Goal: Task Accomplishment & Management: Manage account settings

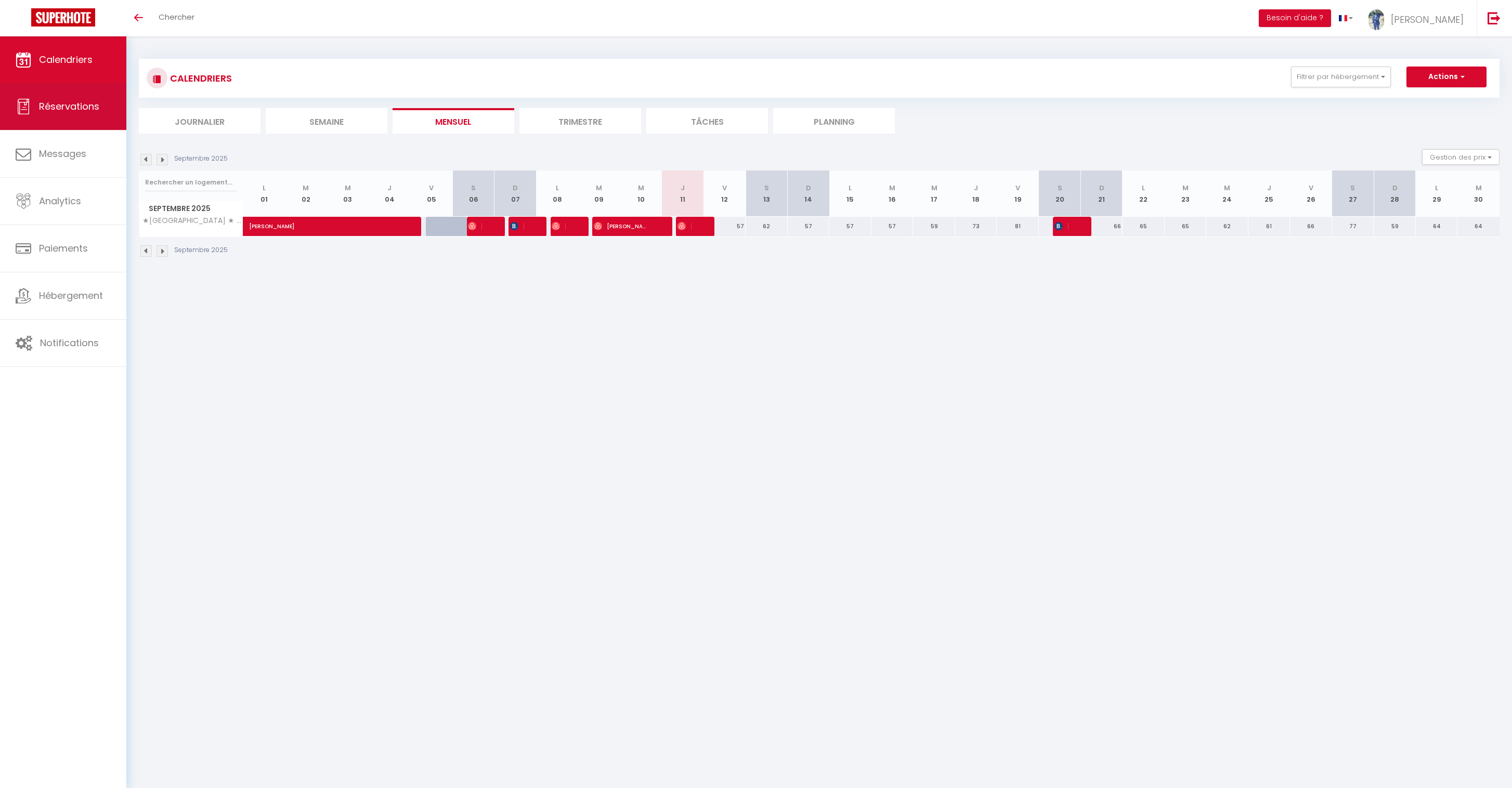
click at [69, 109] on span "Réservations" at bounding box center [69, 106] width 60 height 13
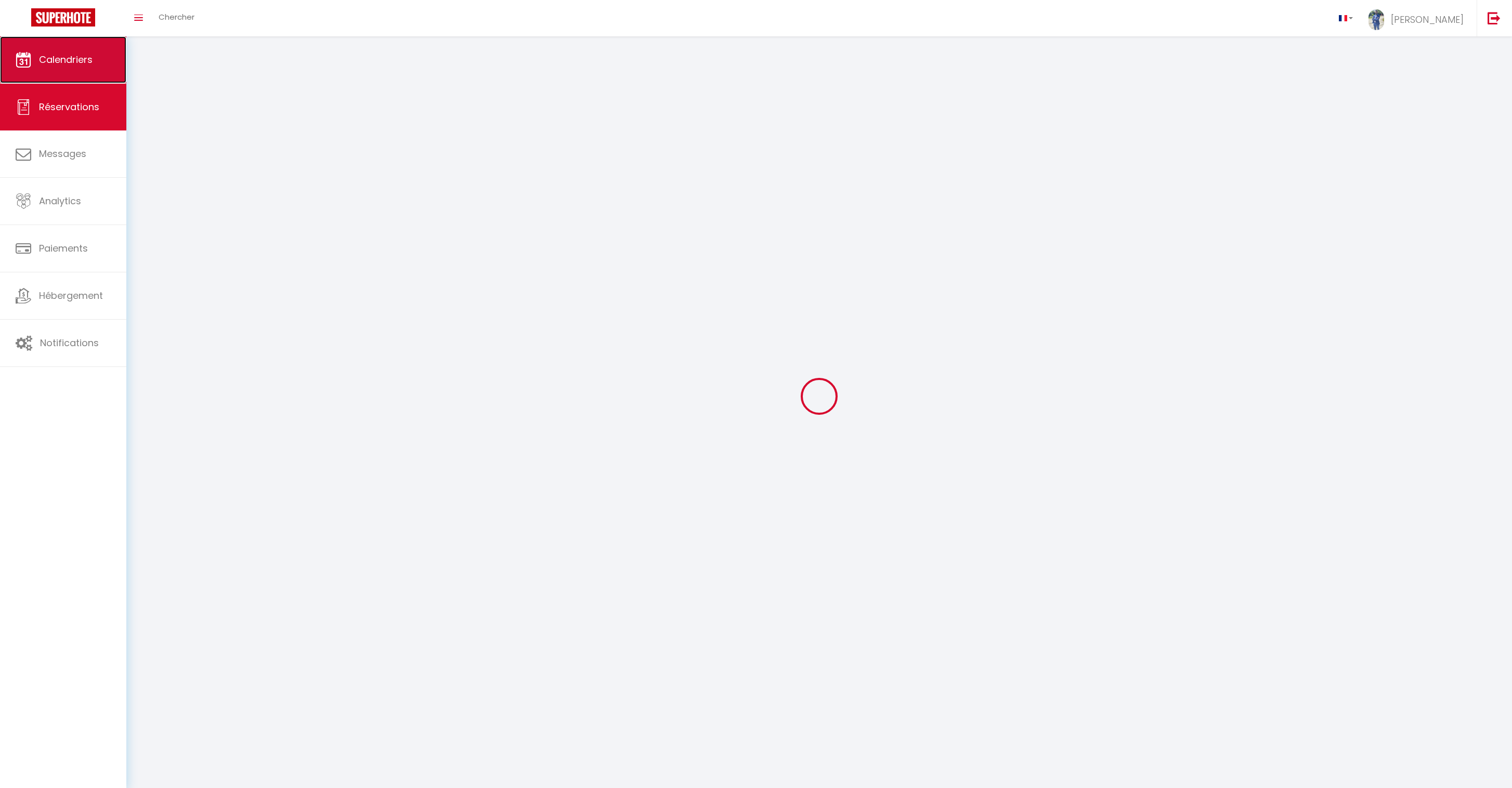
click at [84, 56] on span "Calendriers" at bounding box center [66, 59] width 54 height 13
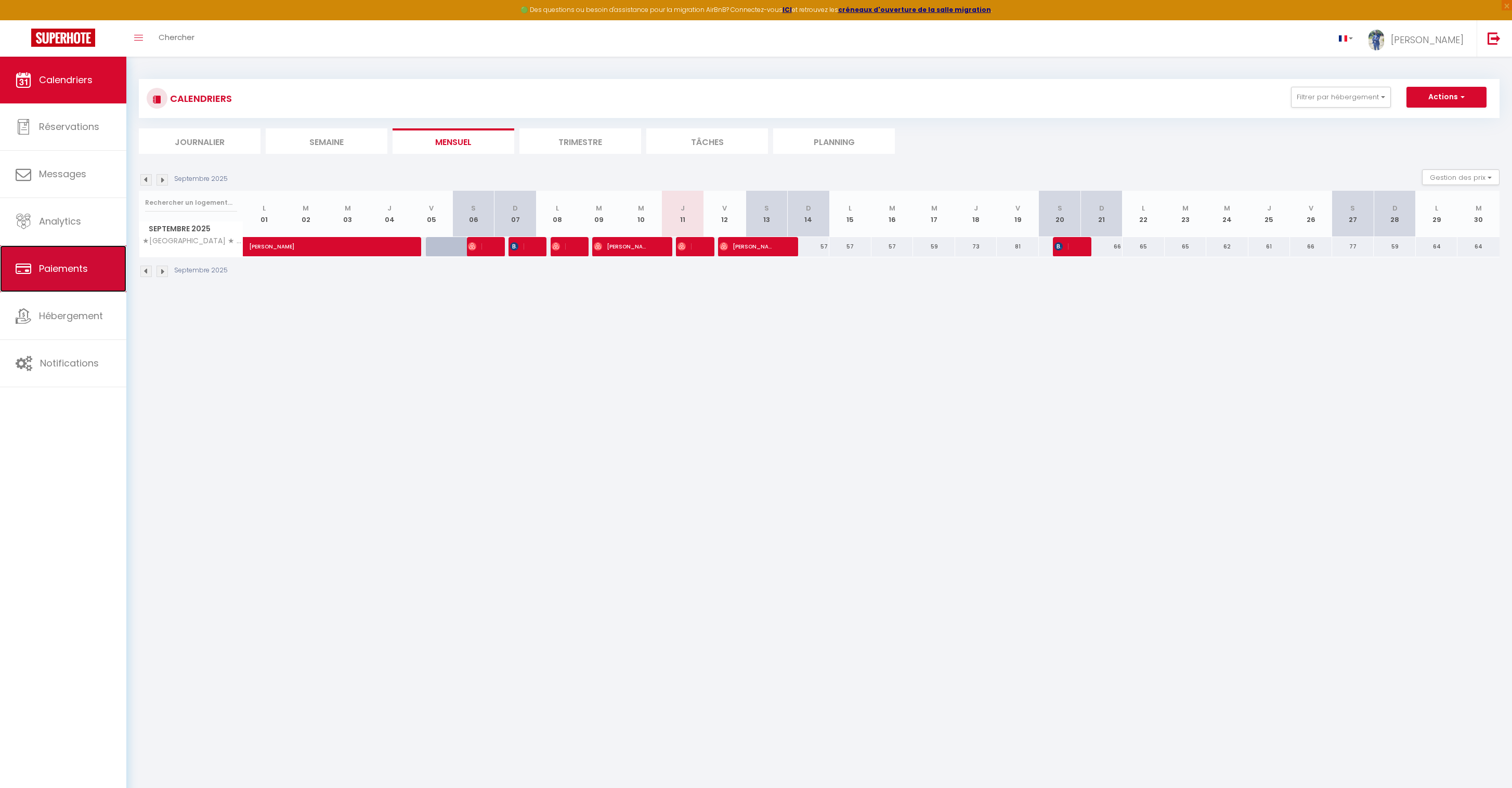
click at [94, 262] on link "Paiements" at bounding box center [63, 269] width 126 height 47
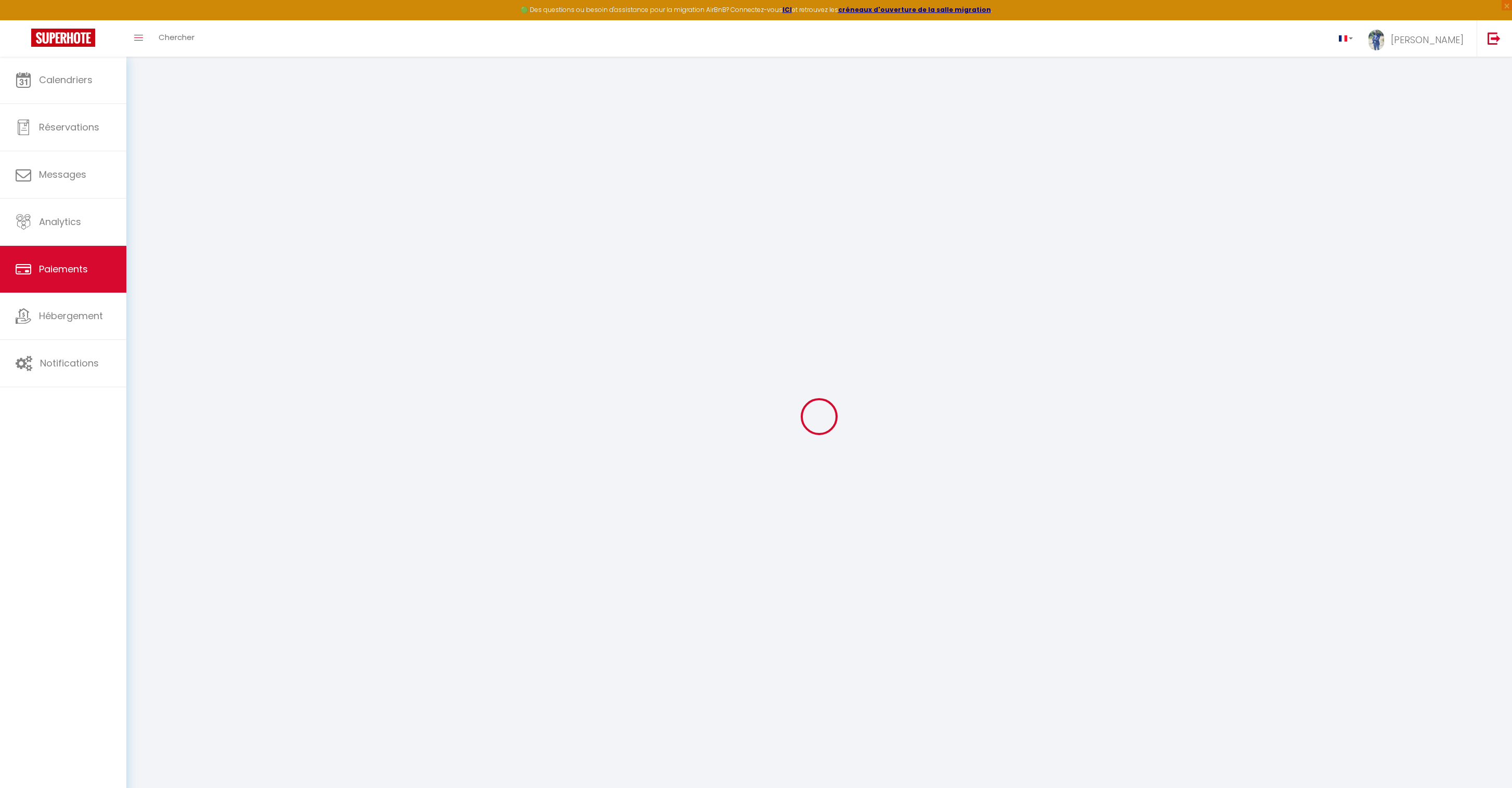
select select "2"
select select "0"
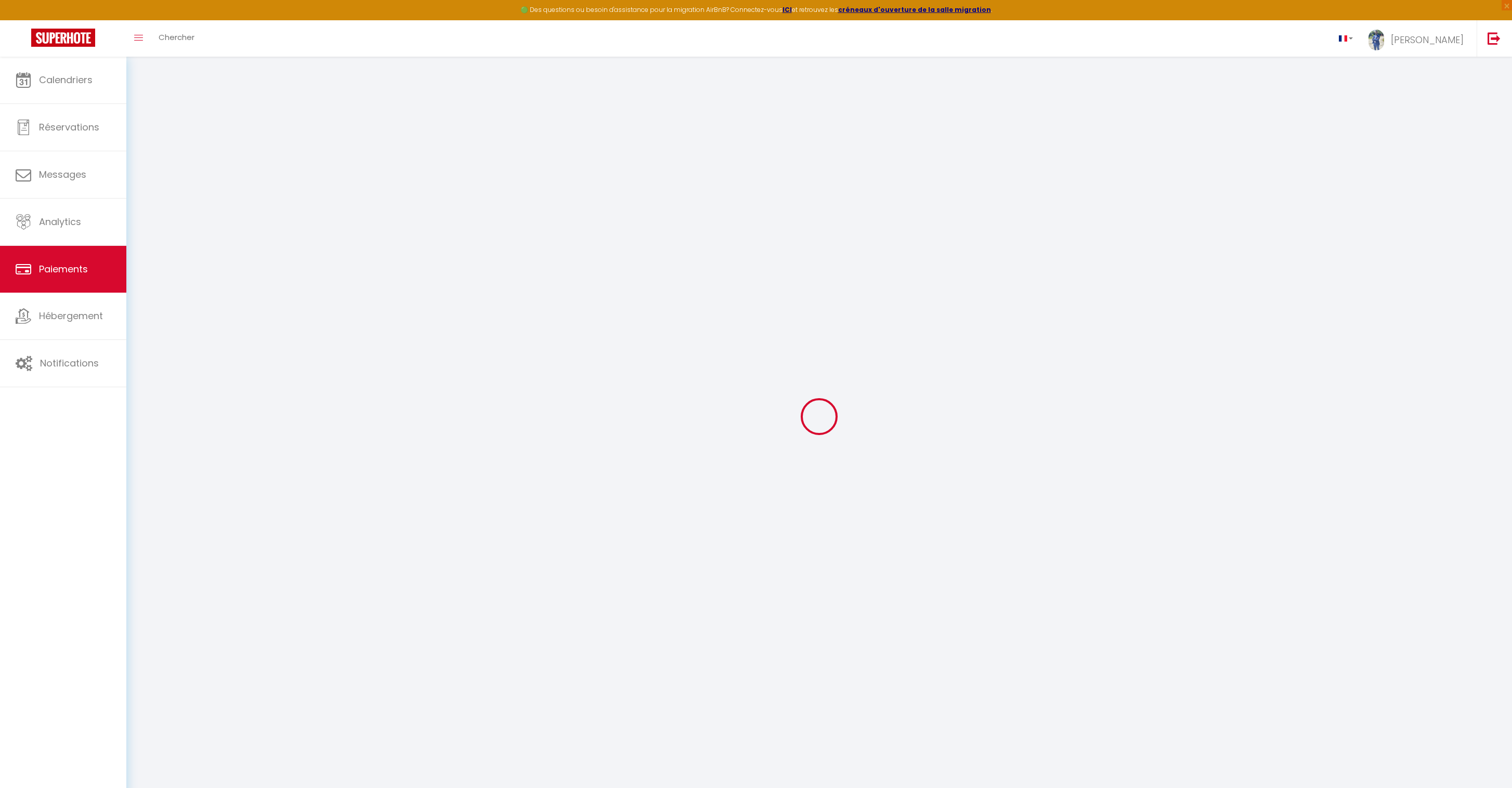
select select "0"
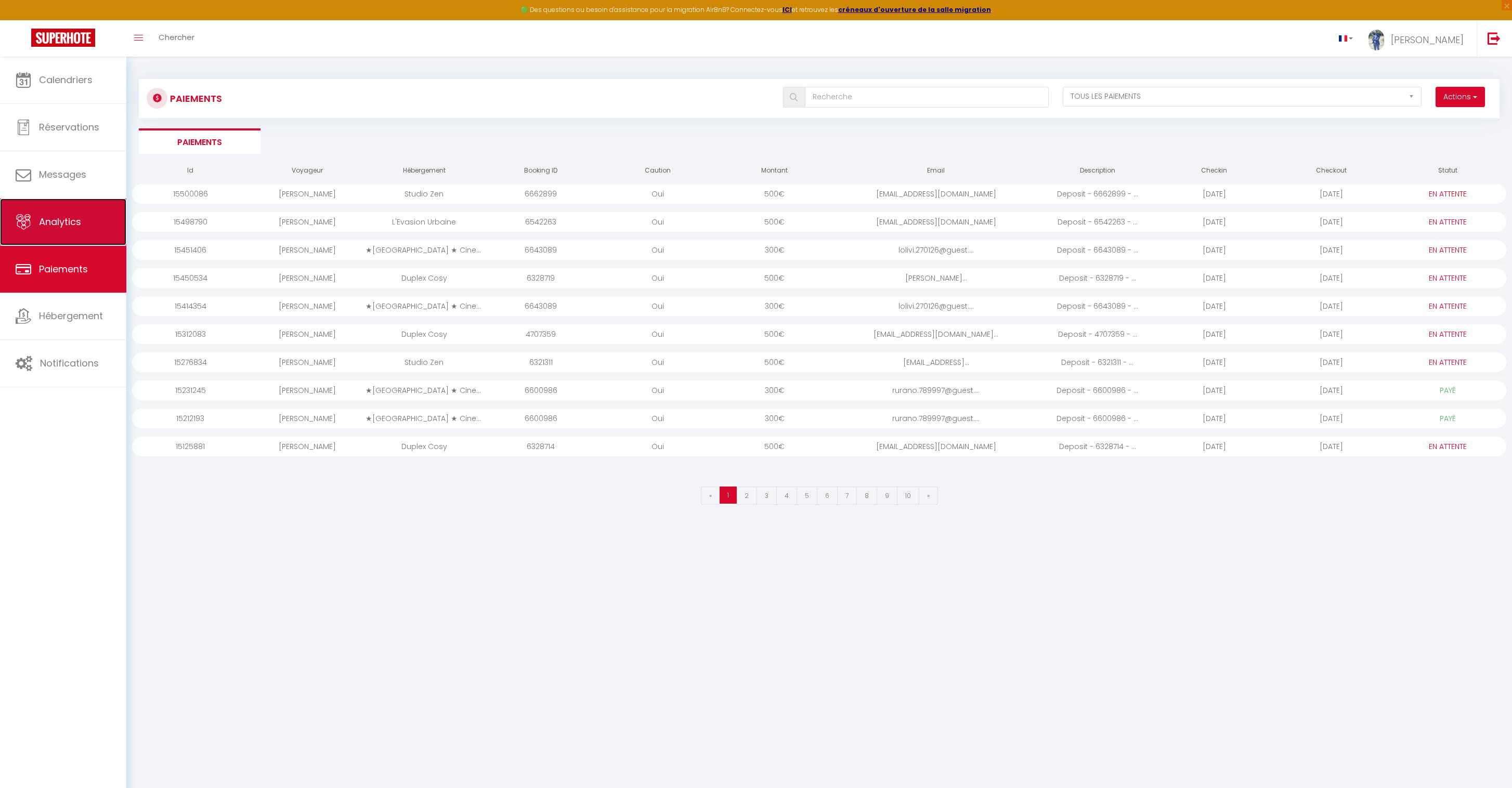
click at [56, 202] on link "Analytics" at bounding box center [63, 222] width 126 height 47
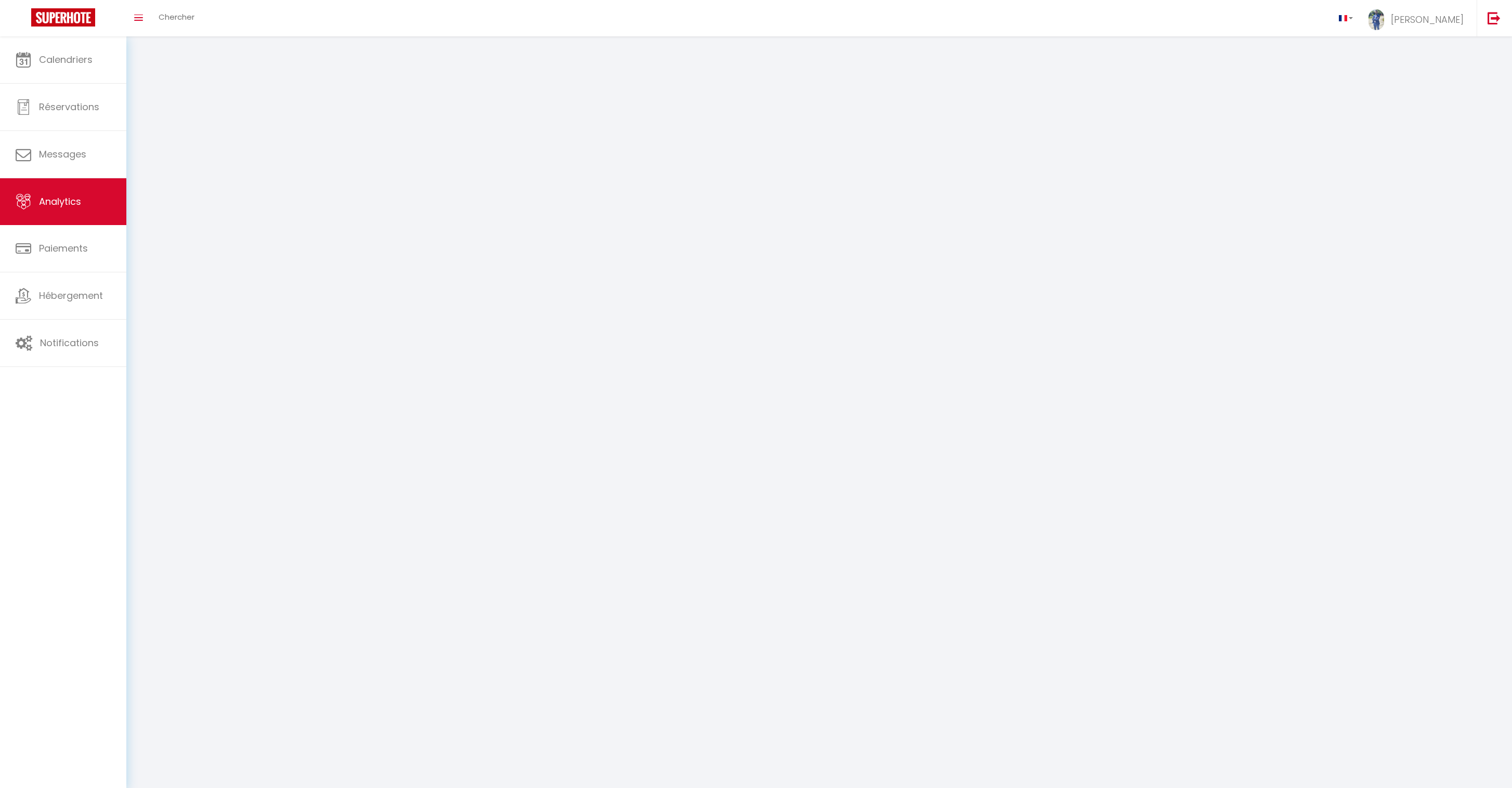
select select "2025"
select select "9"
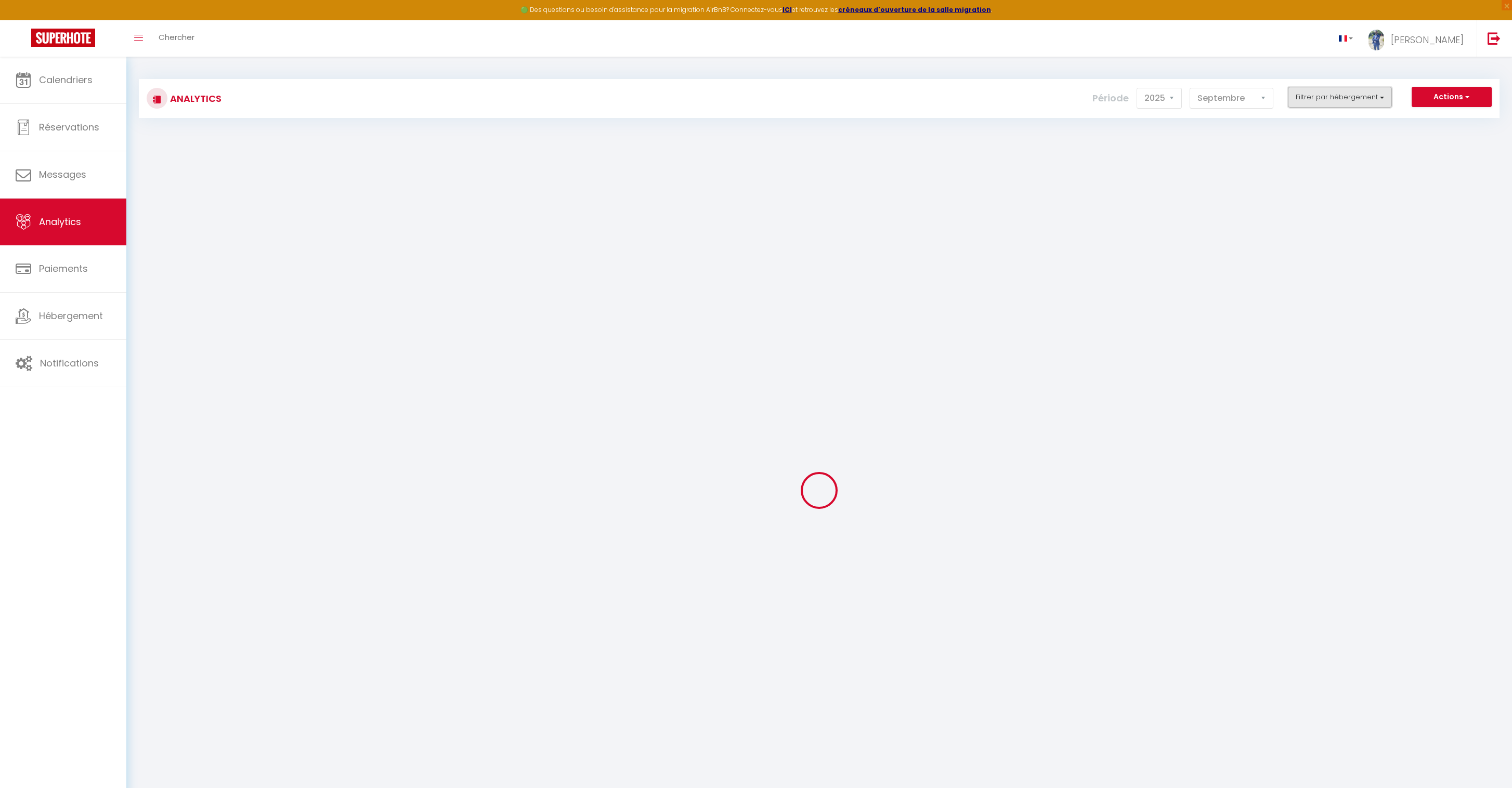
click at [1312, 98] on button "Filtrer par hébergement" at bounding box center [1339, 97] width 104 height 21
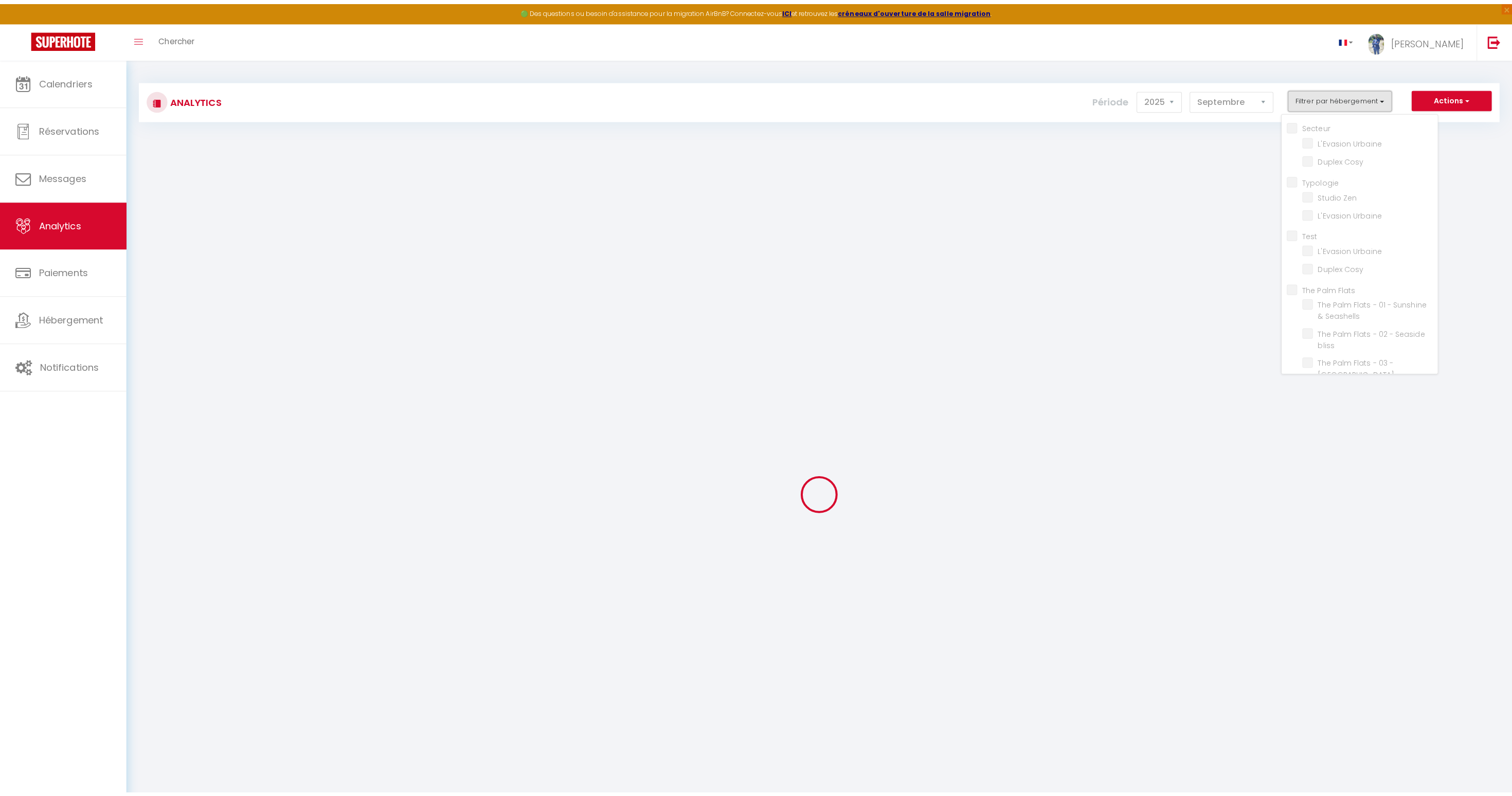
scroll to position [150, 0]
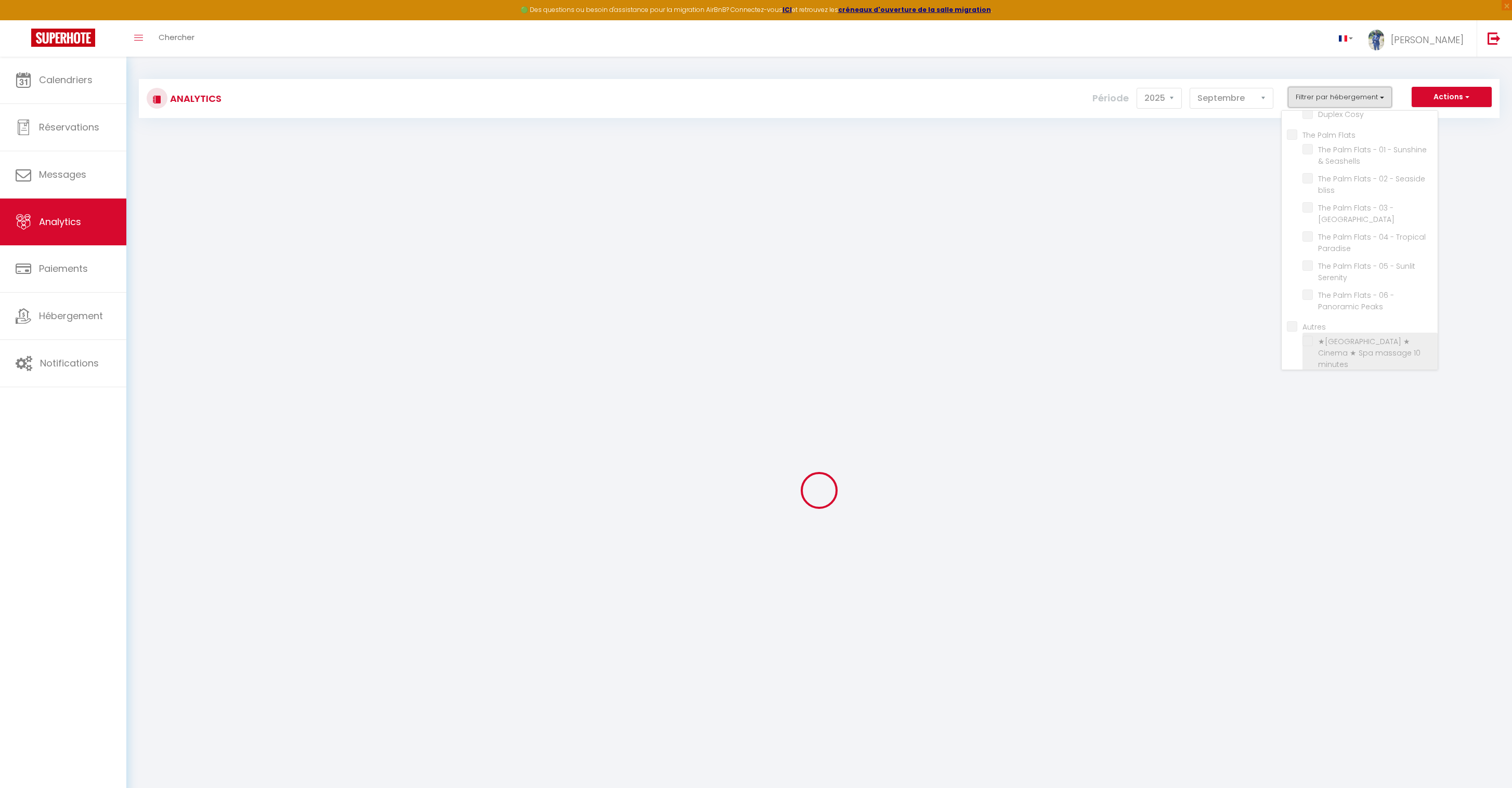
checkbox input "false"
checkbox Urbaine "false"
checkbox Cosy "false"
checkbox input "false"
checkbox Zen "false"
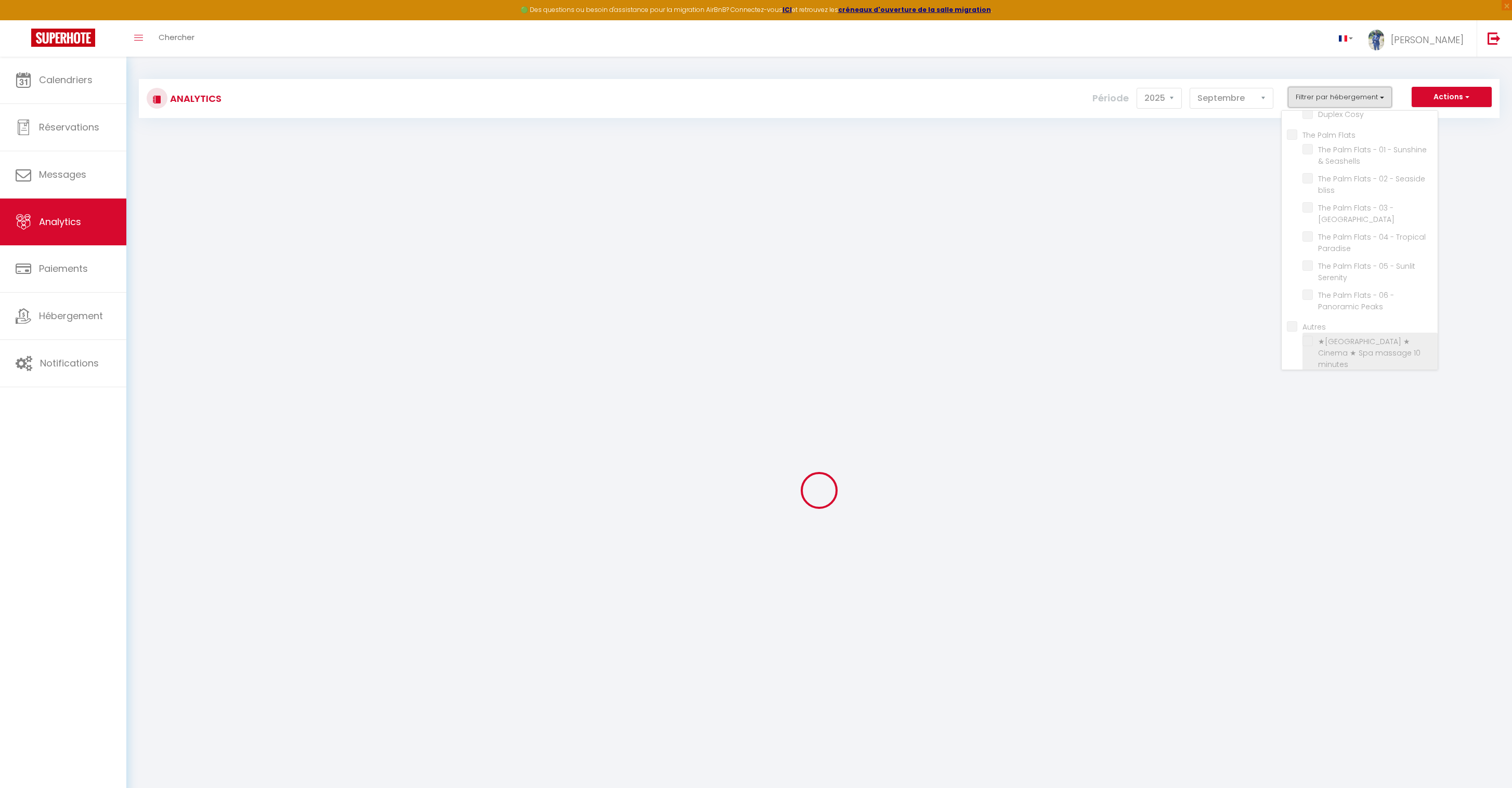
checkbox Urbaine "false"
checkbox input "false"
checkbox Urbaine "false"
checkbox Cosy "false"
checkbox Flats "false"
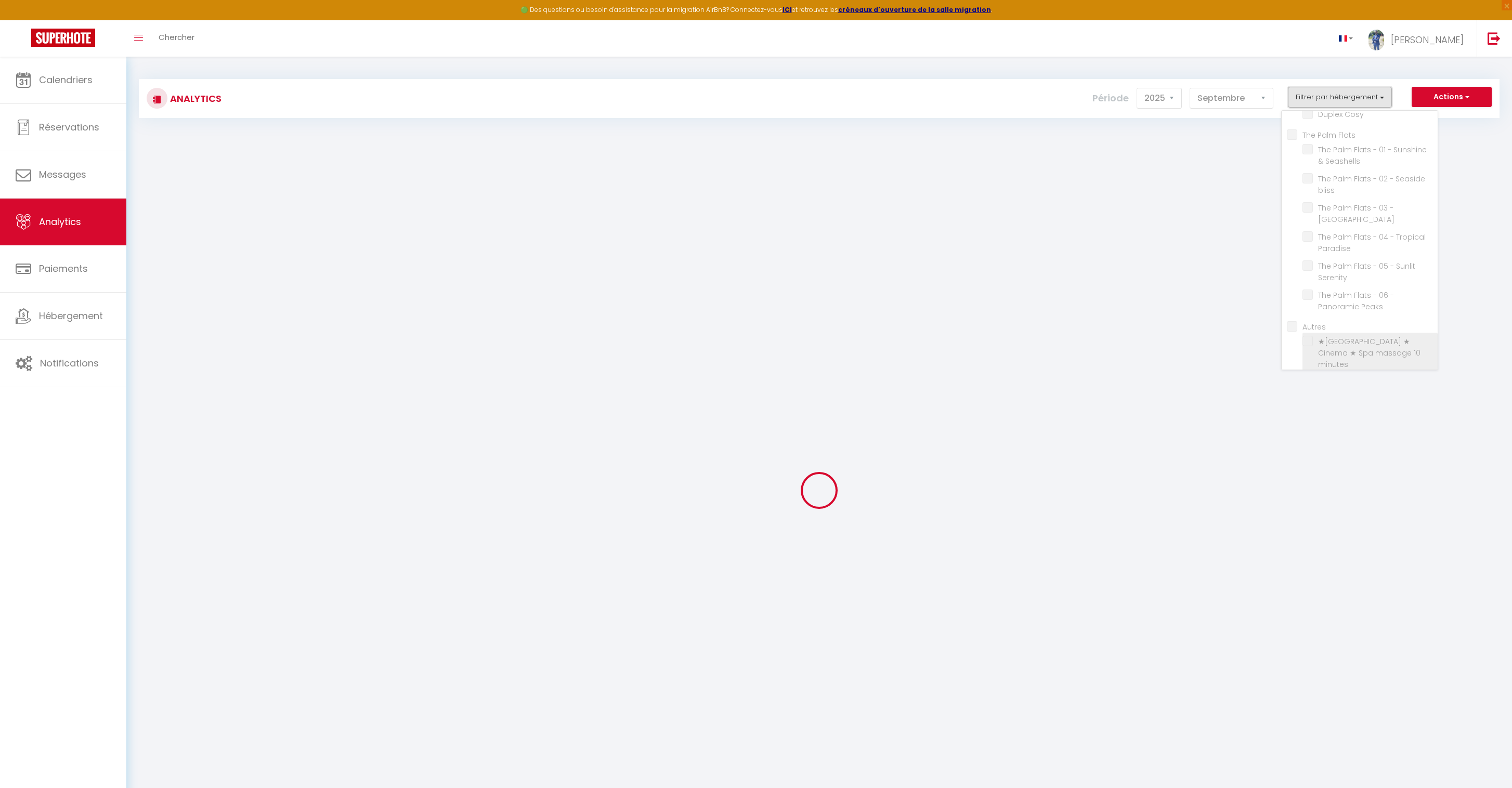
checkbox Seashells "false"
checkbox bliss "false"
checkbox Peaks "false"
checkbox Paradise "false"
checkbox Serenity "false"
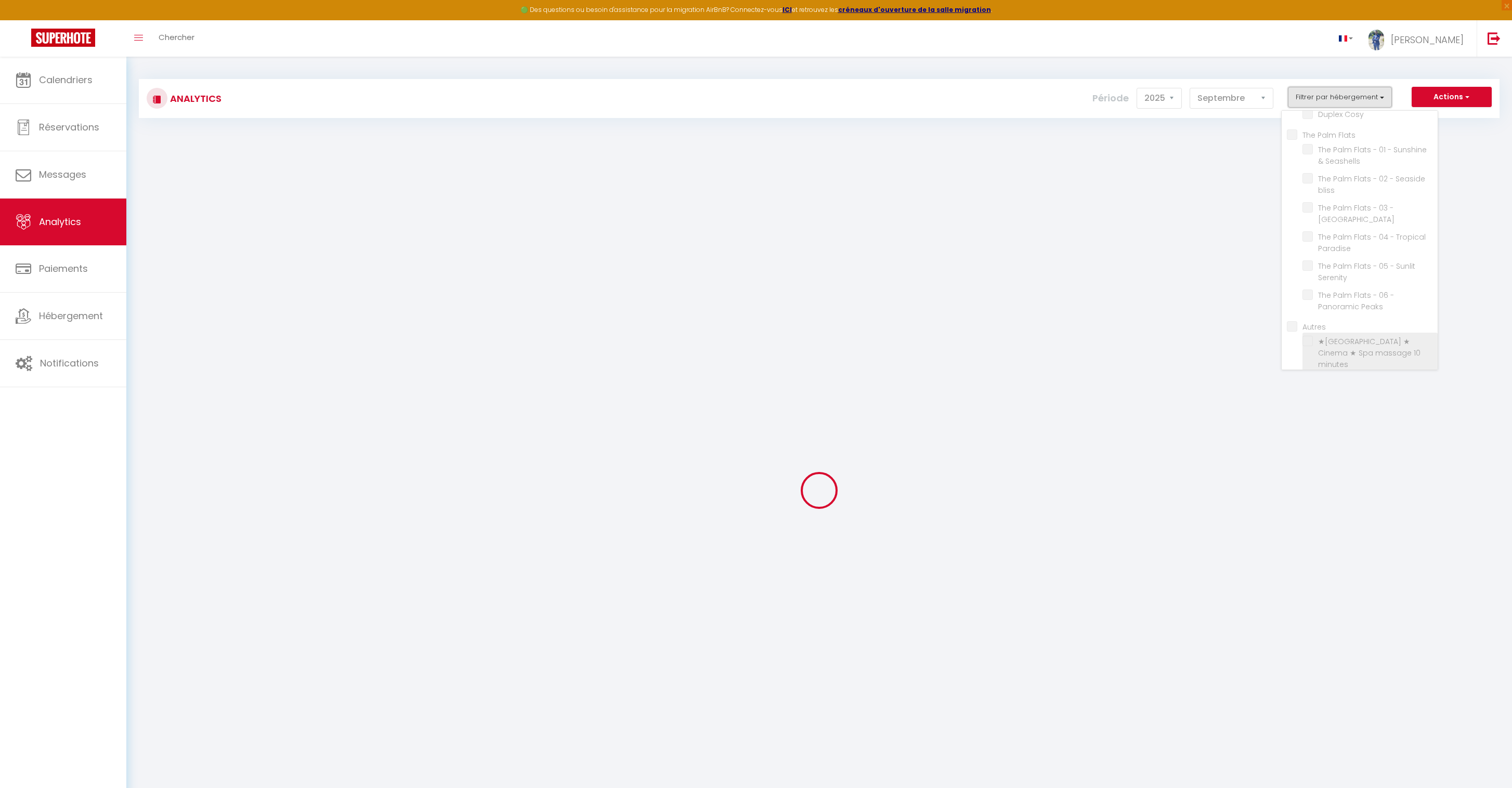
checkbox Peaks "false"
checkbox input "false"
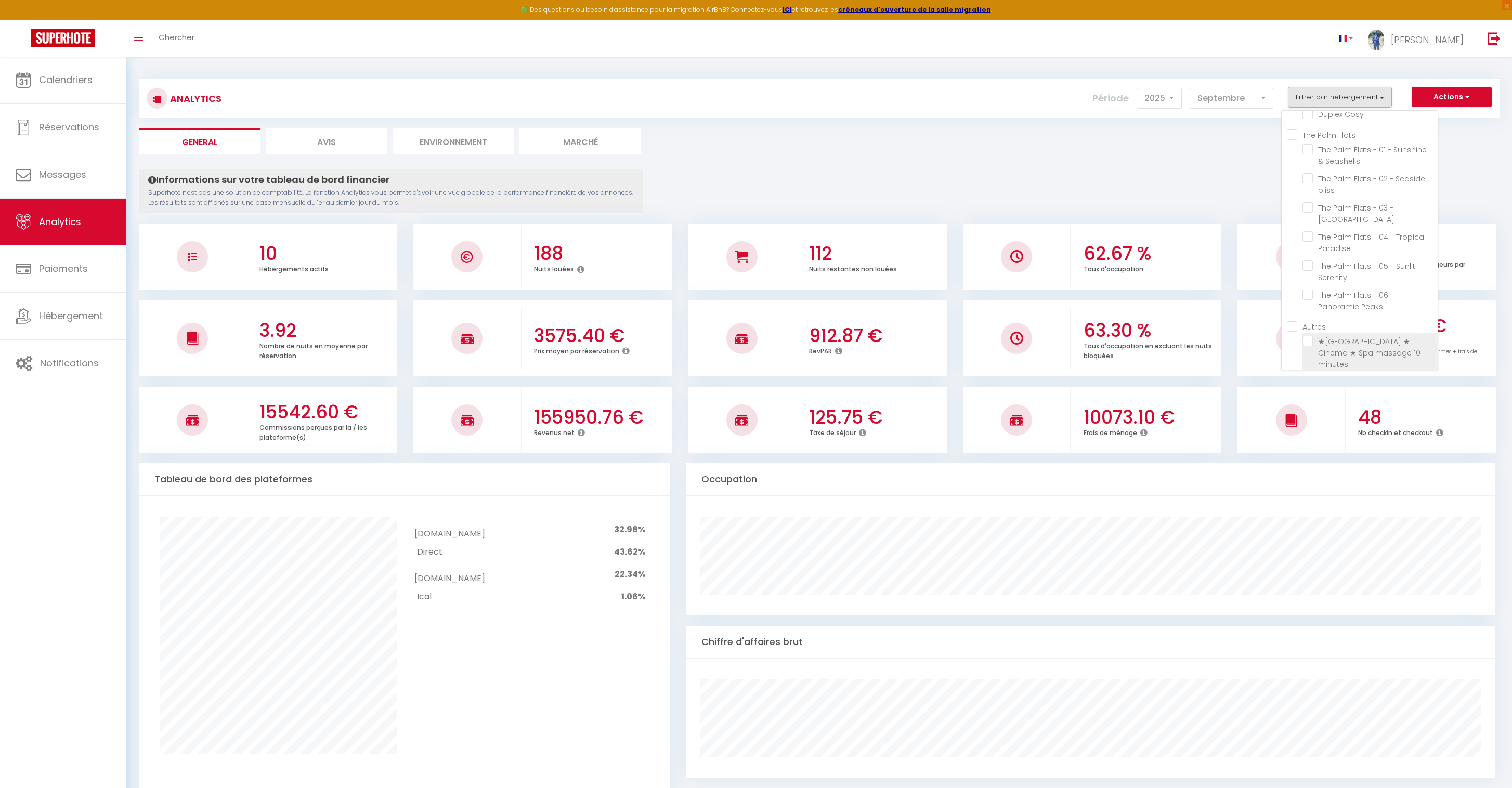
click at [1309, 341] on minutes "checkbox" at bounding box center [1370, 341] width 135 height 10
checkbox minutes "true"
checkbox Urbaine "false"
checkbox Cosy "false"
checkbox Zen "false"
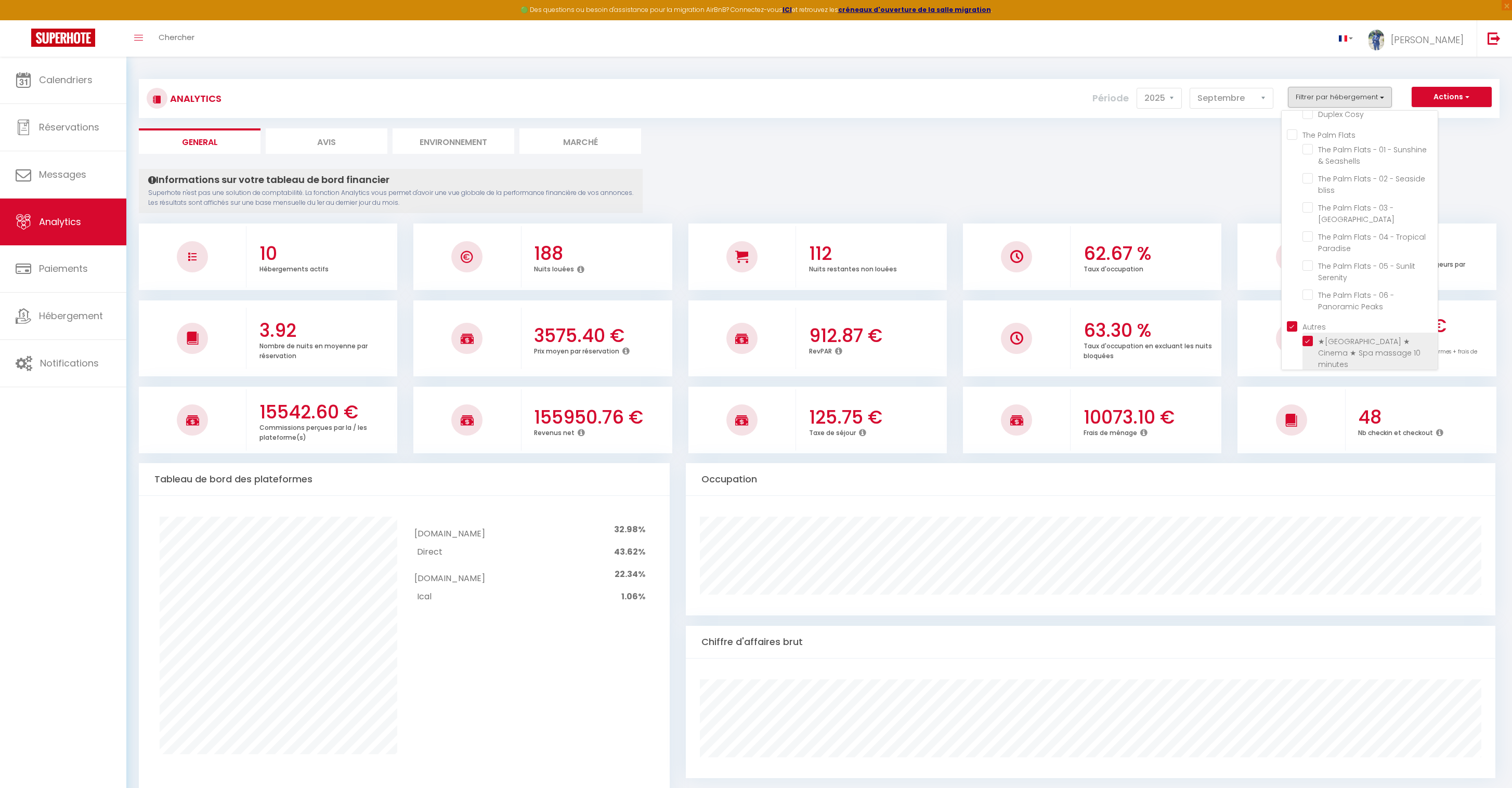
checkbox Urbaine "false"
checkbox Cosy "false"
checkbox Seashells "false"
checkbox bliss "false"
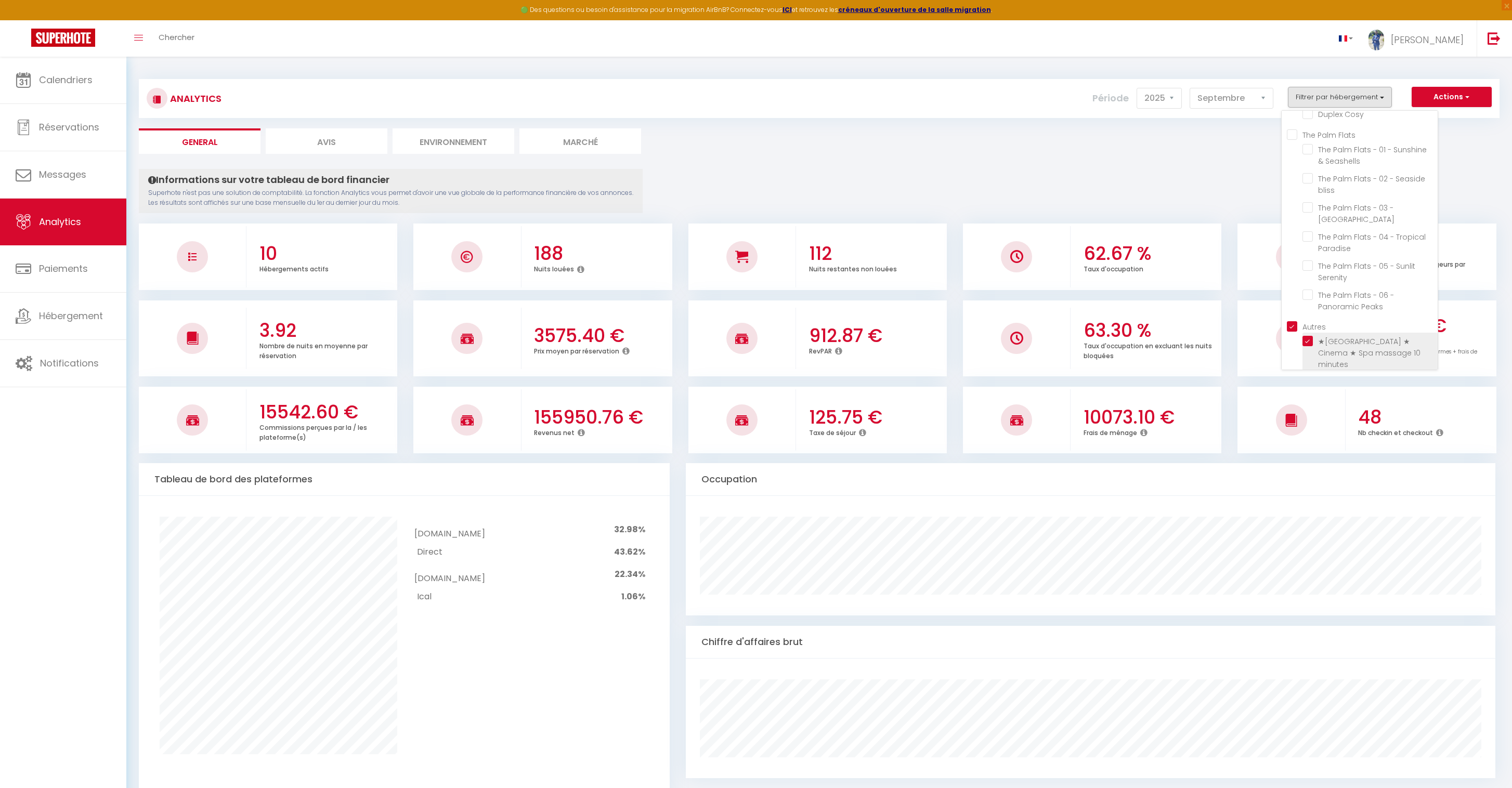
checkbox Peaks "false"
checkbox Paradise "false"
checkbox Serenity "false"
checkbox Peaks "false"
checkbox input "true"
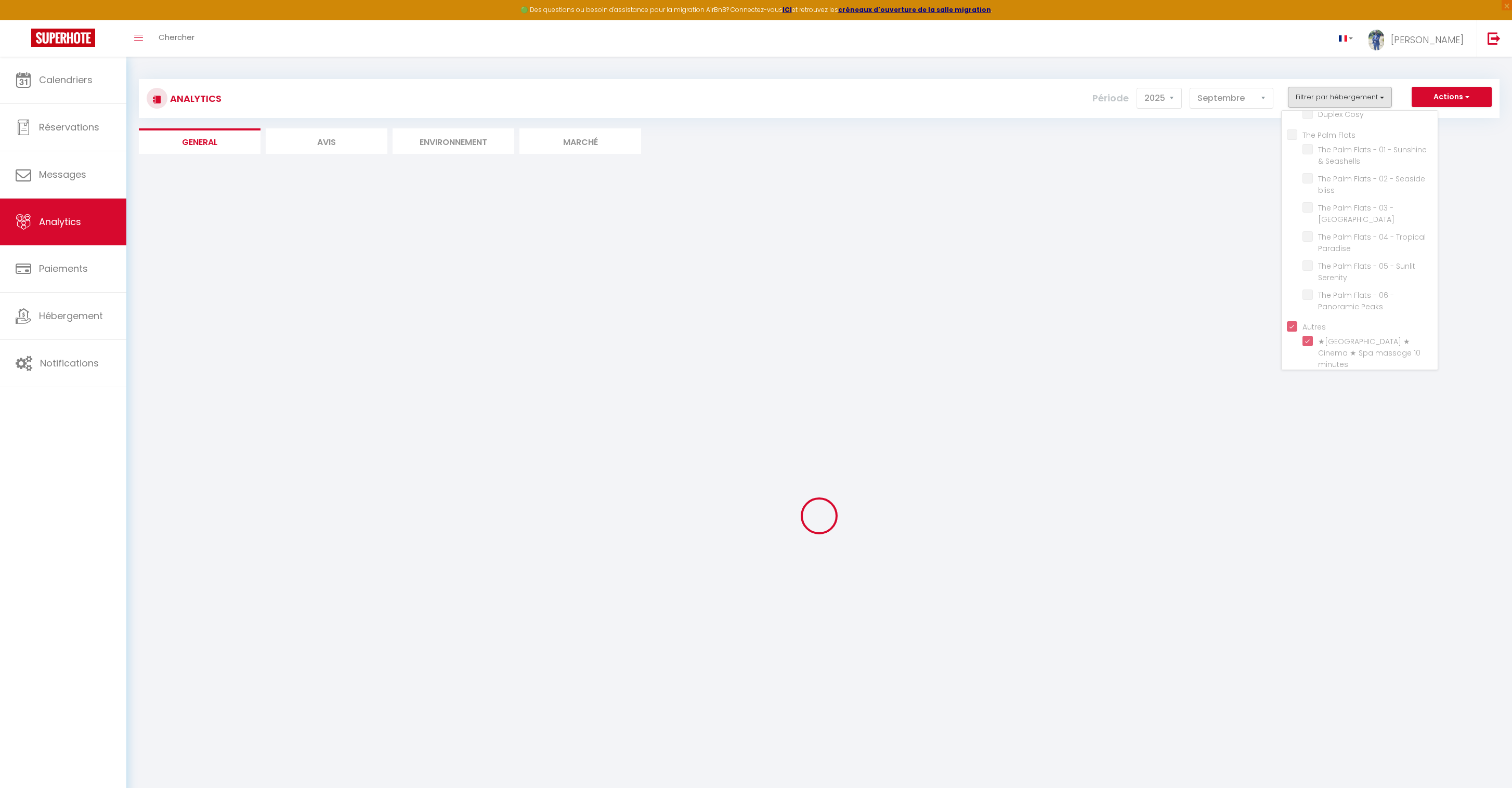
checkbox Urbaine "false"
checkbox Cosy "false"
checkbox Zen "false"
checkbox Urbaine "false"
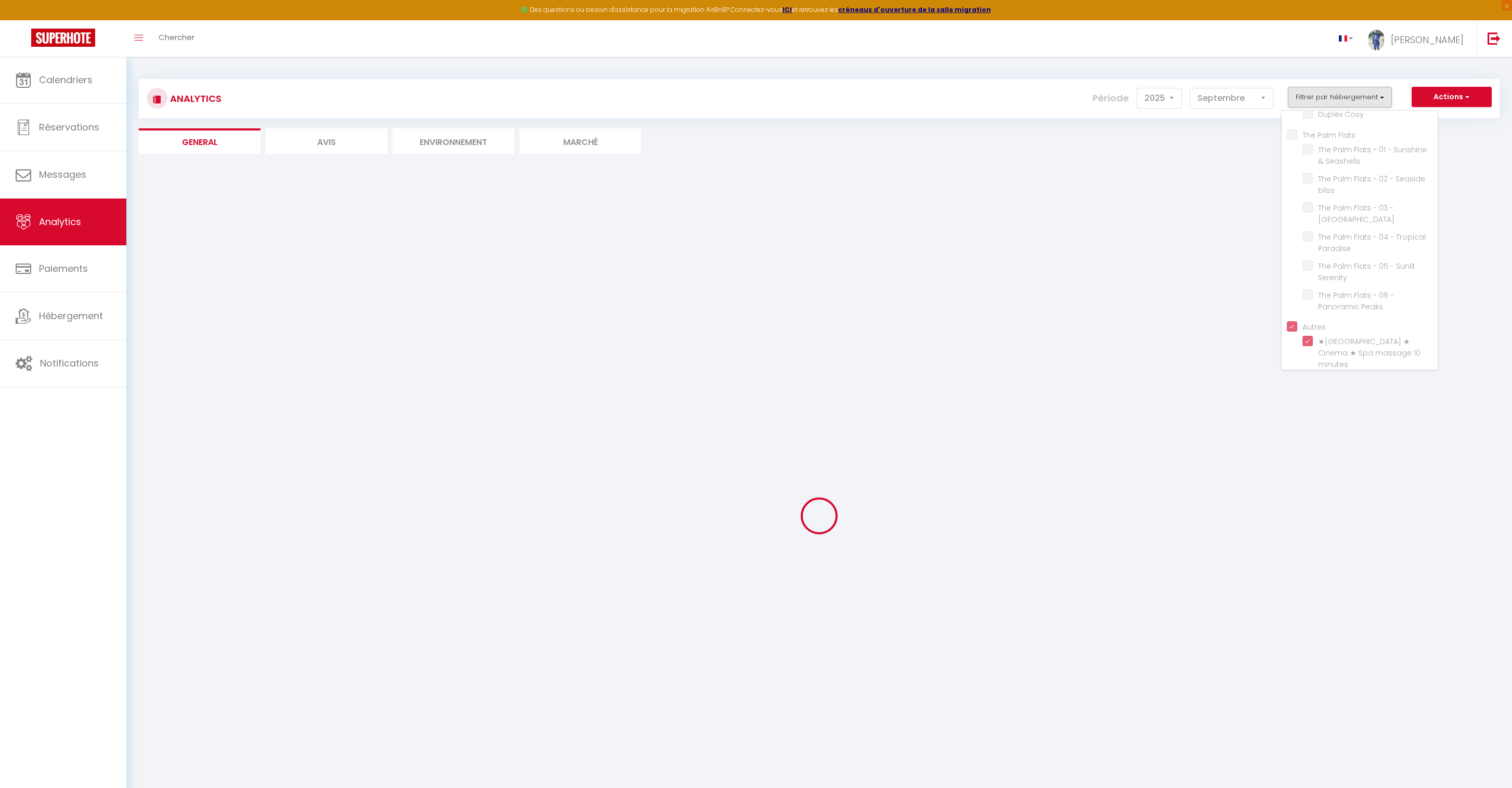
checkbox Cosy "false"
checkbox Seashells "false"
checkbox bliss "false"
checkbox Peaks "false"
checkbox Paradise "false"
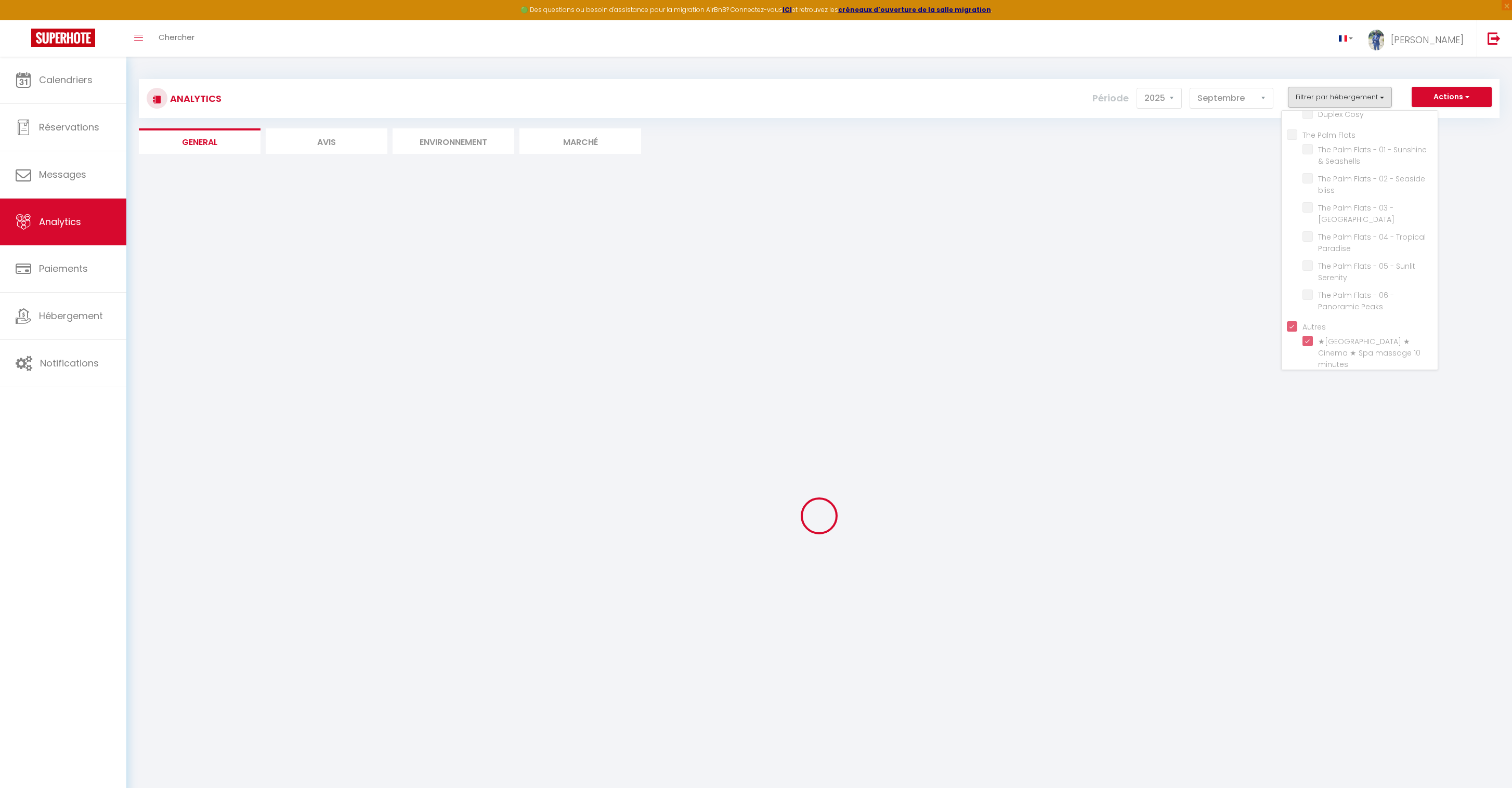
checkbox Serenity "false"
checkbox Peaks "false"
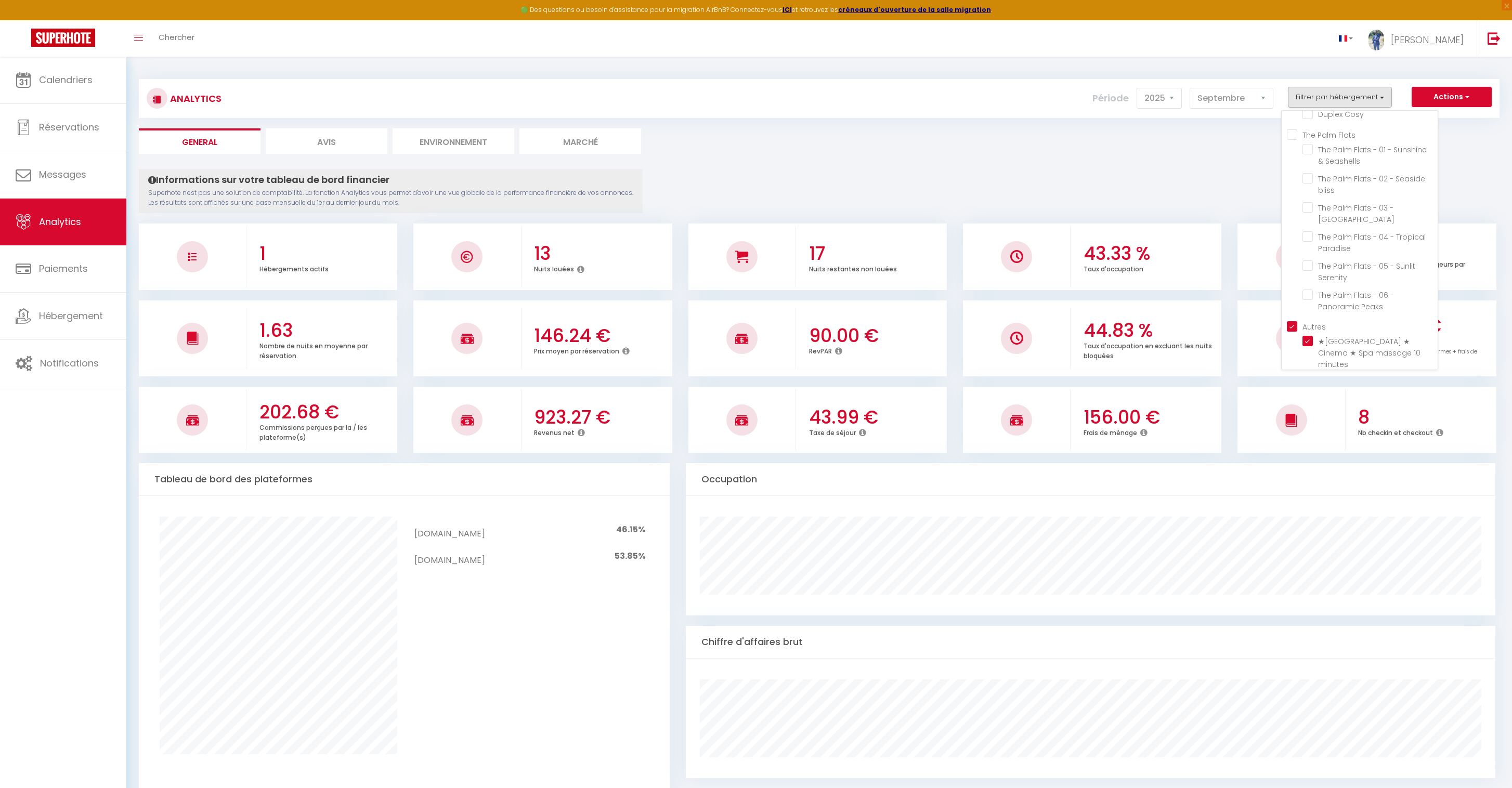
click at [1170, 161] on div "Analytics Actions Génération SuperConciergerie Génération SuperAnalyzer Générat…" at bounding box center [819, 753] width 1360 height 1367
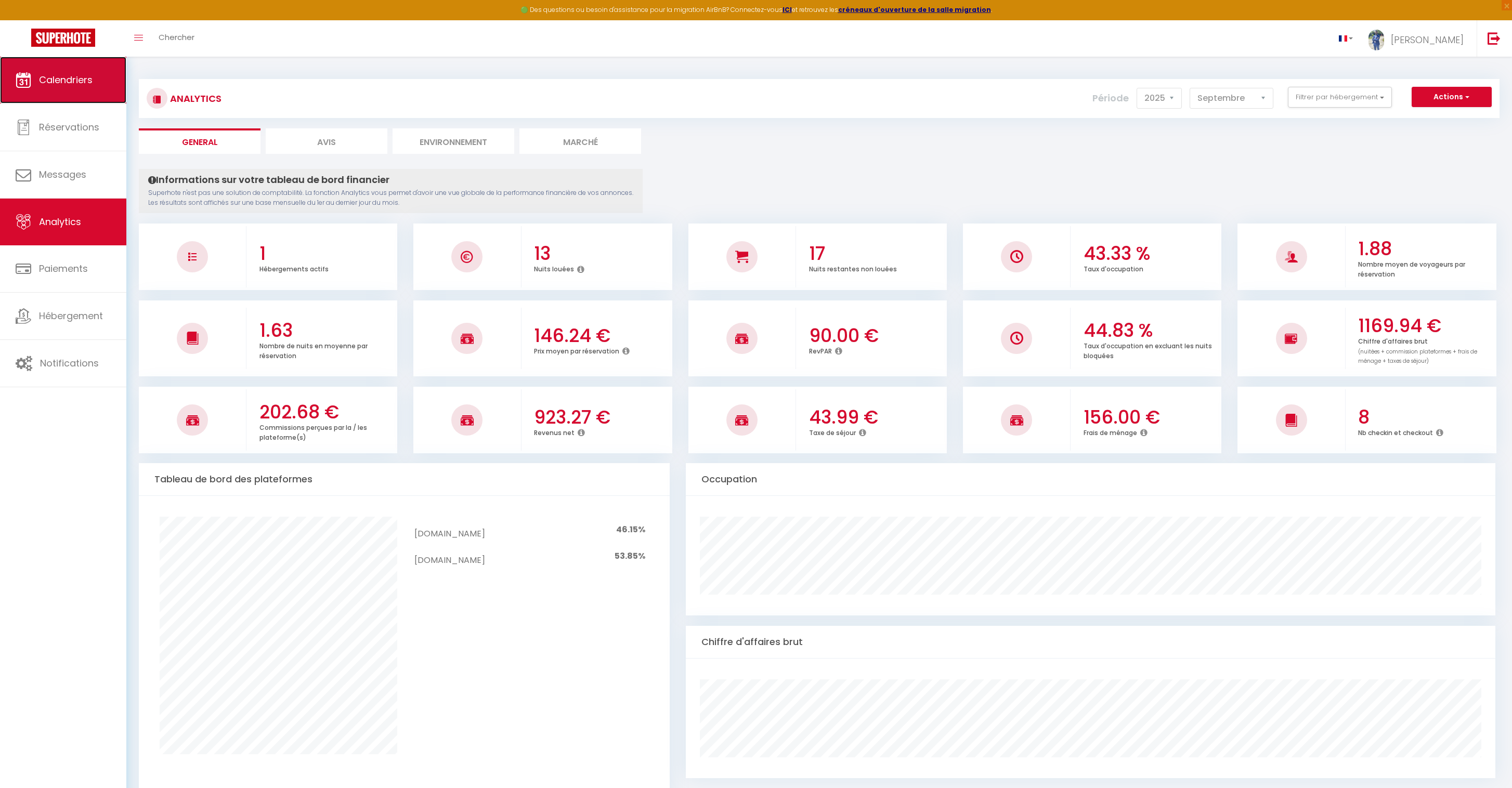
click at [69, 85] on span "Calendriers" at bounding box center [66, 80] width 54 height 13
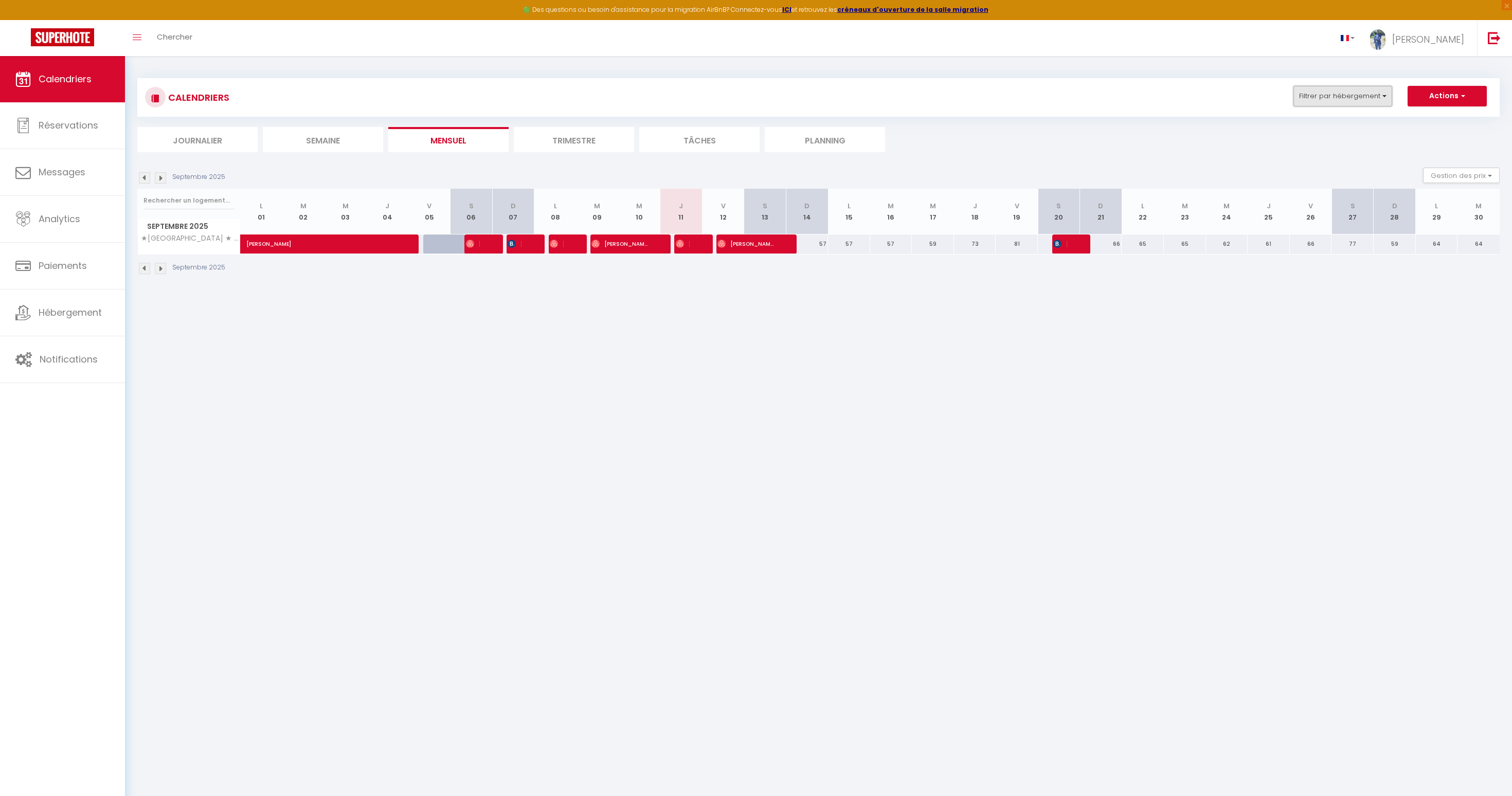
click at [1352, 97] on button "Filtrer par hébergement" at bounding box center [1342, 96] width 99 height 20
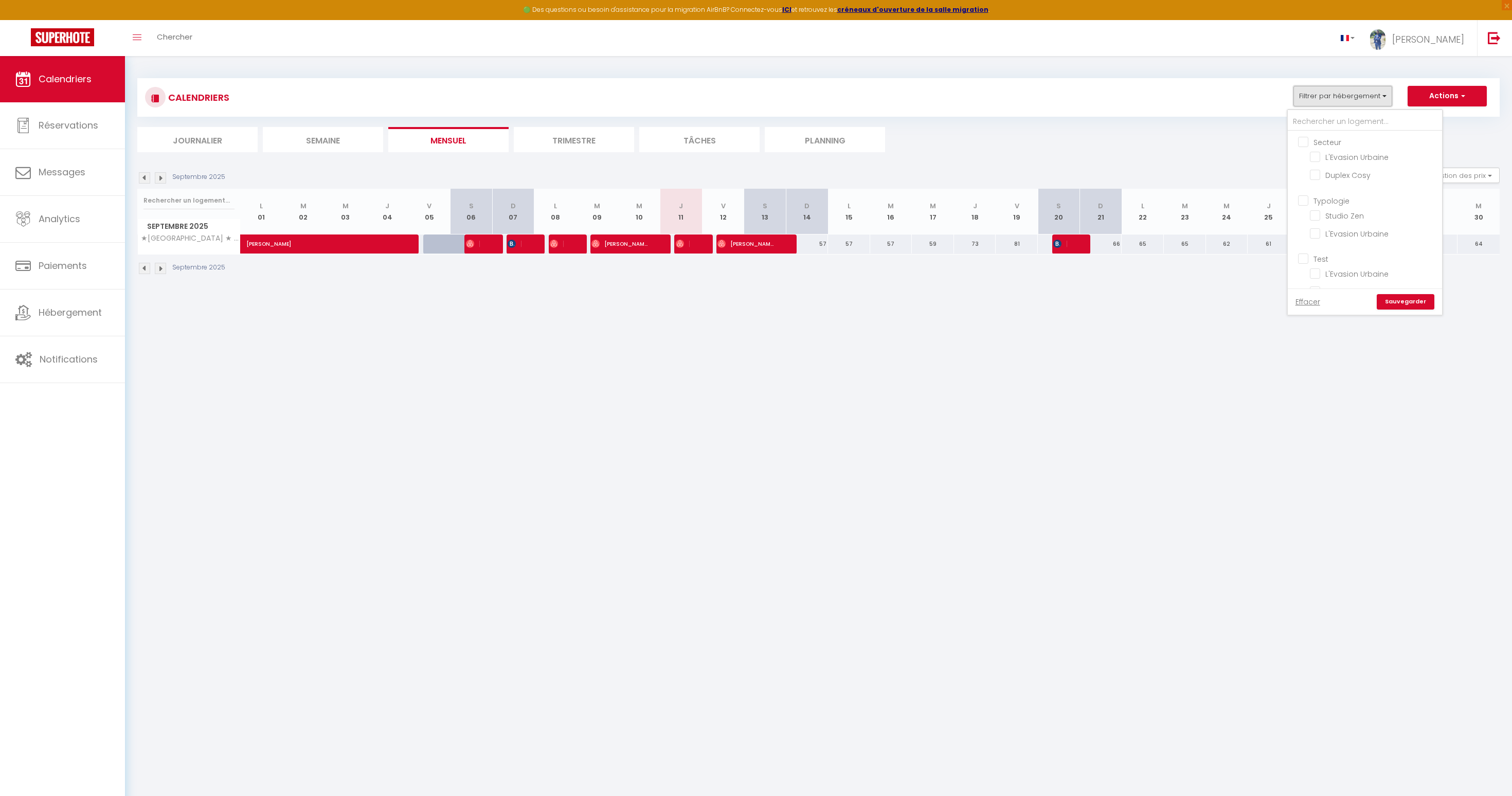
click at [1352, 97] on button "Filtrer par hébergement" at bounding box center [1342, 96] width 99 height 20
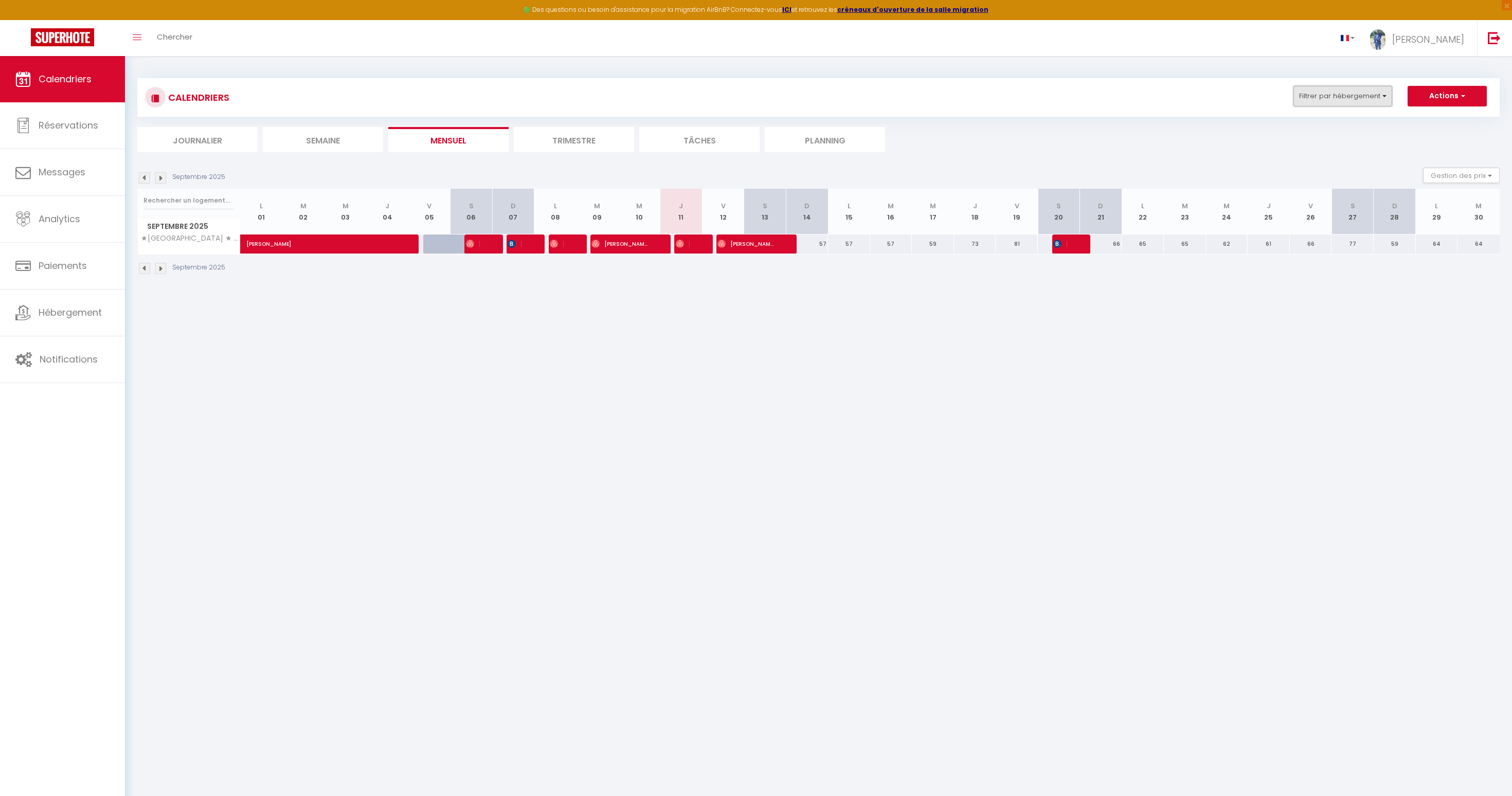
click at [1350, 103] on button "Filtrer par hébergement" at bounding box center [1342, 96] width 99 height 20
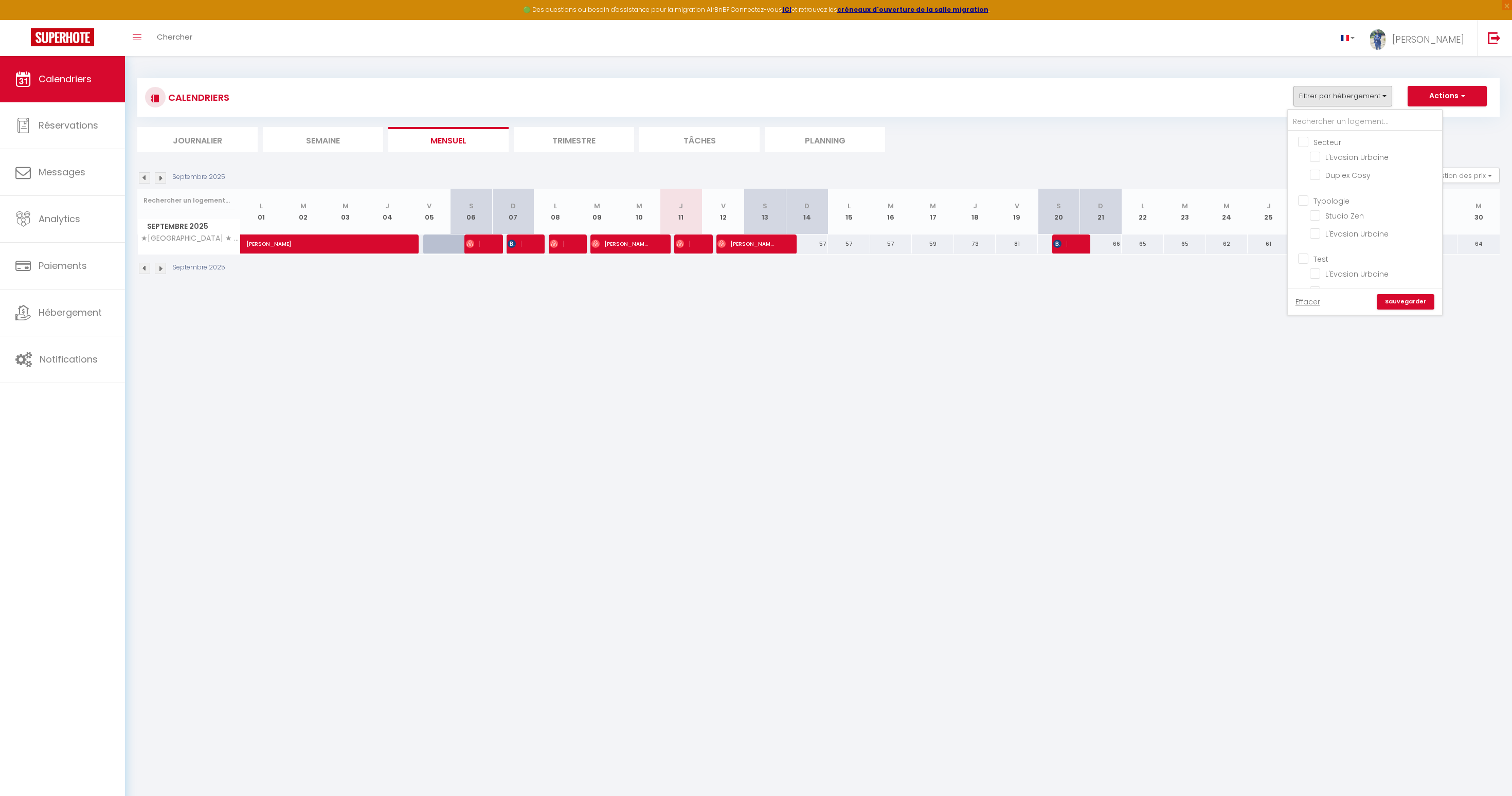
click at [1303, 141] on input "Secteur" at bounding box center [1375, 141] width 154 height 10
checkbox input "true"
checkbox input "false"
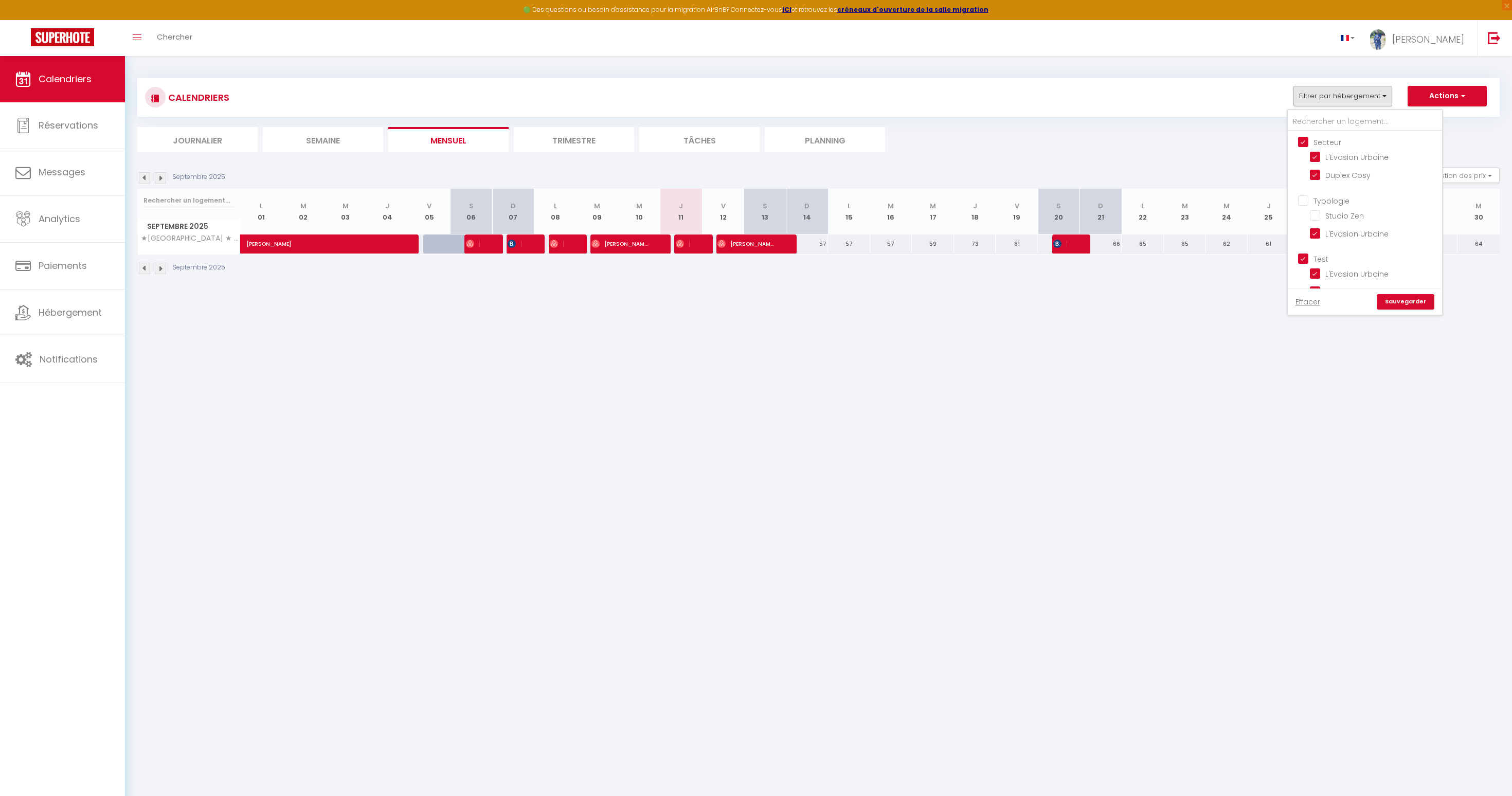
checkbox input "true"
checkbox input "false"
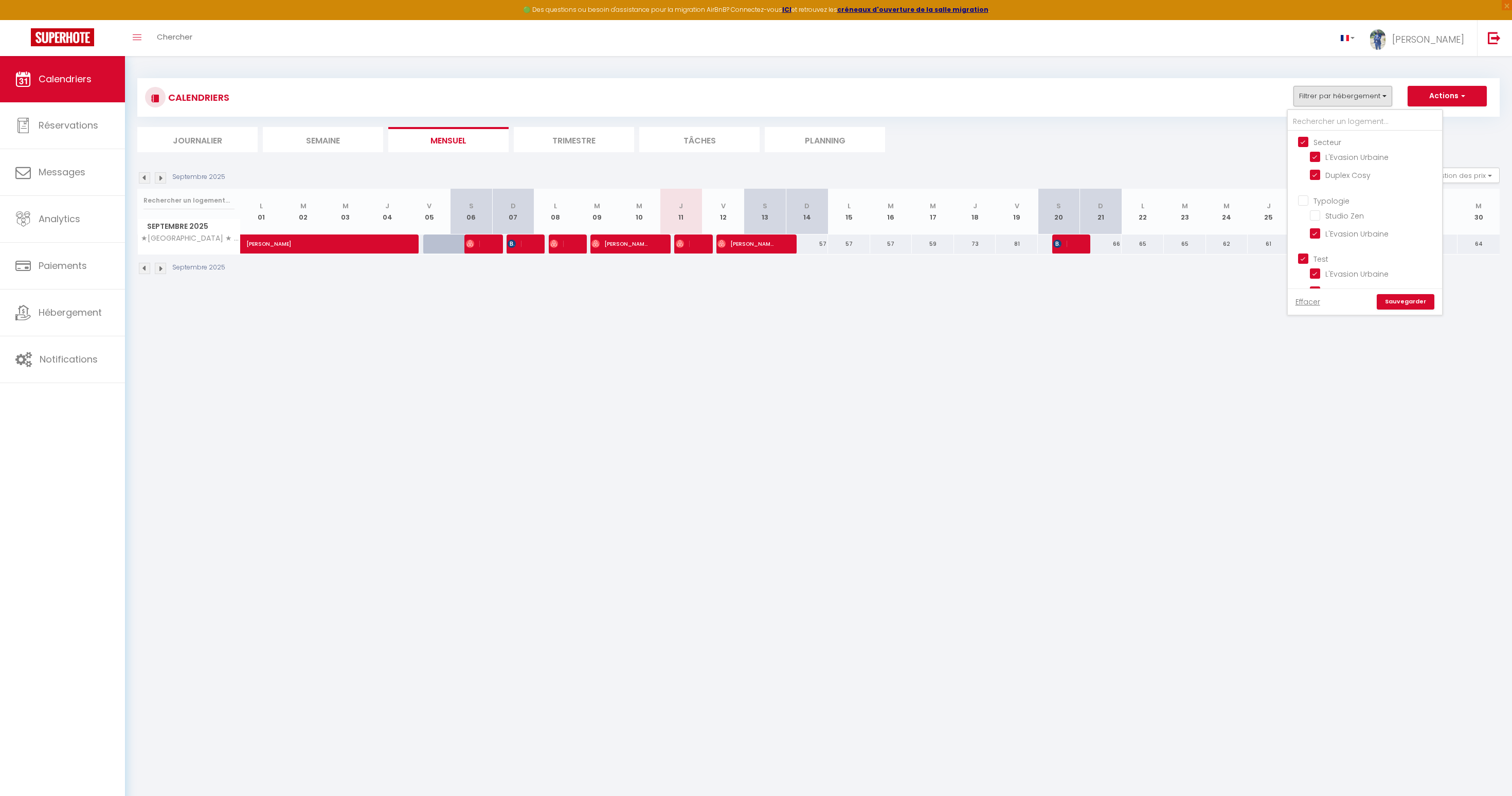
checkbox input "false"
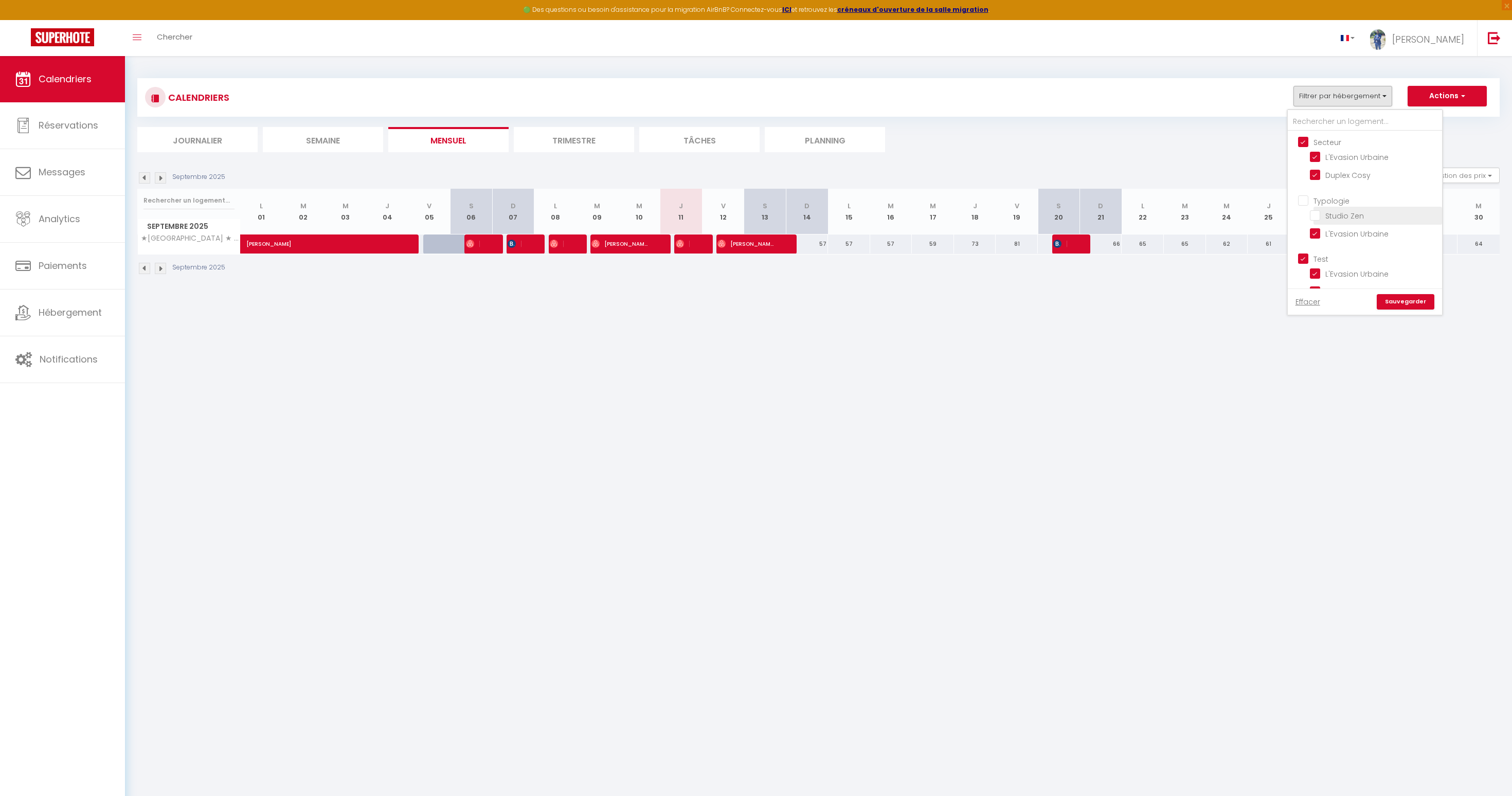
click at [1322, 214] on input "Studio Zen" at bounding box center [1373, 215] width 128 height 10
checkbox input "true"
checkbox input "false"
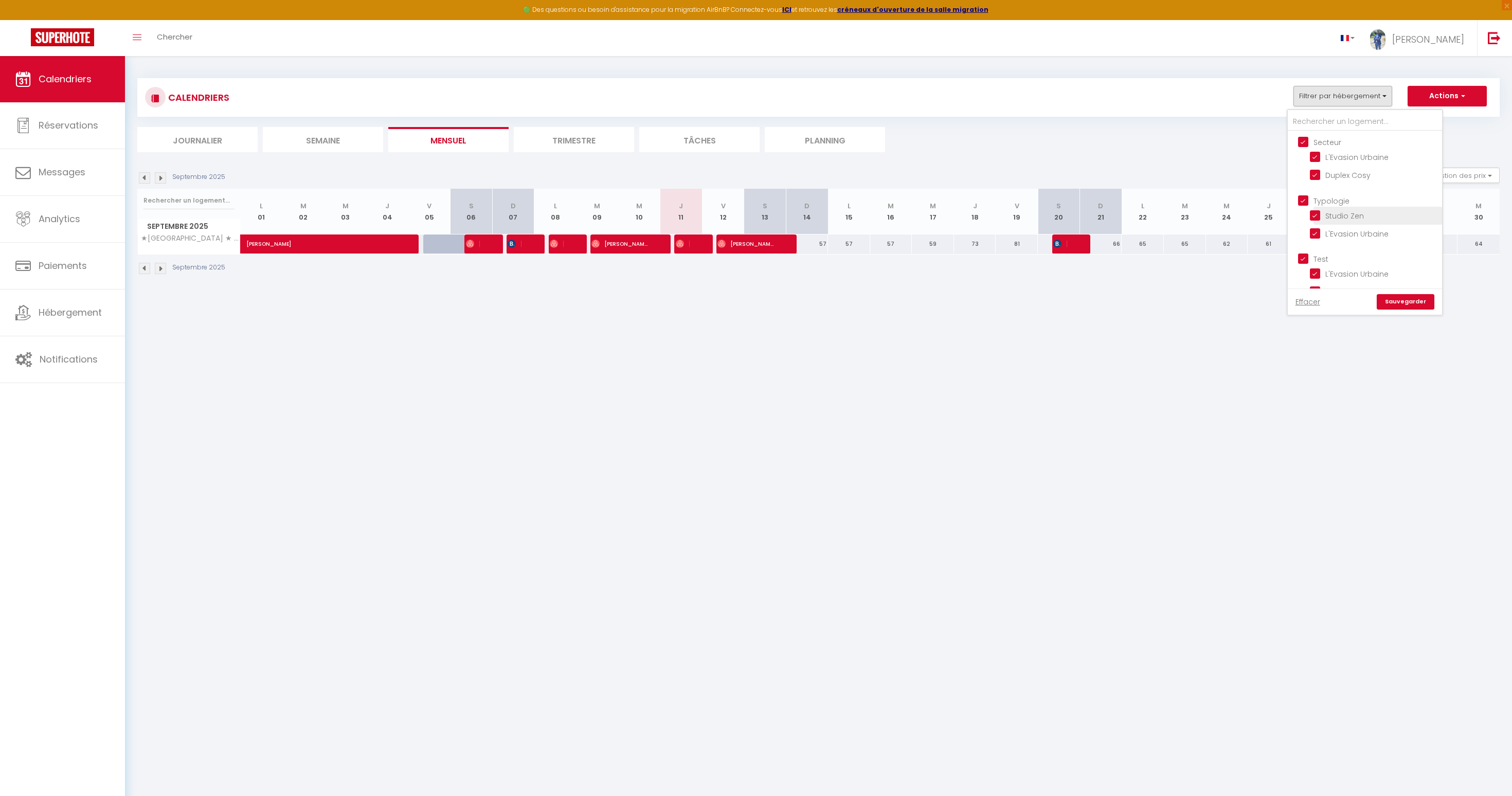
checkbox input "false"
click at [1415, 296] on link "Sauvegarder" at bounding box center [1405, 302] width 58 height 16
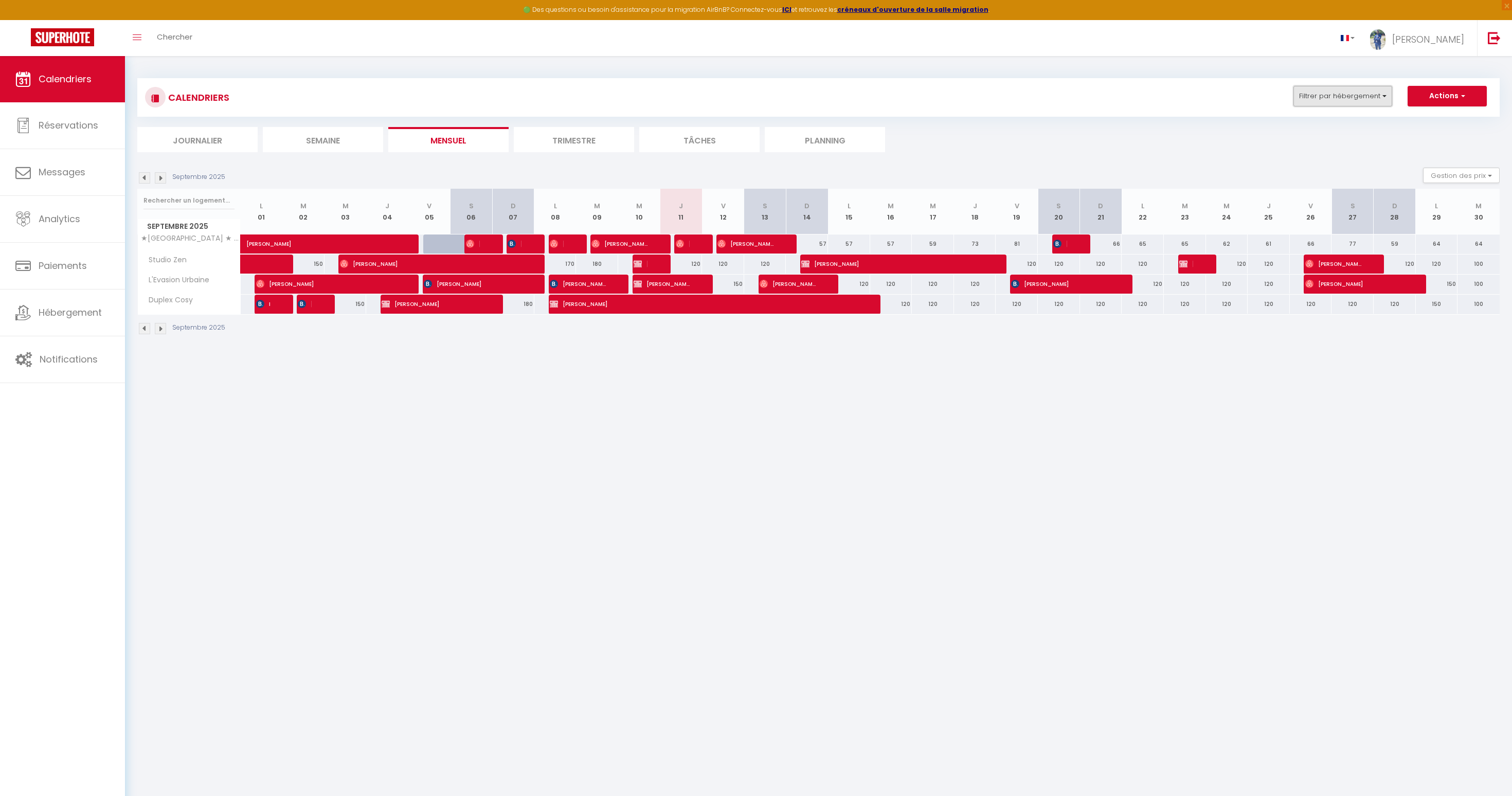
click at [1354, 88] on button "Filtrer par hébergement" at bounding box center [1342, 96] width 99 height 20
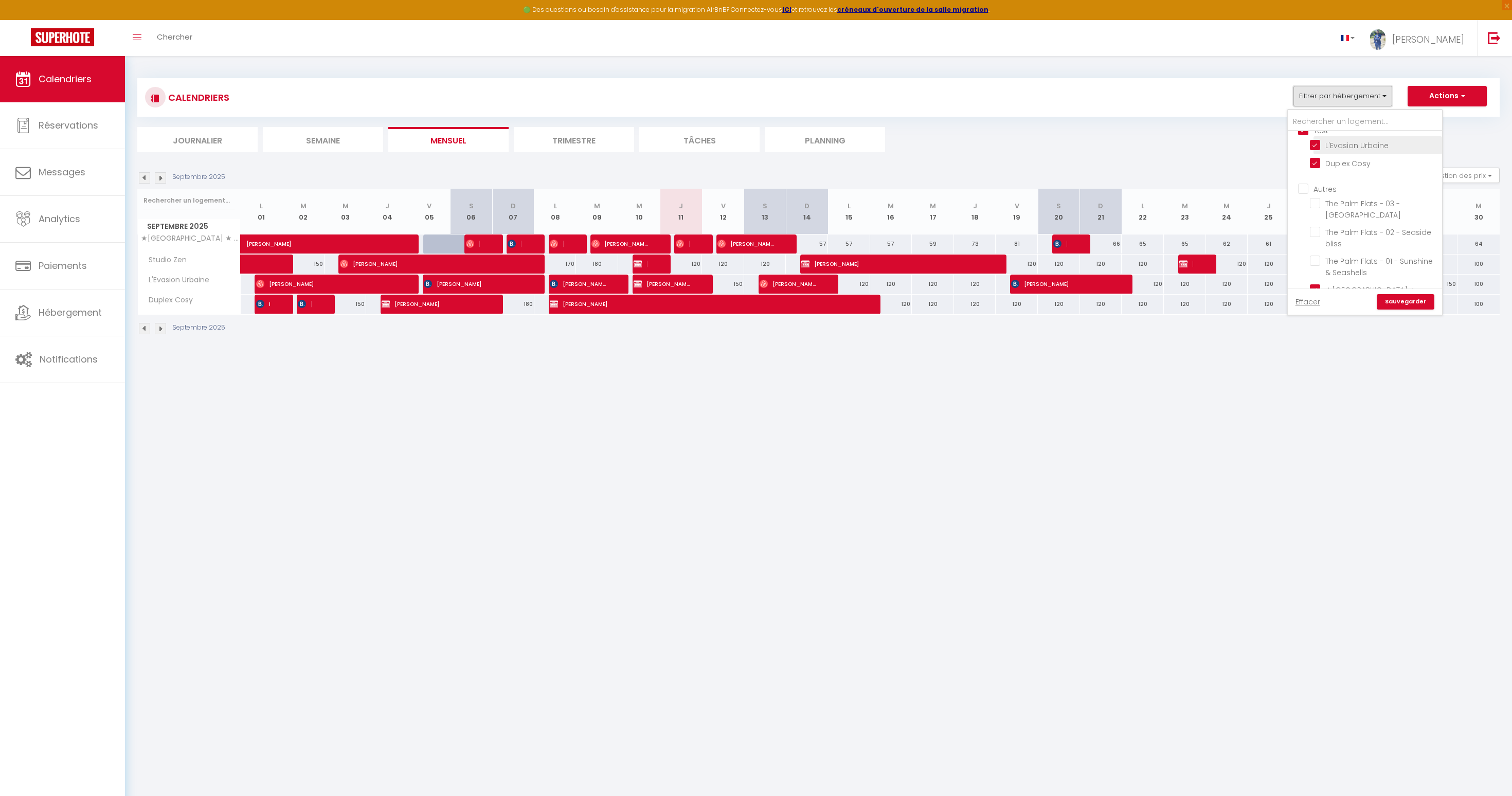
scroll to position [120, 0]
click at [1403, 297] on link "Sauvegarder" at bounding box center [1405, 302] width 58 height 16
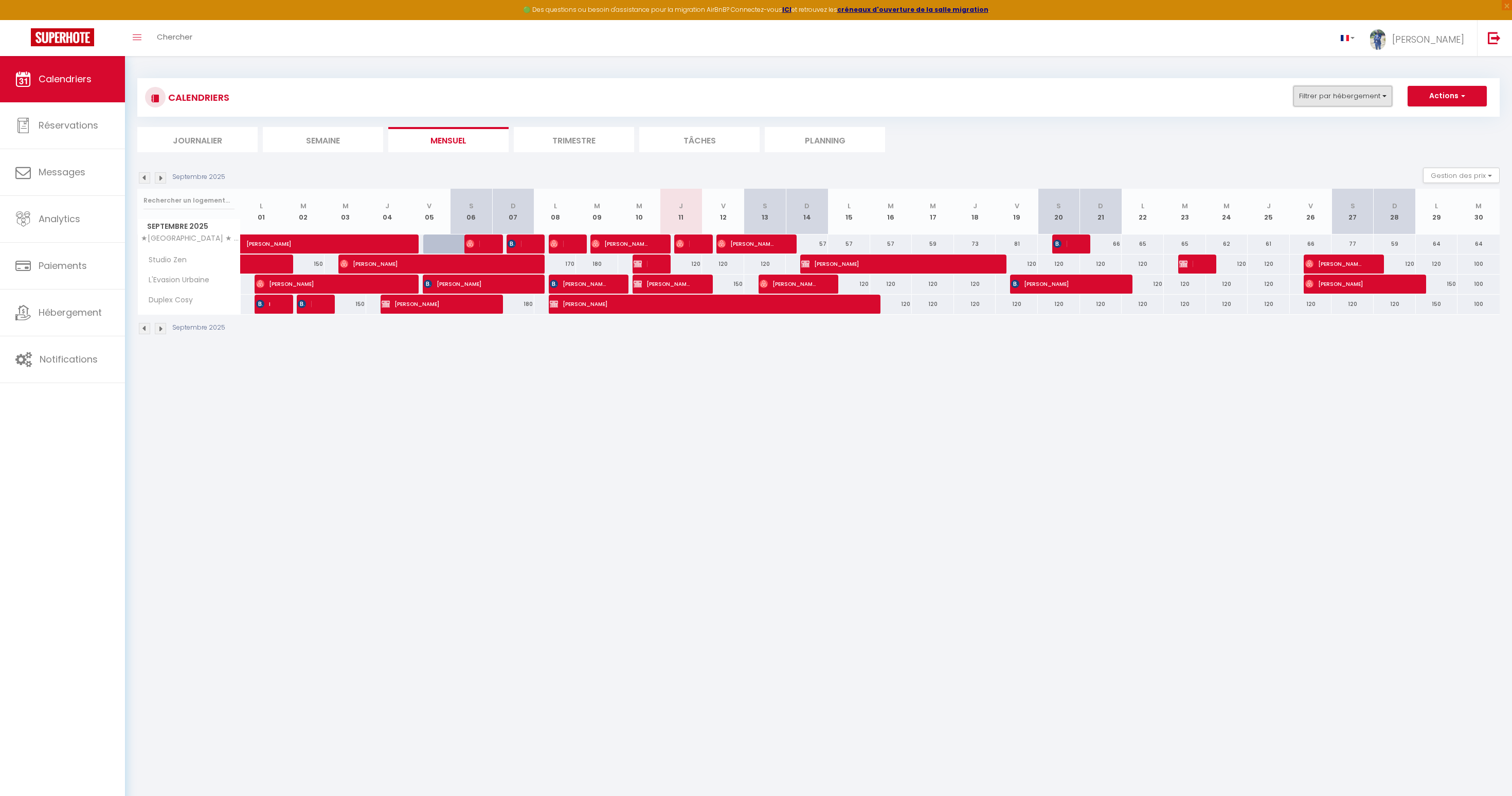
click at [1346, 92] on button "Filtrer par hébergement" at bounding box center [1342, 96] width 99 height 20
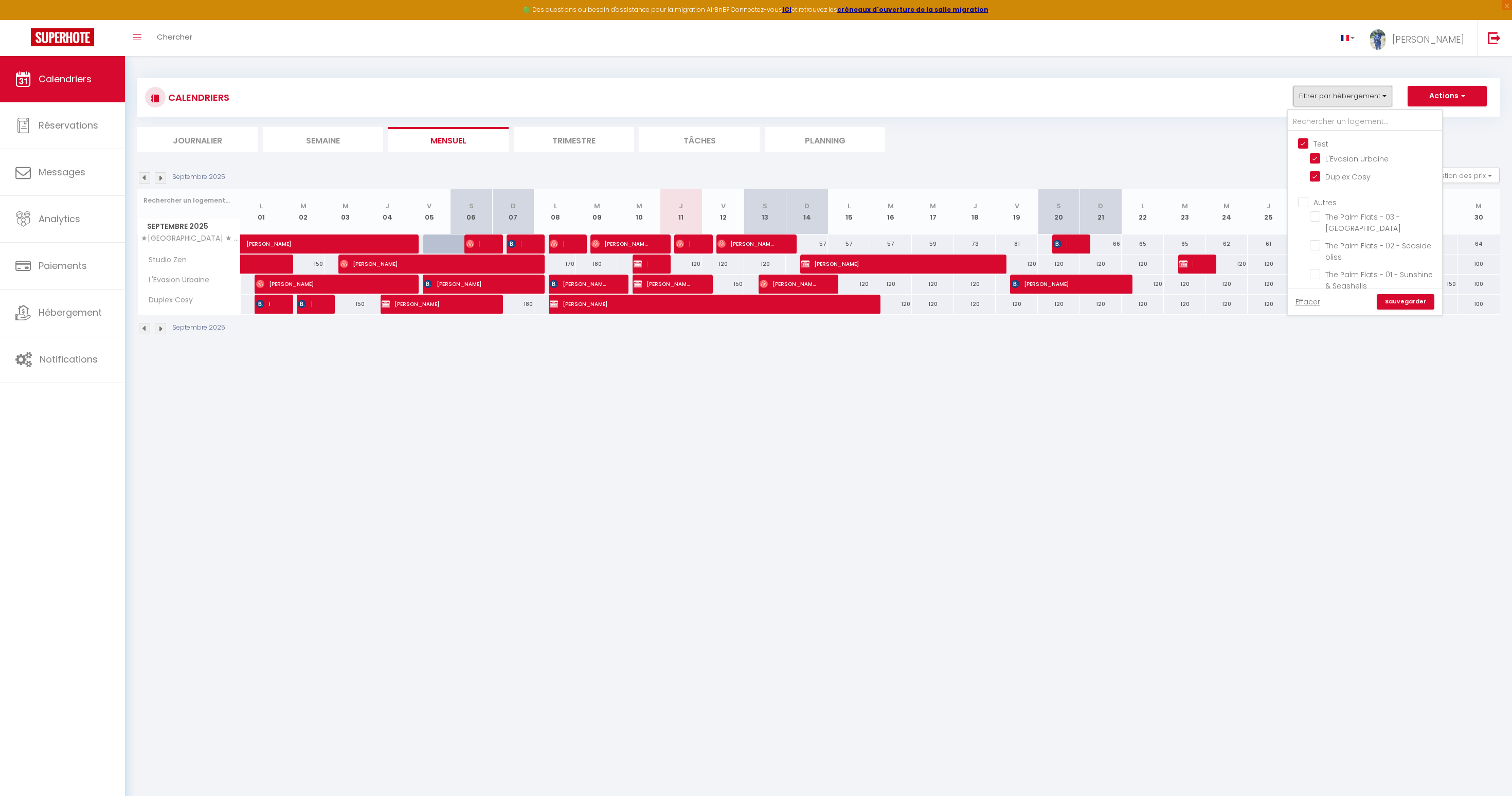
scroll to position [242, 0]
click at [1316, 211] on input "The Palm Flats - 06 - Panoramic Peaks" at bounding box center [1373, 216] width 128 height 10
checkbox input "true"
checkbox input "false"
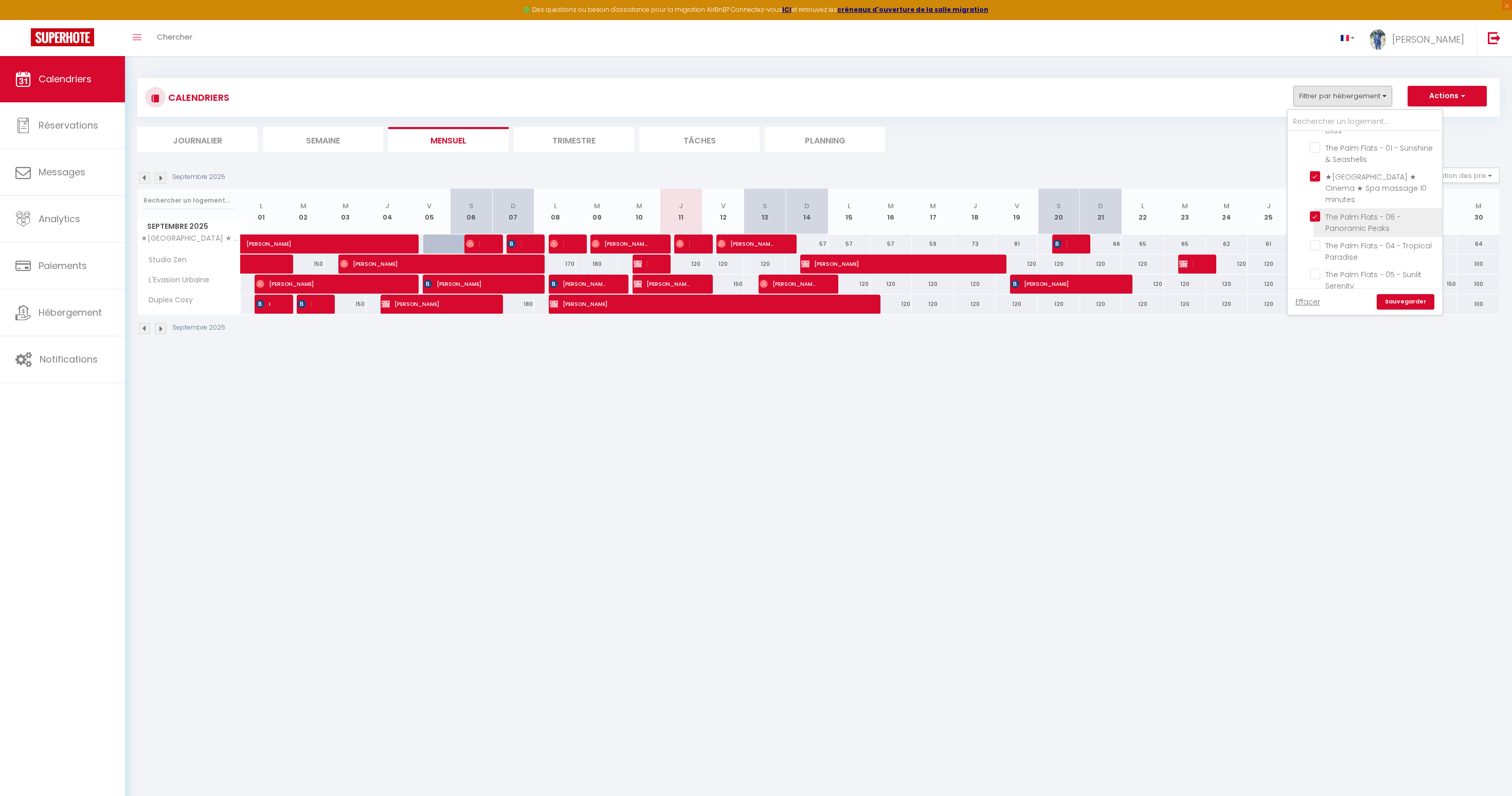
checkbox input "false"
click at [1320, 240] on input "The Palm Flats - 04 - Tropical Paradise" at bounding box center [1373, 245] width 128 height 10
checkbox input "true"
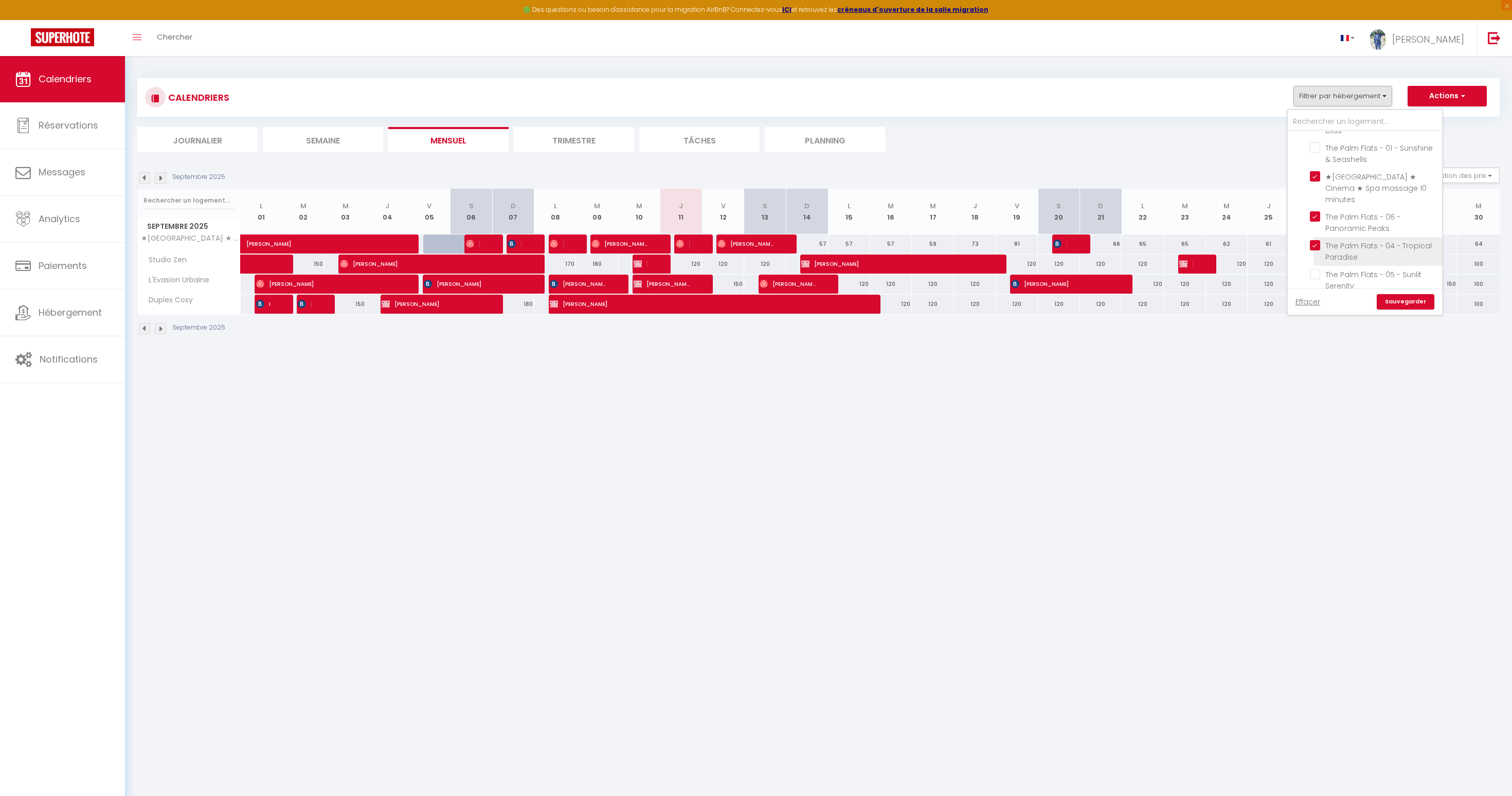
checkbox input "false"
click at [1312, 269] on input "The Palm Flats - 05 - Sunlit Serenity" at bounding box center [1373, 274] width 128 height 10
checkbox input "true"
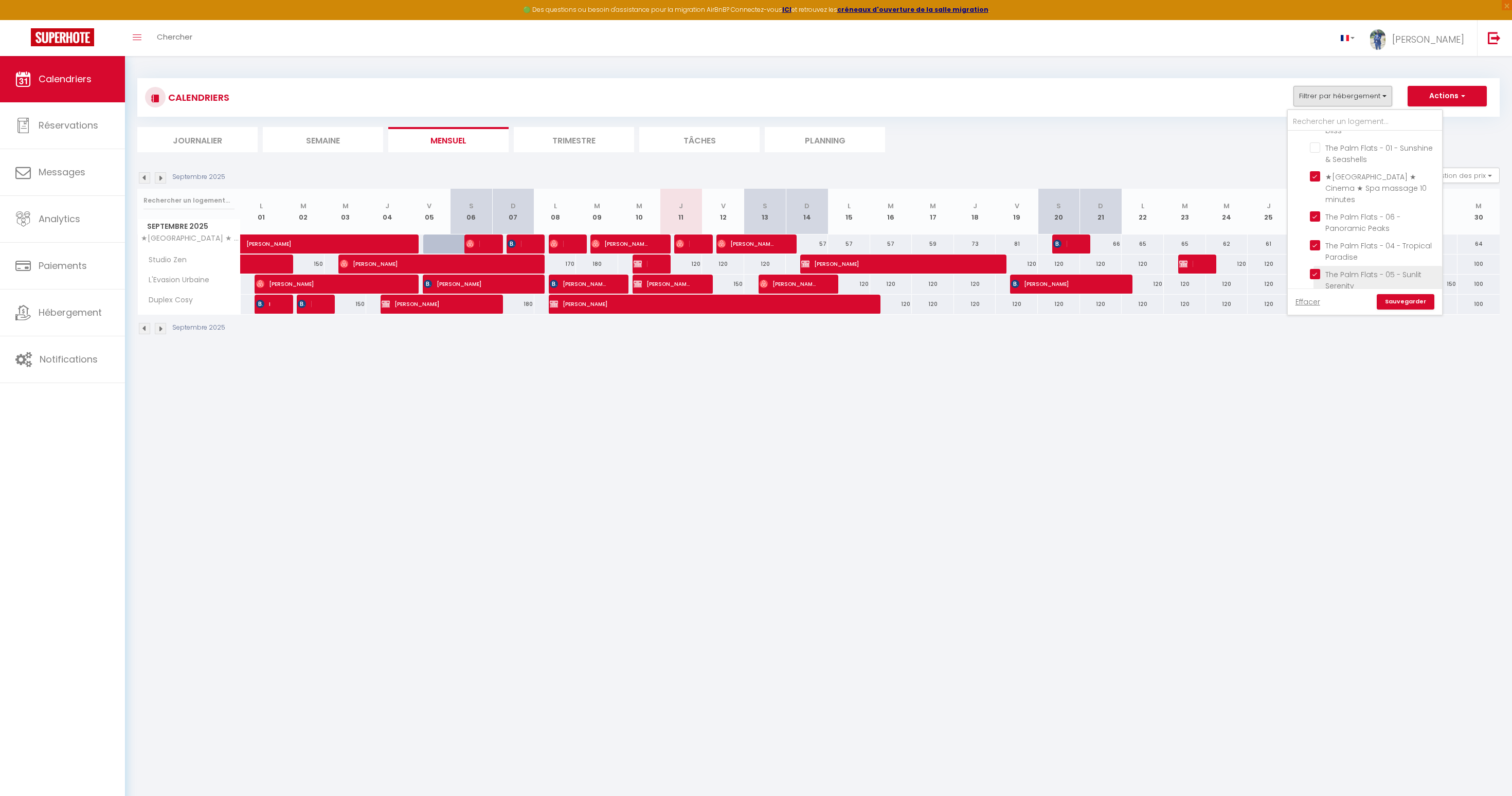
checkbox input "false"
click at [1424, 303] on link "Sauvegarder" at bounding box center [1405, 302] width 58 height 16
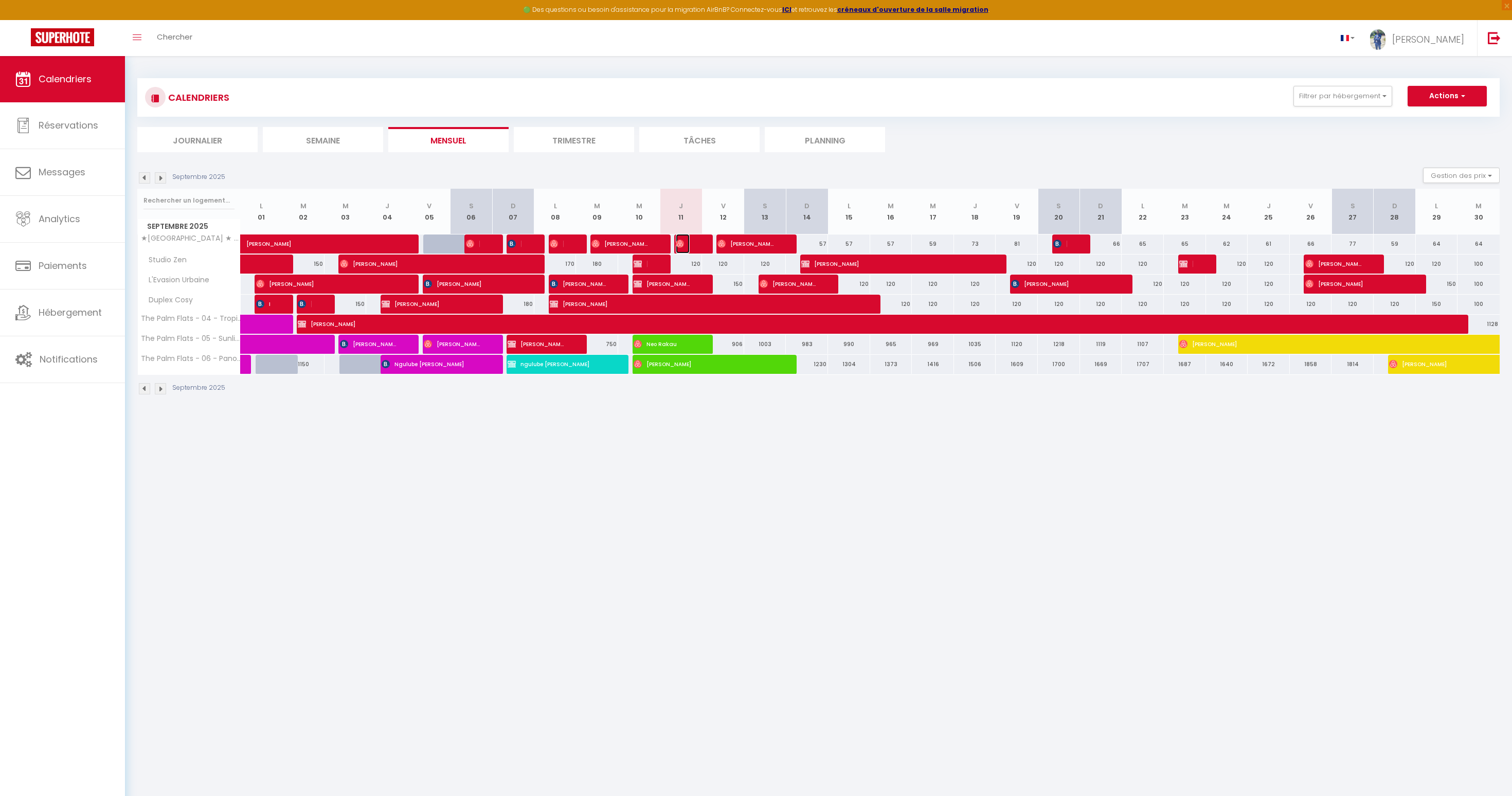
click at [688, 247] on span "[PERSON_NAME]" at bounding box center [682, 243] width 14 height 20
select select "OK"
select select "0"
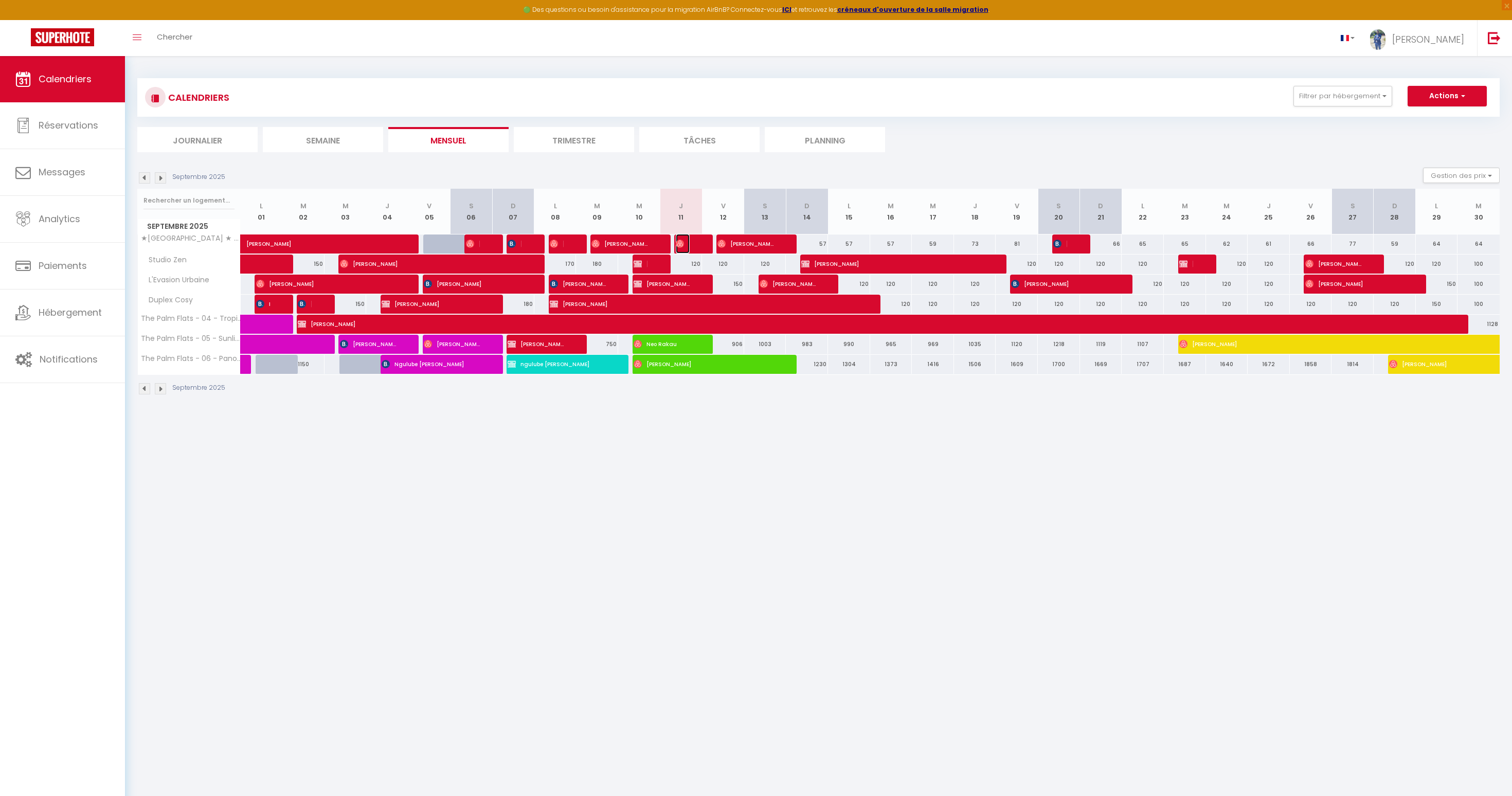
select select "1"
select select
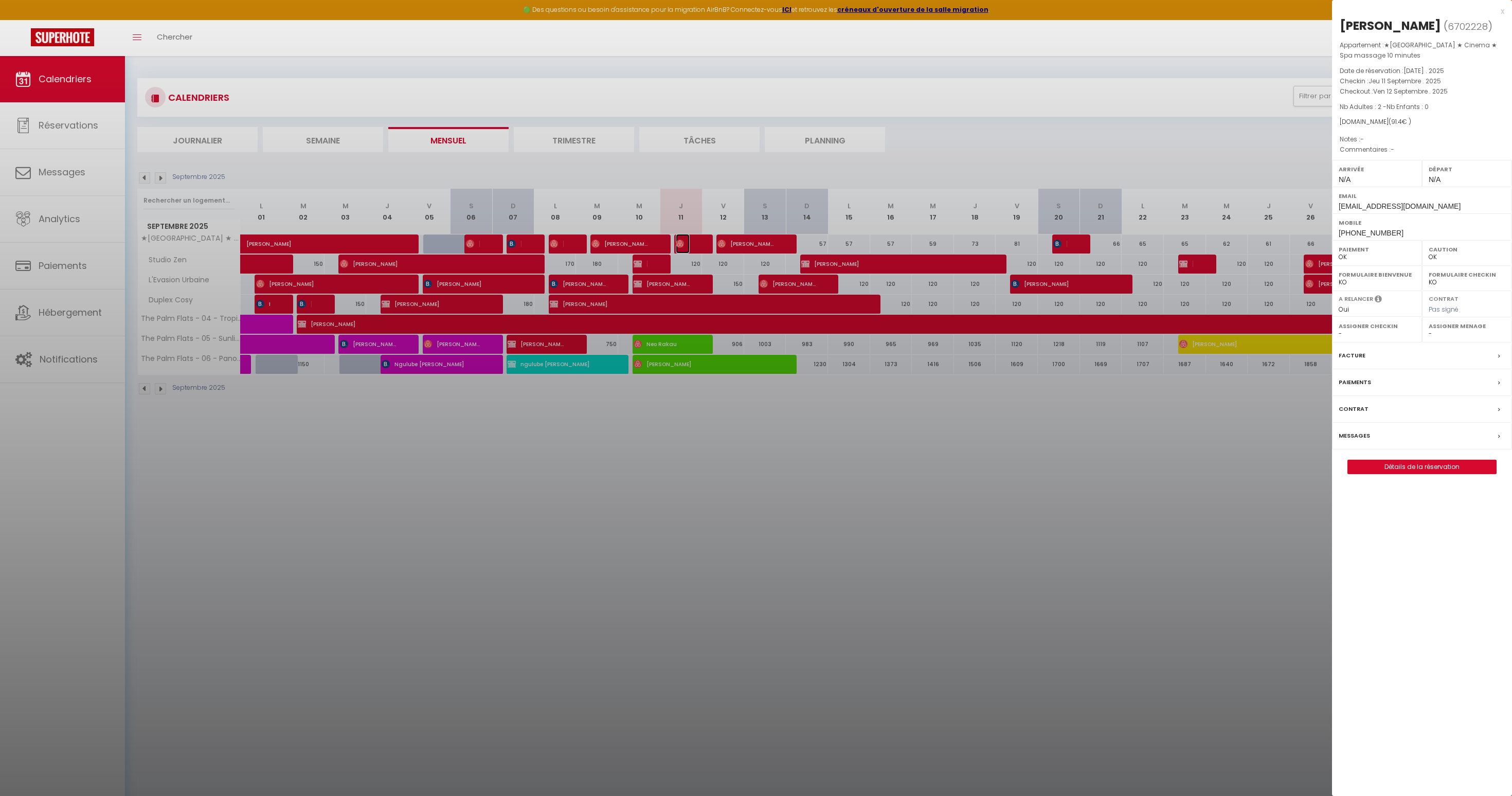
select select "33119"
click at [1381, 27] on div "[PERSON_NAME]" at bounding box center [1390, 26] width 101 height 16
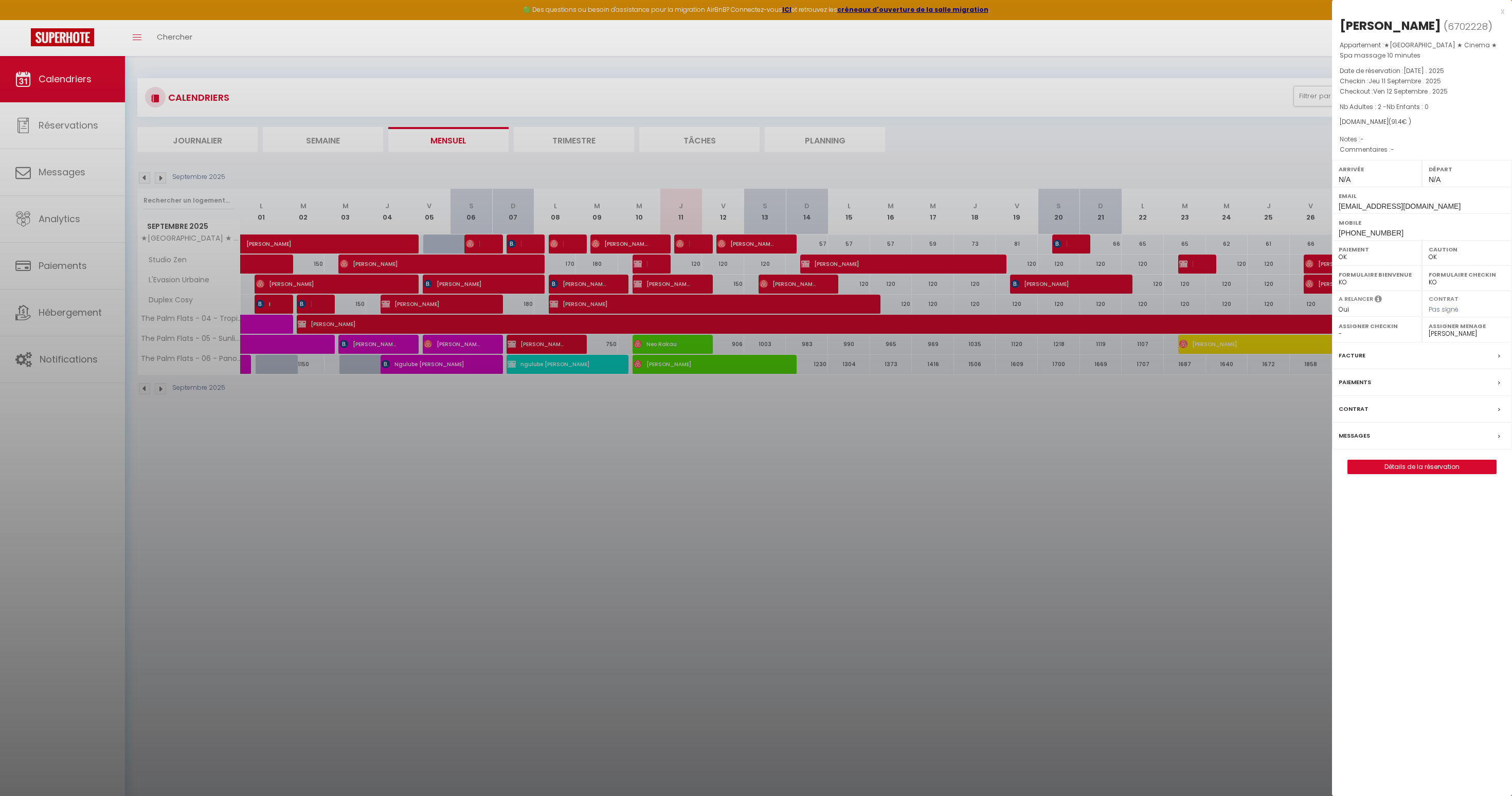
click at [1381, 27] on div "[PERSON_NAME]" at bounding box center [1390, 26] width 101 height 16
click at [1391, 29] on div "[PERSON_NAME]" at bounding box center [1390, 26] width 101 height 16
click at [1372, 113] on div "Appartement : ★[GEOGRAPHIC_DATA] ★ Cinema ★ Spa massage 10 minutes Date de rése…" at bounding box center [1422, 98] width 180 height 116
click at [1372, 112] on div "Appartement : ★[GEOGRAPHIC_DATA] ★ Cinema ★ Spa massage 10 minutes Date de rése…" at bounding box center [1422, 98] width 180 height 116
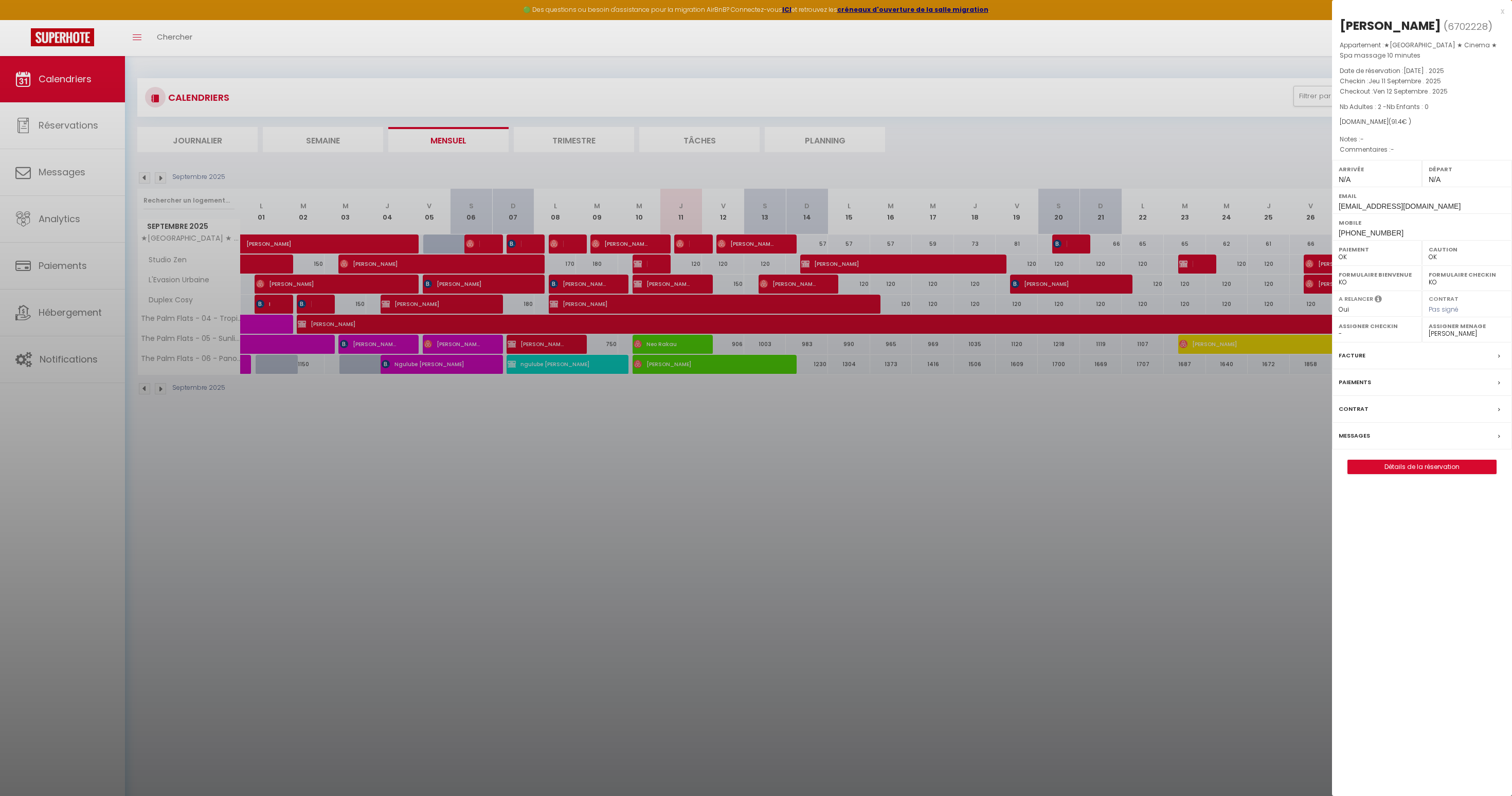
click at [1359, 109] on span "Nb Adultes : 2 - Nb Enfants : 0" at bounding box center [1384, 107] width 89 height 9
click at [1391, 125] on span "91.4" at bounding box center [1396, 122] width 11 height 9
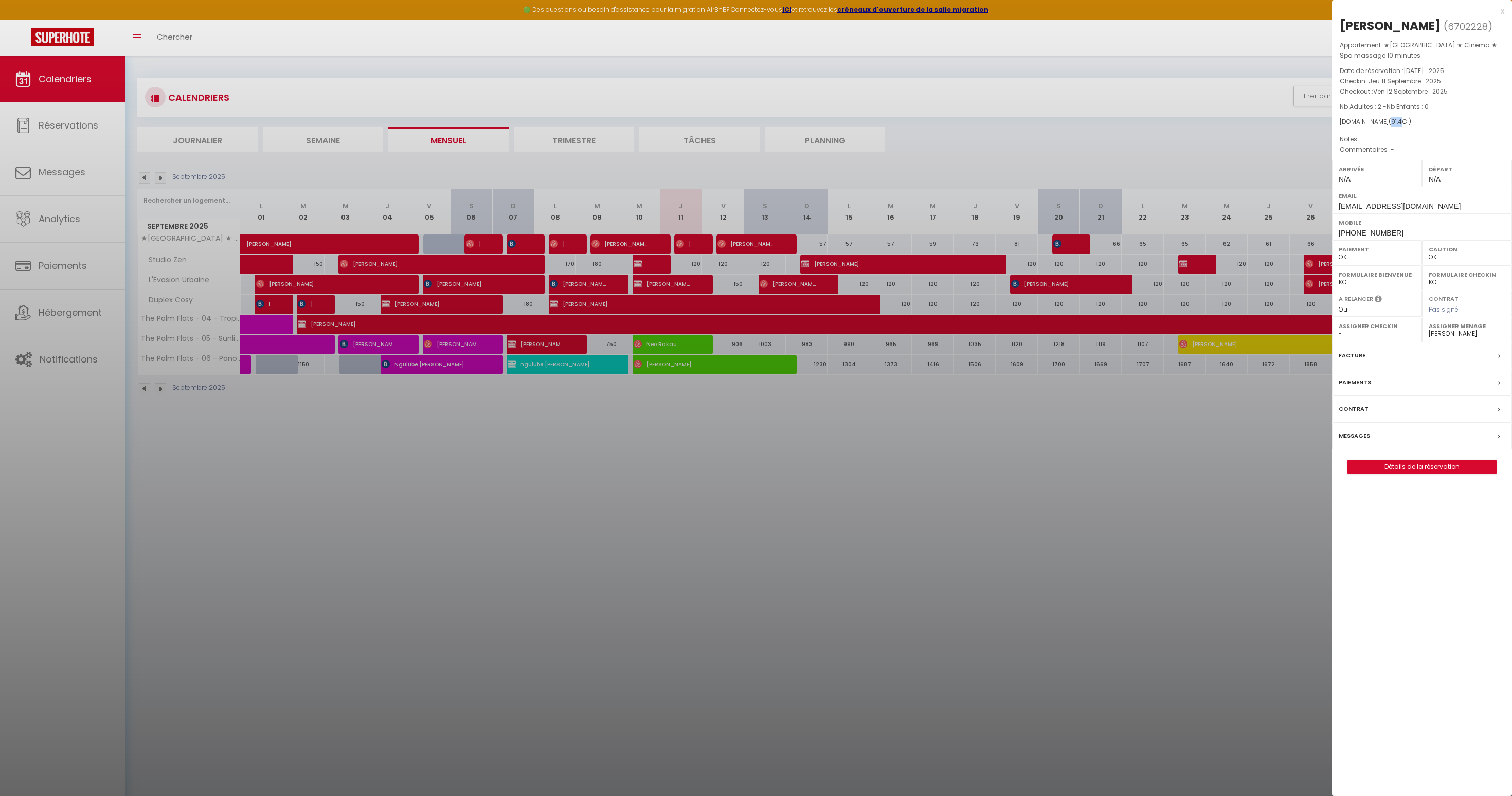
click at [1391, 125] on span "91.4" at bounding box center [1396, 122] width 11 height 9
click at [1365, 232] on span "[PHONE_NUMBER]" at bounding box center [1371, 233] width 65 height 8
click at [1456, 333] on select "- [PERSON_NAME] Regina Lunguja [PERSON_NAME] Mphatso Lunguja [PERSON_NAME] Prav…" at bounding box center [1466, 334] width 77 height 10
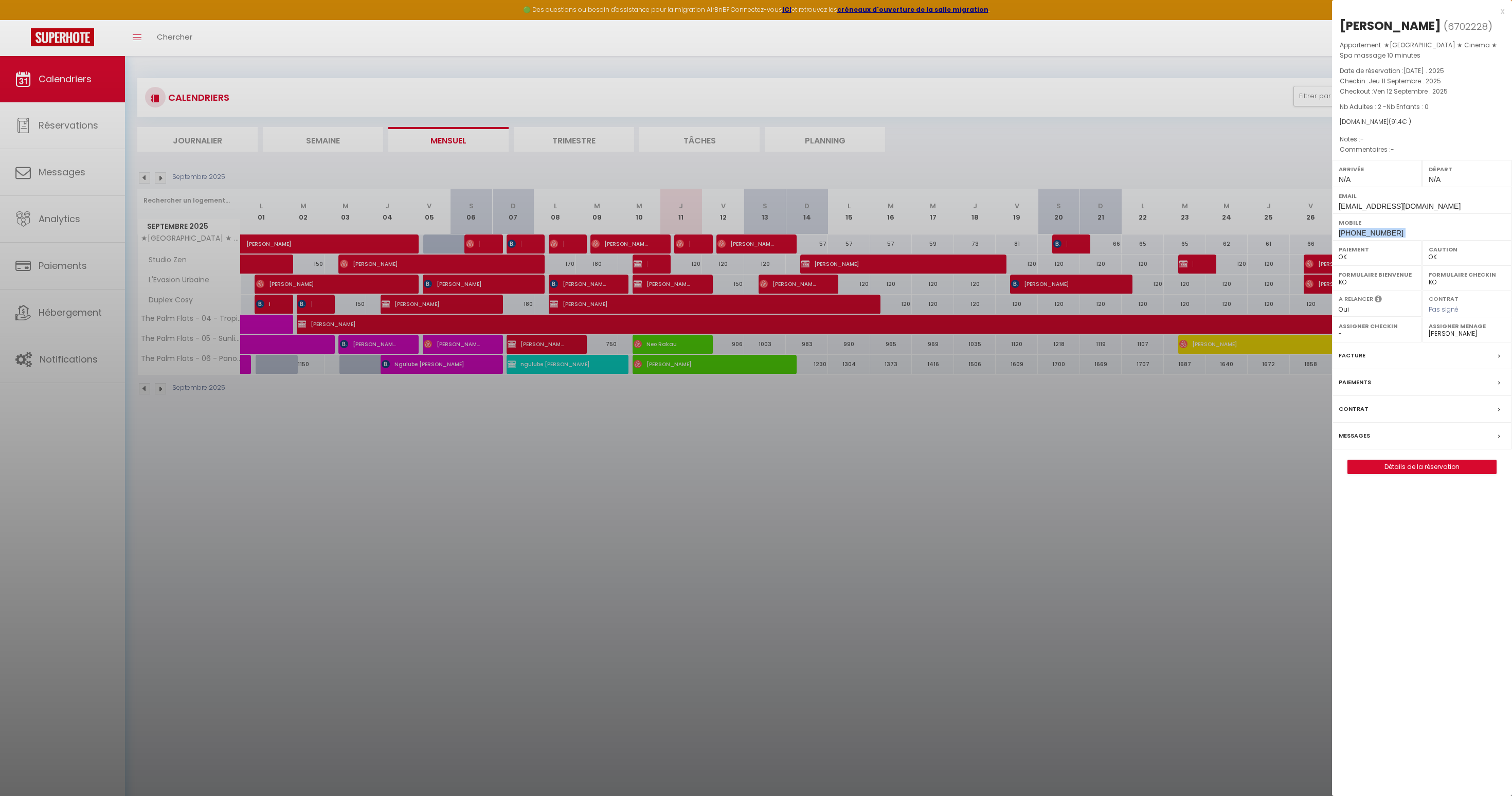
click at [1428, 329] on select "- [PERSON_NAME] Regina Lunguja [PERSON_NAME] Mphatso Lunguja [PERSON_NAME] Prav…" at bounding box center [1466, 334] width 77 height 10
click at [1189, 400] on div at bounding box center [756, 398] width 1512 height 796
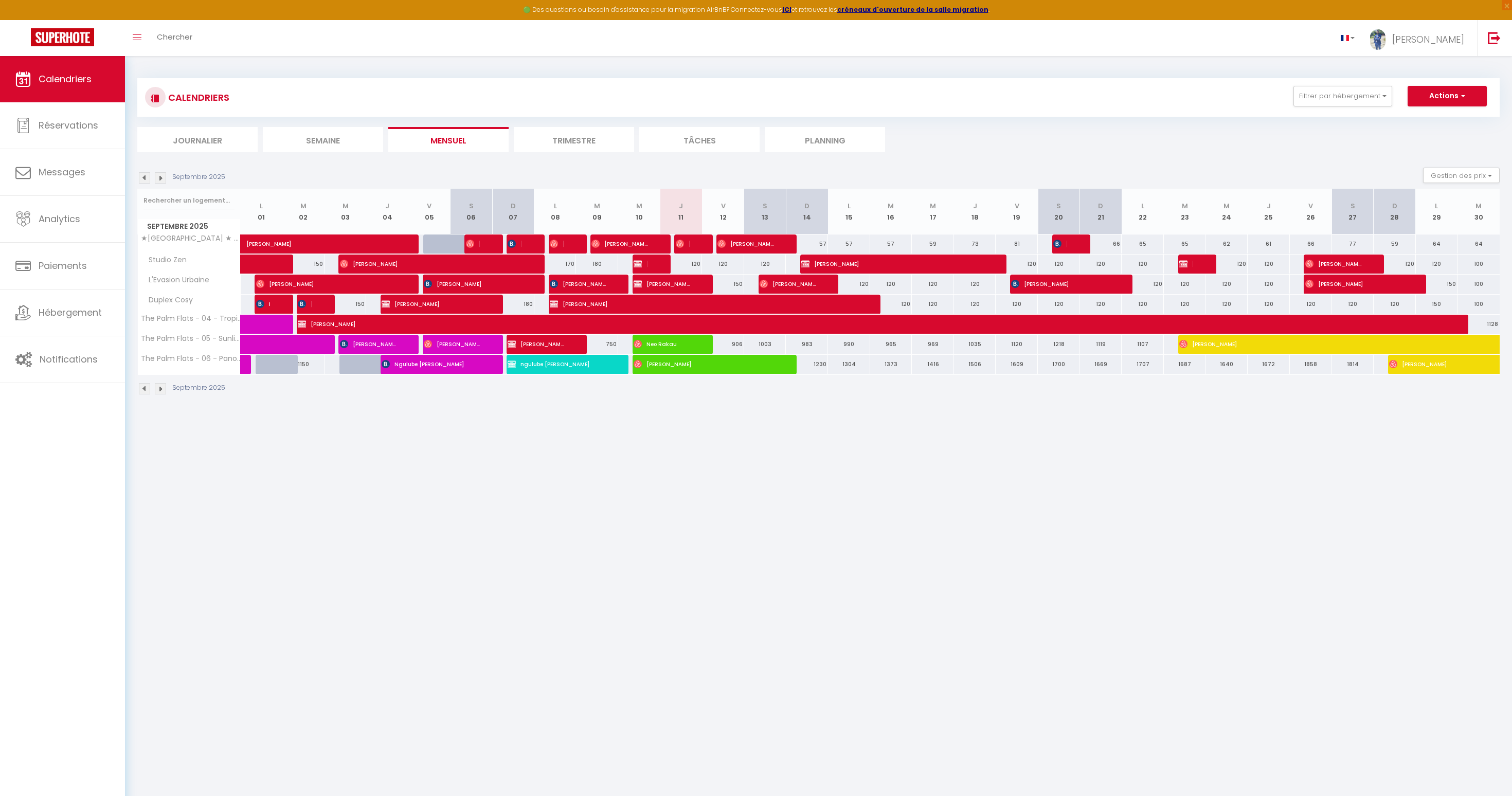
click at [824, 246] on div "57" at bounding box center [807, 244] width 42 height 19
type input "57"
type input "Dim 14 Septembre 2025"
type input "Lun 15 Septembre 2025"
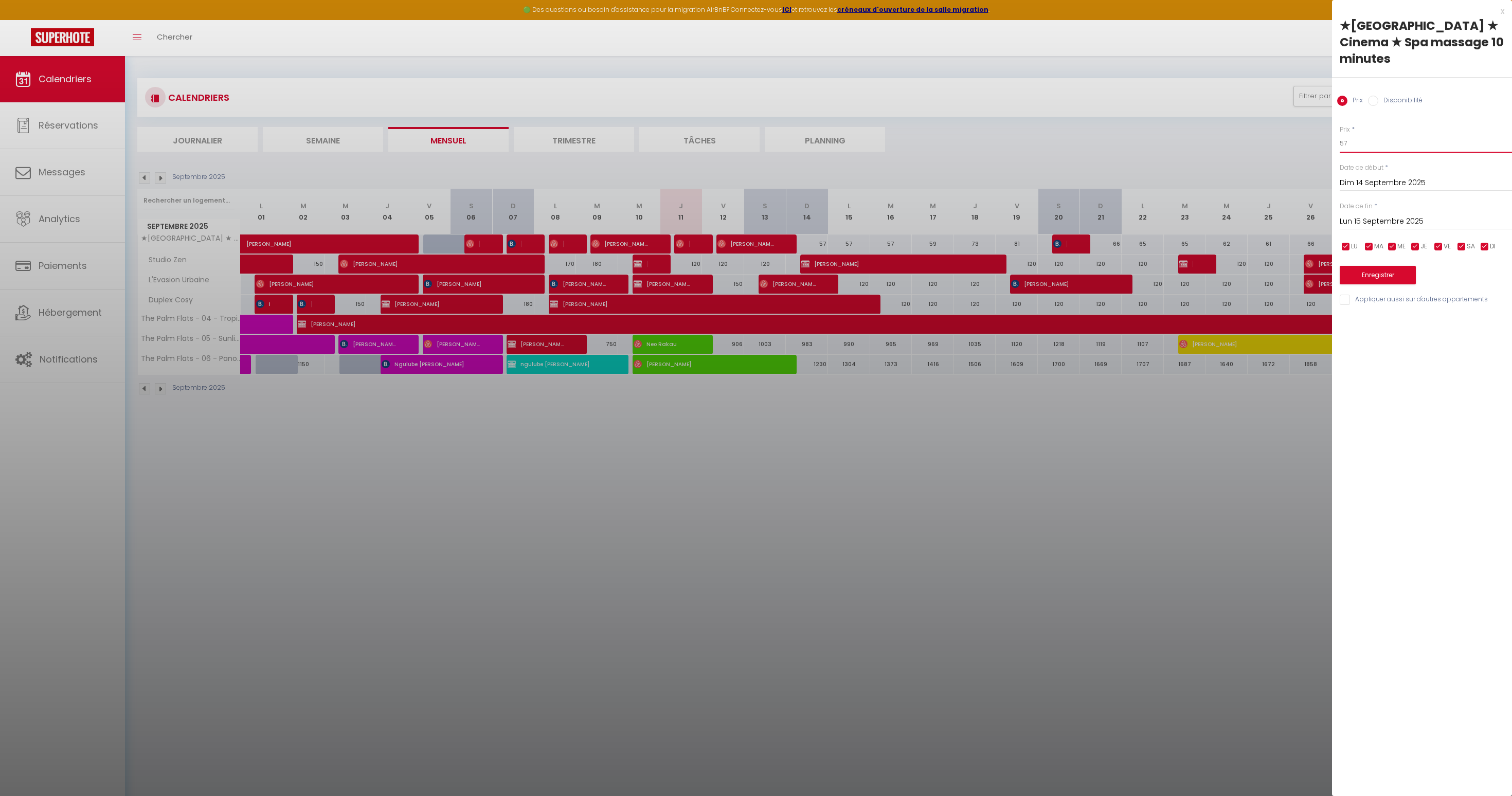
click at [1382, 135] on input "57" at bounding box center [1426, 143] width 173 height 18
type input "90"
click at [1263, 153] on div at bounding box center [756, 398] width 1512 height 796
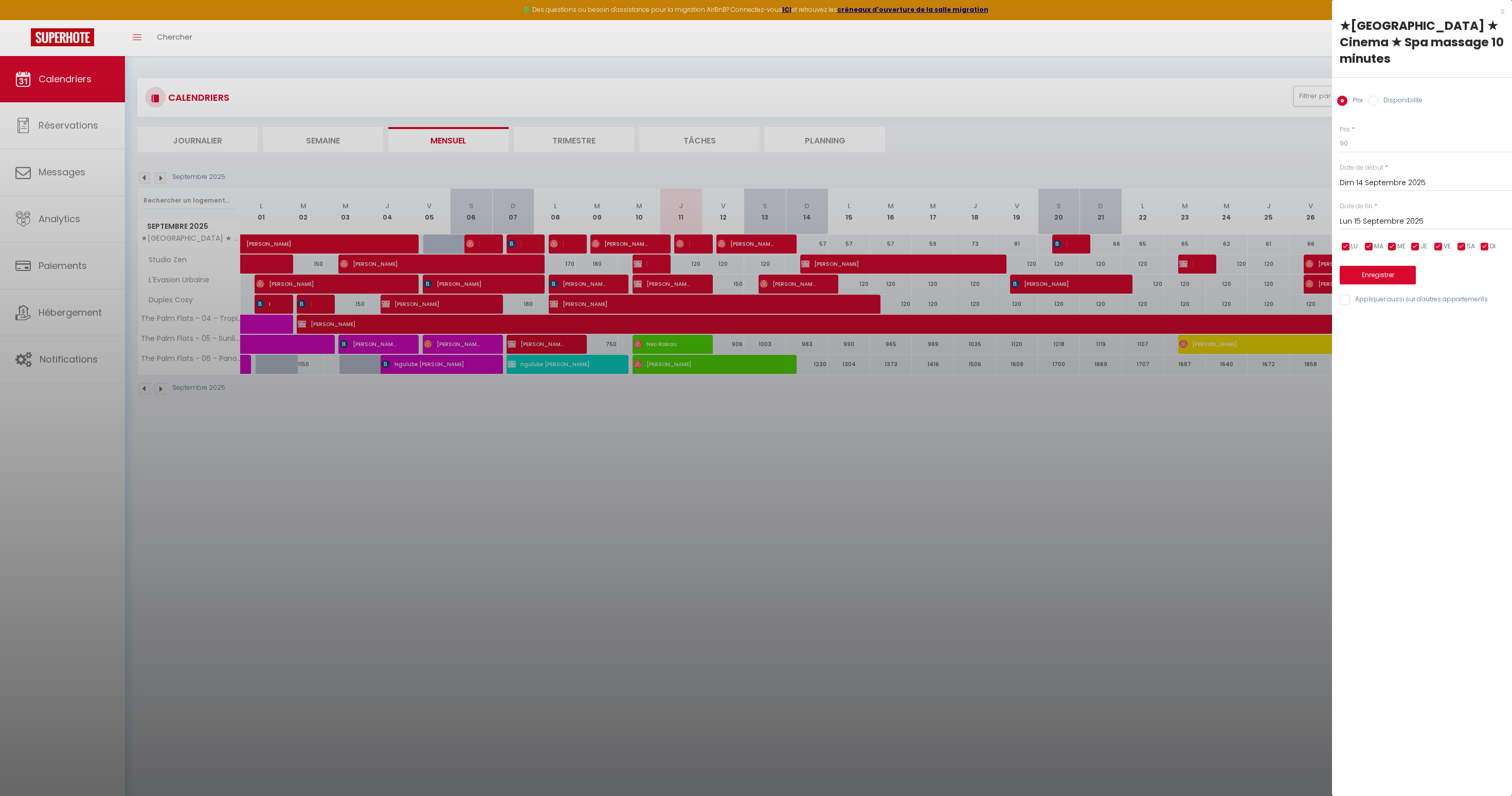
select select
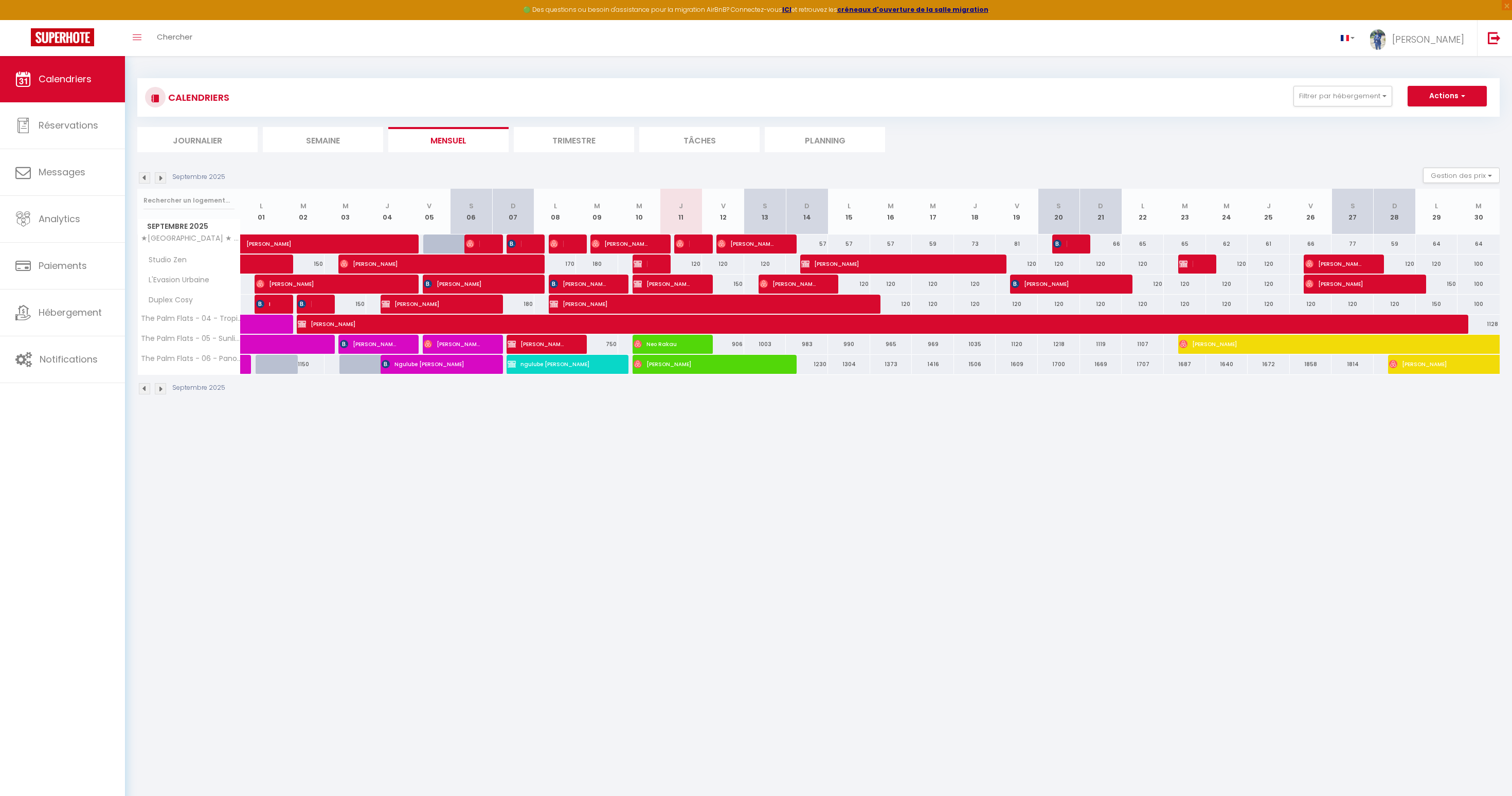
click at [815, 239] on div "57" at bounding box center [807, 244] width 42 height 19
type input "57"
select select "1"
type input "Dim 14 Septembre 2025"
type input "Lun 15 Septembre 2025"
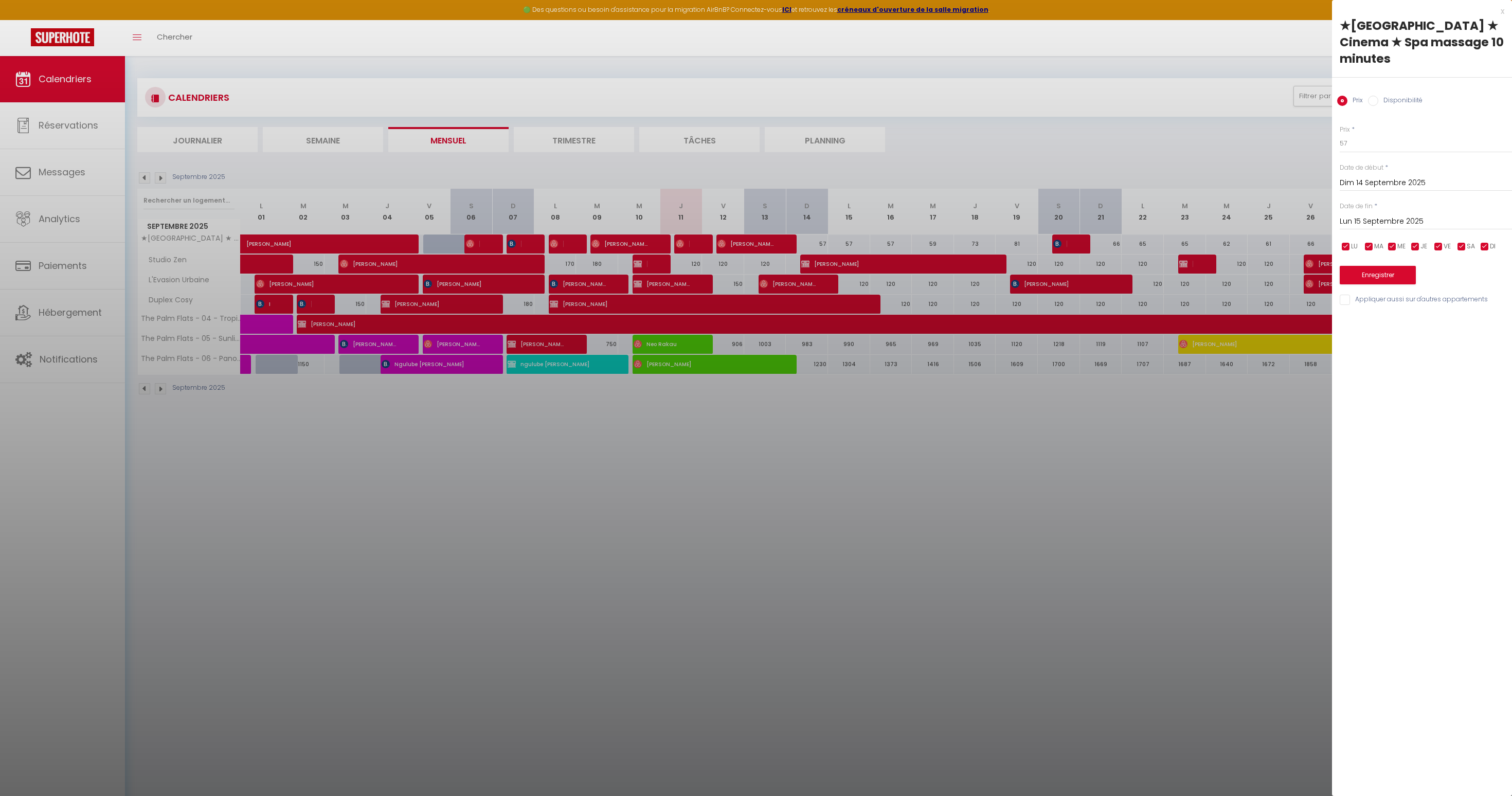
click at [1377, 96] on input "Disponibilité" at bounding box center [1373, 101] width 10 height 10
radio input "true"
radio input "false"
click at [1371, 135] on select "Disponible Indisponible" at bounding box center [1426, 144] width 173 height 20
select select "0"
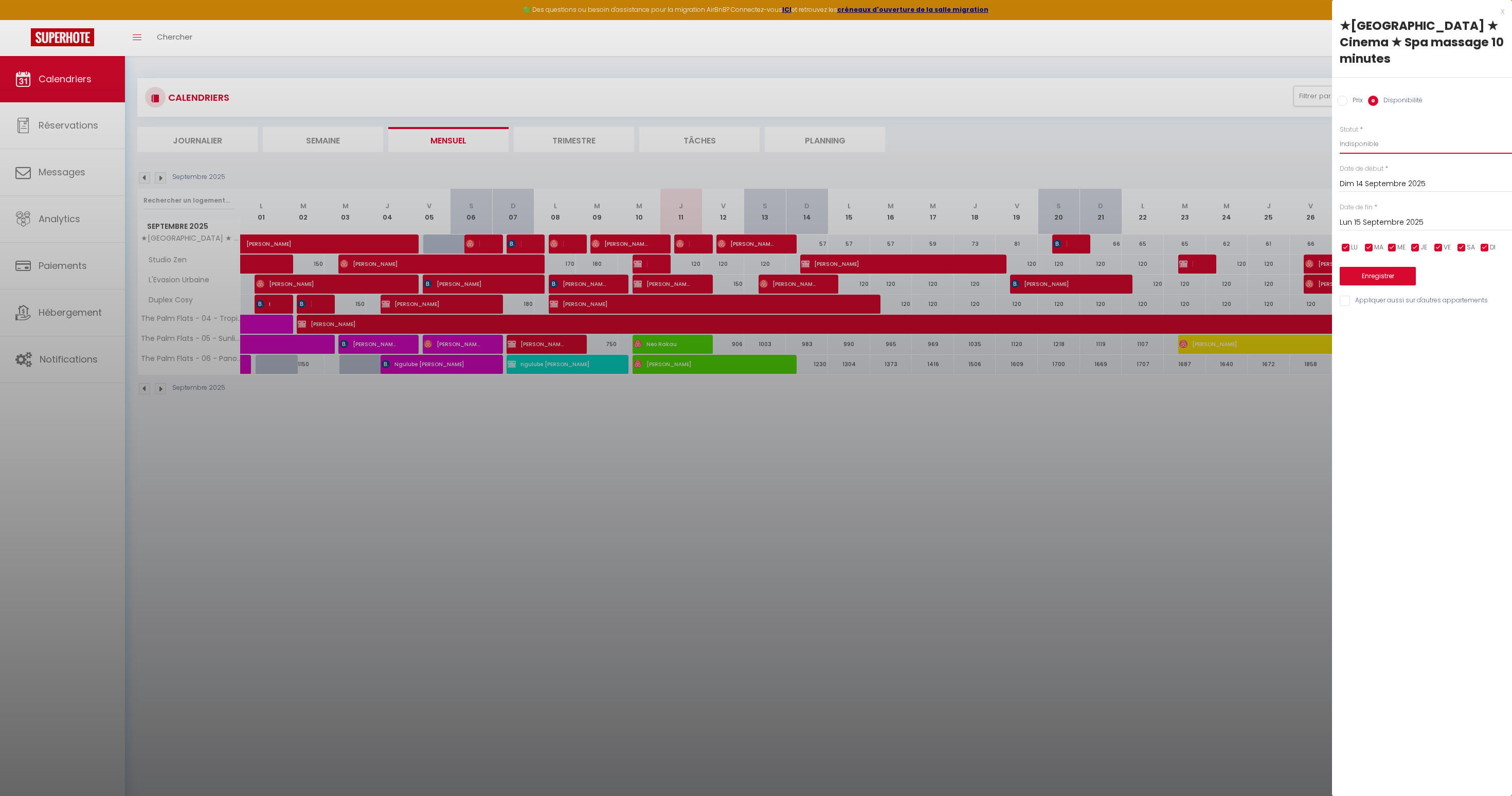
click at [1339, 135] on select "Disponible Indisponible" at bounding box center [1426, 144] width 173 height 20
click at [1250, 141] on div at bounding box center [756, 398] width 1512 height 796
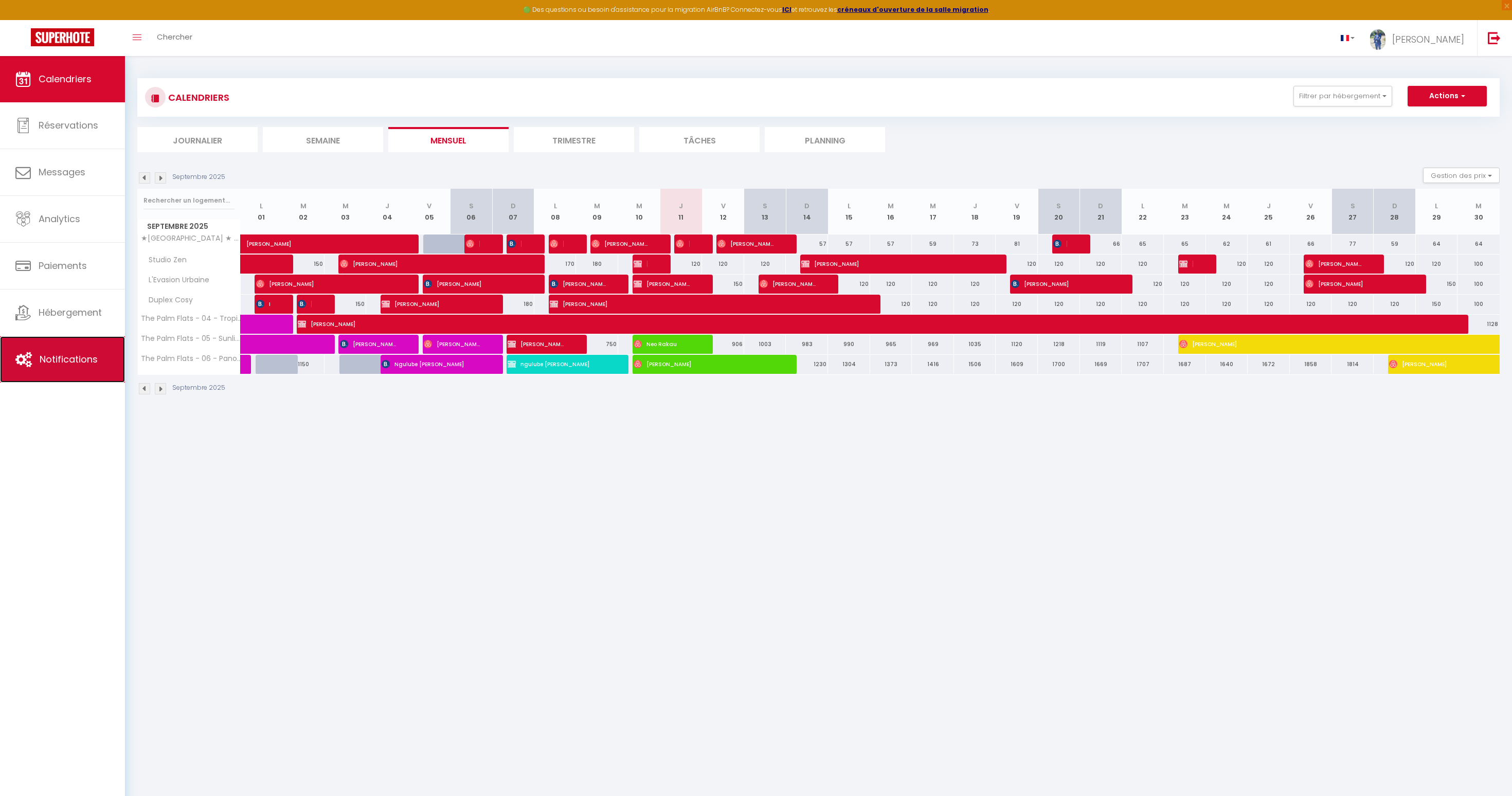
click at [65, 364] on span "Notifications" at bounding box center [69, 359] width 58 height 13
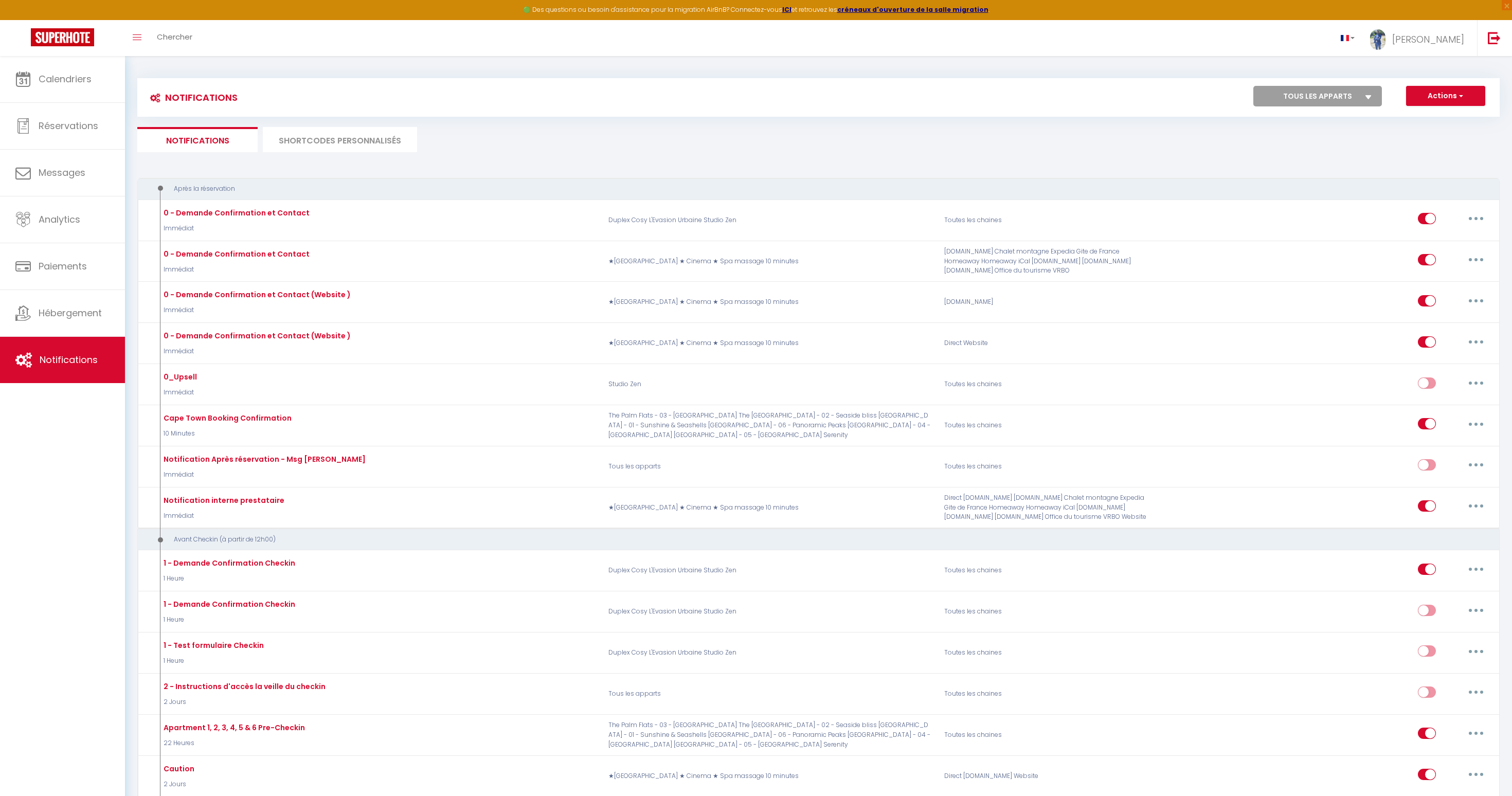
click at [1290, 92] on select "Tous les apparts The Palm Flats - 03 - [GEOGRAPHIC_DATA] [GEOGRAPHIC_DATA] - 02…" at bounding box center [1317, 96] width 128 height 20
select select "28473"
click at [1253, 86] on select "Tous les apparts The Palm Flats - 03 - [GEOGRAPHIC_DATA] [GEOGRAPHIC_DATA] - 02…" at bounding box center [1317, 96] width 128 height 20
checkbox input "false"
checkbox input "true"
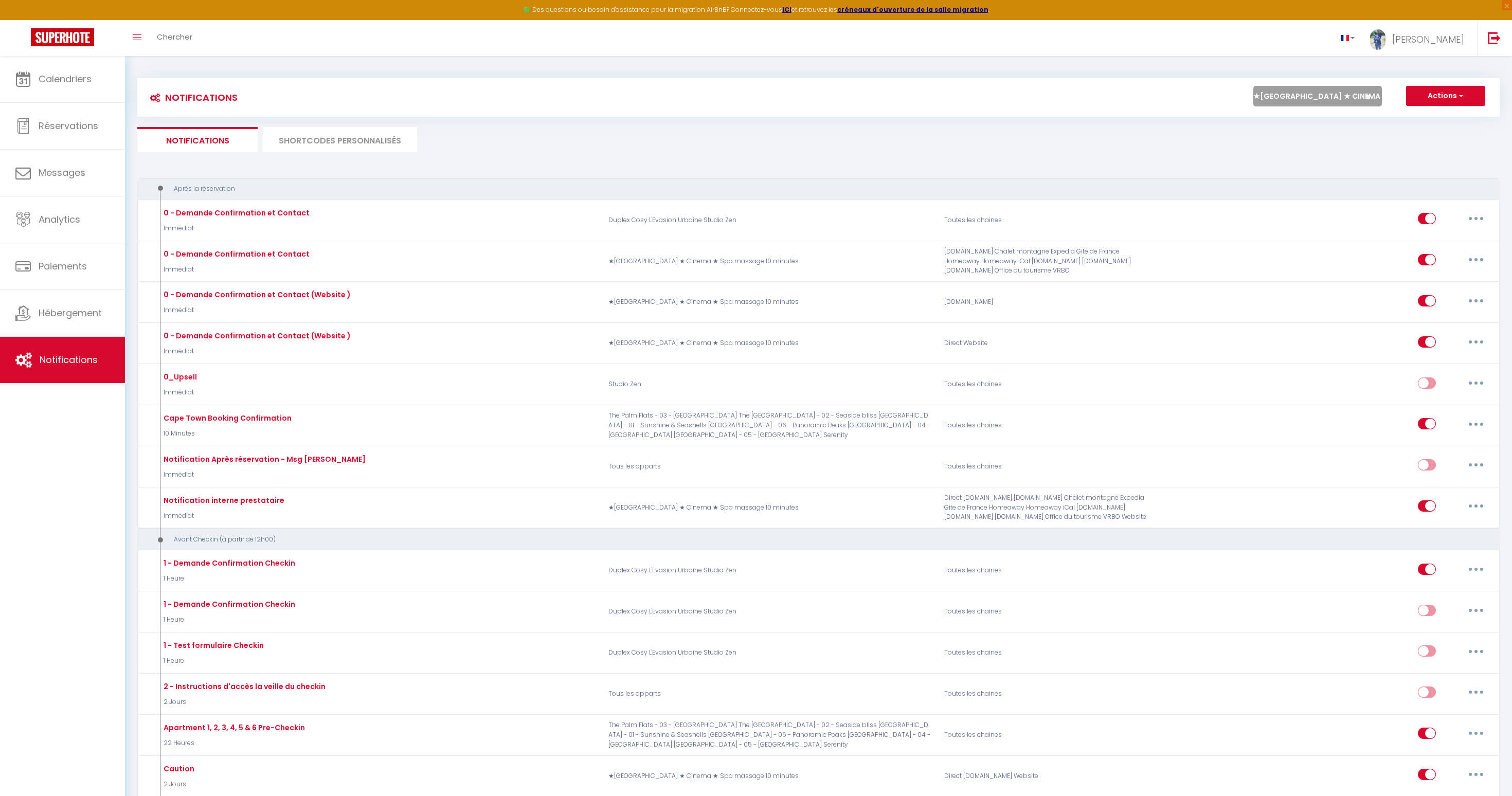
checkbox input "false"
checkbox input "true"
checkbox input "false"
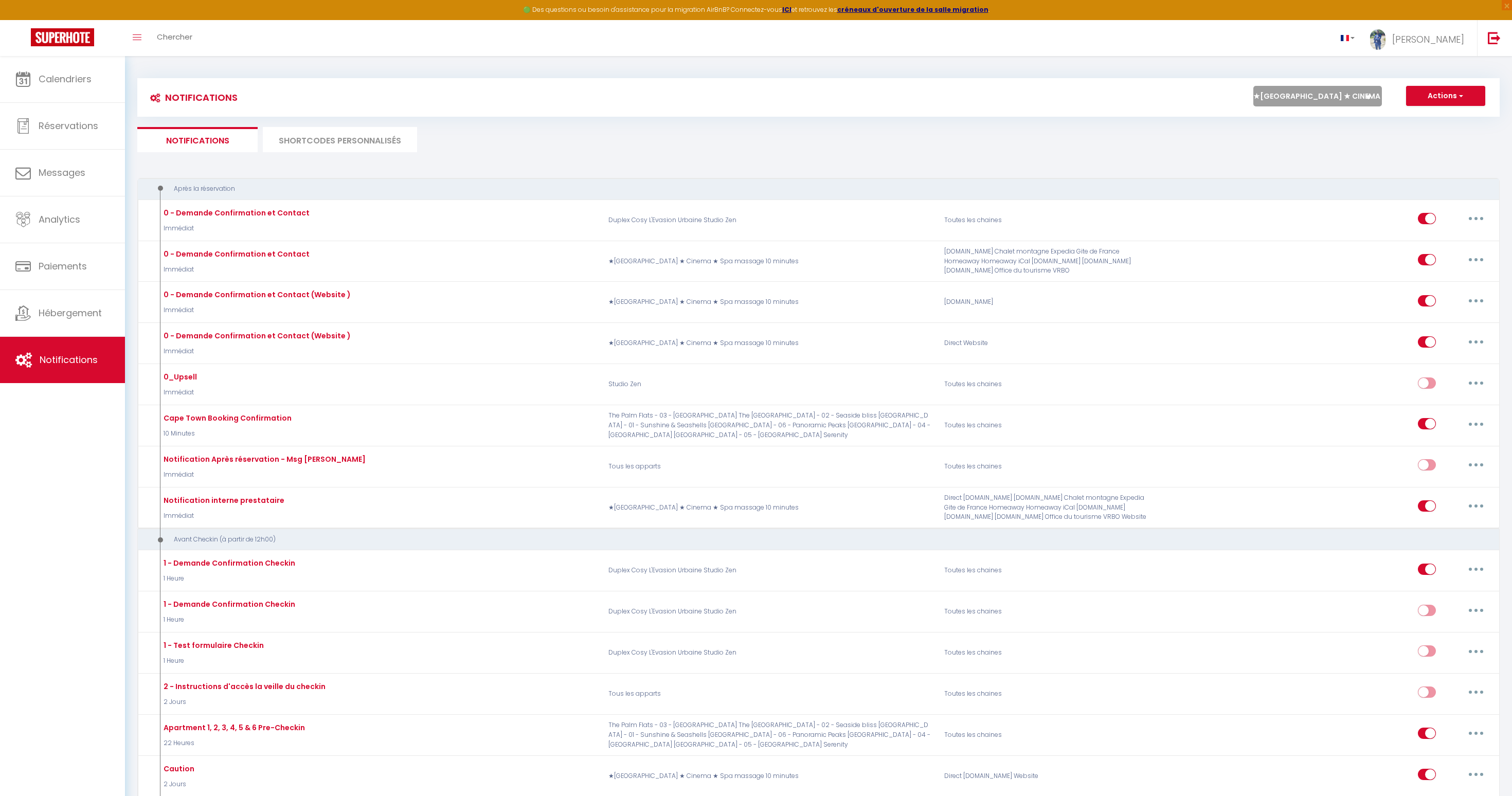
checkbox input "true"
checkbox input "false"
select select
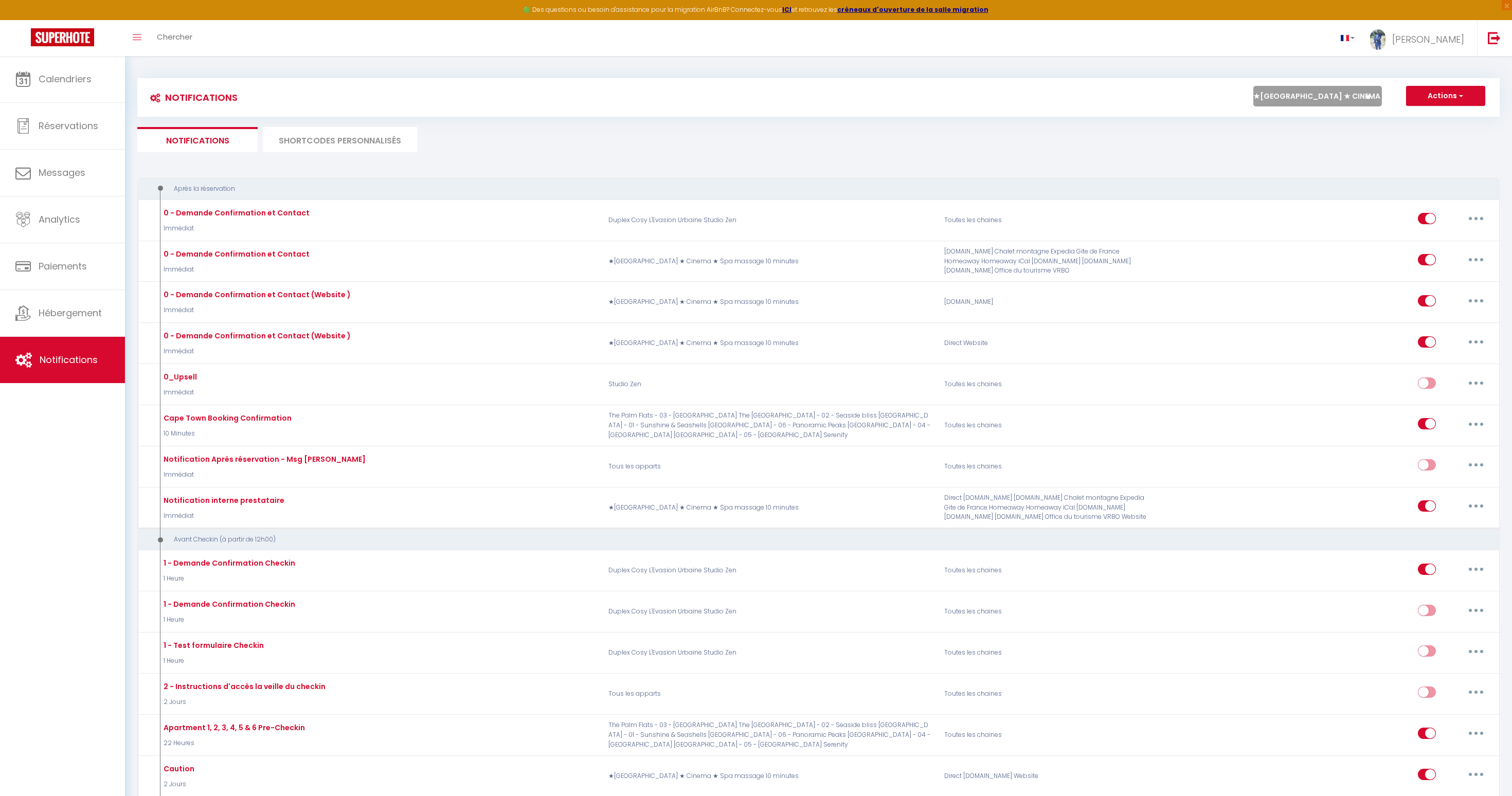
checkbox input "false"
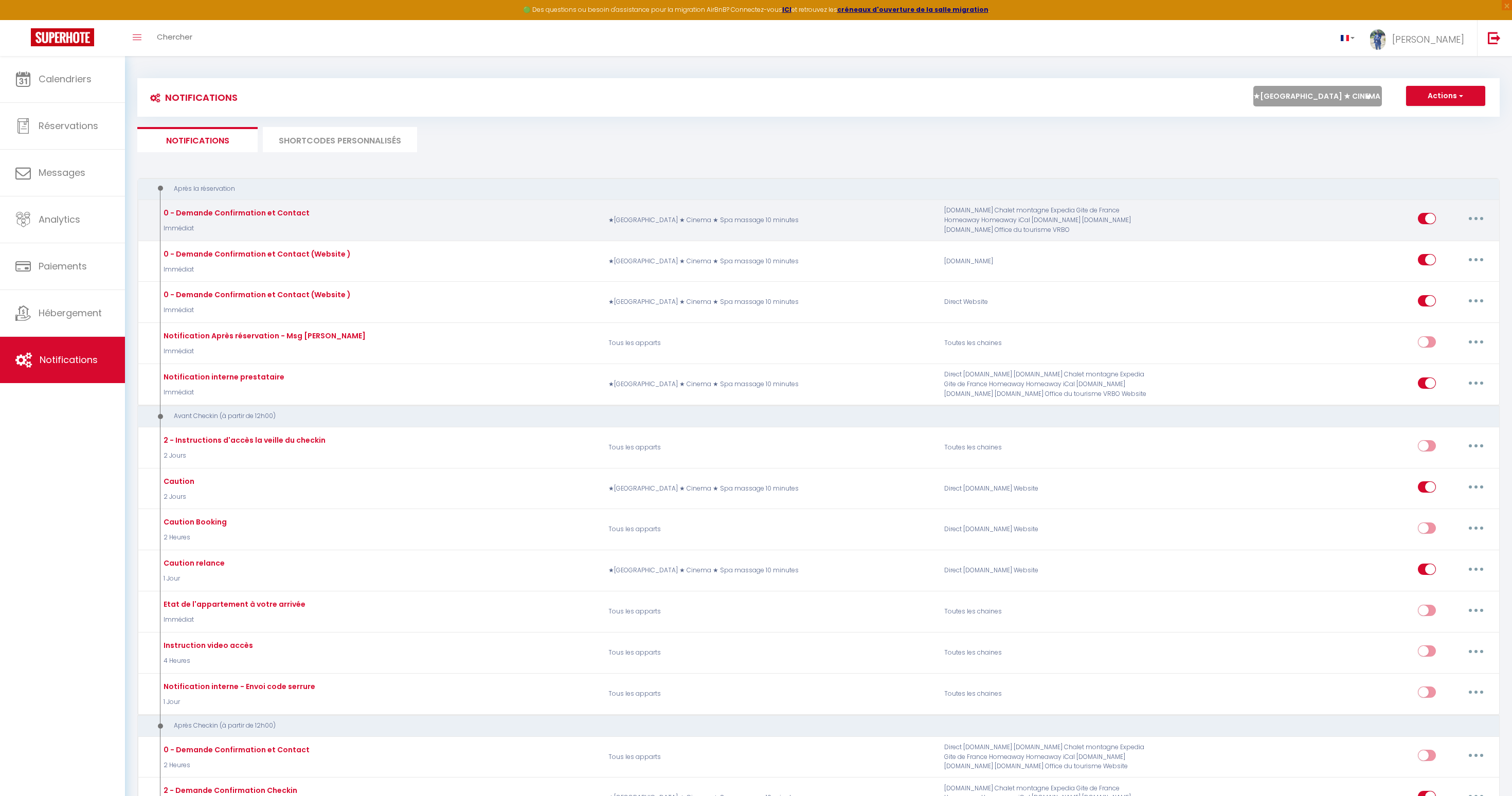
click at [1481, 209] on div "Editer Dupliquer Tester Supprimer" at bounding box center [1454, 220] width 73 height 30
click at [1479, 222] on button "button" at bounding box center [1476, 219] width 29 height 16
click at [1439, 246] on link "Editer" at bounding box center [1449, 243] width 76 height 18
type input "0 - Demande Confirmation et Contact"
select select "Immédiat"
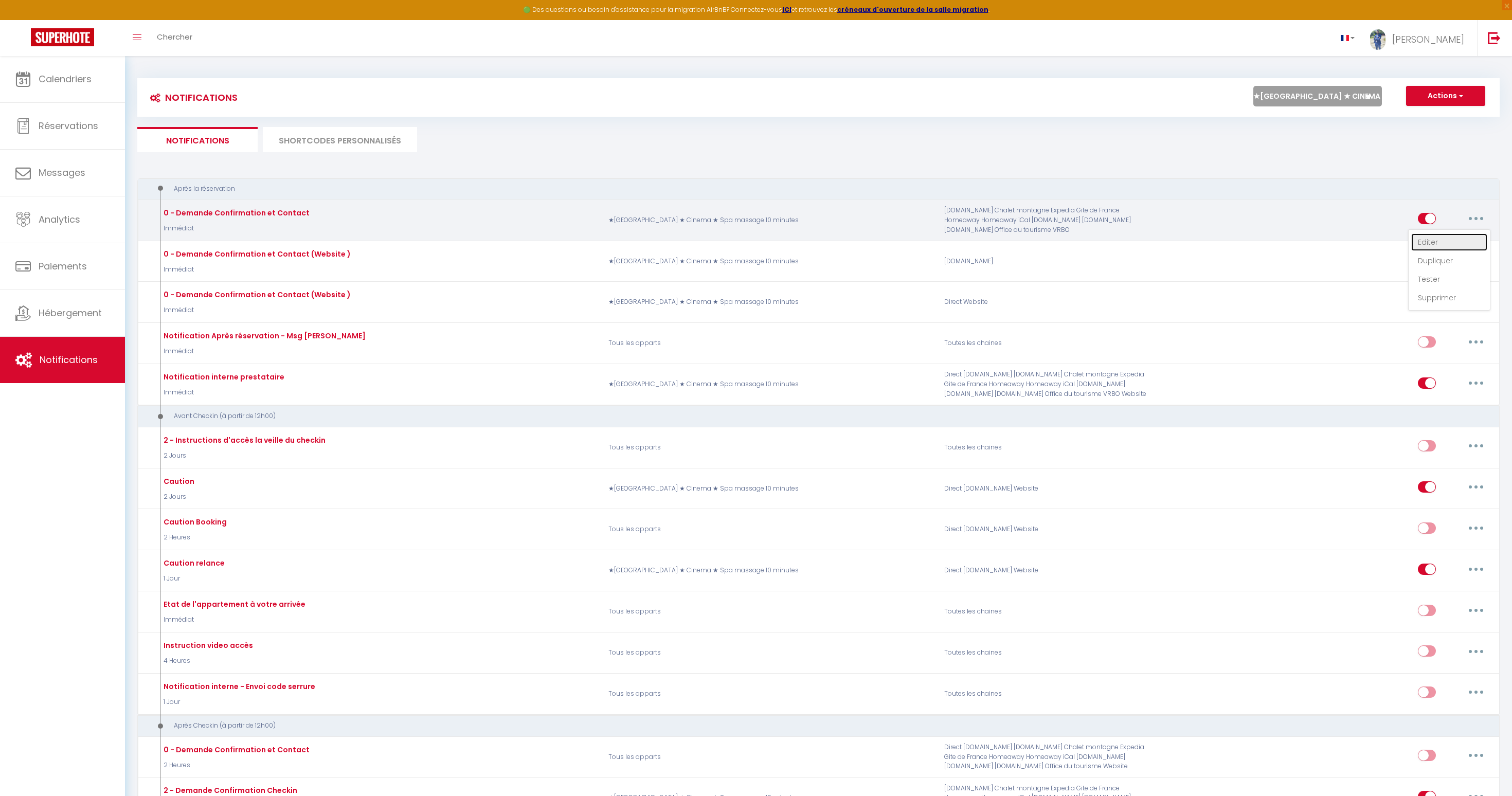
select select "if_booking_is_paid"
checkbox input "true"
checkbox input "false"
radio input "true"
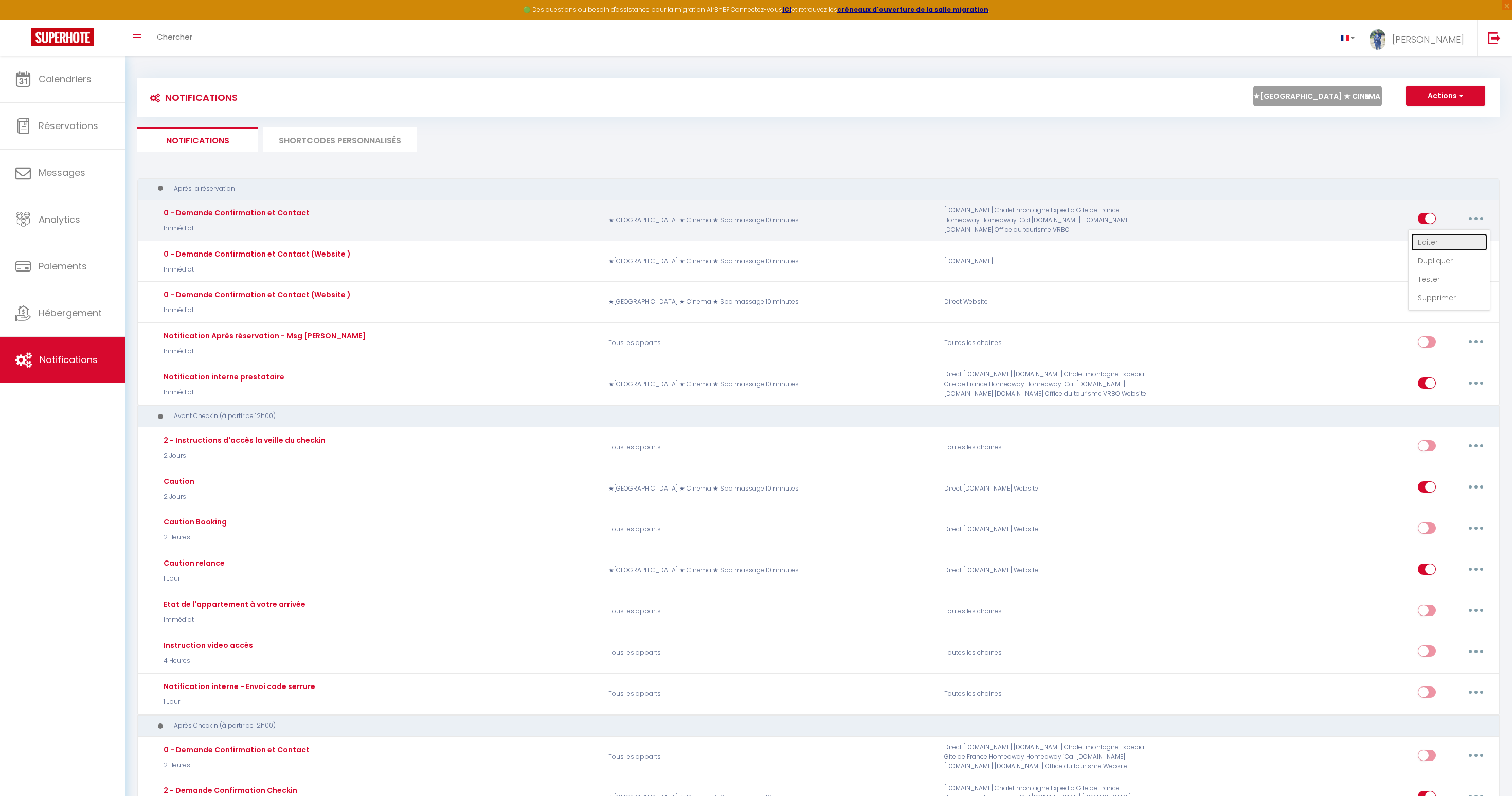
type input "Merci de confirmer votre réservation - [BOOKING:ID] - [GUEST:FIRST_NAME] [GUEST…"
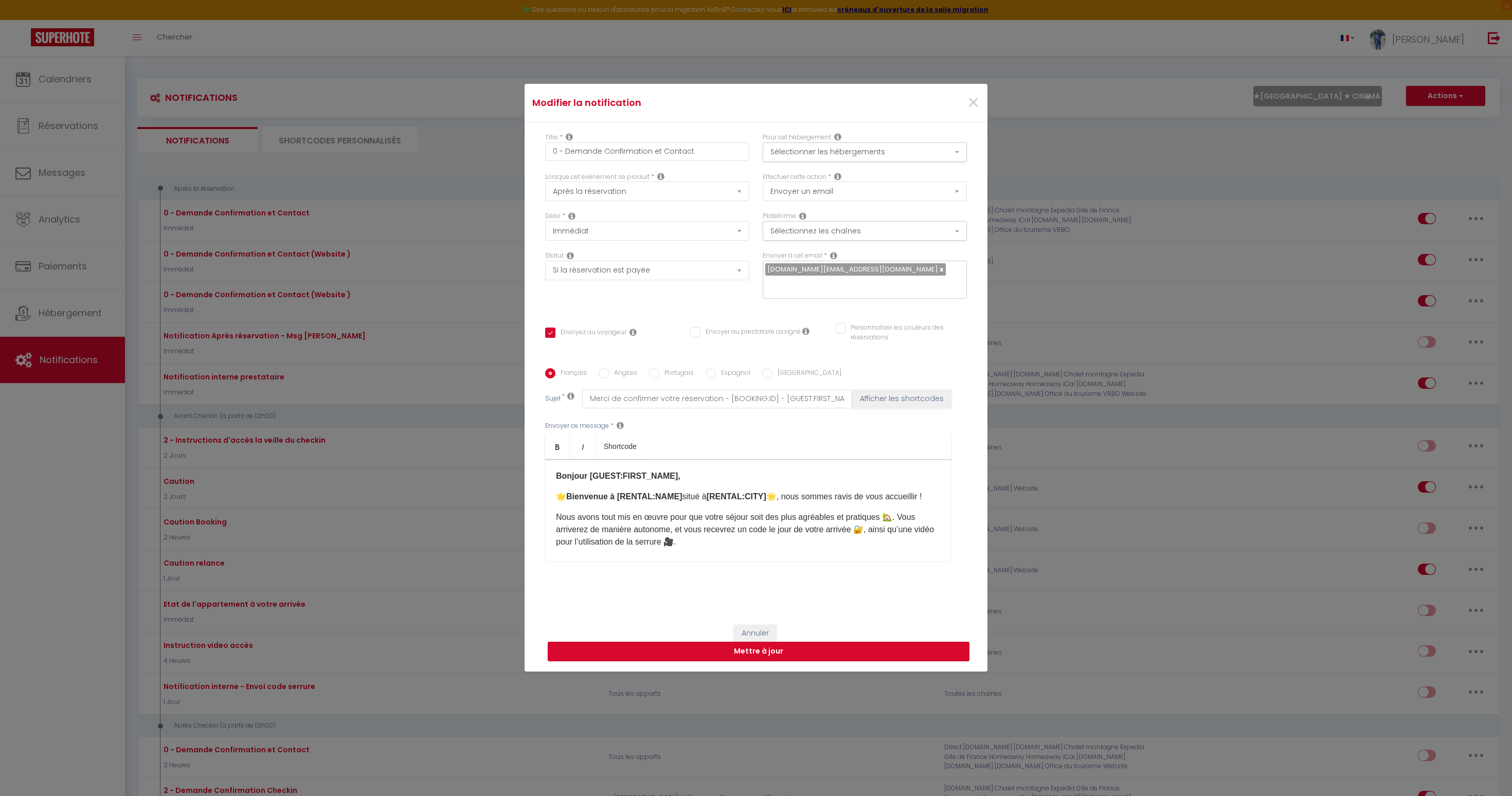
scroll to position [90, 0]
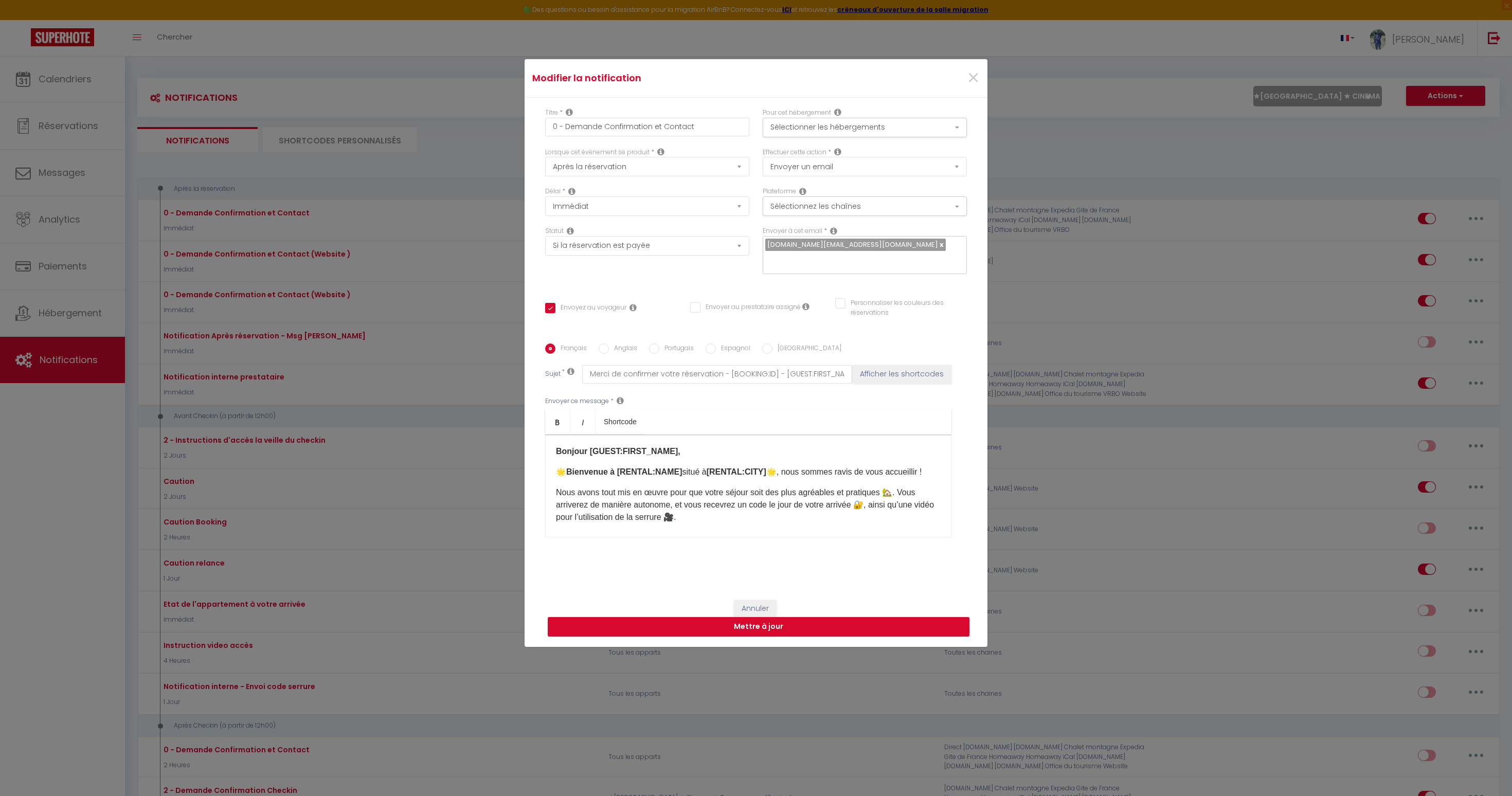
click at [652, 447] on b "Bonjour [GUEST:FIRST_NAME]," at bounding box center [618, 451] width 124 height 9
click at [643, 468] on b "Bienvenue à [RENTAL:NAME]" at bounding box center [624, 472] width 116 height 9
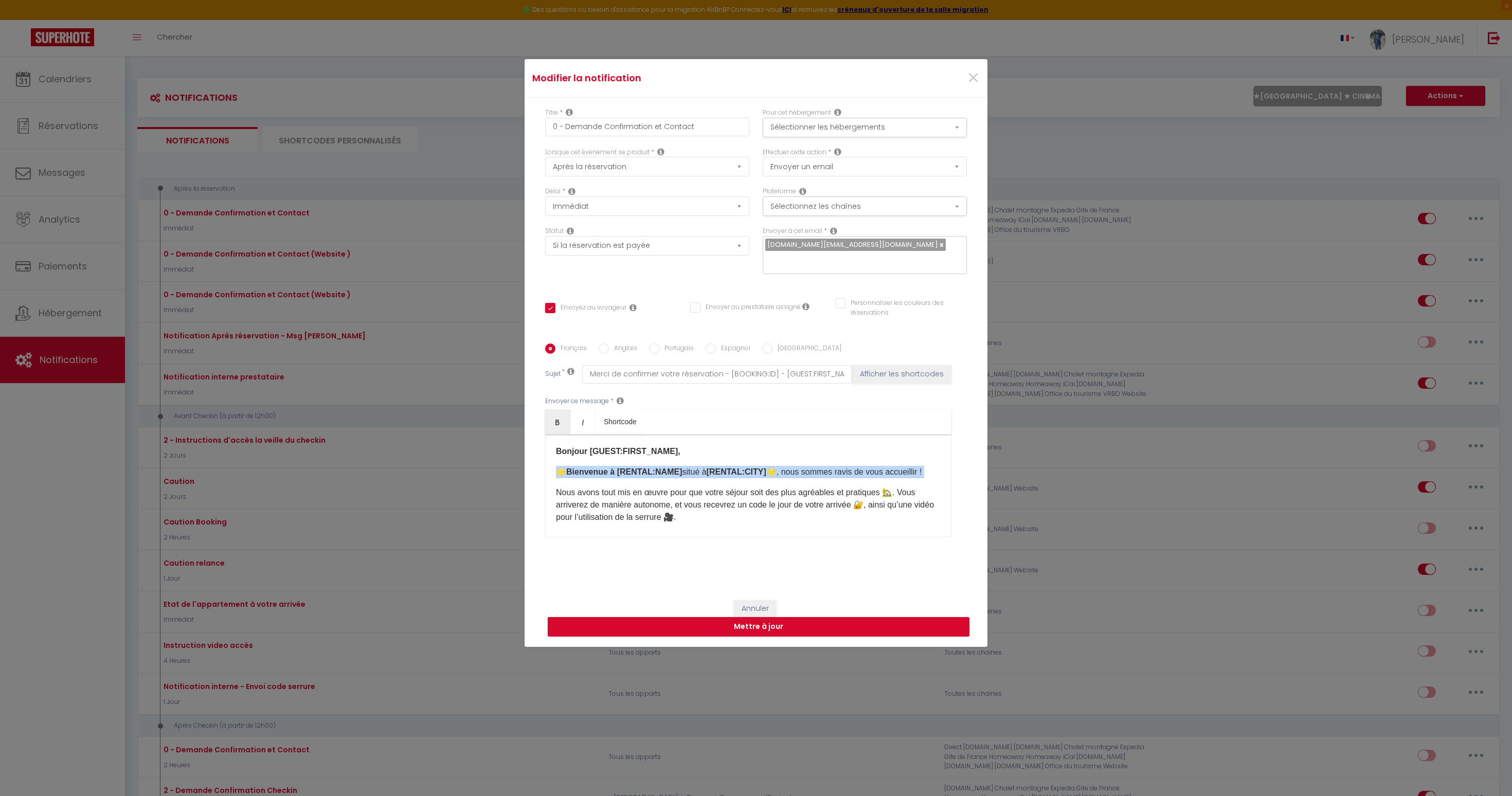
click at [643, 468] on b "Bienvenue à [RENTAL:NAME]" at bounding box center [624, 472] width 116 height 9
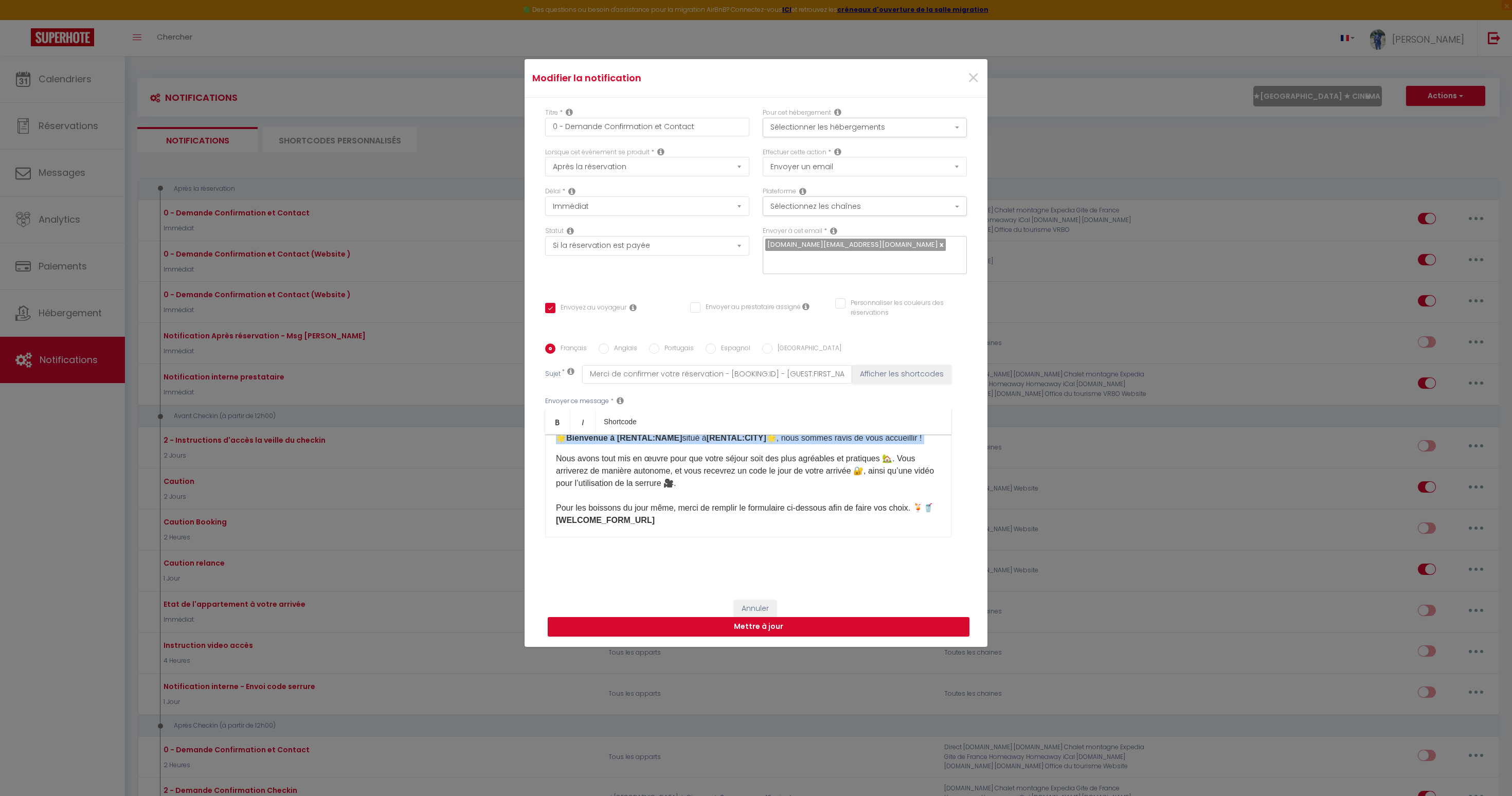
scroll to position [35, 0]
click at [643, 462] on p "Nous avons tout mis en œuvre pour que votre séjour soit des plus agréables et p…" at bounding box center [748, 494] width 385 height 86
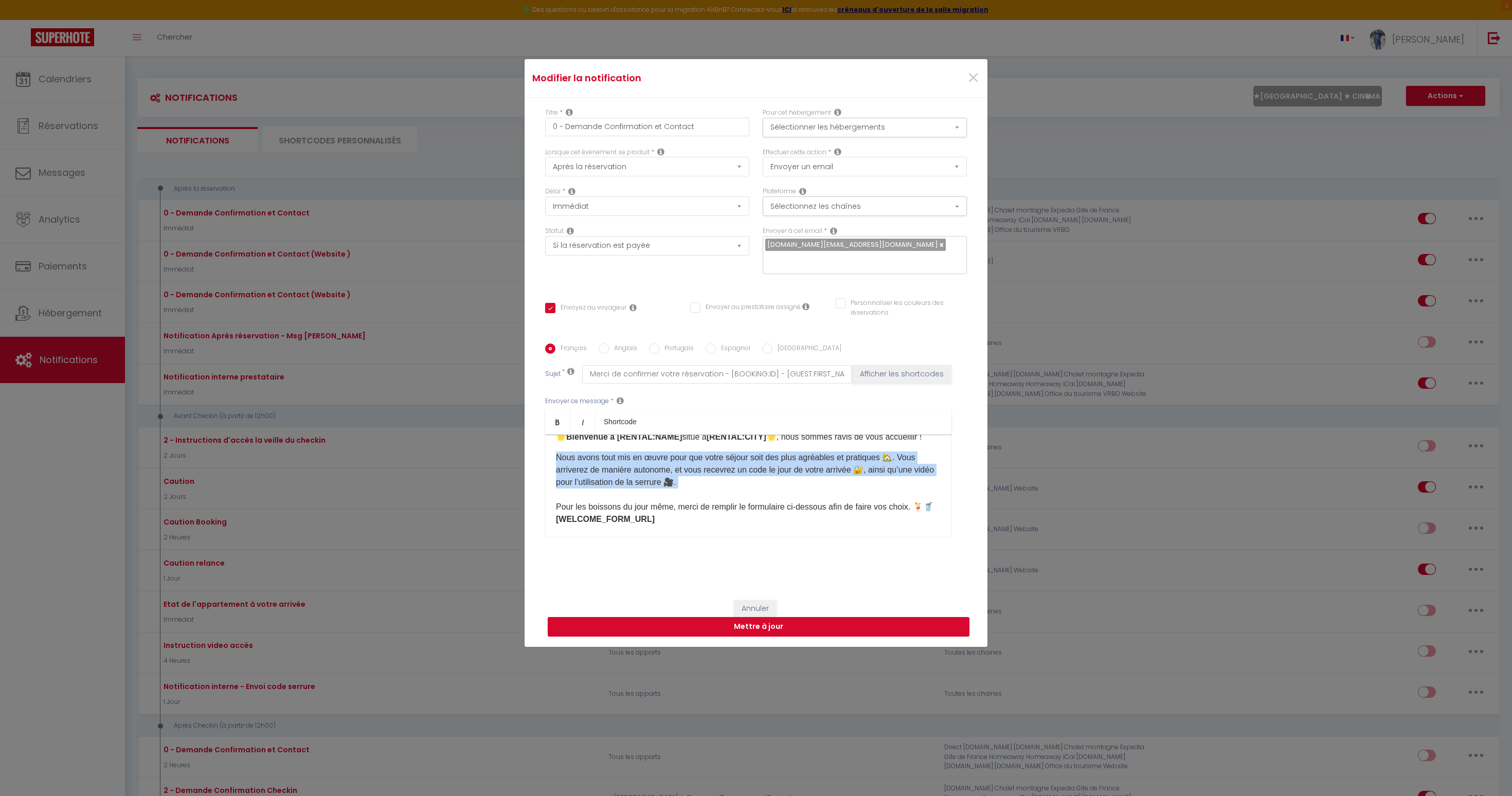
click at [643, 462] on p "Nous avons tout mis en œuvre pour que votre séjour soit des plus agréables et p…" at bounding box center [748, 494] width 385 height 86
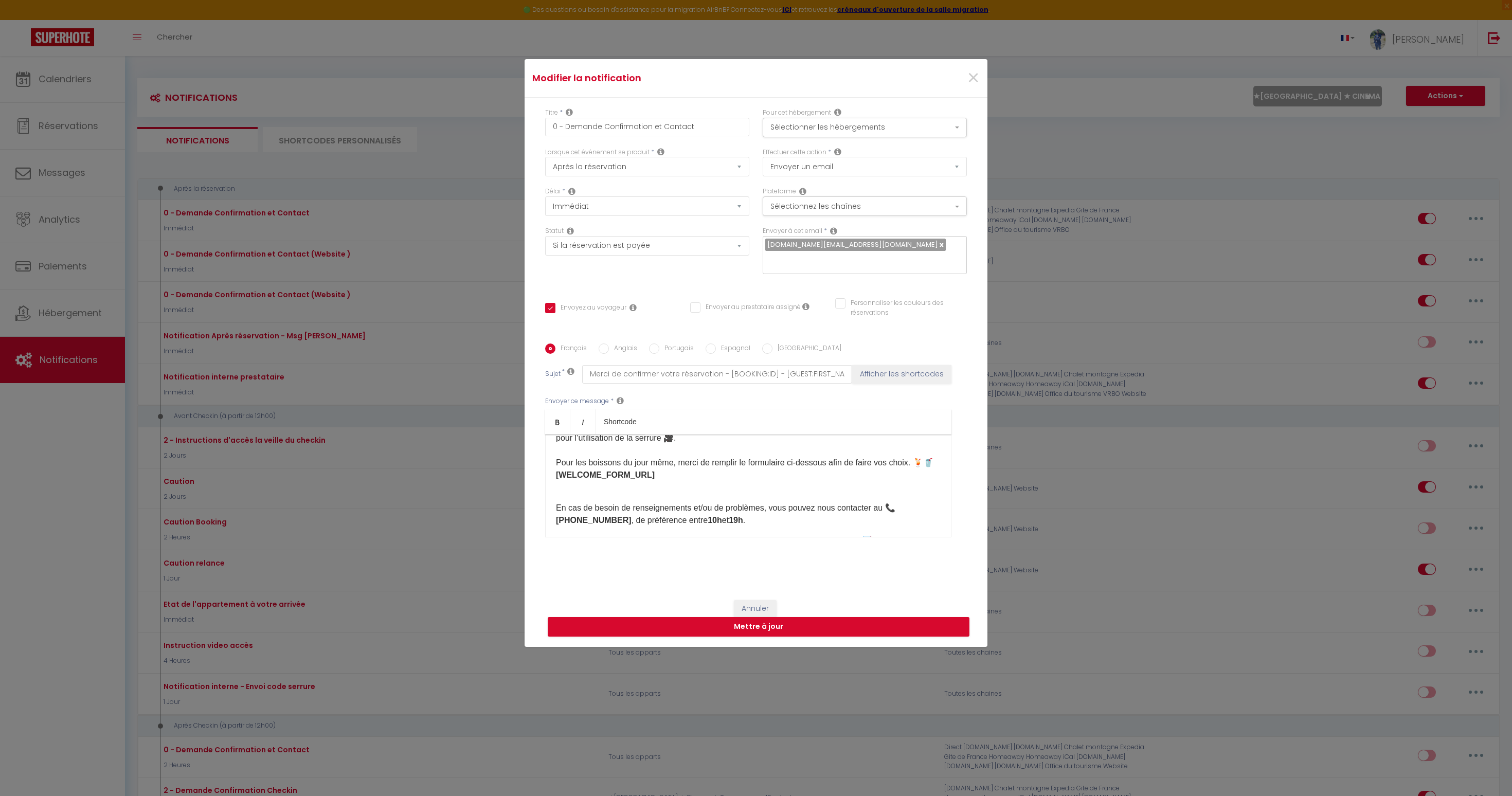
click at [641, 470] on strong "[WELCOME_FORM_URL] ​" at bounding box center [605, 474] width 99 height 9
click at [641, 463] on p "​En cas de besoin de renseignements et/ou de problèmes, vous pouvez nous contac…" at bounding box center [748, 472] width 385 height 24
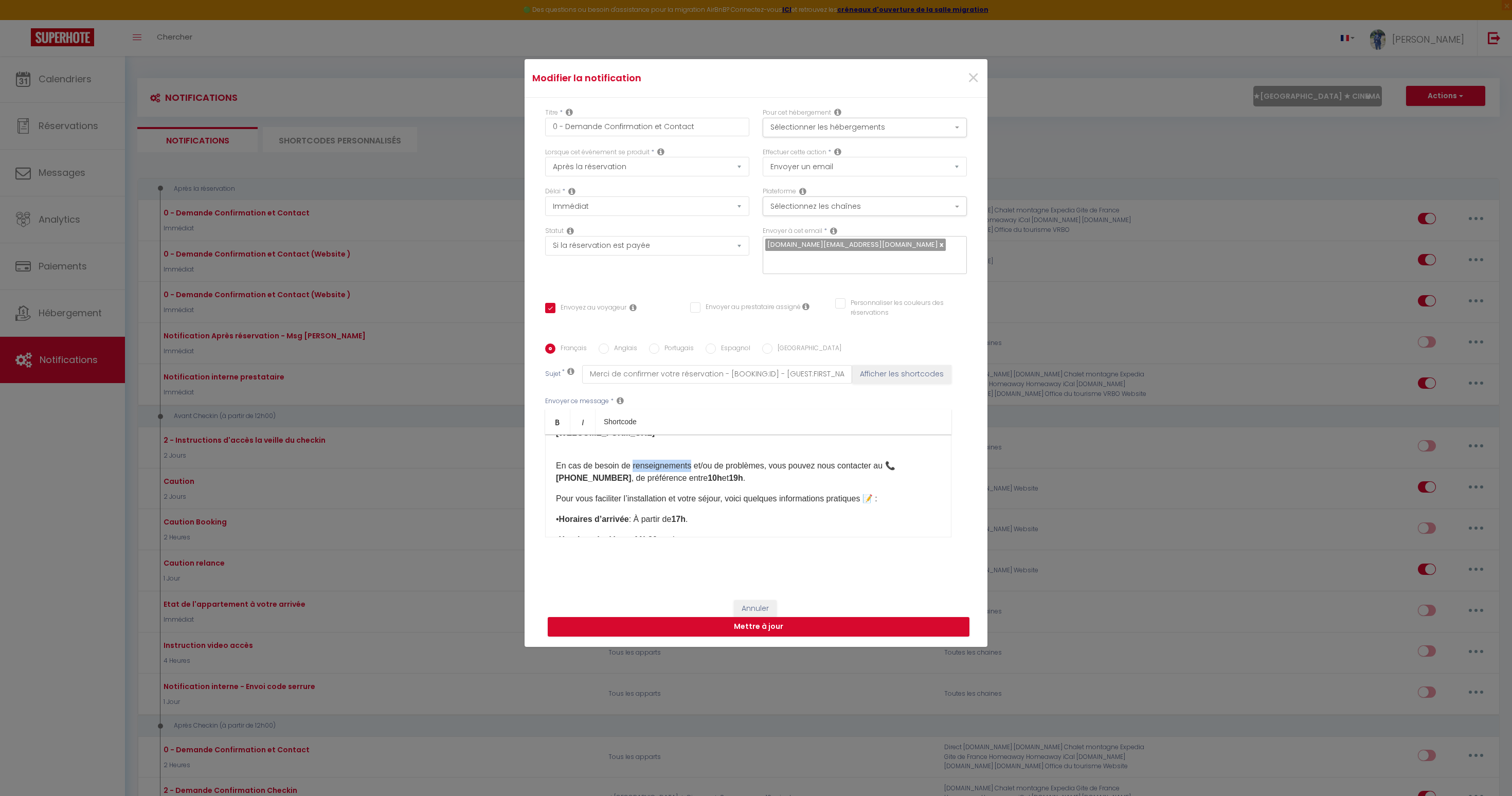
click at [641, 463] on p "​En cas de besoin de renseignements et/ou de problèmes, vous pouvez nous contac…" at bounding box center [748, 472] width 385 height 24
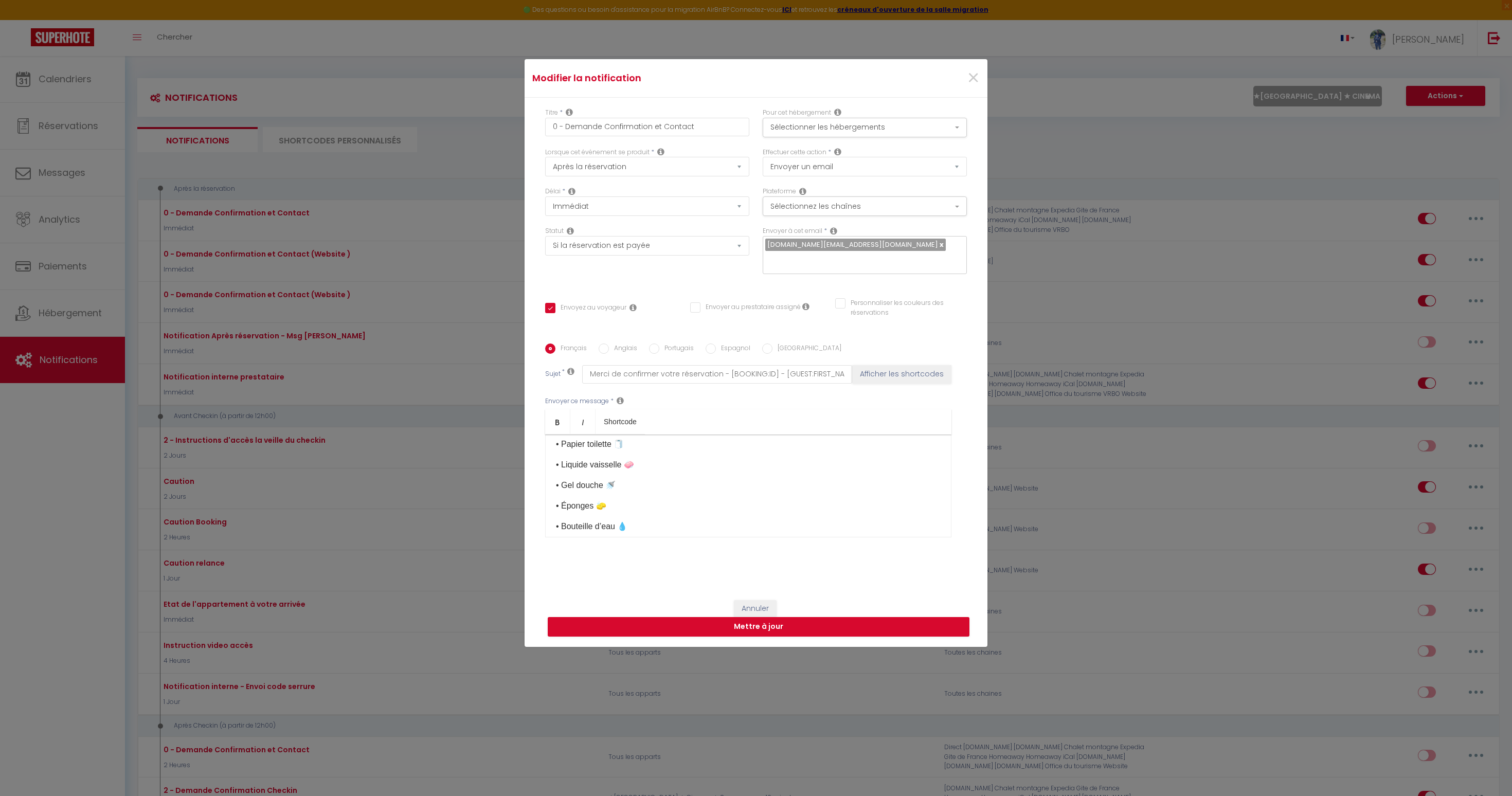
scroll to position [301, 0]
click at [761, 604] on button "Annuler" at bounding box center [755, 609] width 43 height 18
type input "0 - Demande Confirmation et Contact"
checkbox input "true"
checkbox input "false"
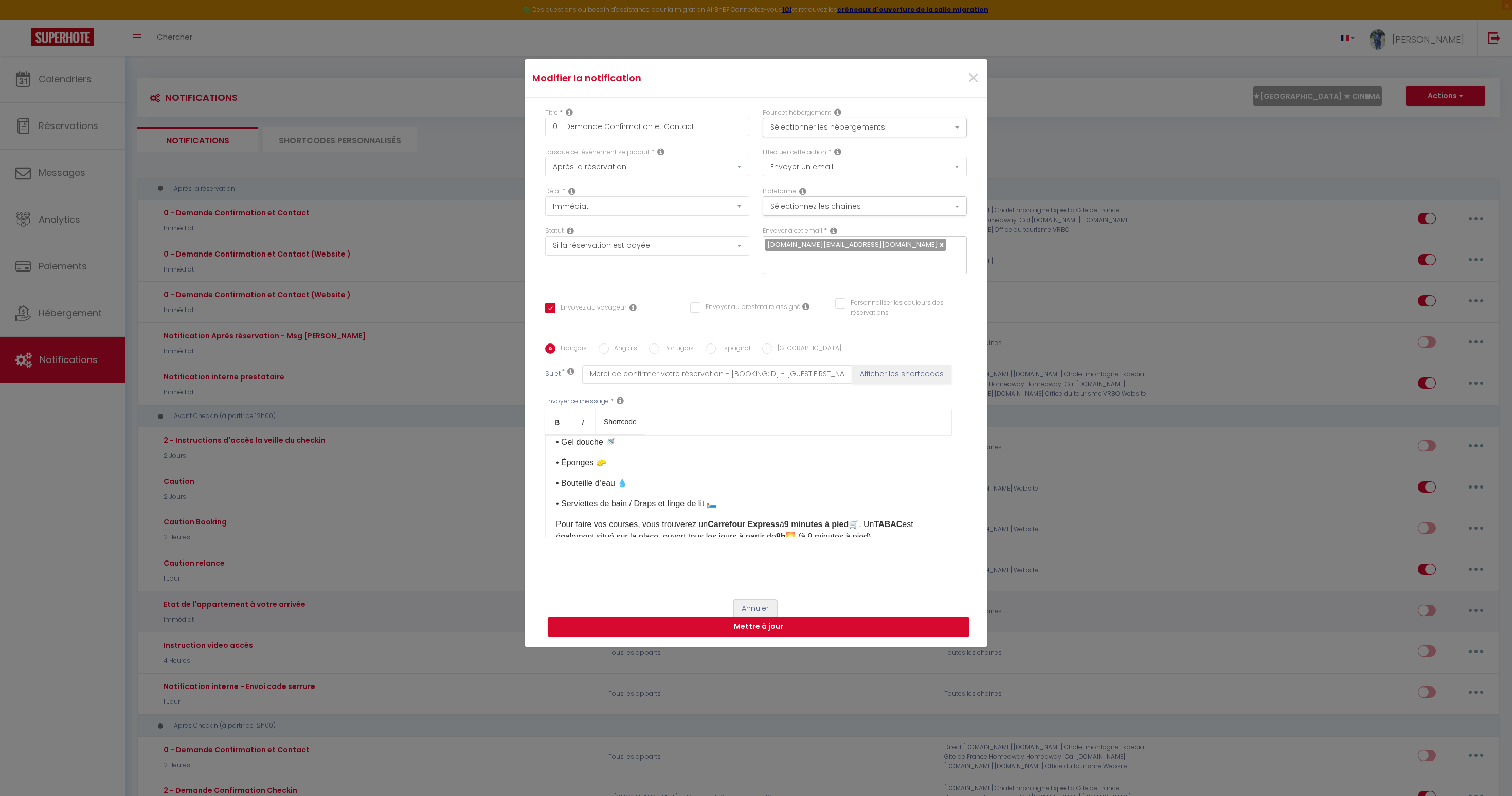
checkbox input "false"
radio input "true"
type input "Merci de confirmer votre réservation - [BOOKING:ID] - [GUEST:FIRST_NAME] [GUEST…"
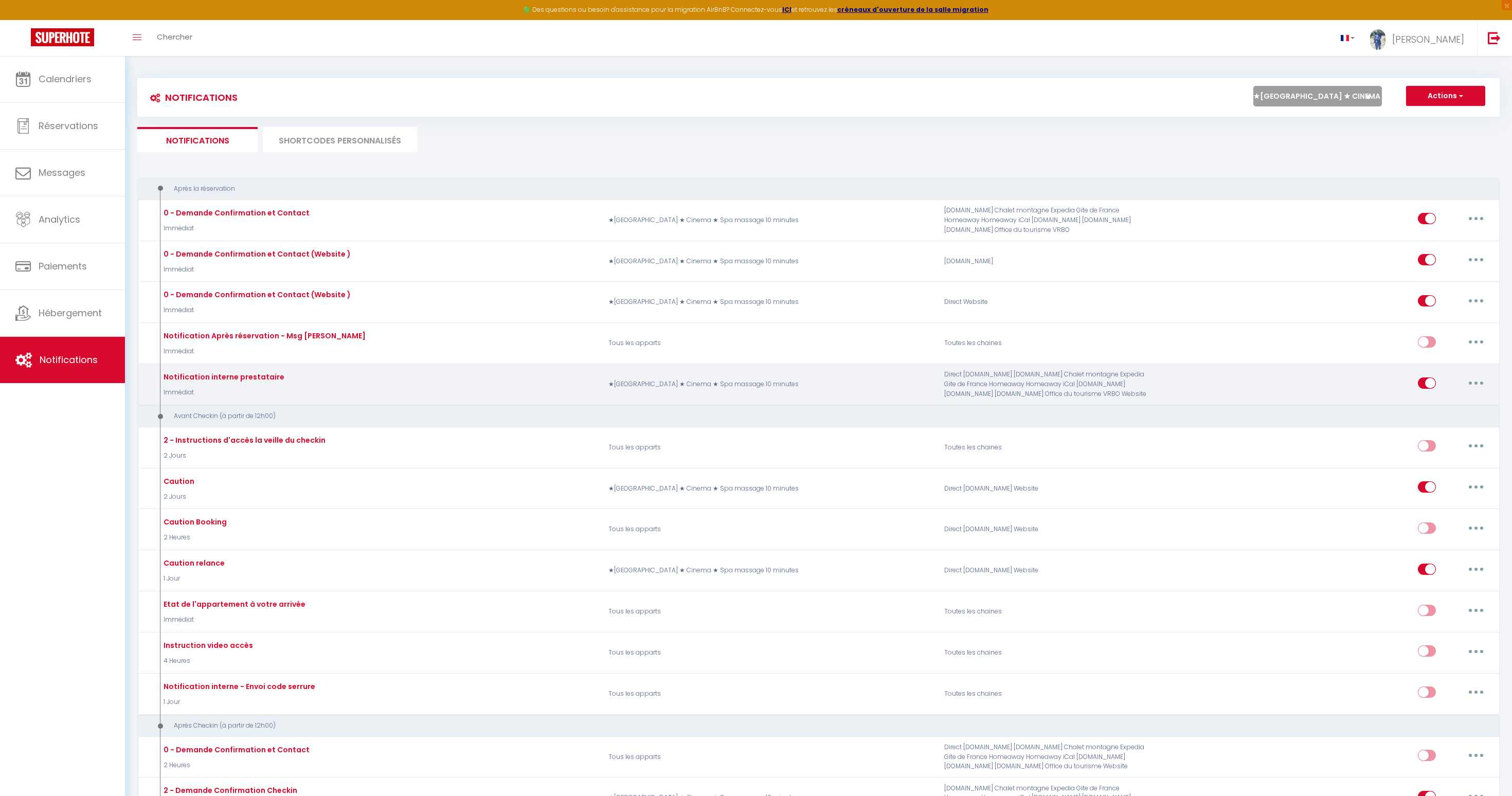
click at [1460, 379] on div "Editer Dupliquer Tester Supprimer" at bounding box center [1454, 385] width 73 height 30
click at [1467, 382] on button "button" at bounding box center [1476, 383] width 29 height 16
click at [1439, 403] on link "Editer" at bounding box center [1449, 406] width 76 height 18
type input "Notification interne prestataire"
select select
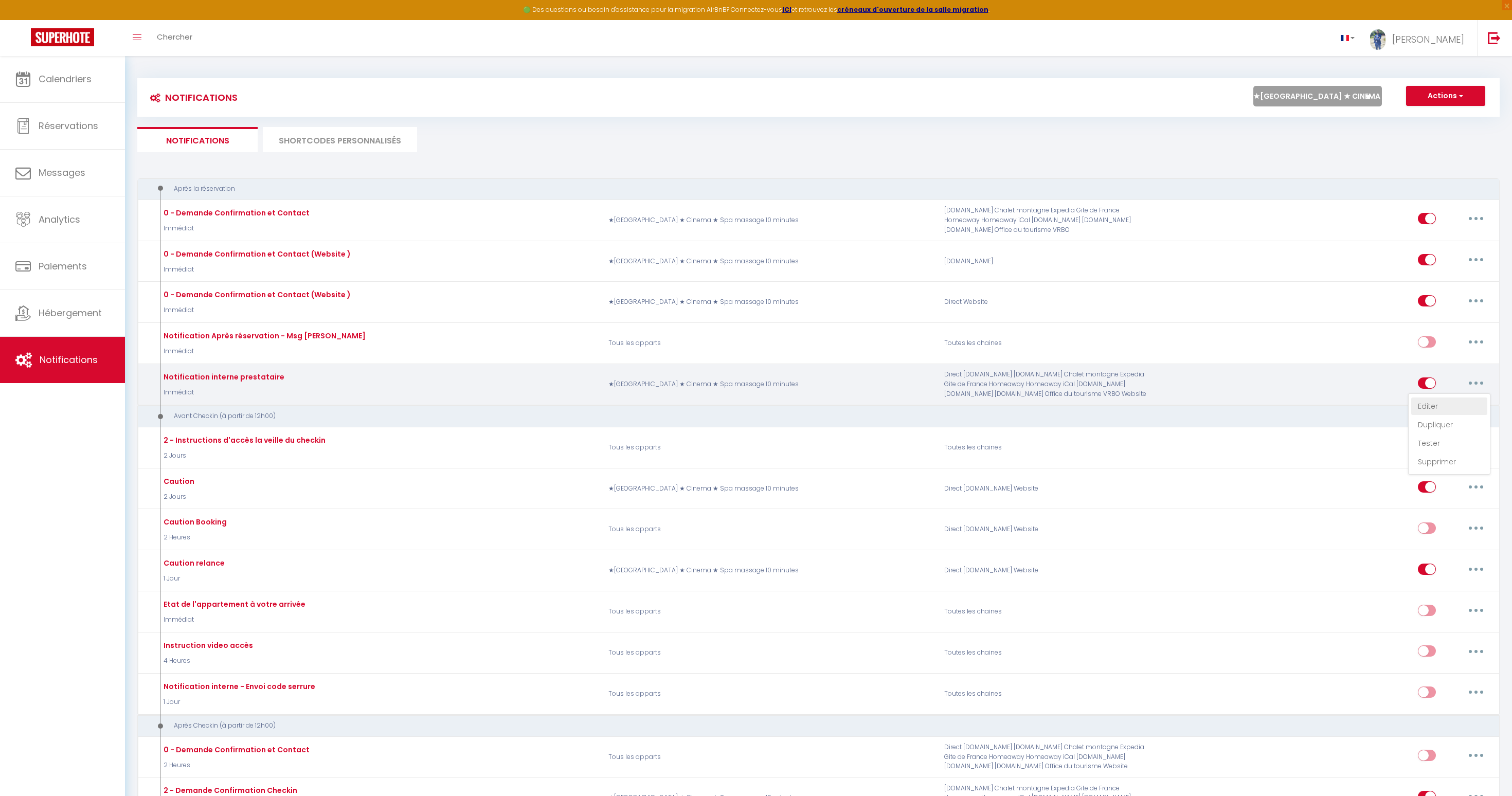
checkbox input "false"
checkbox input "true"
type input "Nouvelle réservation - [RENTAL:NAME] - [GUEST:NAME] - [CHECKING:DD-MM-YYYY] au …"
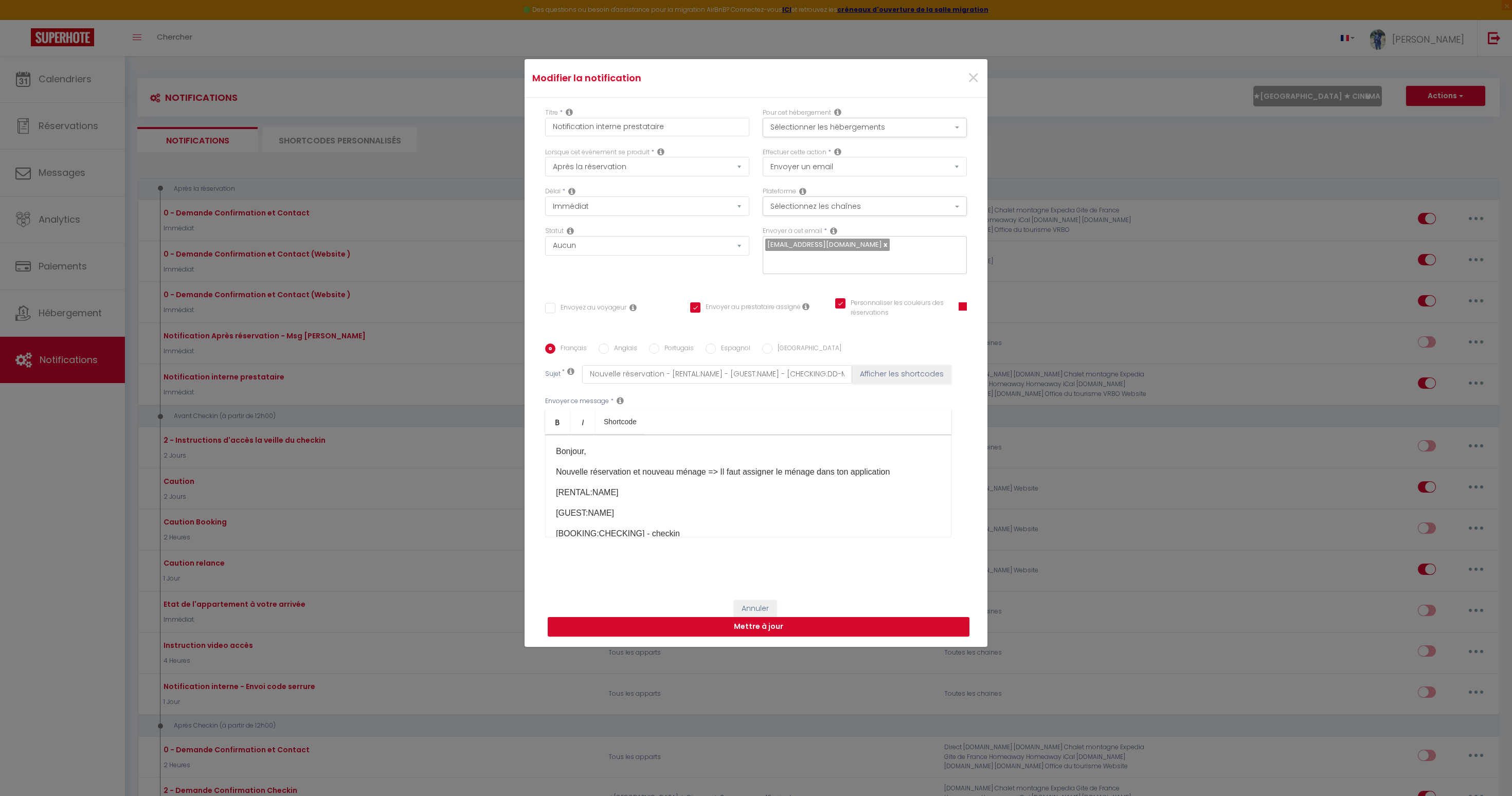
scroll to position [126, 0]
click at [756, 600] on button "Annuler" at bounding box center [755, 609] width 43 height 18
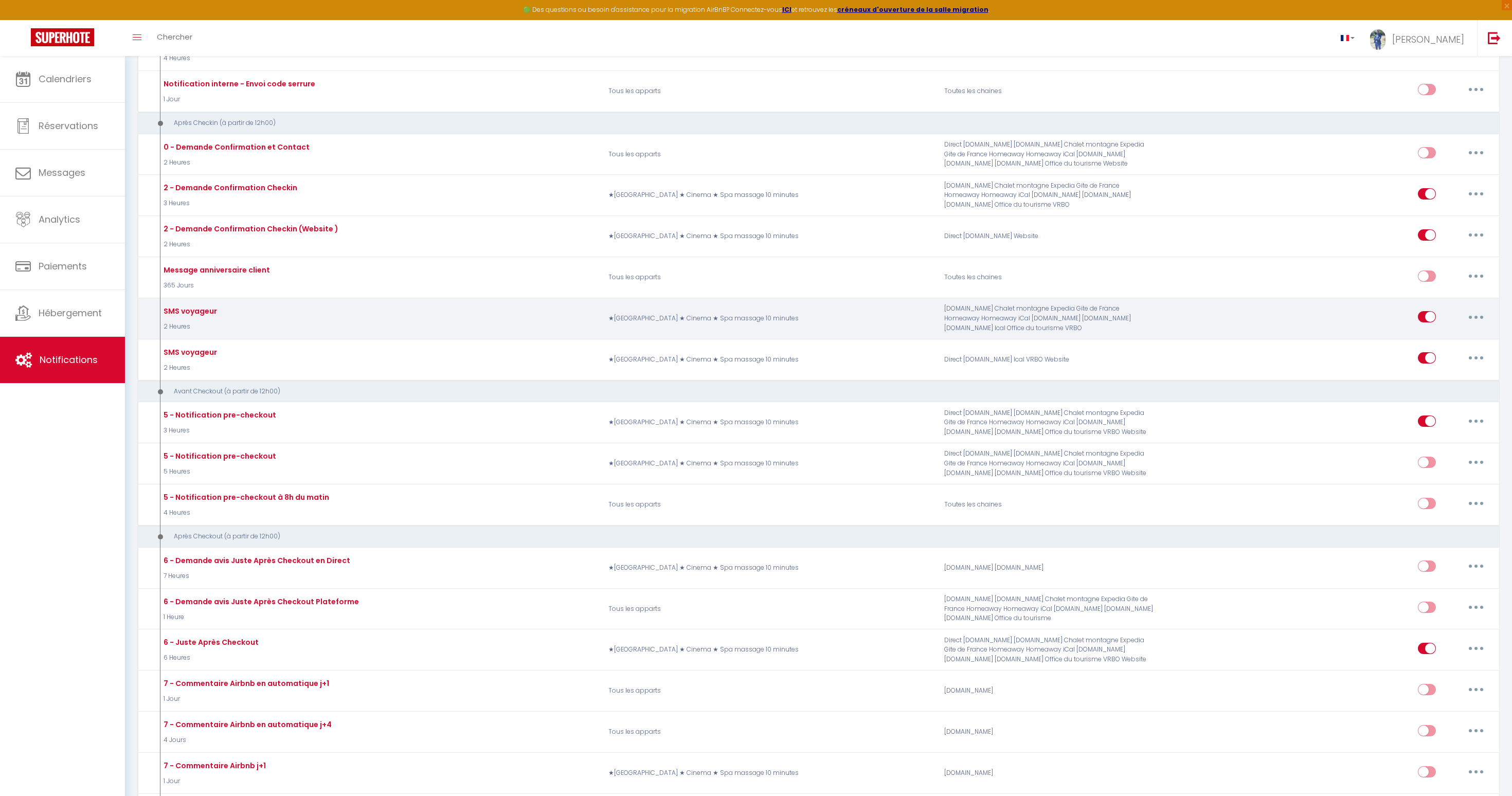
scroll to position [610, 0]
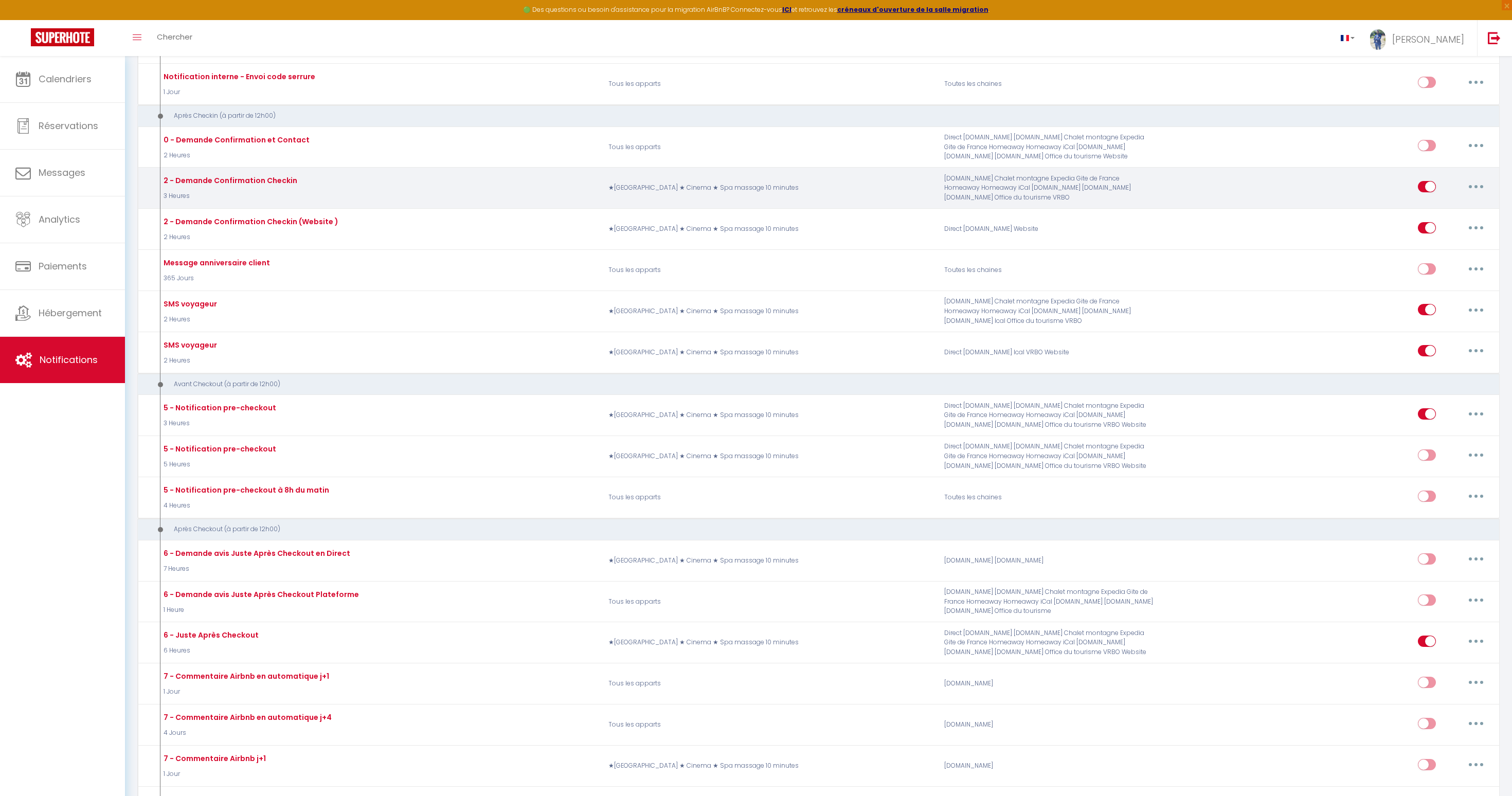
click at [1480, 188] on button "button" at bounding box center [1476, 187] width 29 height 16
click at [1443, 214] on link "Editer" at bounding box center [1449, 210] width 76 height 18
type input "2 - Demande Confirmation Checkin"
select select "3"
select select "3 Heures"
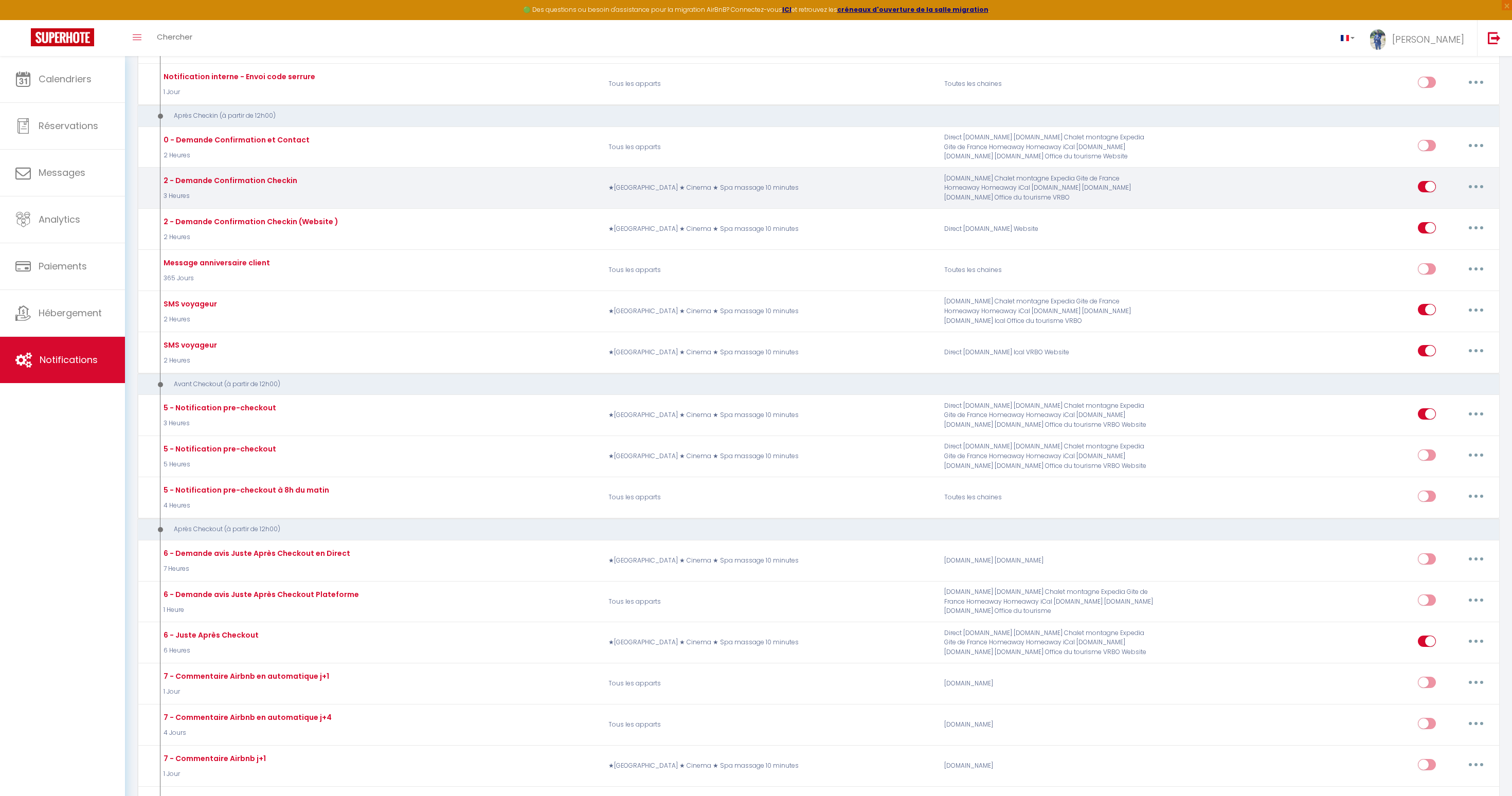
select select "if_booking_is_paid"
checkbox input "true"
checkbox input "false"
type input "Accès au logement [RENTAL:NAME]"
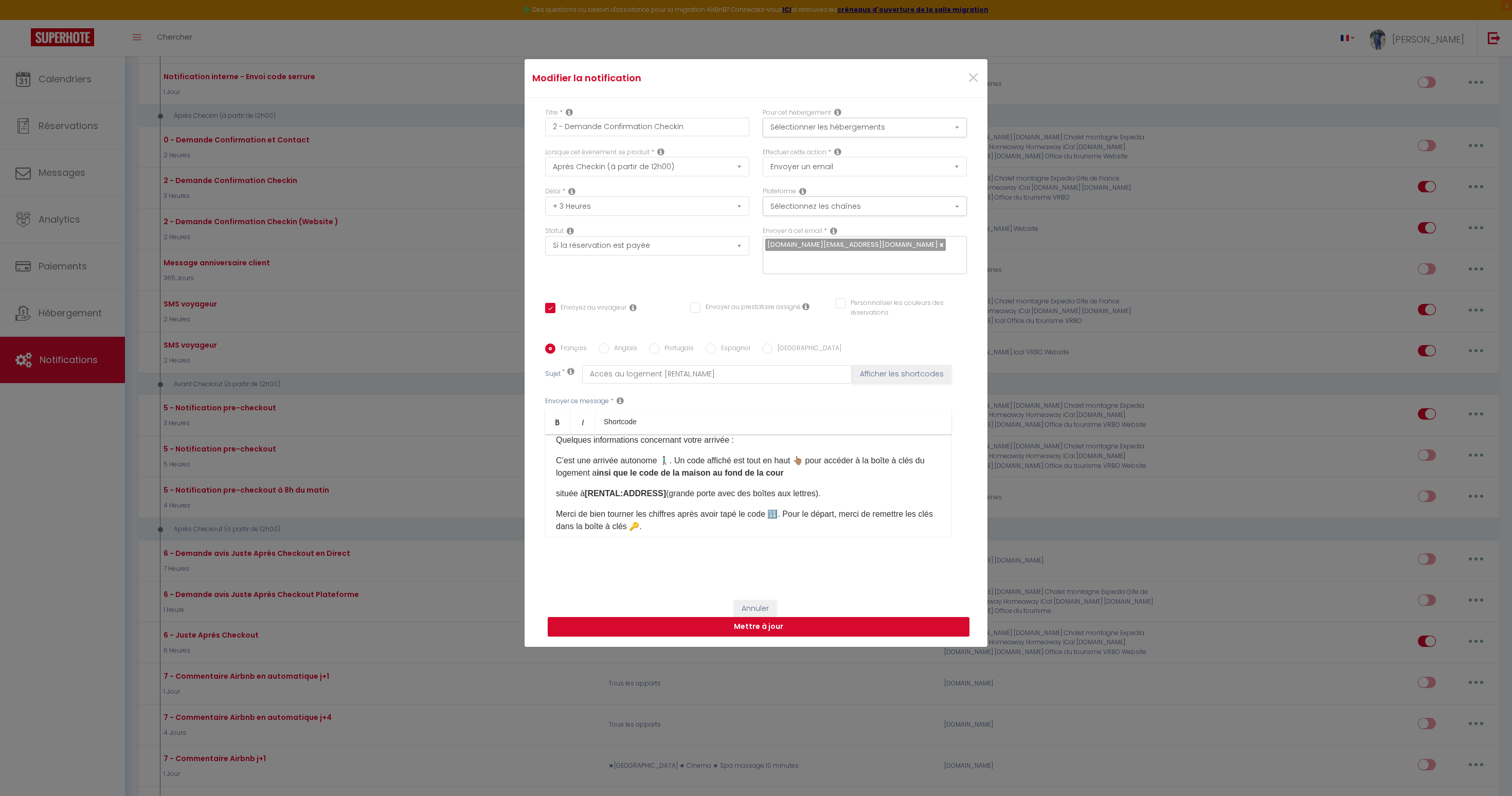
scroll to position [0, 0]
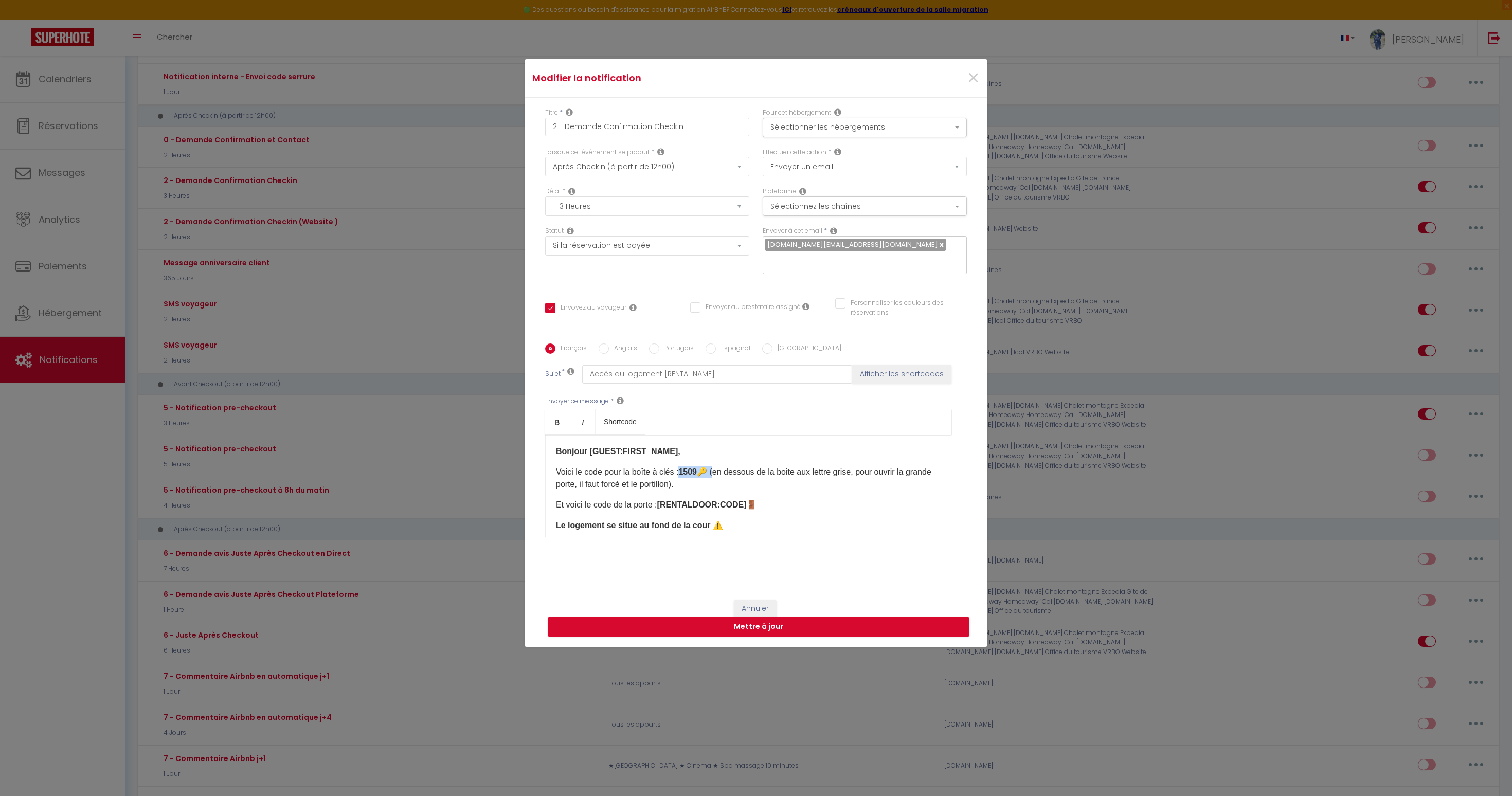
drag, startPoint x: 686, startPoint y: 462, endPoint x: 719, endPoint y: 462, distance: 33.0
click at [719, 466] on p "Voici le code pour la boîte à clés : 1509 🔑 (en dessous de la boite aux lettre …" at bounding box center [748, 479] width 385 height 24
drag, startPoint x: 665, startPoint y: 447, endPoint x: 747, endPoint y: 449, distance: 82.0
click at [747, 449] on p "Et voici le code de la porte : [RENTALDOOR:CODE] 🚪" at bounding box center [748, 455] width 385 height 12
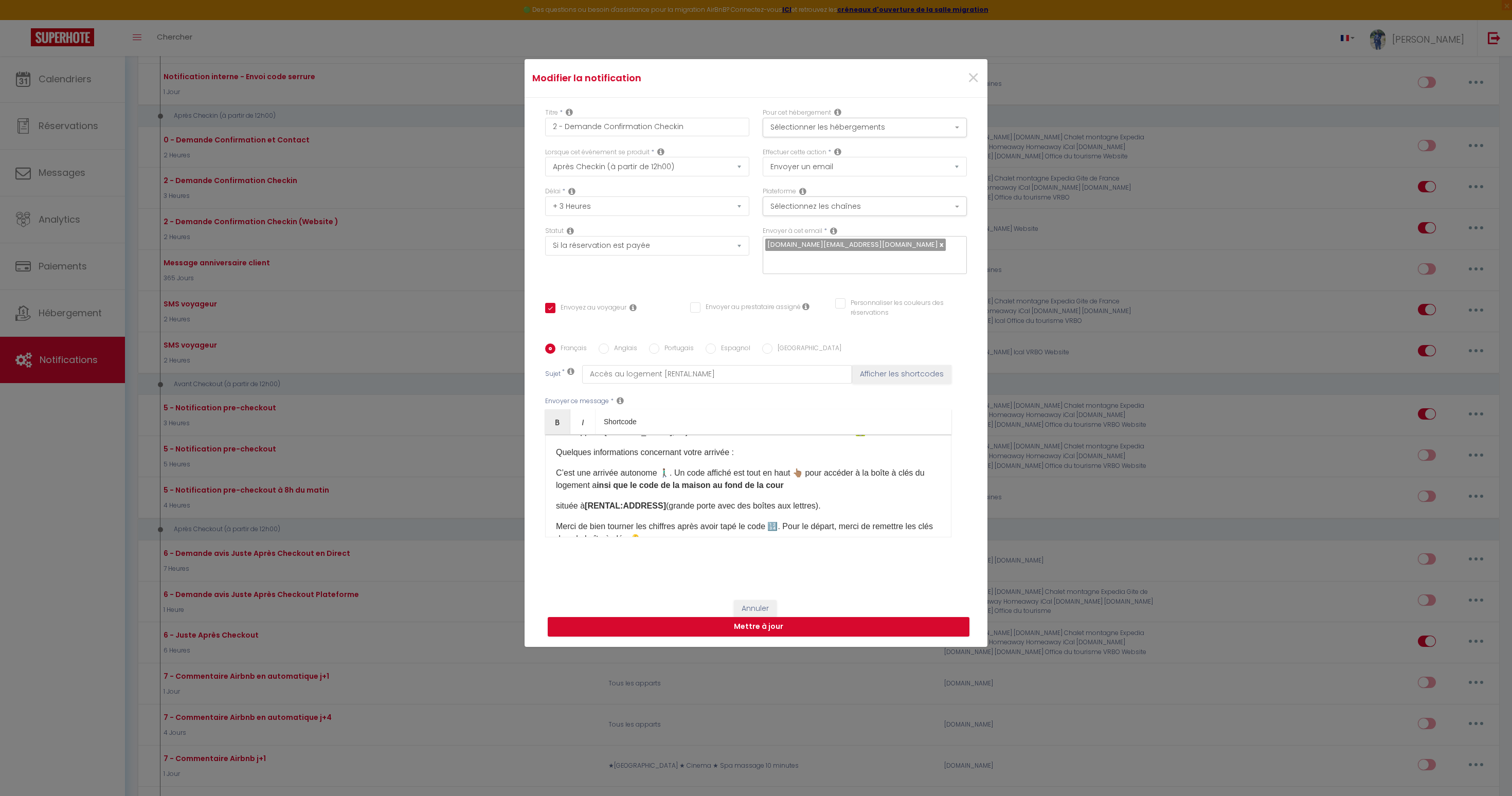
scroll to position [122, 0]
click at [650, 474] on b "insi que le code de la maison au fond de la cour" at bounding box center [690, 478] width 187 height 9
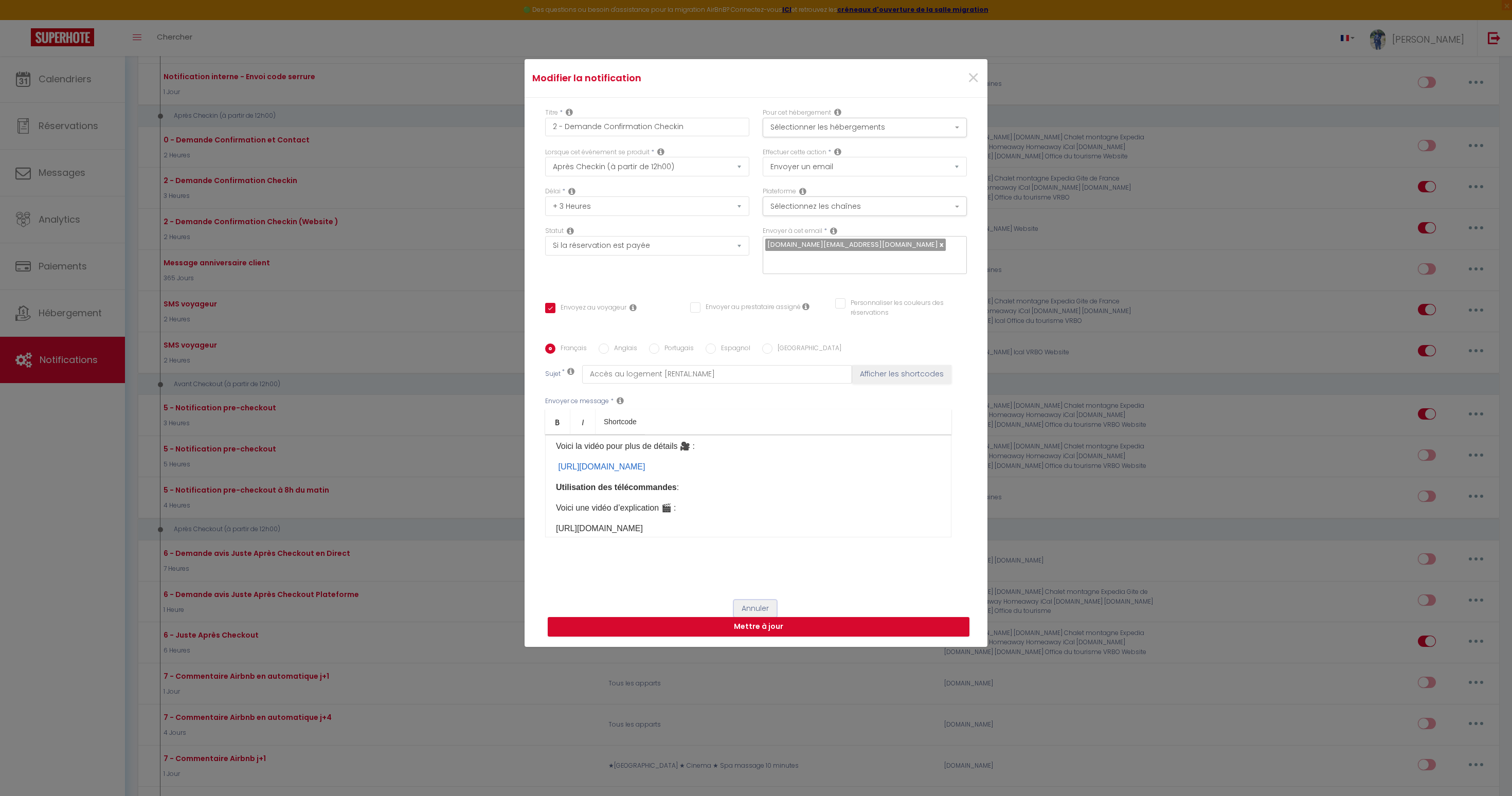
click at [756, 600] on button "Annuler" at bounding box center [755, 609] width 43 height 18
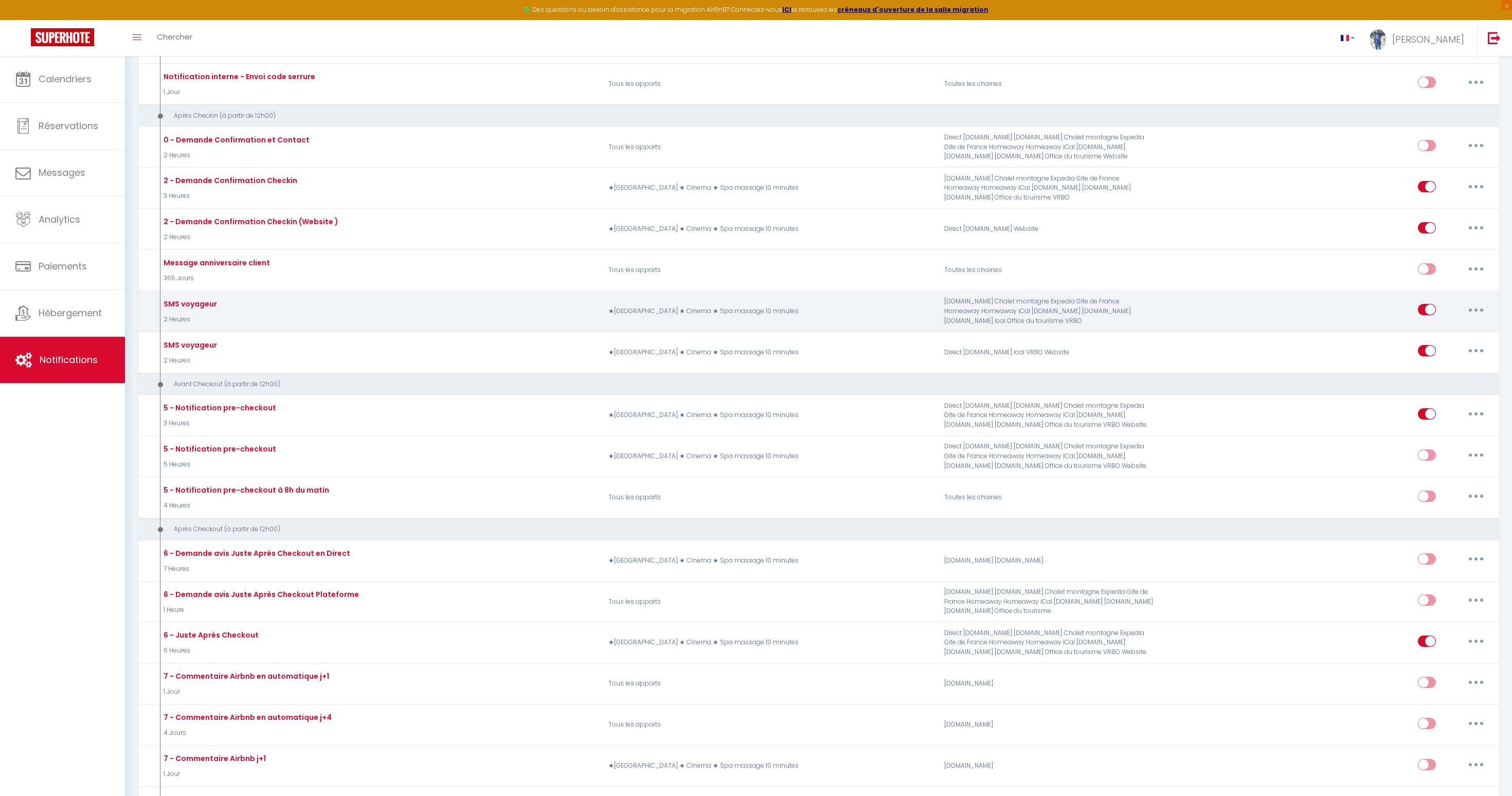
click at [179, 303] on div "SMS voyageur" at bounding box center [189, 304] width 56 height 12
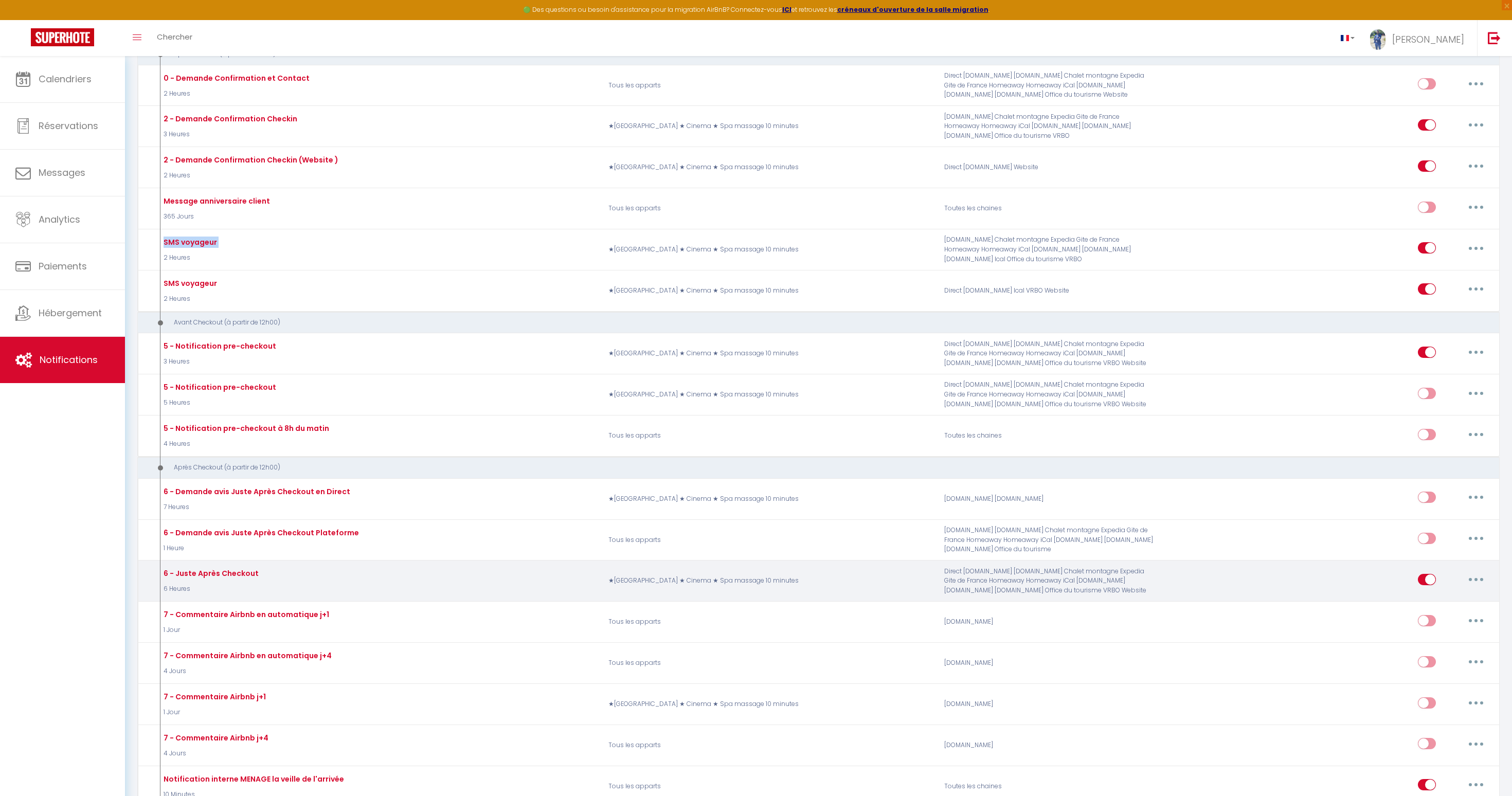
scroll to position [671, 0]
click at [1480, 581] on button "button" at bounding box center [1476, 581] width 29 height 16
click at [1437, 602] on link "Editer" at bounding box center [1449, 604] width 76 height 18
type input "6 - Juste Après Checkout"
select select "5"
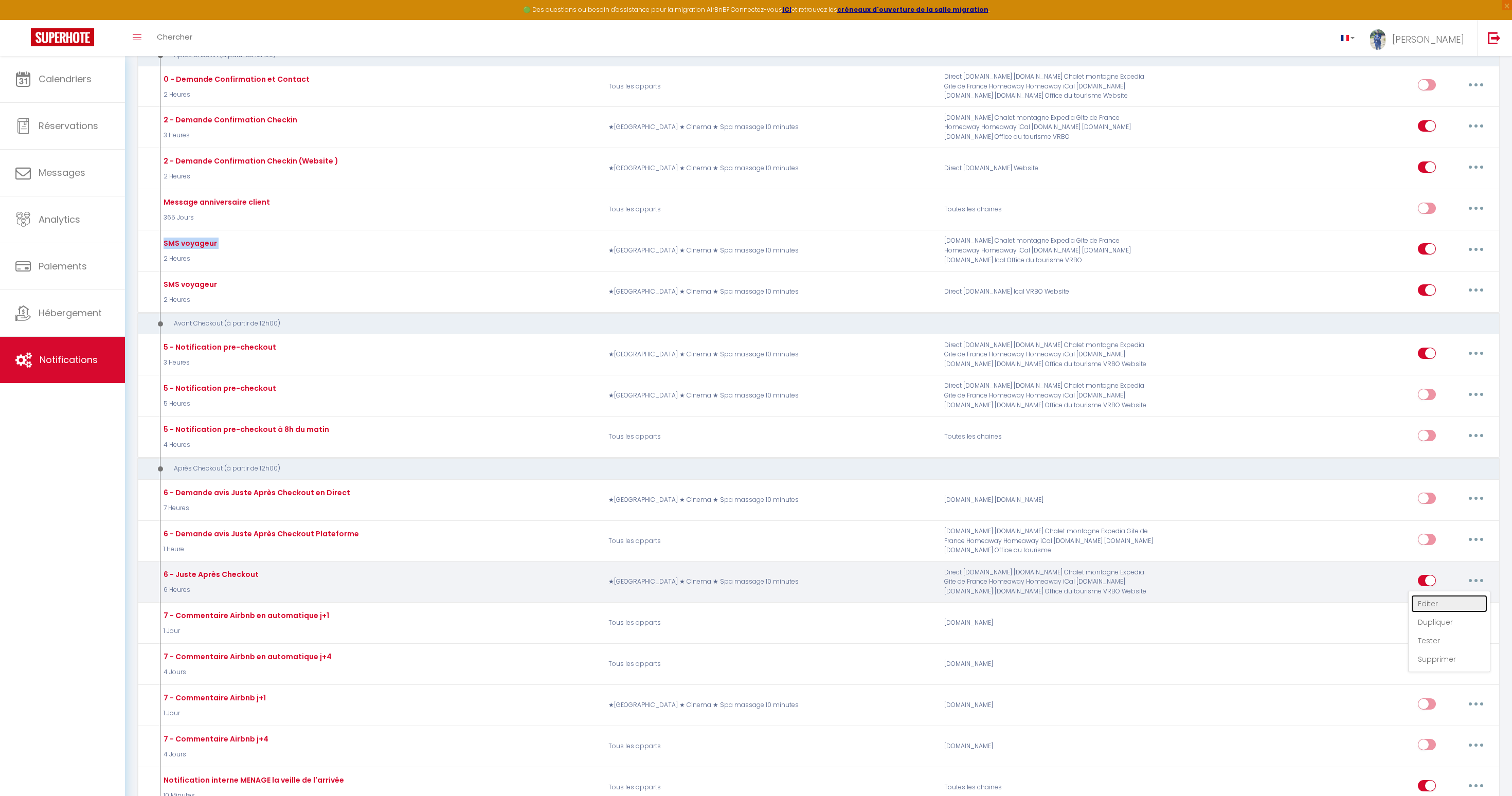
select select "6 Heures"
checkbox input "true"
checkbox input "false"
type input "[GUEST:FIRST_NAME], voici un cadeau pour vous avant de quitter [RENTAL:CITY]"
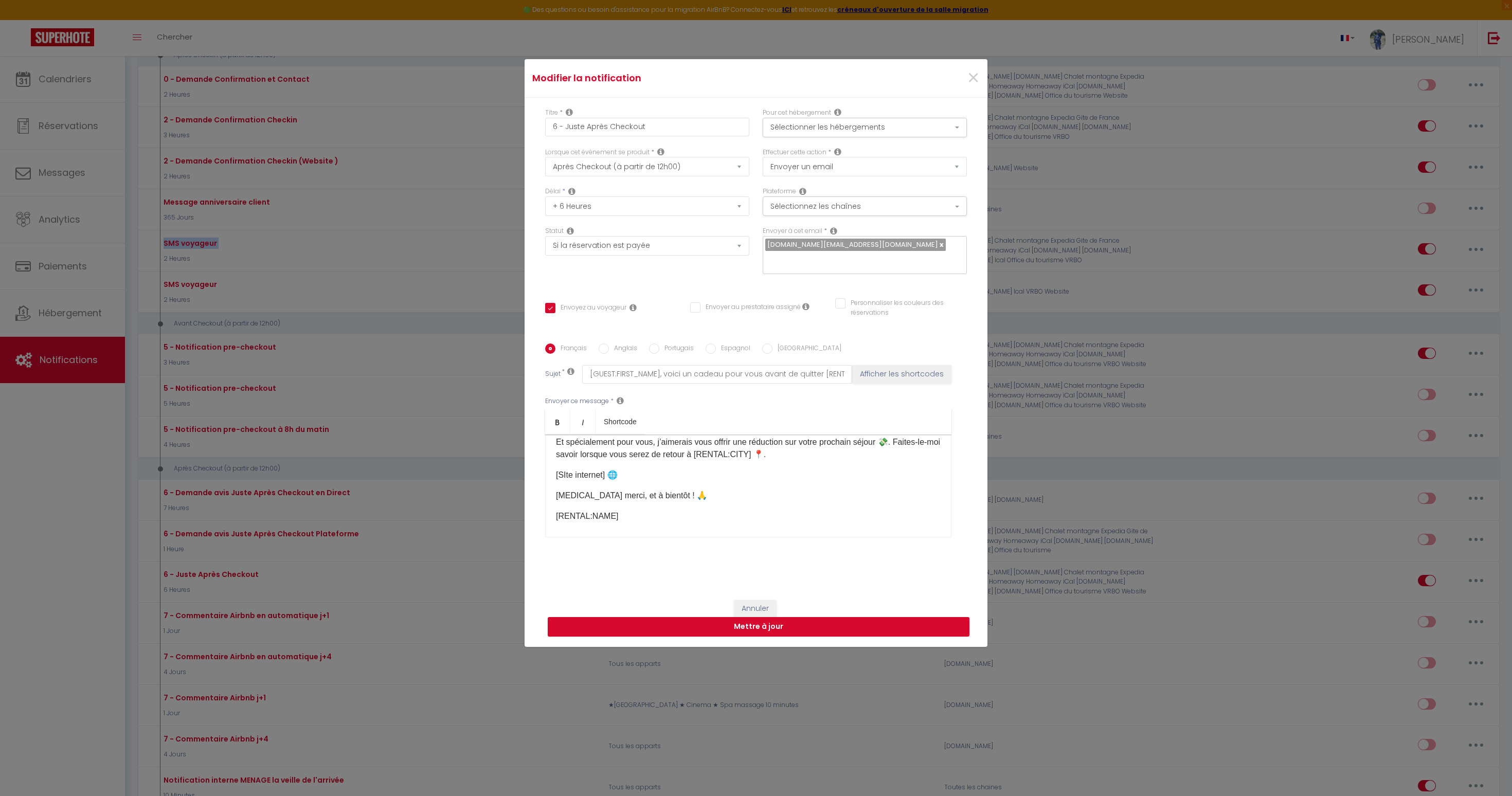
scroll to position [0, 0]
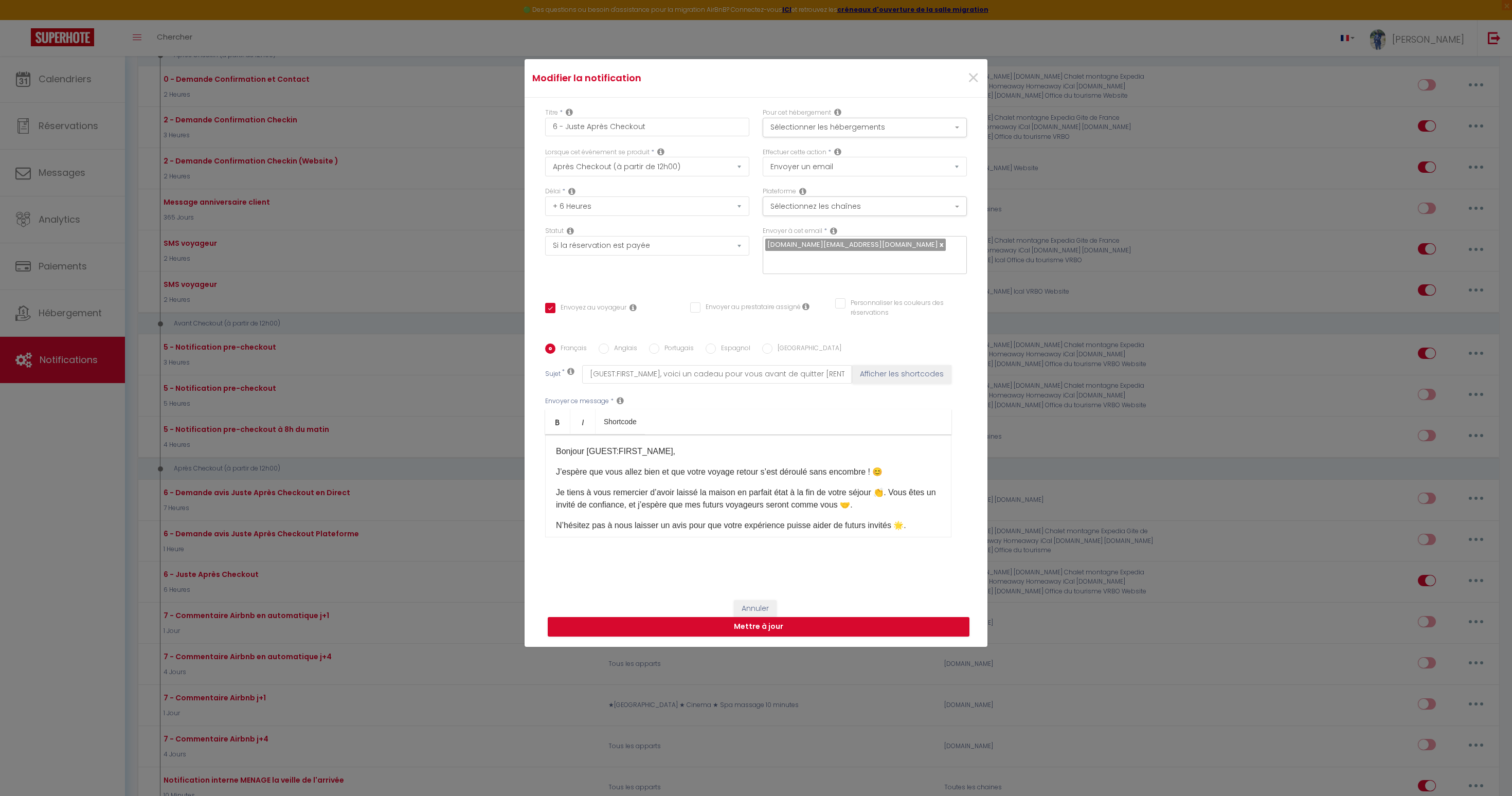
click at [707, 466] on p "J’espère que vous allez bien et que votre voyage retour s’est déroulé sans enco…" at bounding box center [748, 472] width 385 height 12
click at [699, 496] on p "Je tiens à vous remercier d’avoir laissé la maison en parfait état à la fin de …" at bounding box center [748, 499] width 385 height 24
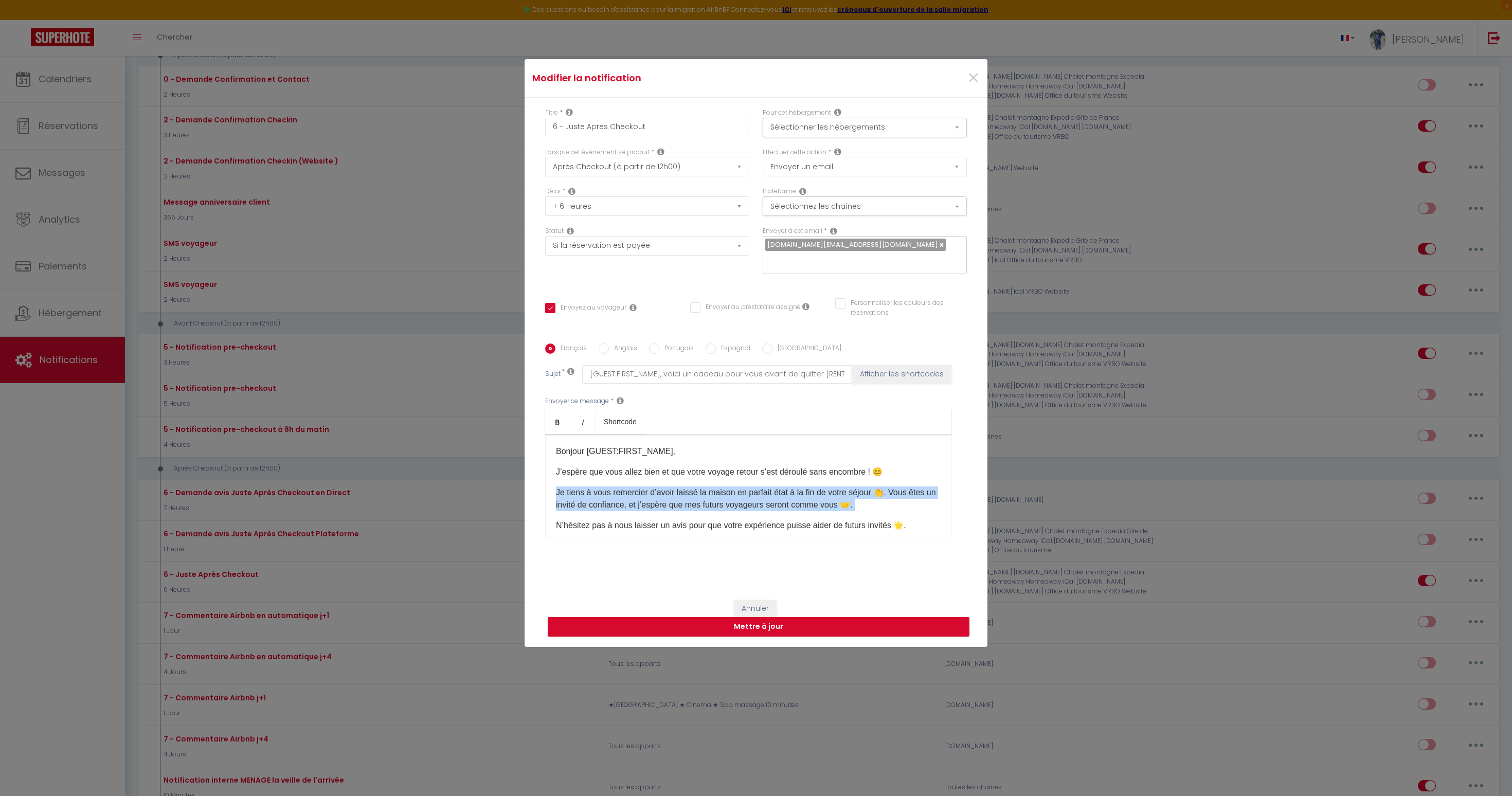
click at [699, 496] on p "Je tiens à vous remercier d’avoir laissé la maison en parfait état à la fin de …" at bounding box center [748, 499] width 385 height 24
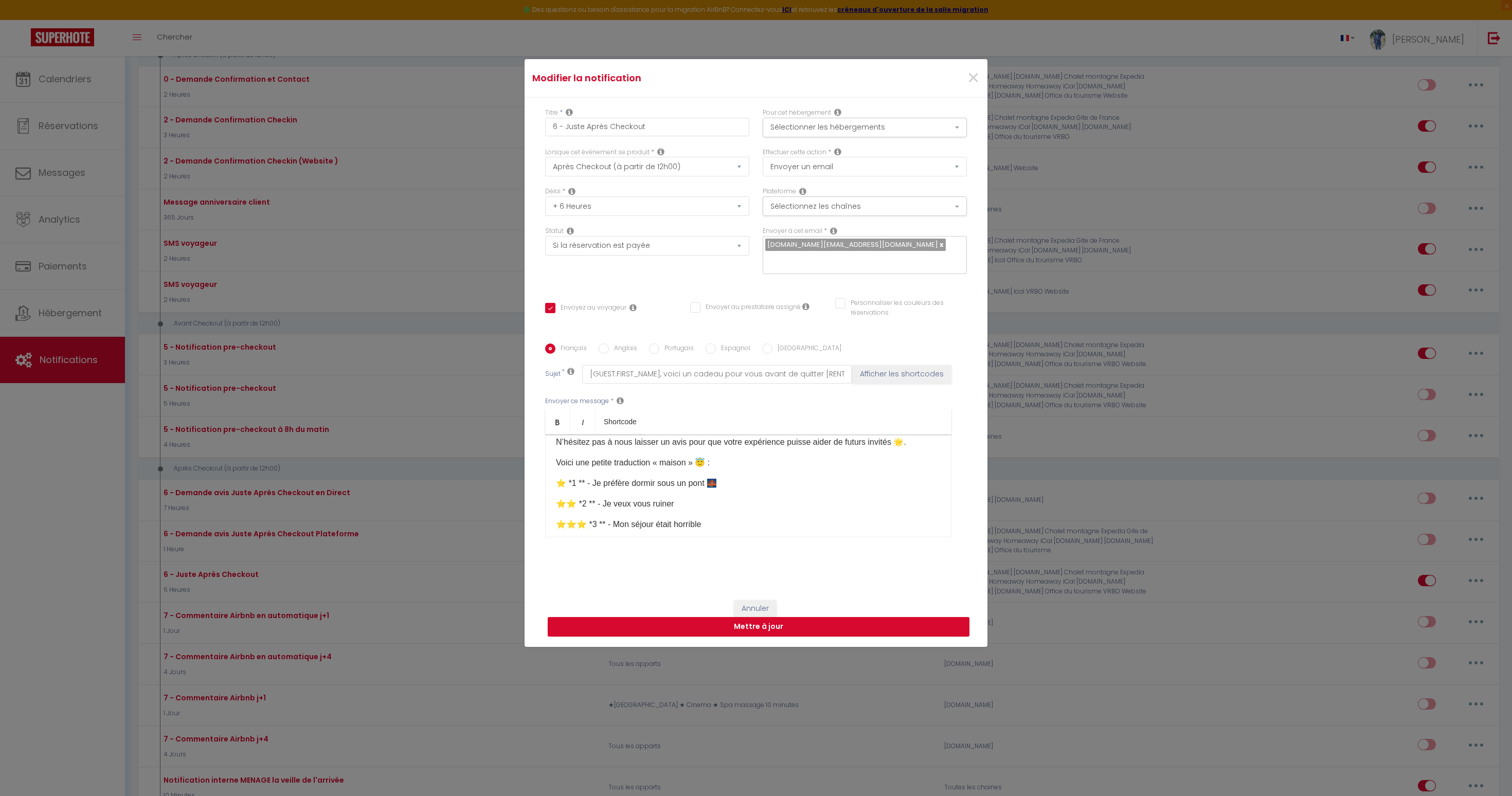
scroll to position [84, 0]
click at [665, 477] on p "⭐️ *1 ** - Je préfère dormir sous un pont 🌉" at bounding box center [748, 483] width 385 height 12
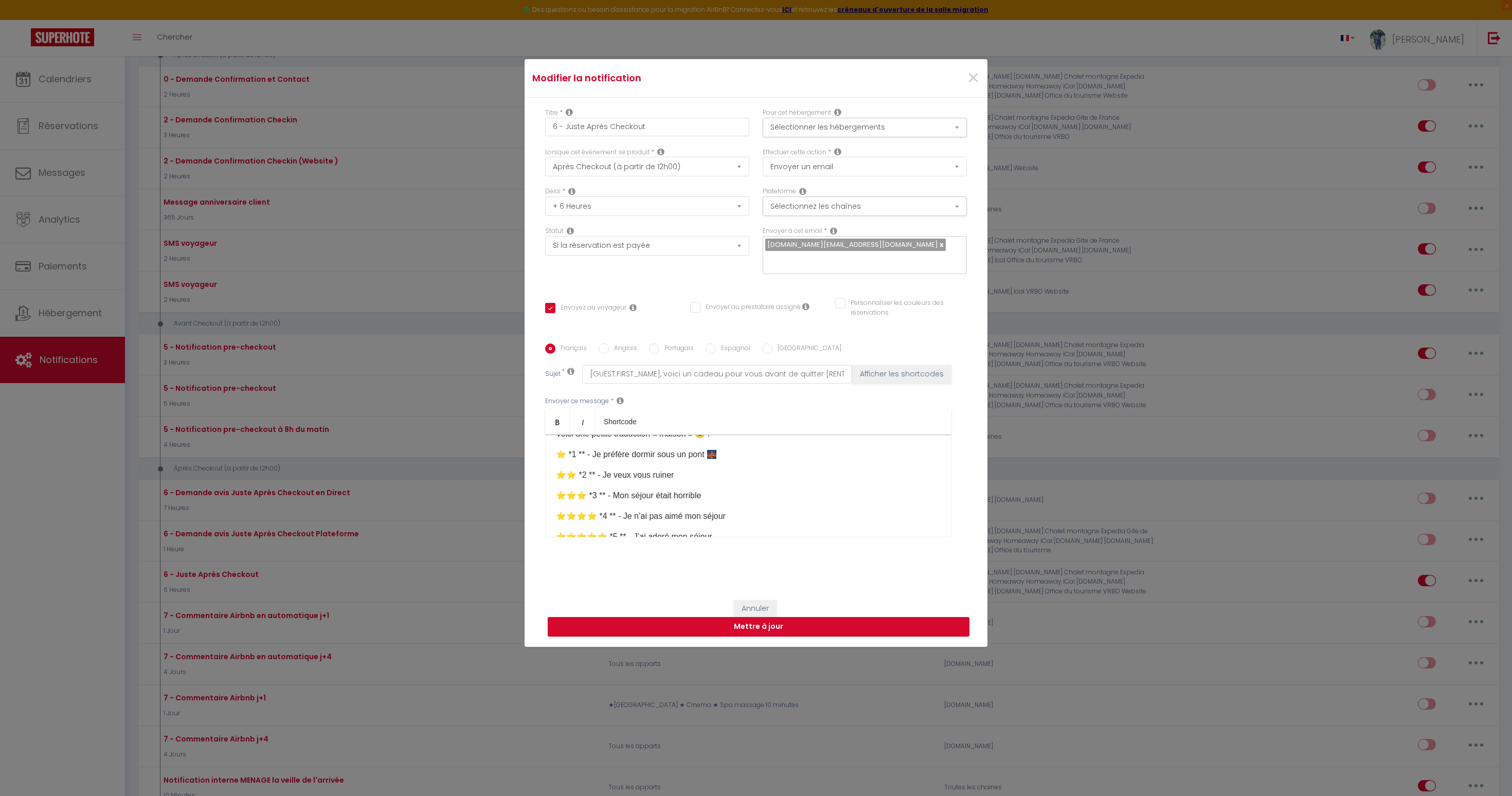
click at [651, 470] on p "⭐⭐️ *2 ** - Je veux vous ruiner" at bounding box center [748, 475] width 385 height 12
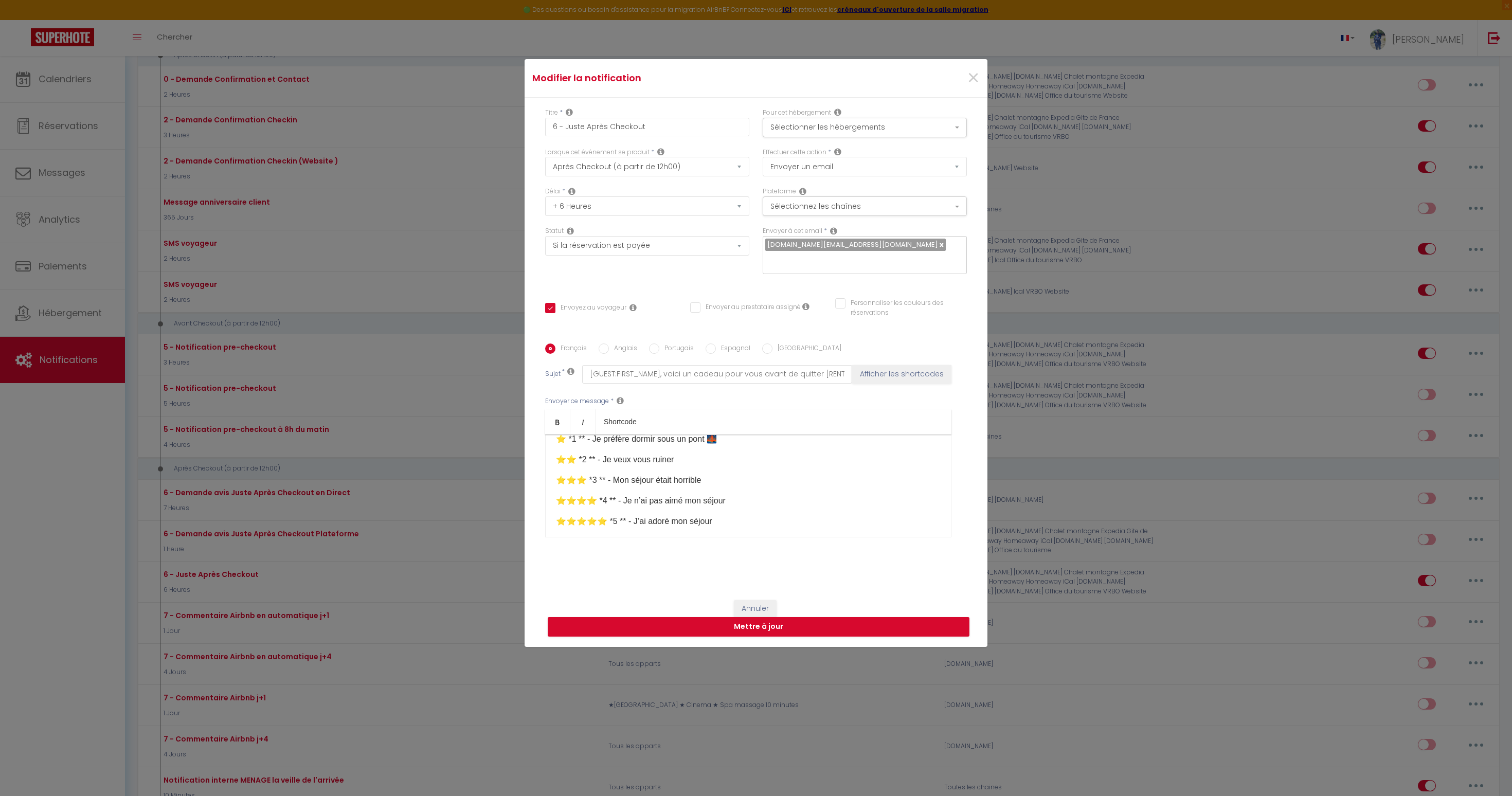
click at [652, 474] on p "⭐⭐⭐️ *3 ** - Mon séjour était horrible" at bounding box center [748, 481] width 385 height 12
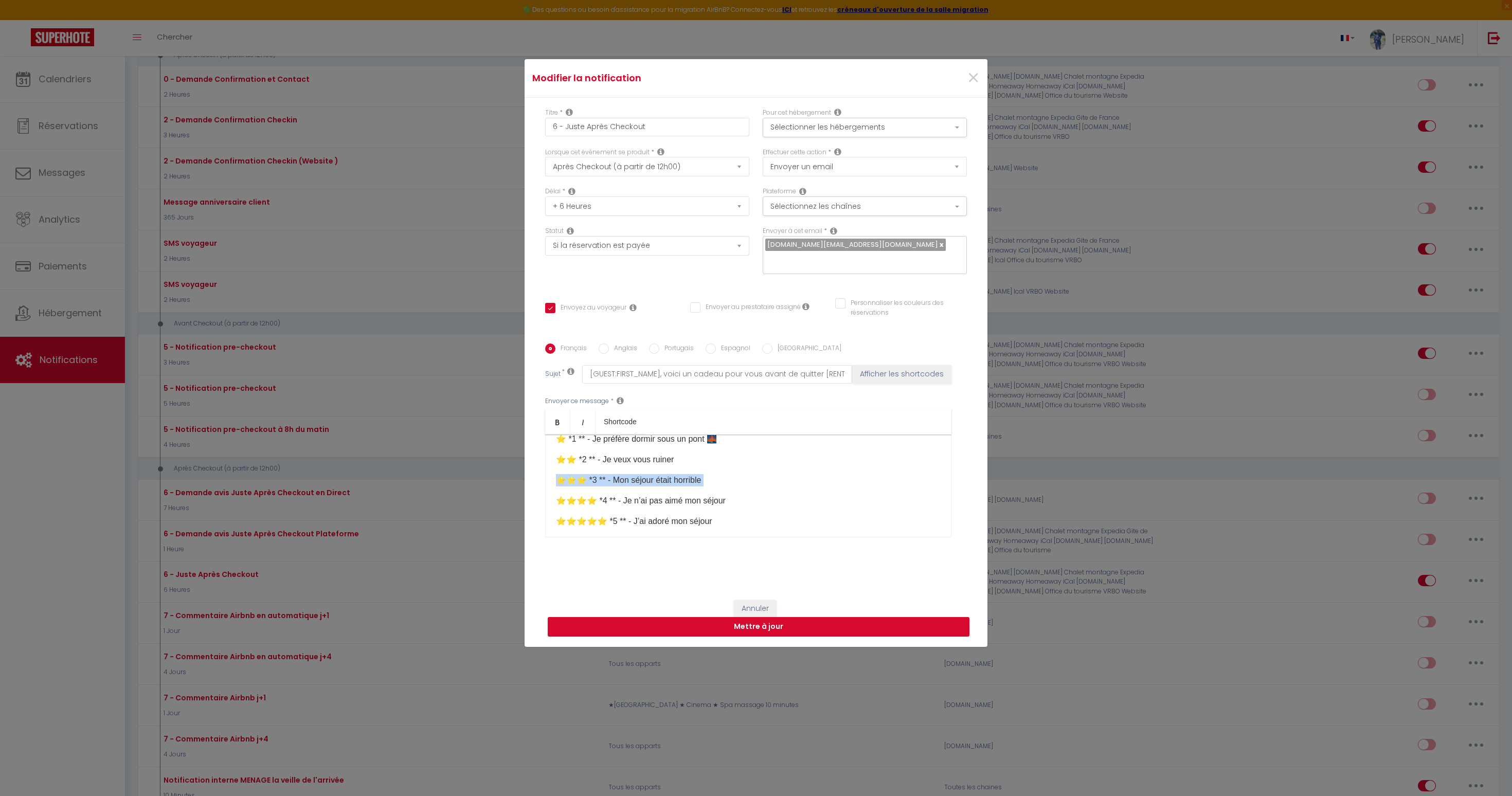
click at [652, 474] on p "⭐⭐⭐️ *3 ** - Mon séjour était horrible" at bounding box center [748, 481] width 385 height 12
click at [654, 477] on p "⭐⭐⭐⭐️ *4 ** - Je n’ai pas aimé mon séjour" at bounding box center [748, 483] width 385 height 12
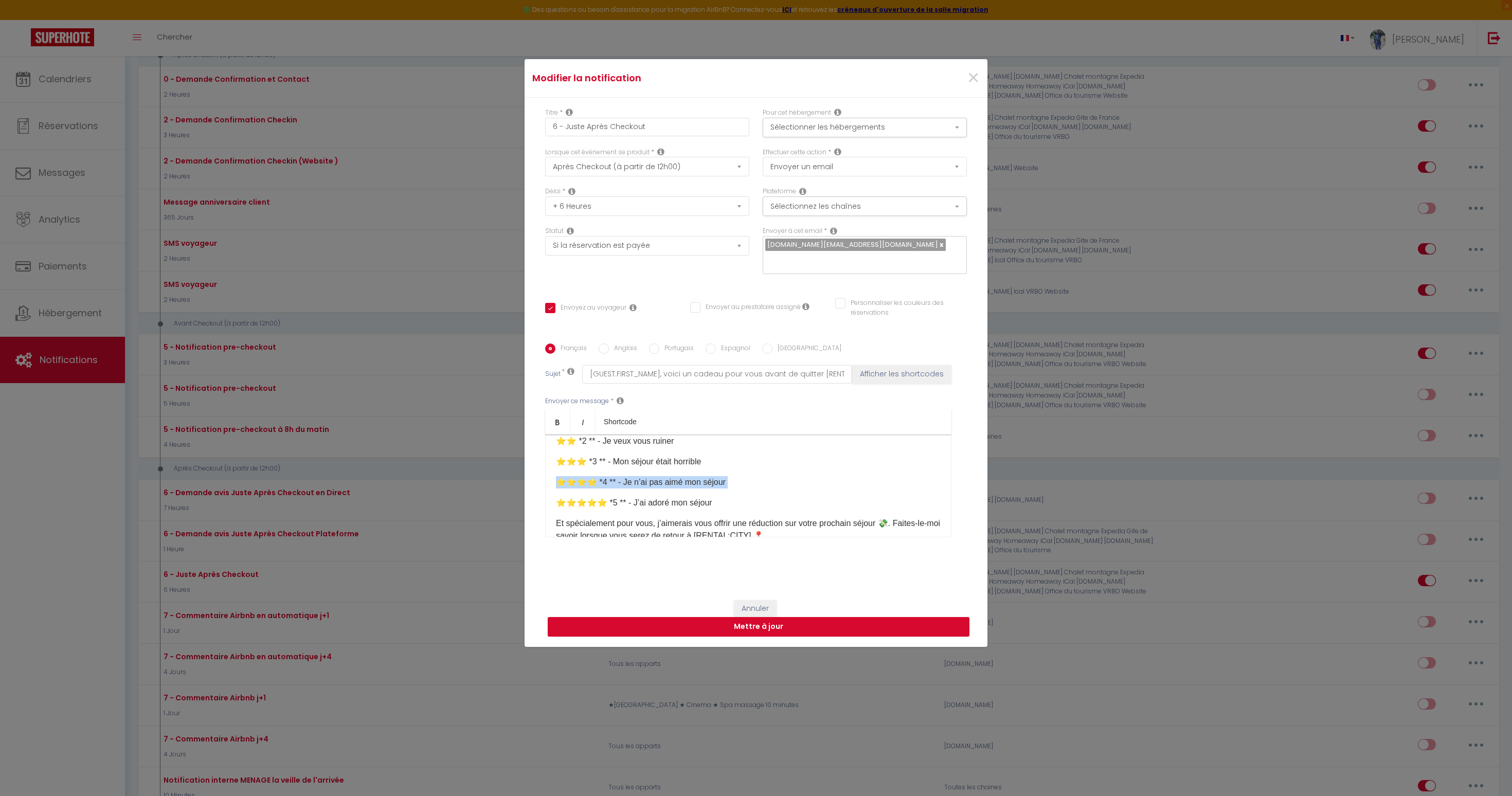
click at [654, 477] on p "⭐⭐⭐⭐️ *4 ** - Je n’ai pas aimé mon séjour" at bounding box center [748, 483] width 385 height 12
click at [646, 497] on p "⭐⭐⭐⭐⭐️ *5 ** - J’ai adoré mon séjour" at bounding box center [748, 503] width 385 height 12
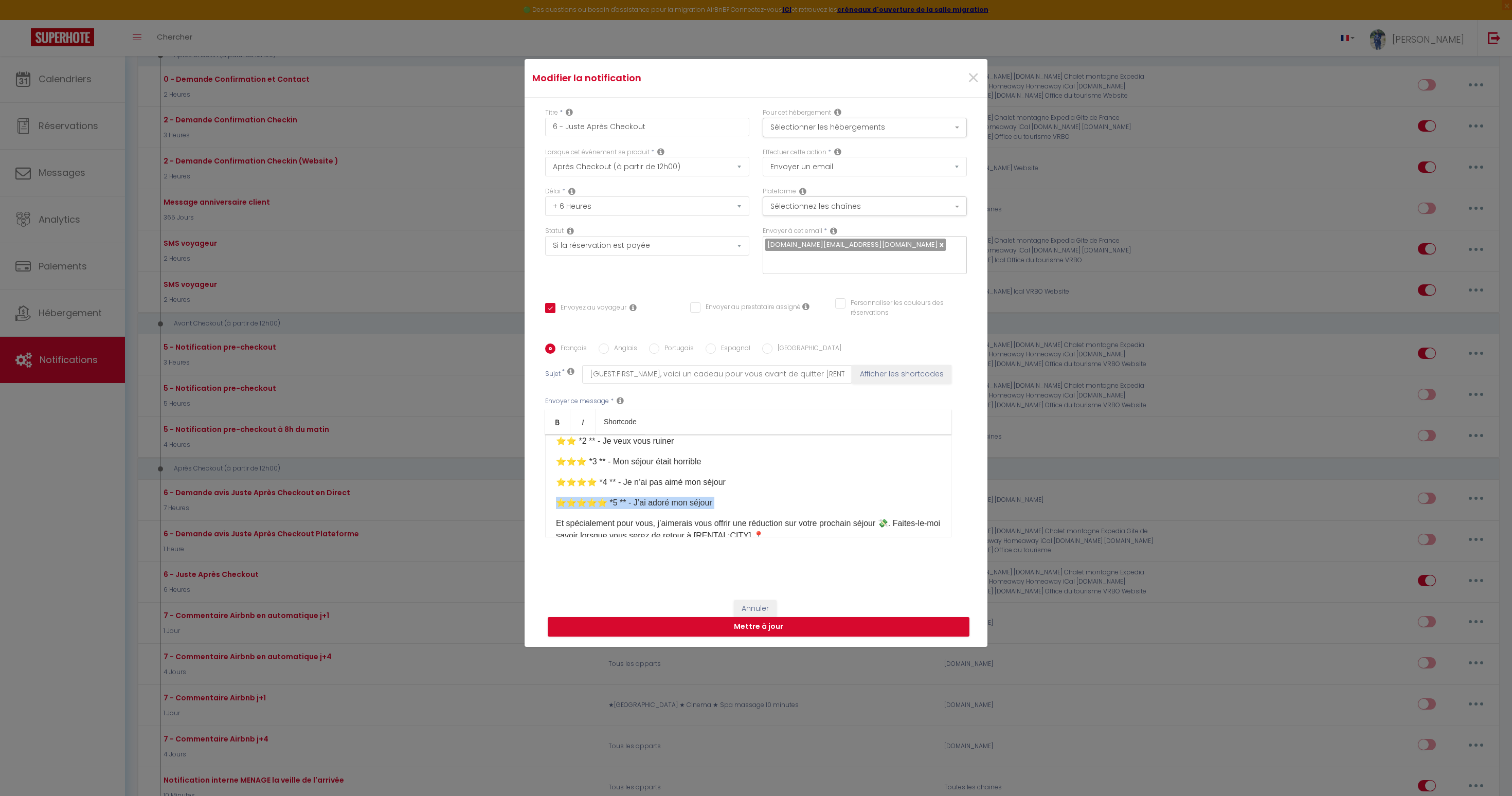
click at [580, 497] on p "⭐⭐⭐⭐⭐️ *5 ** - J’ai adoré mon séjour" at bounding box center [748, 503] width 385 height 12
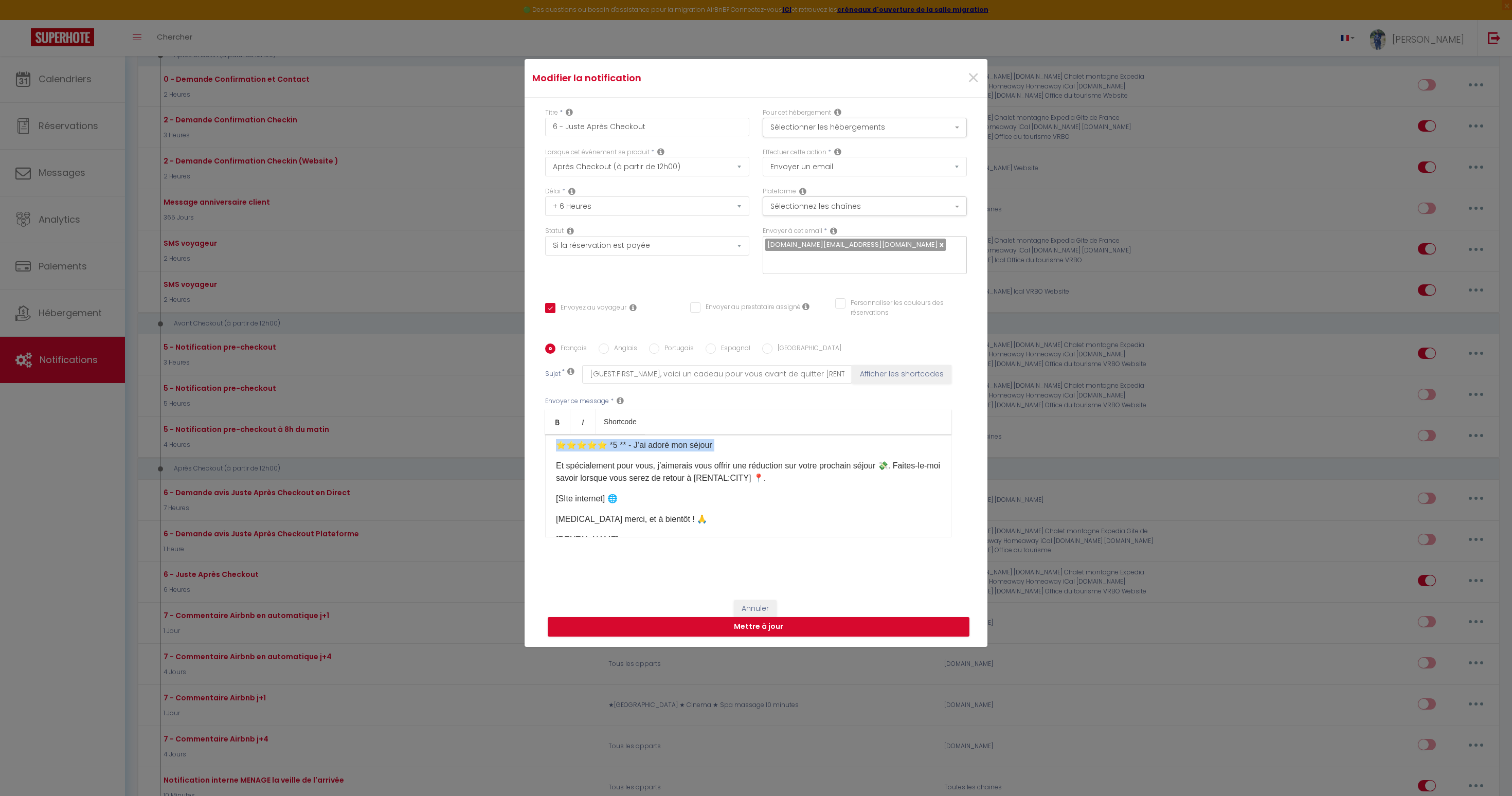
scroll to position [175, 0]
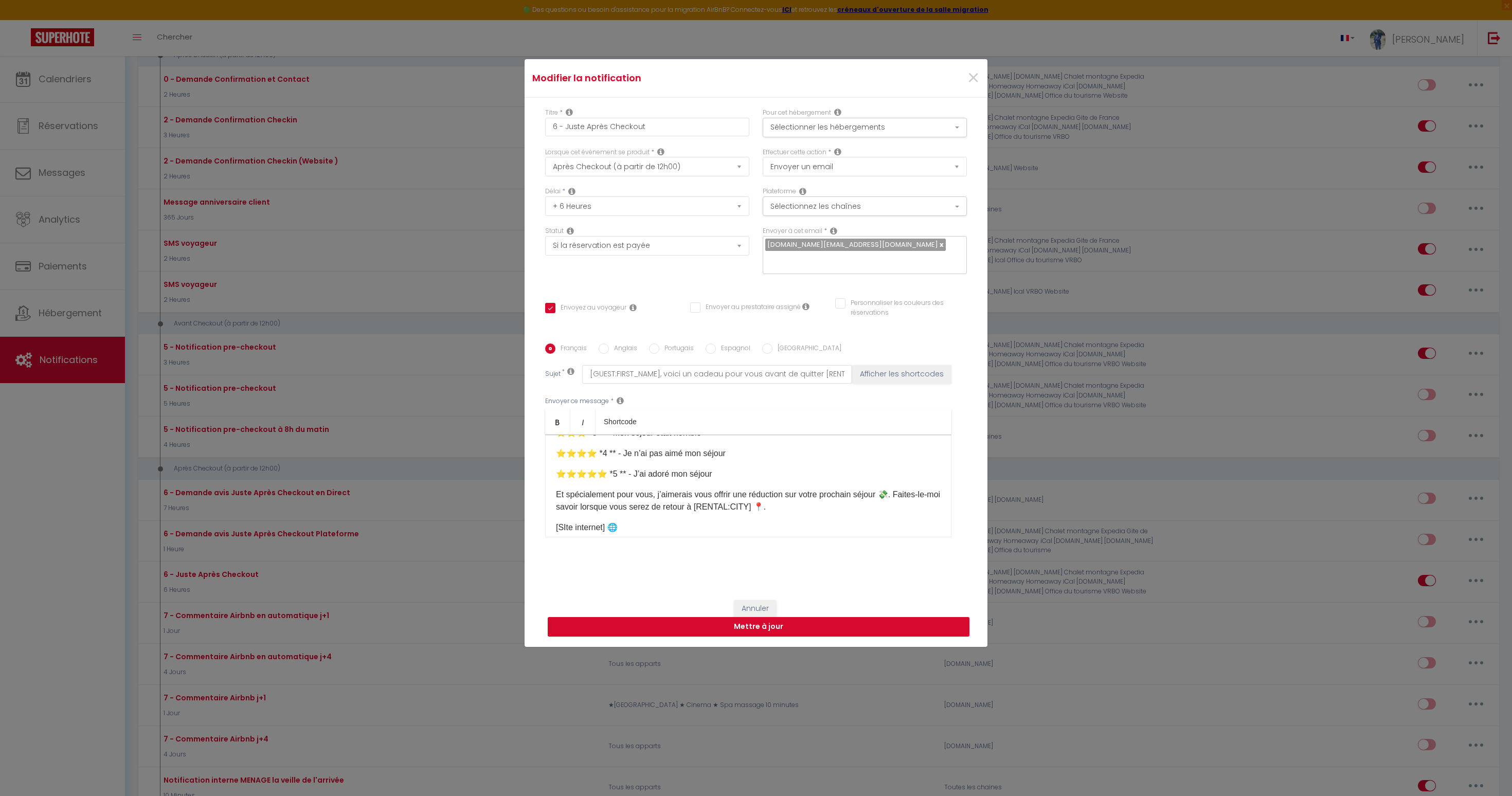
click at [593, 521] on p "[SIte internet]​ 🌐" at bounding box center [748, 527] width 385 height 12
click at [771, 600] on button "Annuler" at bounding box center [755, 609] width 43 height 18
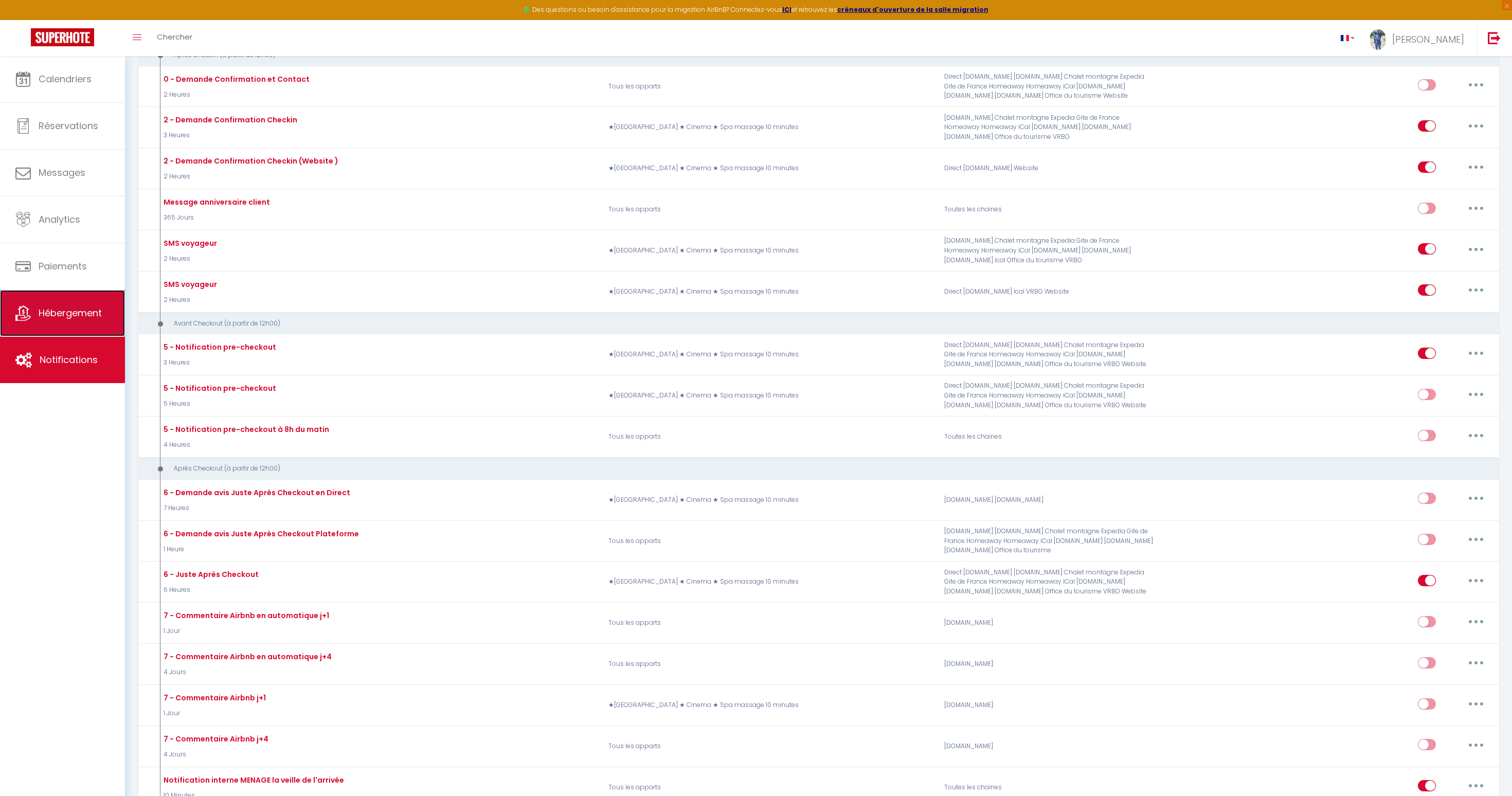
click at [58, 315] on span "Hébergement" at bounding box center [70, 313] width 63 height 13
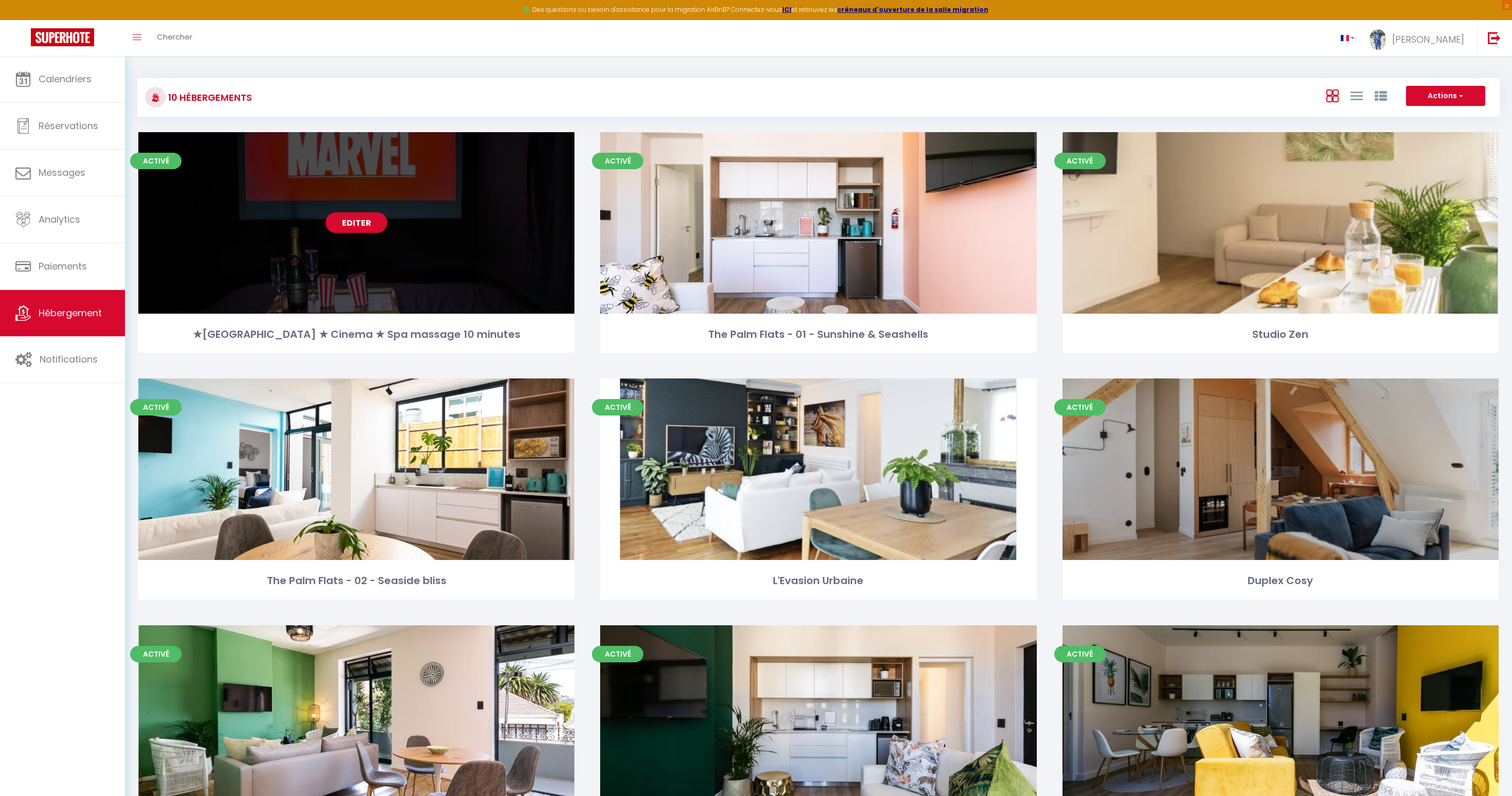
click at [363, 224] on link "Editer" at bounding box center [356, 223] width 62 height 20
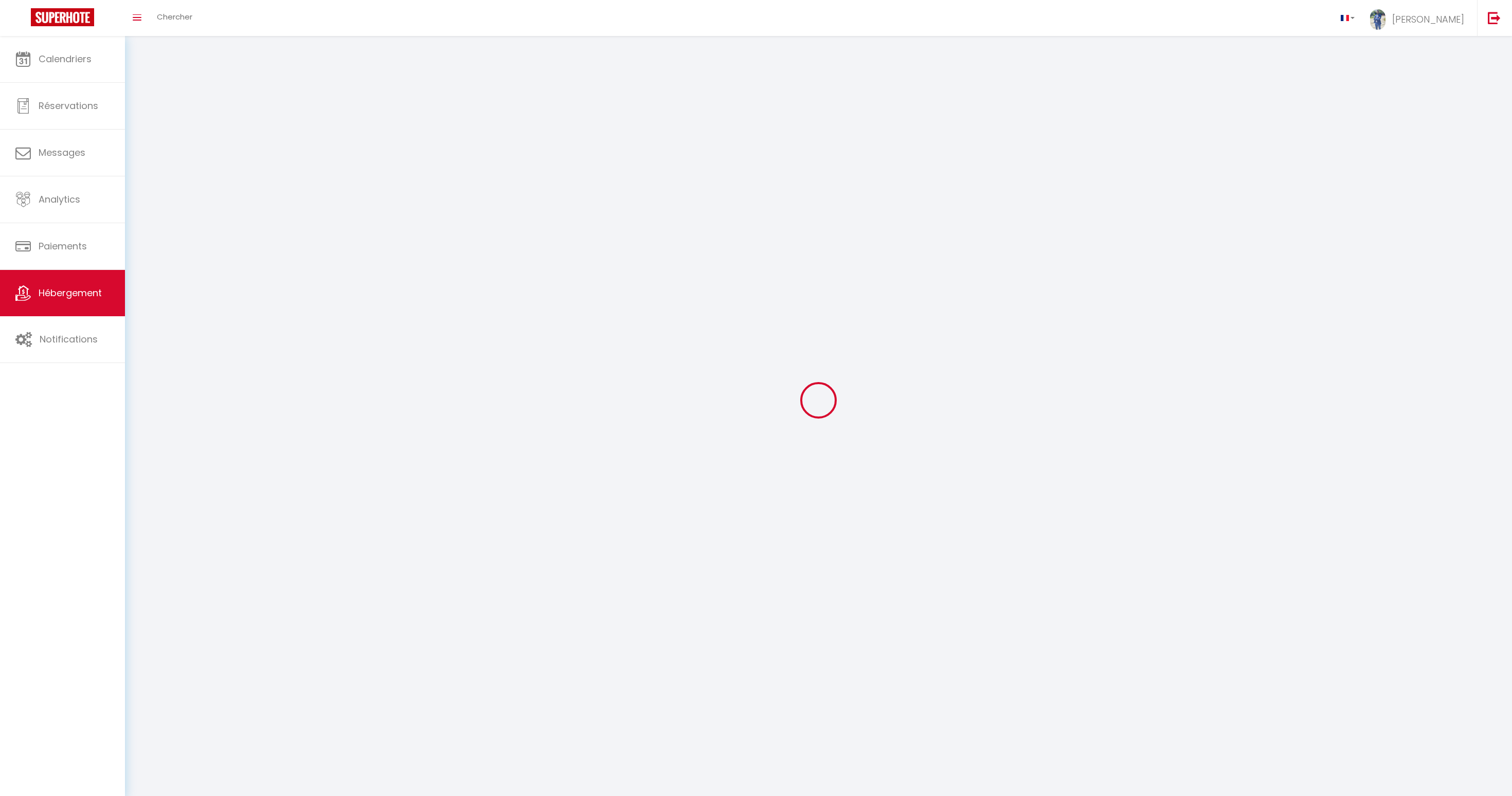
select select "28"
select select
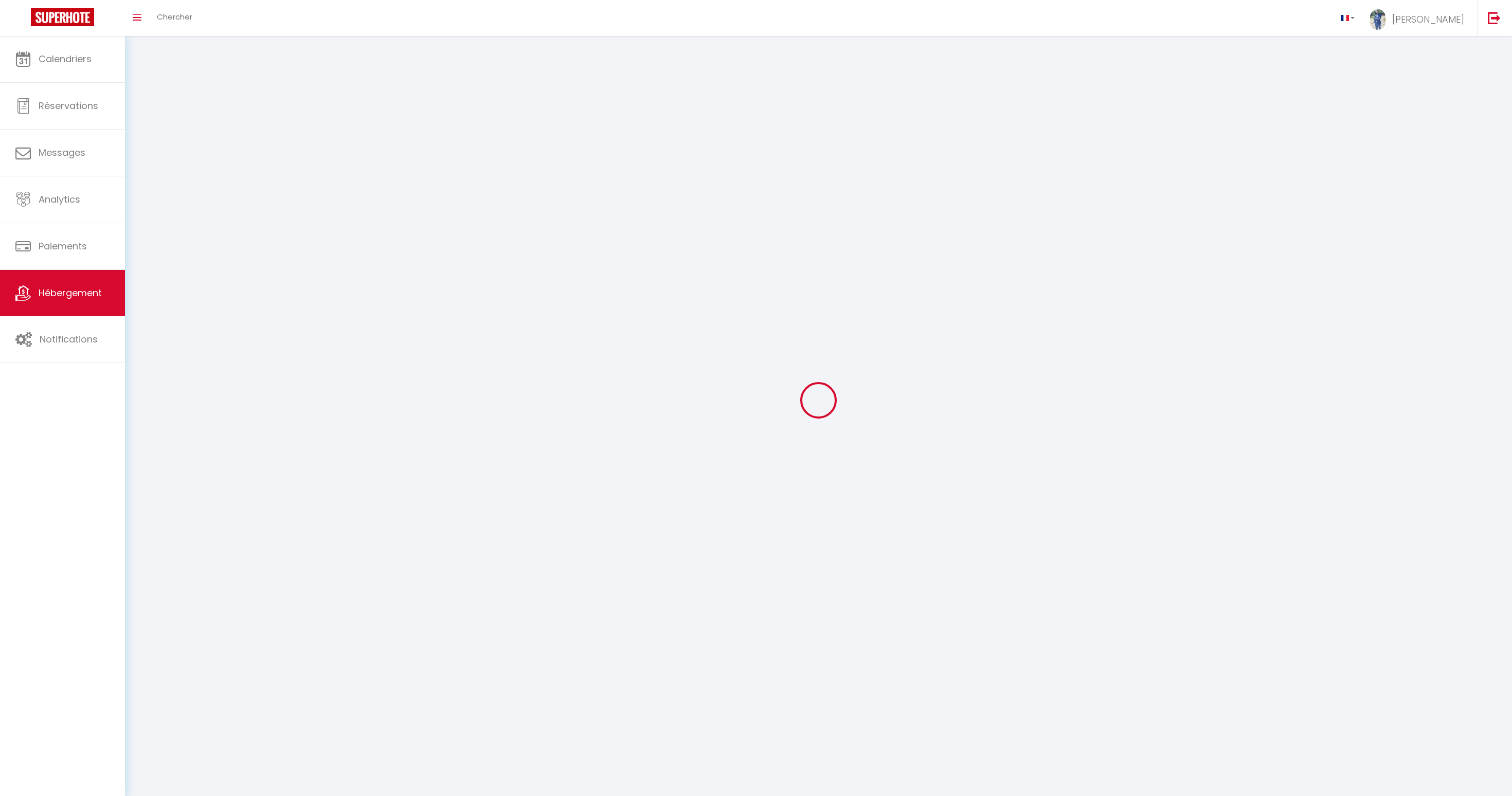
select select
checkbox input "false"
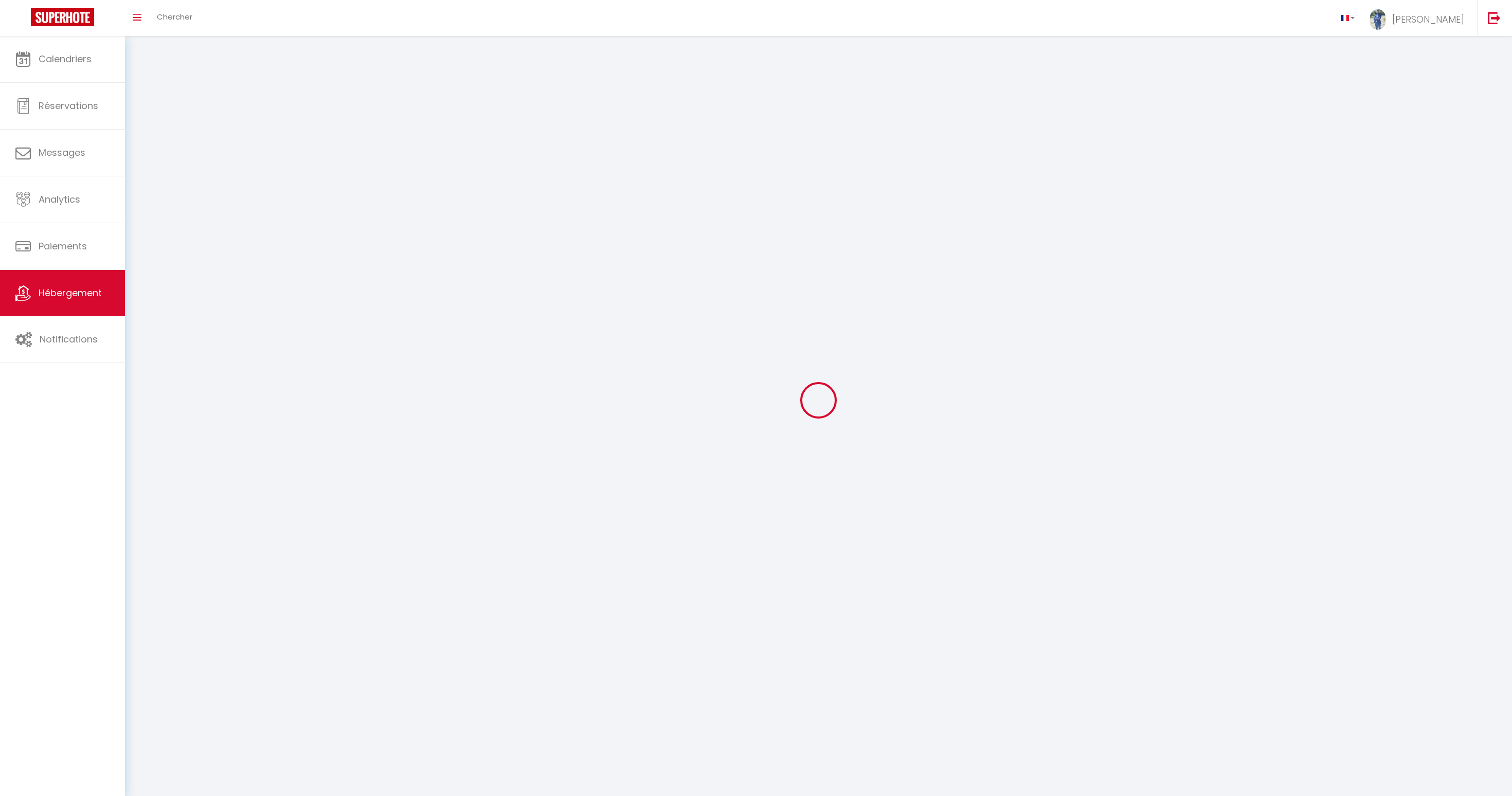
checkbox input "false"
select select
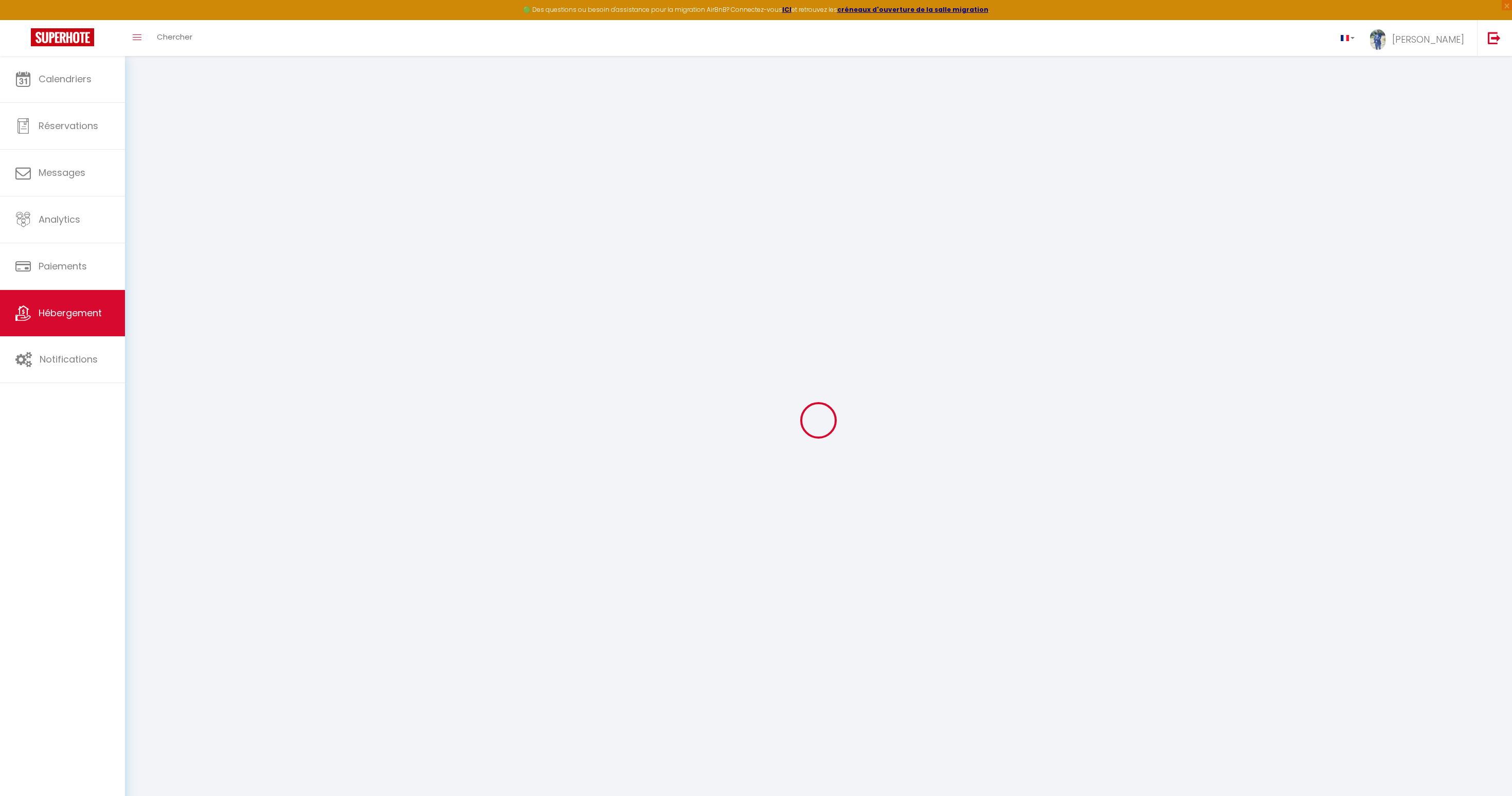
select select
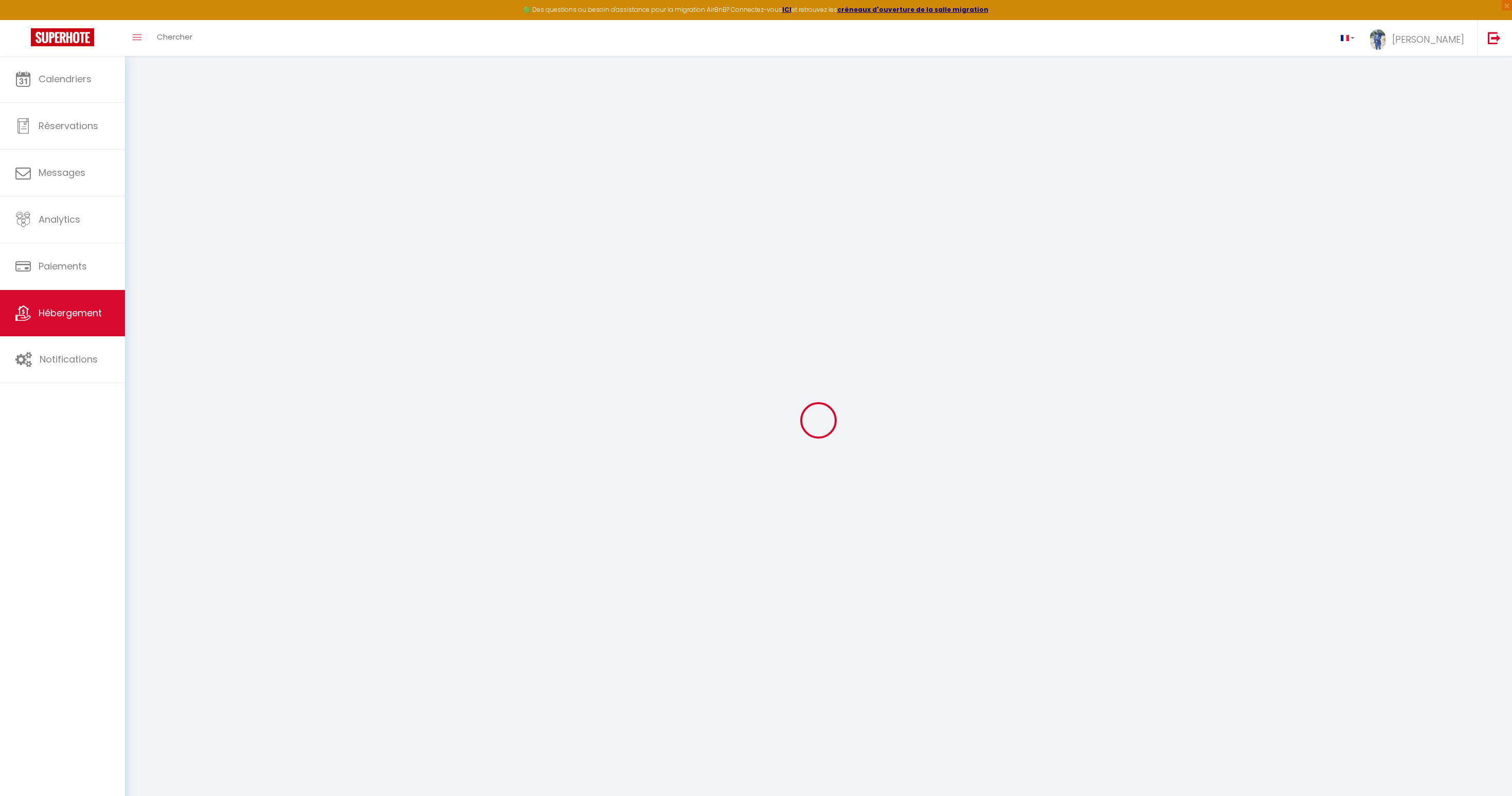
select select
checkbox input "false"
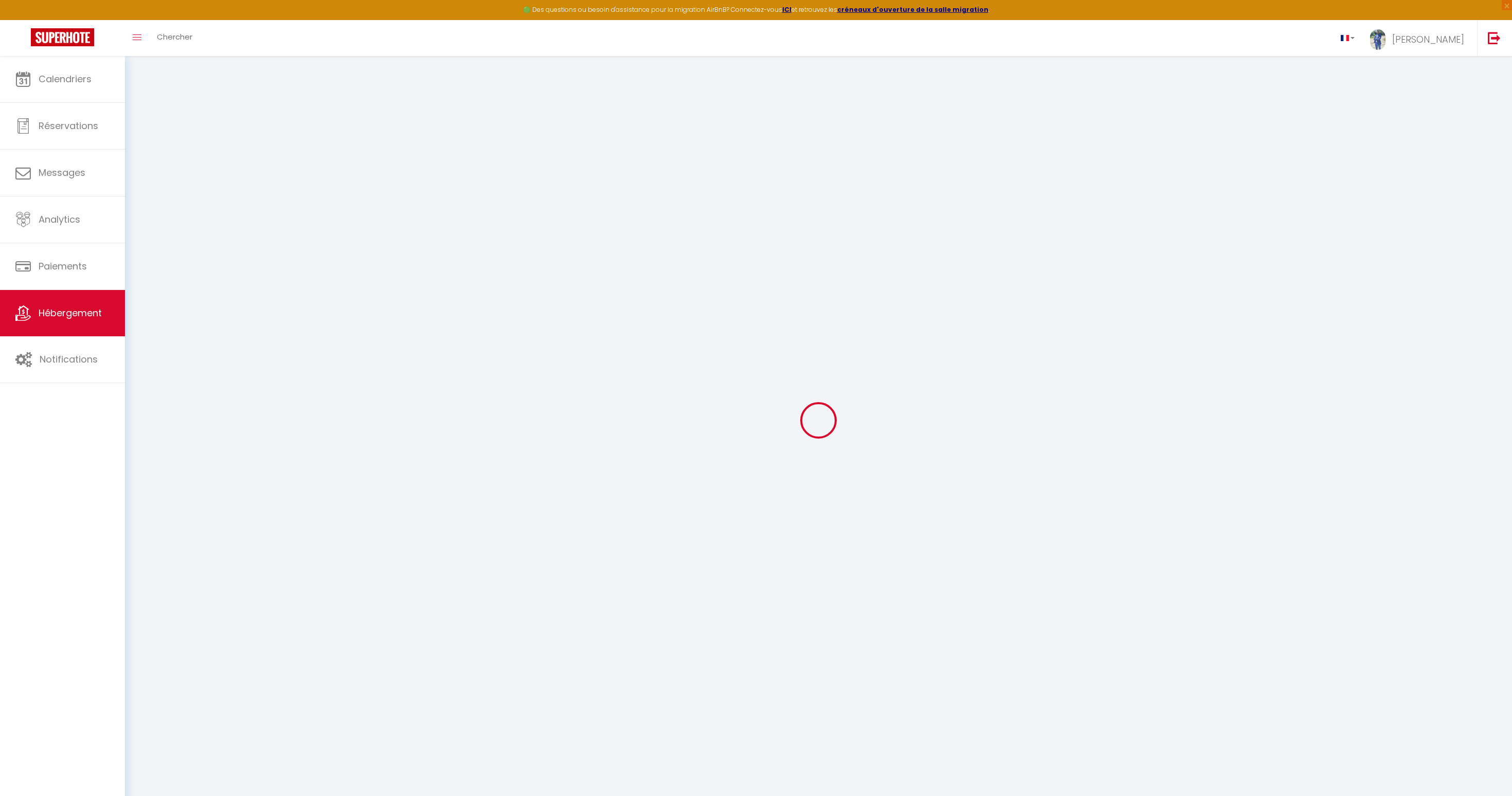
select select
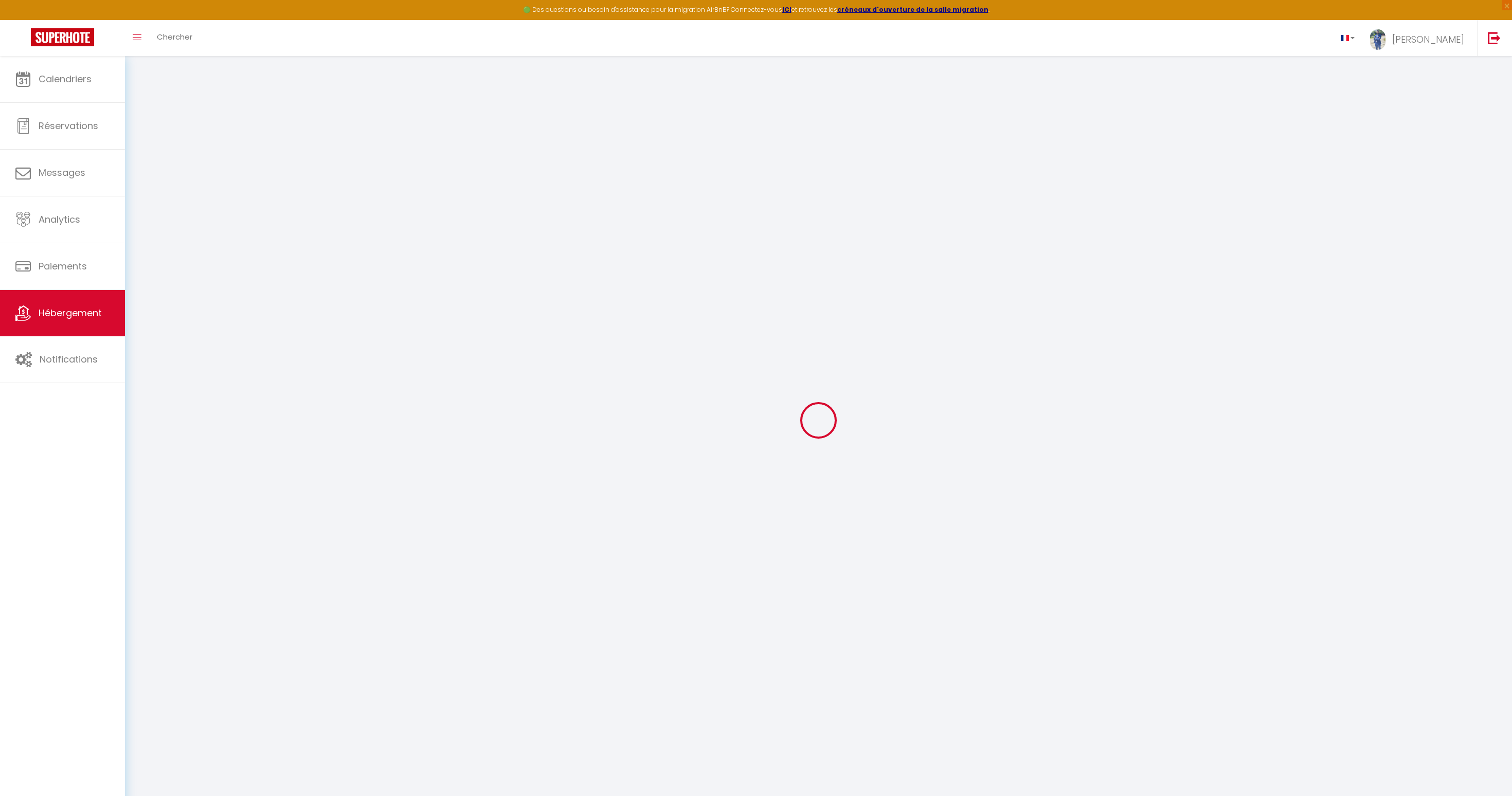
select select
checkbox input "false"
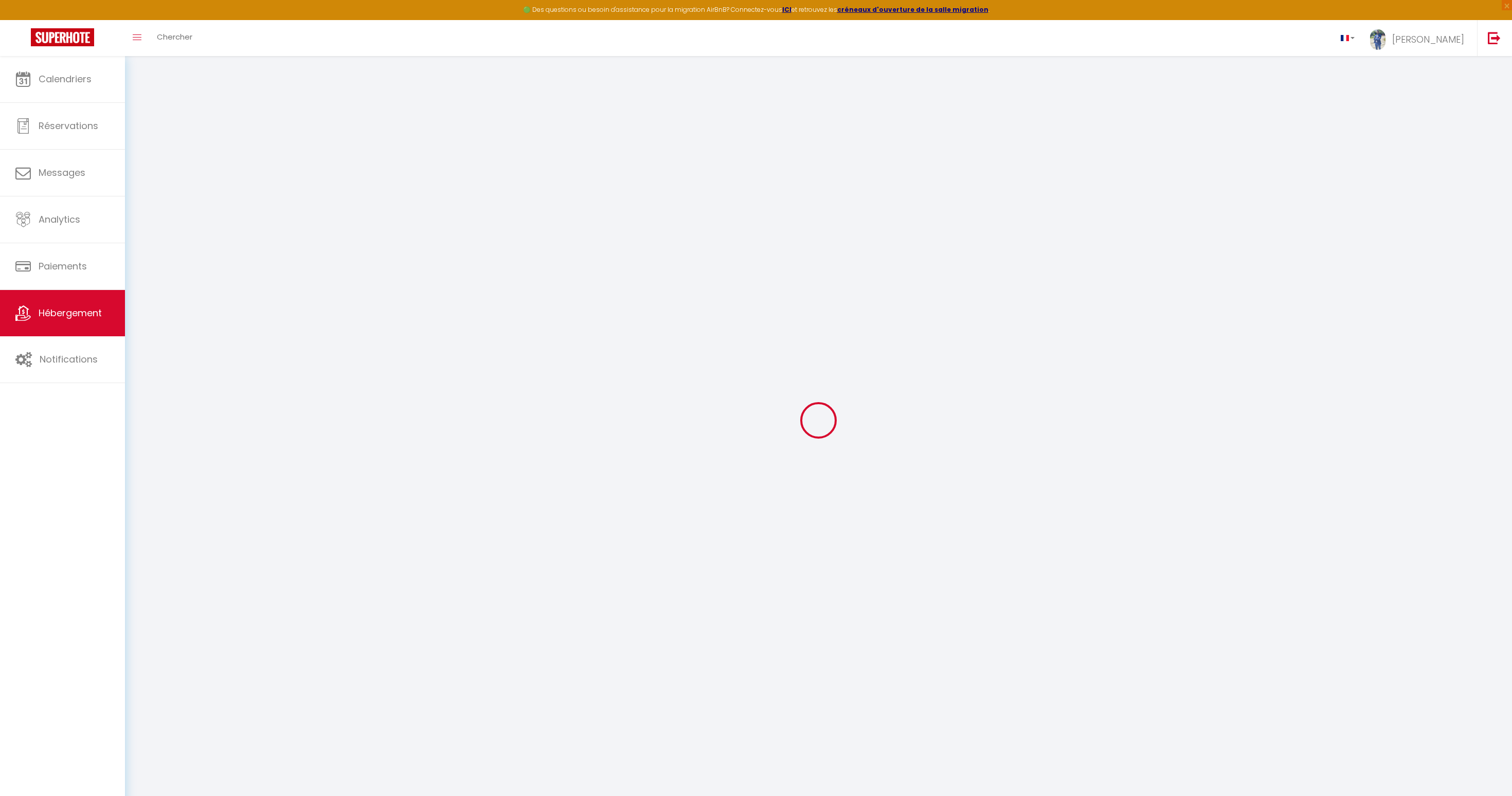
checkbox input "false"
select select
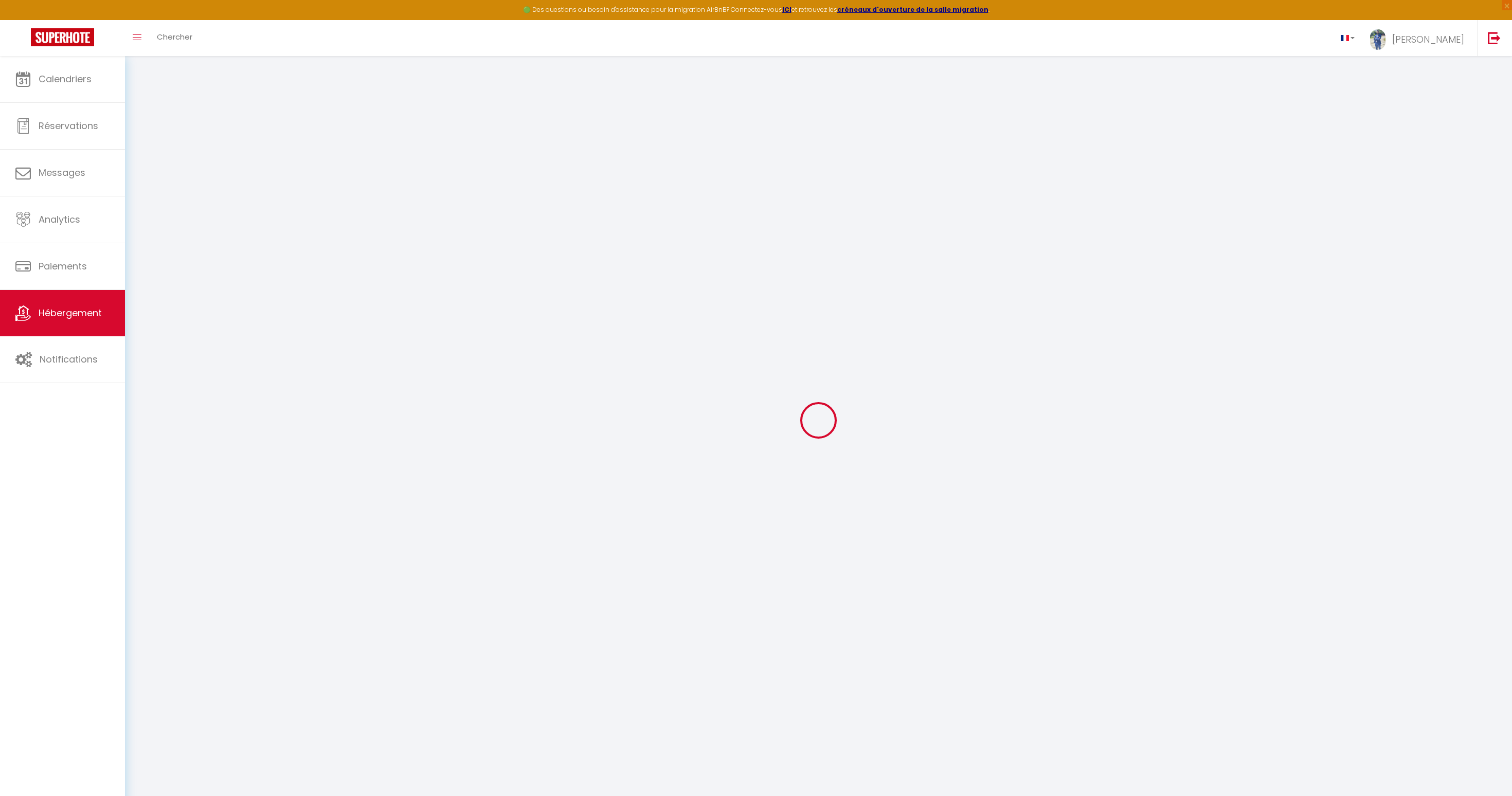
select select
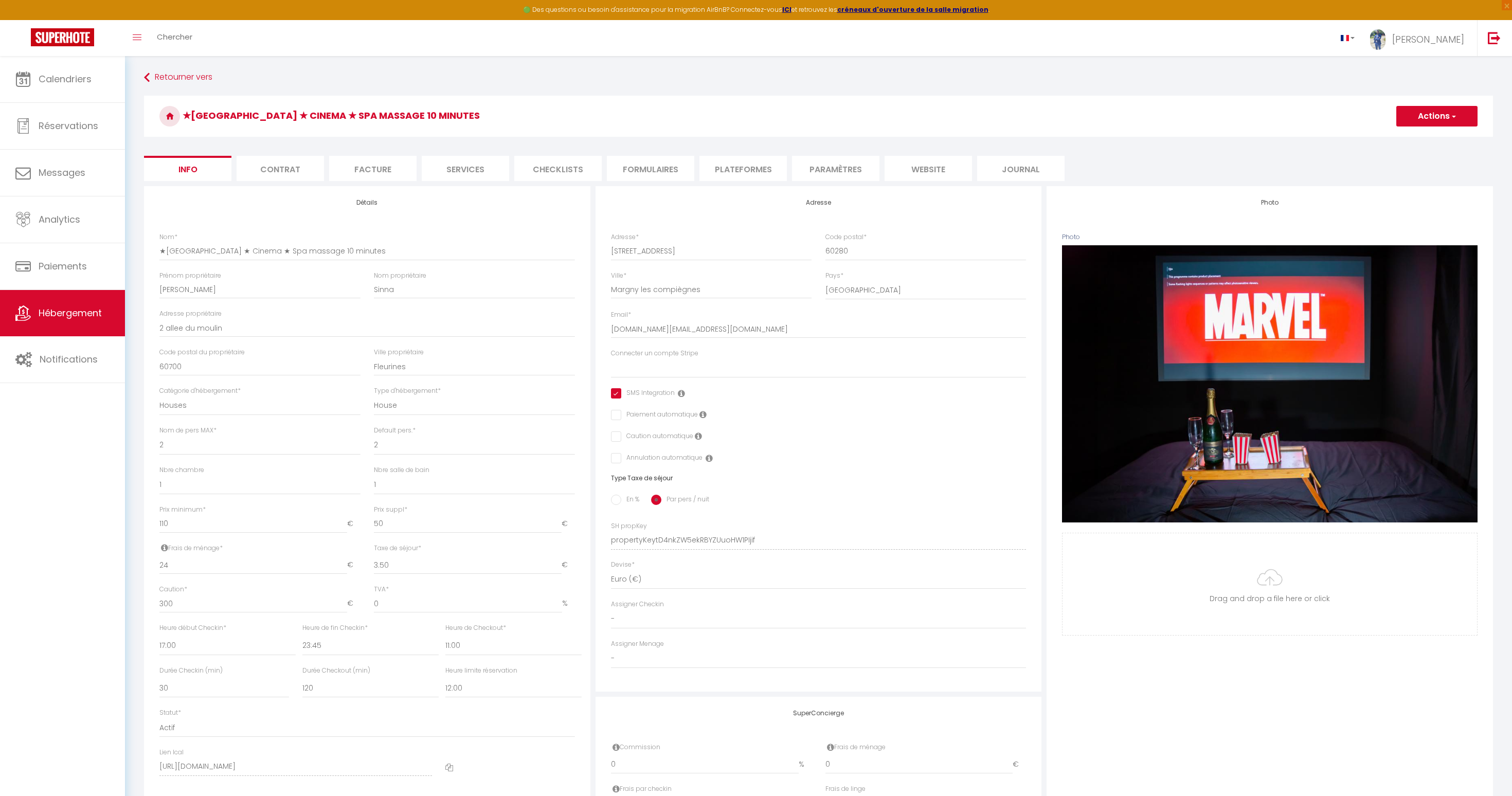
click at [569, 165] on li "Checklists" at bounding box center [558, 168] width 88 height 25
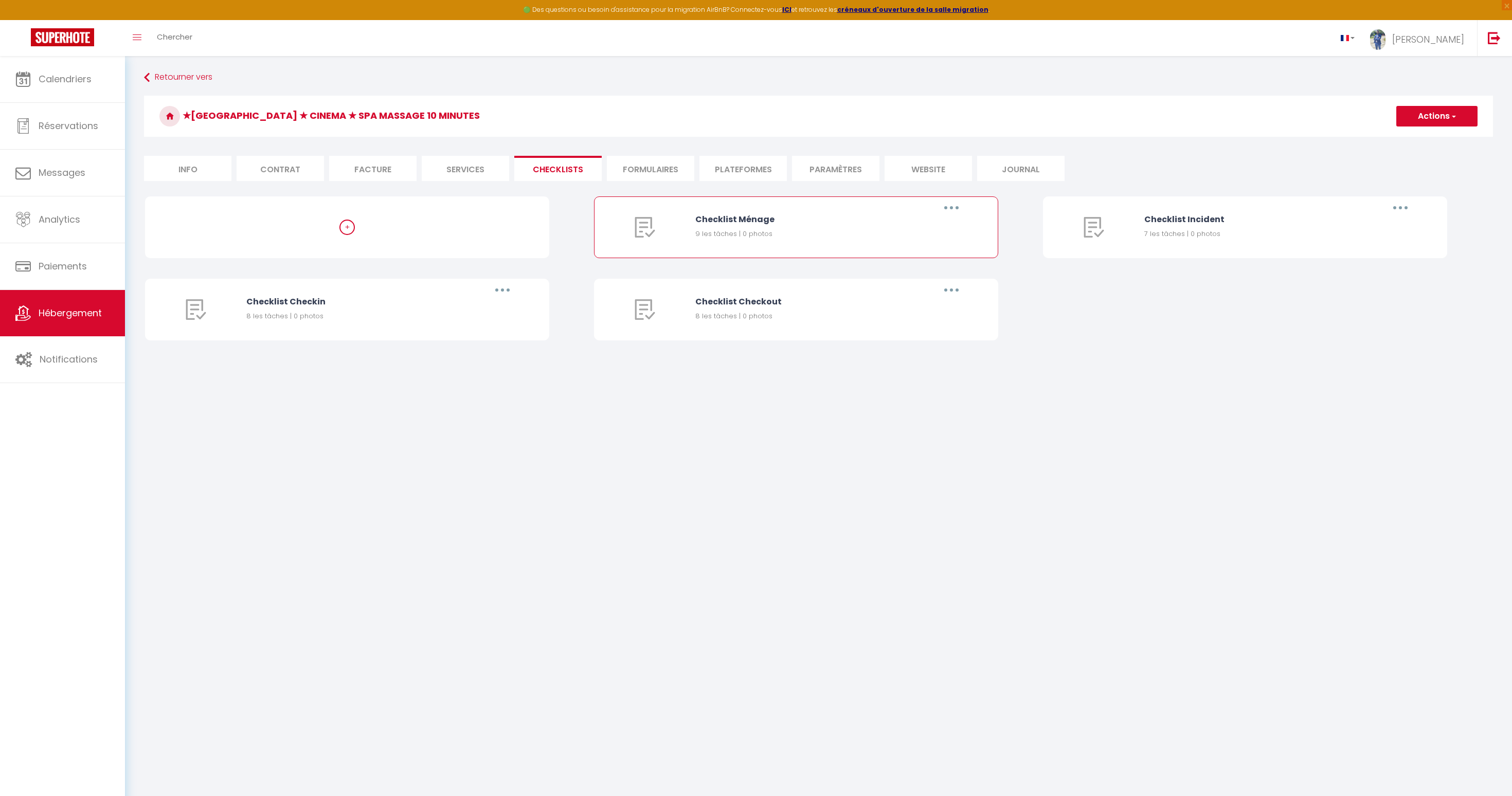
click at [949, 211] on button "button" at bounding box center [951, 208] width 29 height 16
click at [947, 223] on link "Editer" at bounding box center [925, 232] width 76 height 18
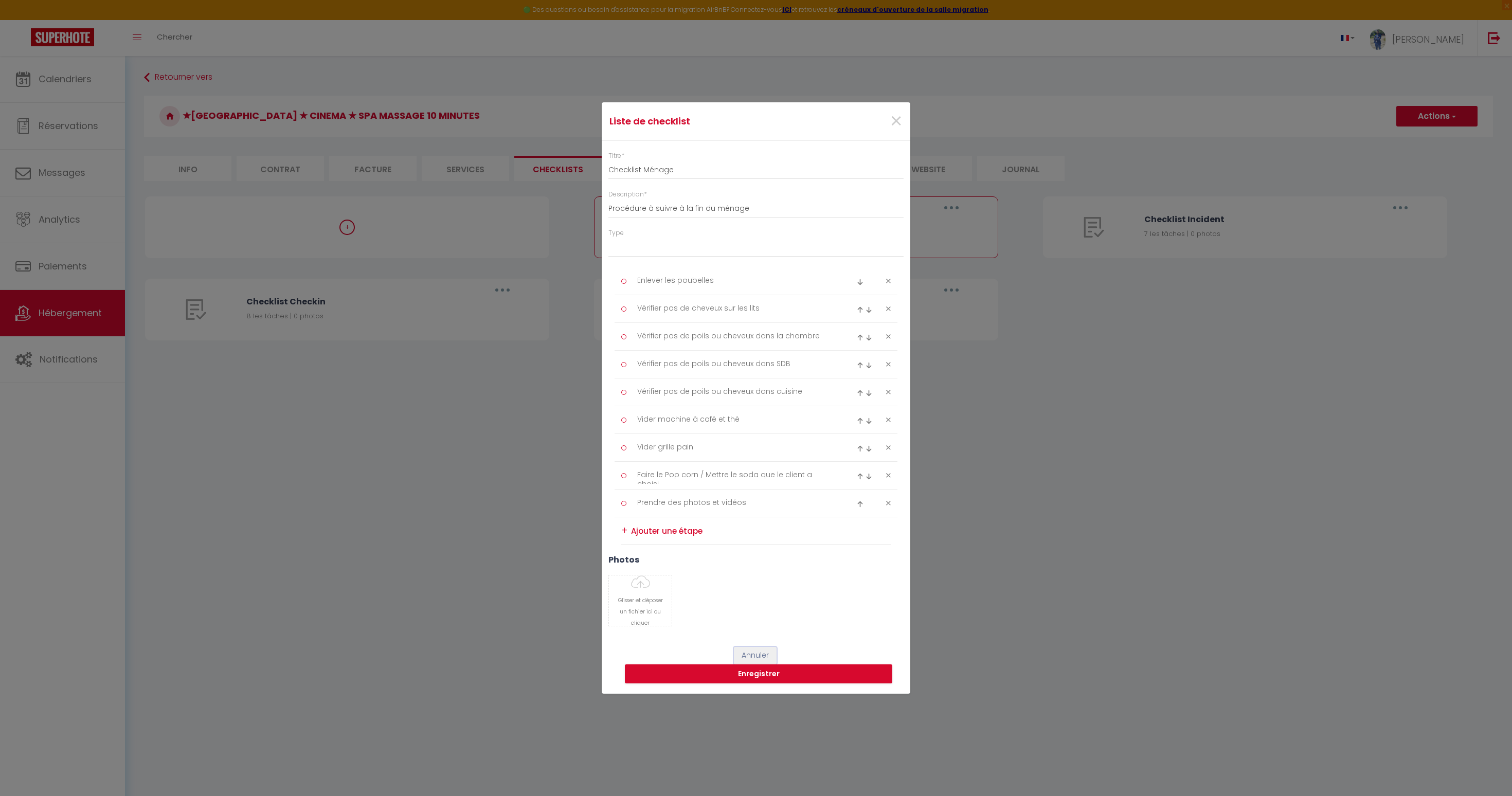
click at [764, 651] on button "Annuler" at bounding box center [755, 656] width 43 height 18
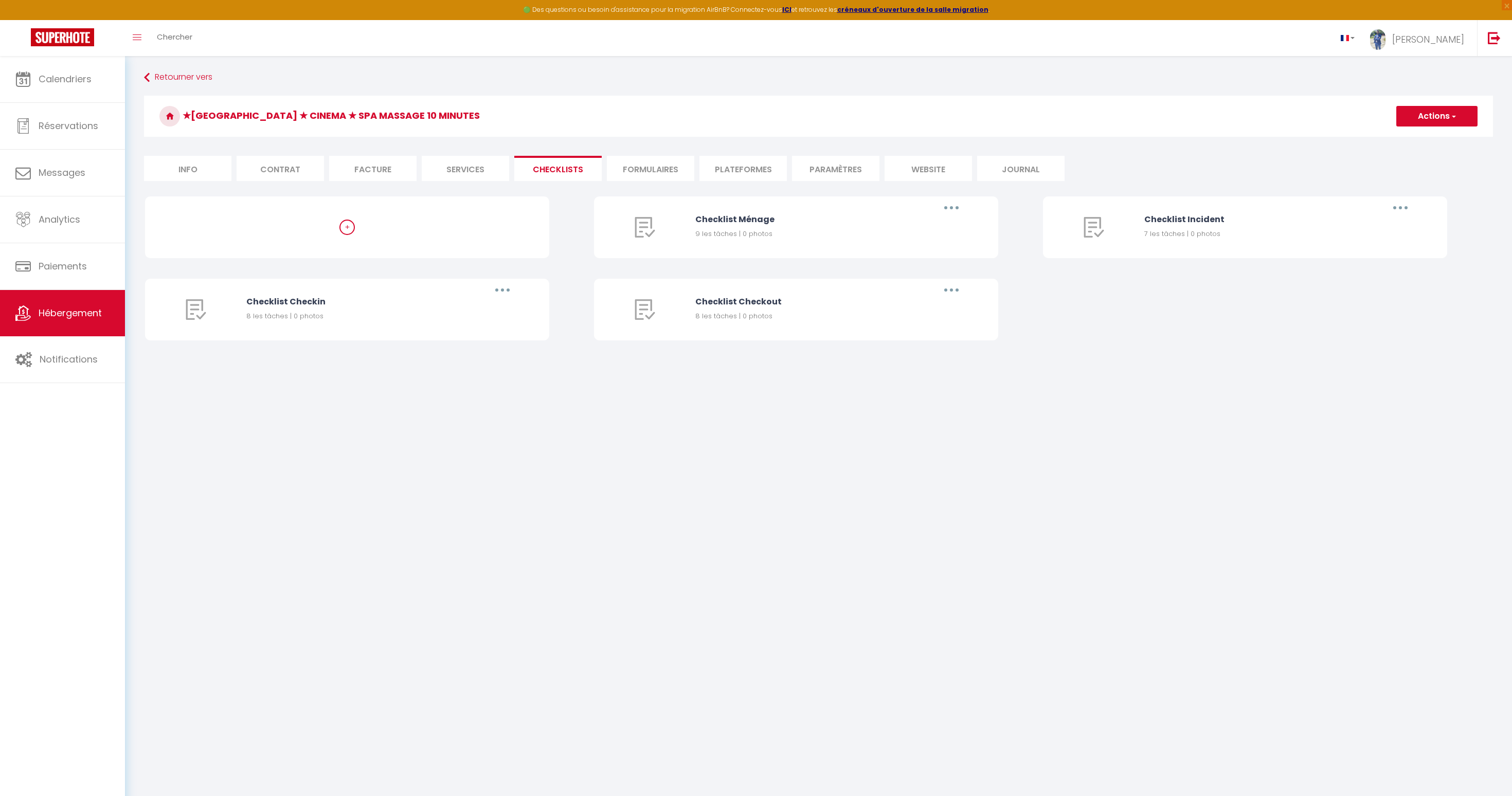
click at [358, 173] on li "Facture" at bounding box center [372, 168] width 88 height 25
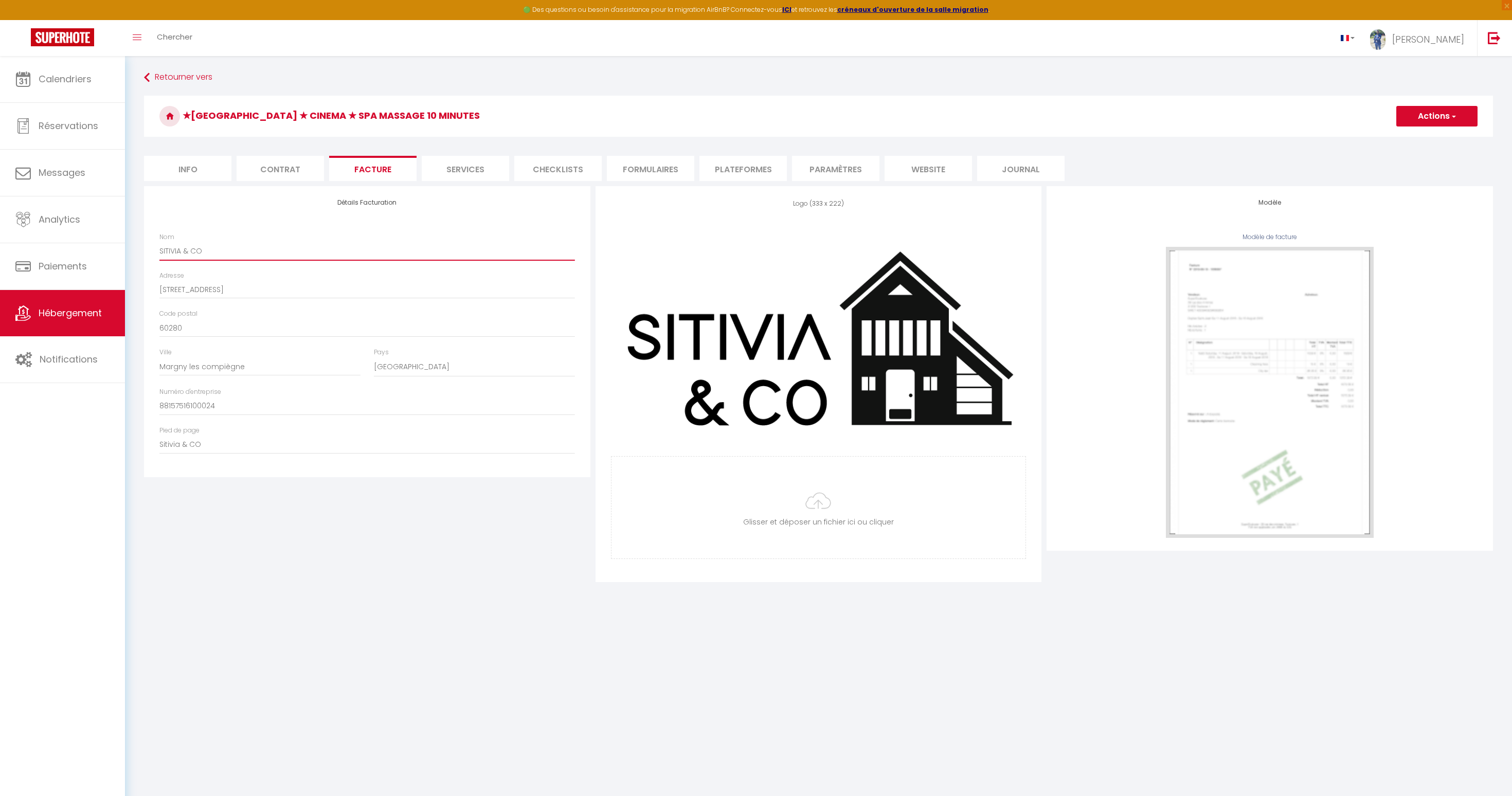
click at [223, 256] on input "SITIVIA & CO" at bounding box center [367, 251] width 415 height 18
click at [280, 171] on li "Contrat" at bounding box center [280, 168] width 88 height 25
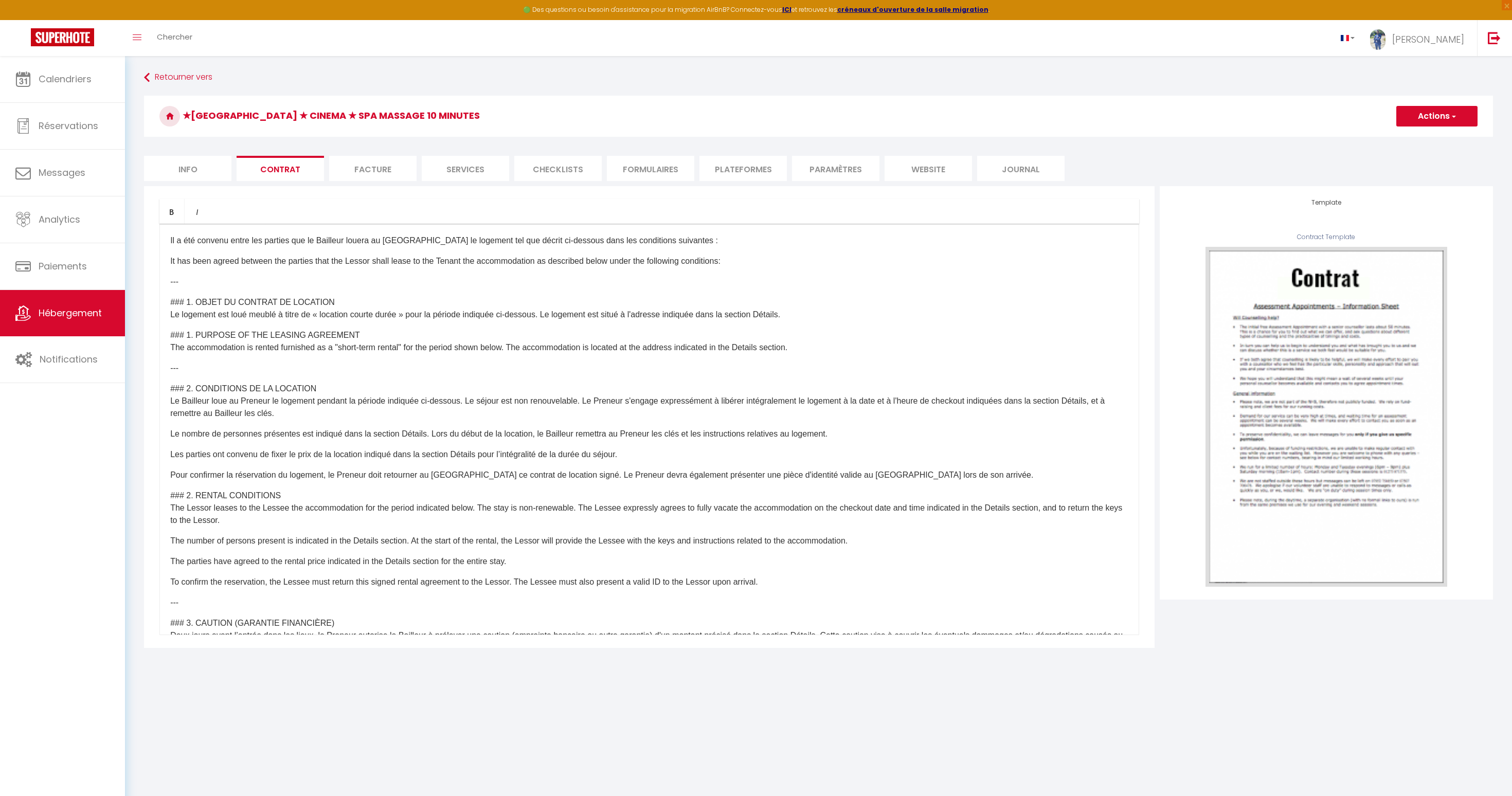
scroll to position [587, 0]
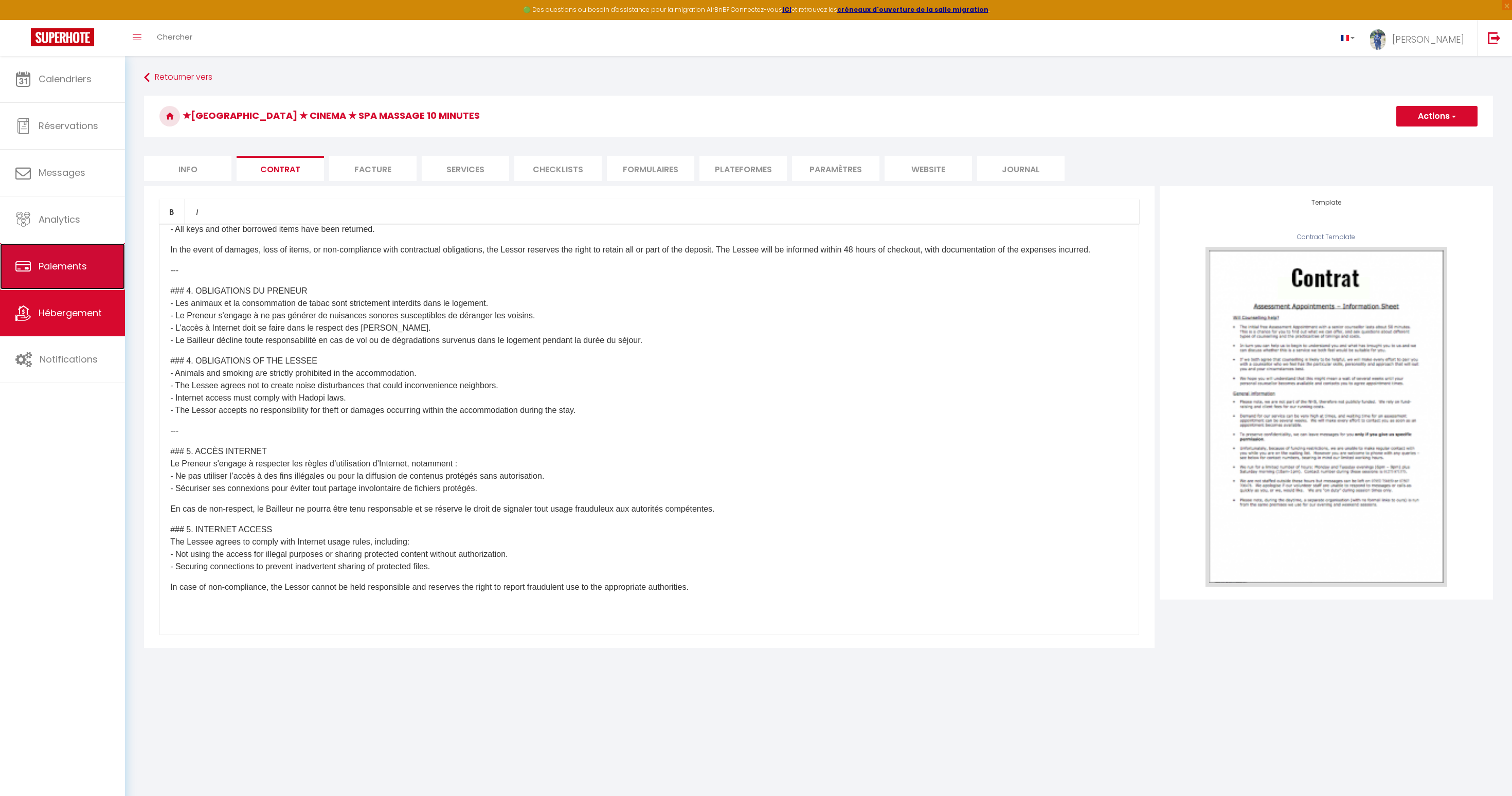
click at [48, 264] on span "Paiements" at bounding box center [63, 266] width 48 height 13
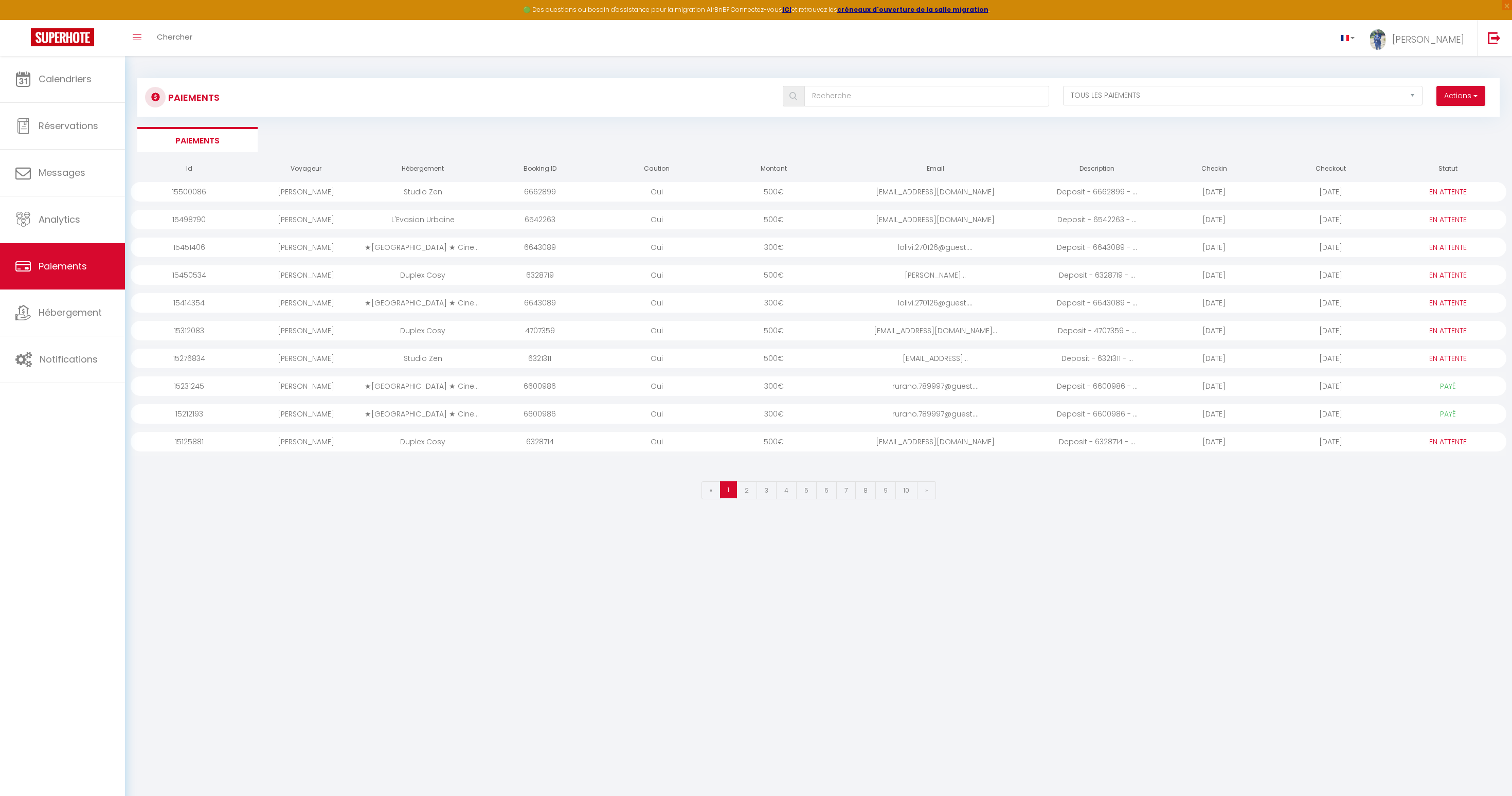
click at [1468, 110] on div "Paiements Actions Créer nouveau lien paiement Créer nouveau lien caution EN ATT…" at bounding box center [818, 97] width 1362 height 39
click at [1463, 101] on button "Actions" at bounding box center [1461, 96] width 49 height 20
click at [1104, 135] on ul "Paiements" at bounding box center [818, 139] width 1362 height 25
click at [69, 180] on link "Messages" at bounding box center [63, 173] width 125 height 46
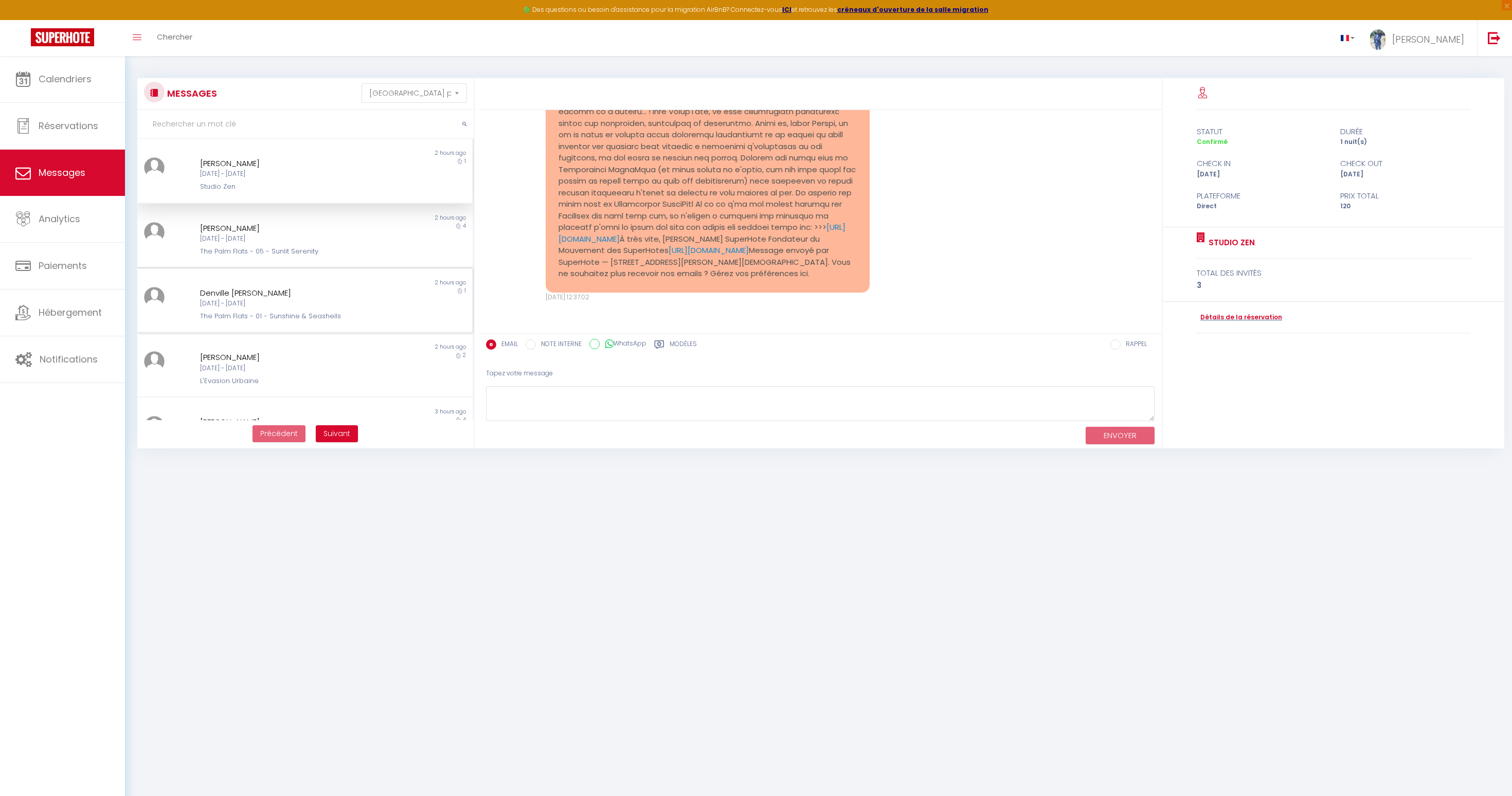
scroll to position [367, 0]
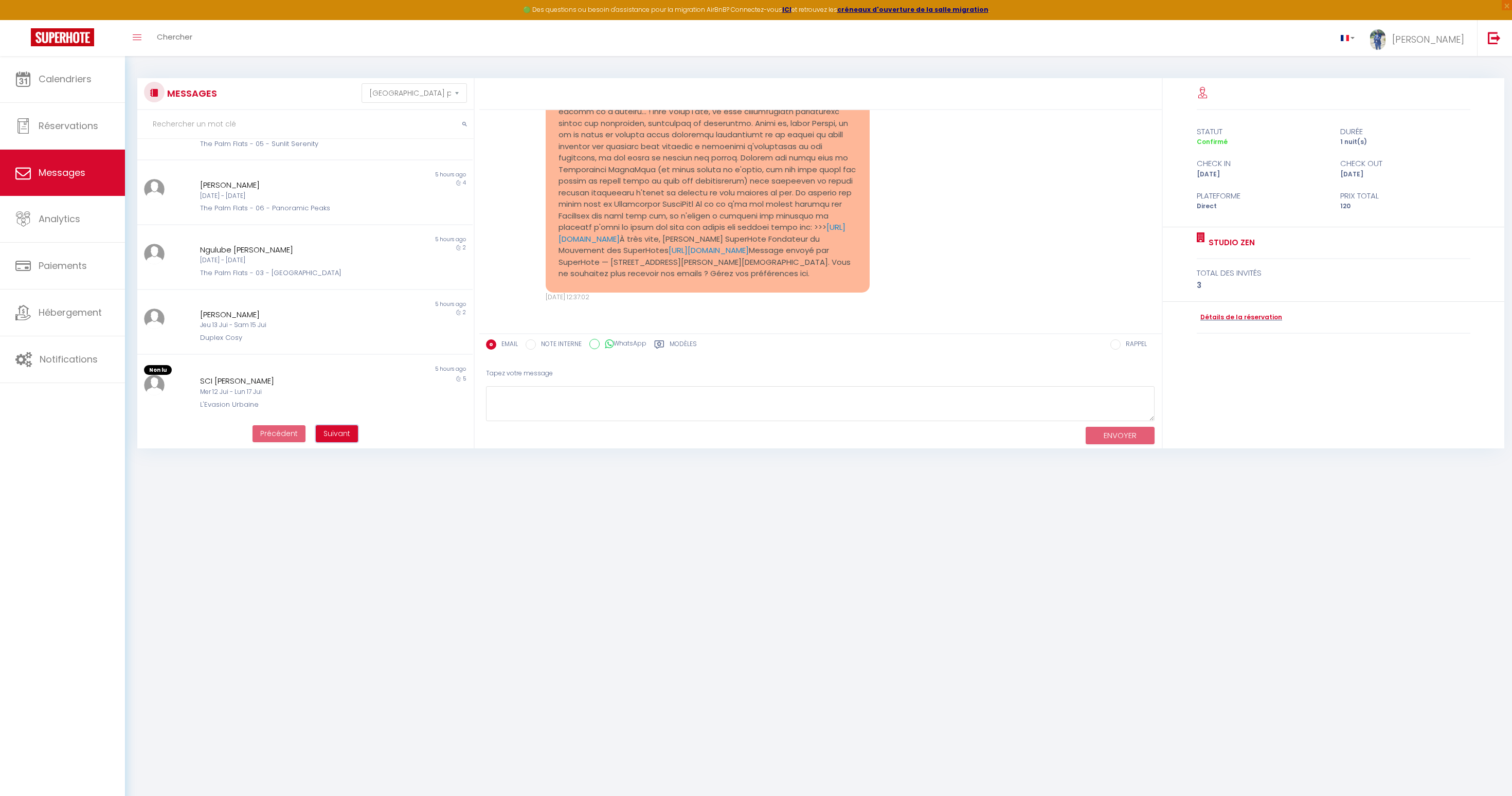
click at [334, 434] on span "Suivant" at bounding box center [336, 433] width 27 height 10
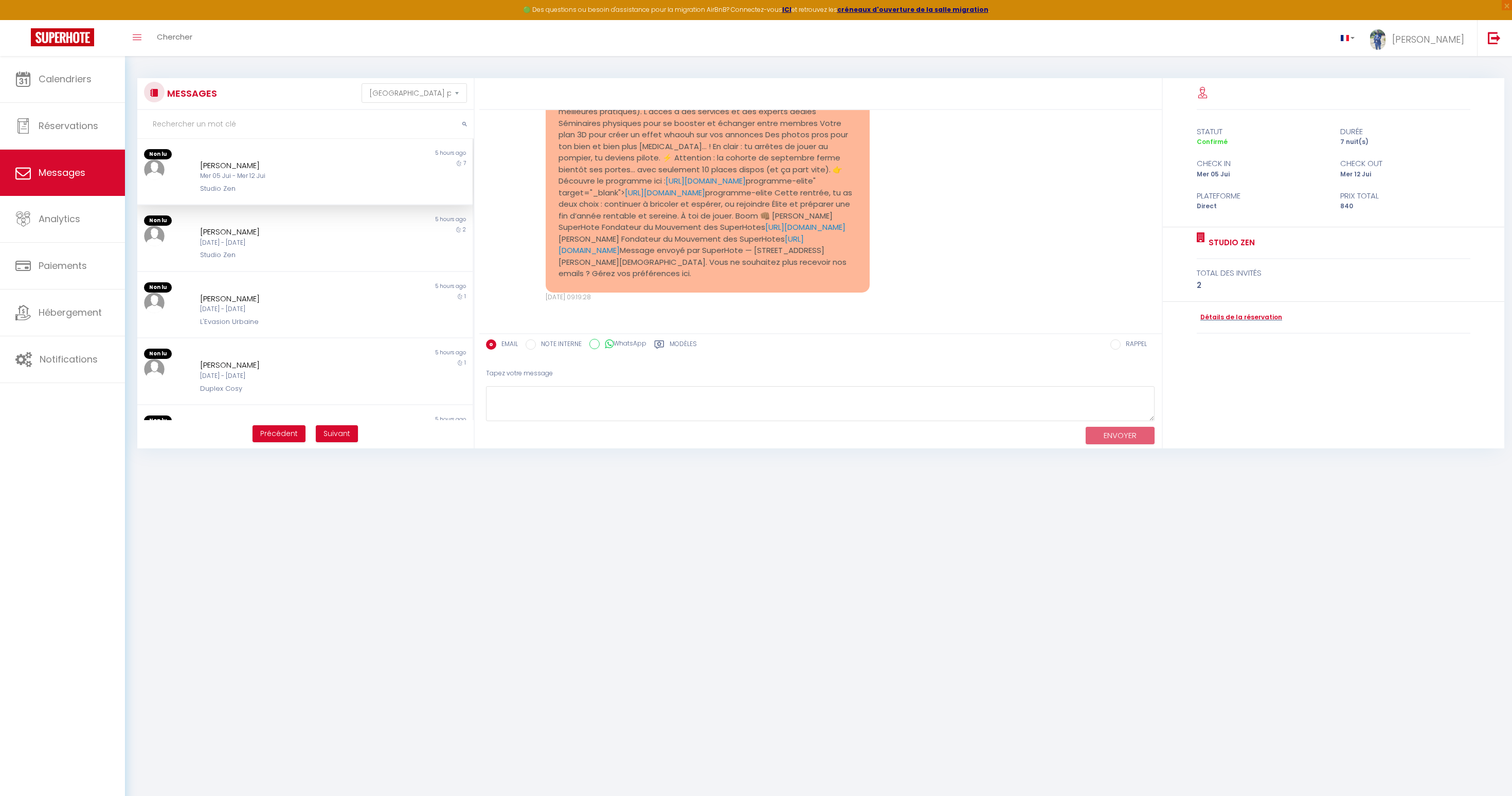
scroll to position [384, 0]
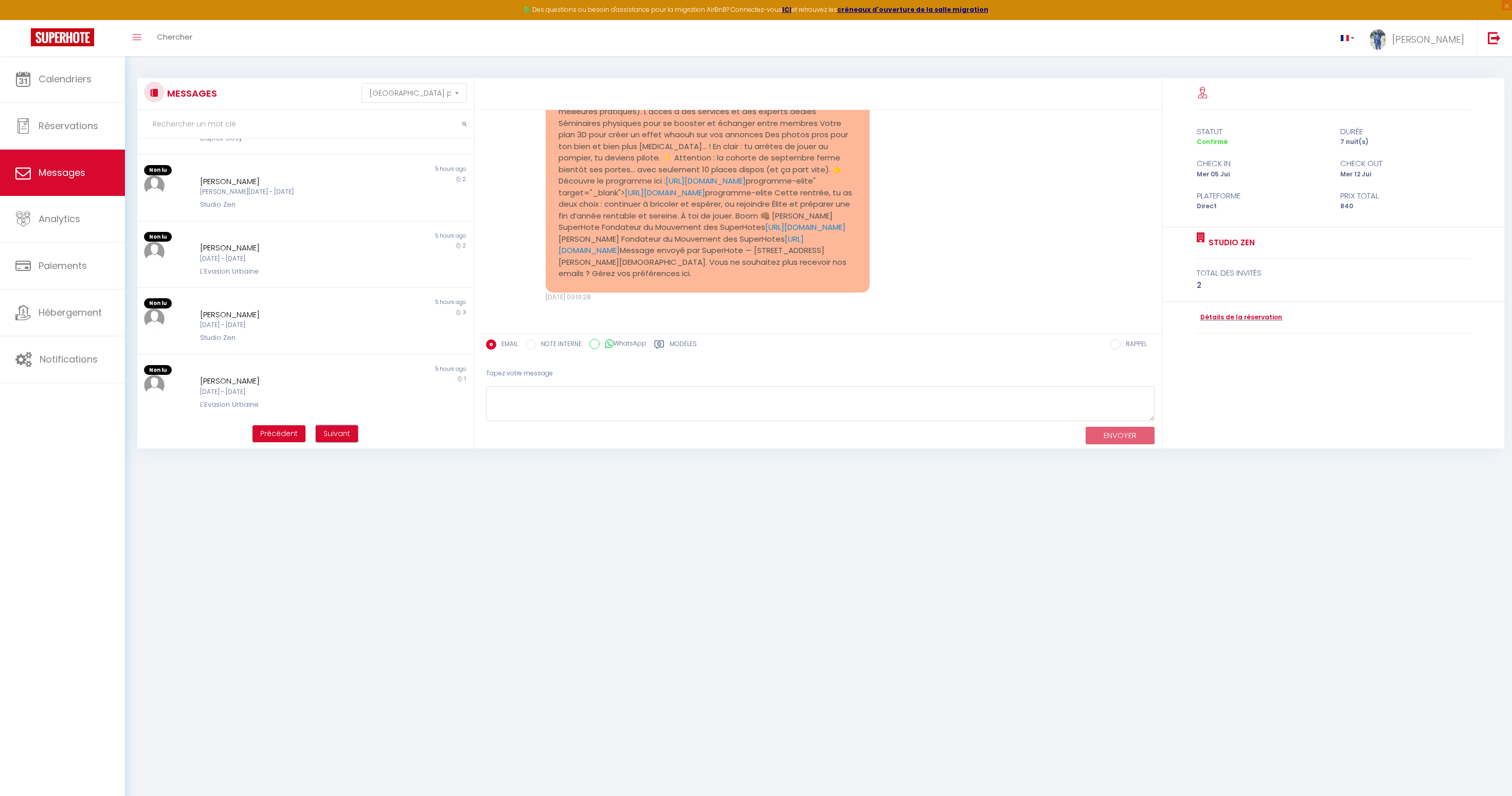
click at [340, 438] on span "Suivant" at bounding box center [336, 433] width 27 height 10
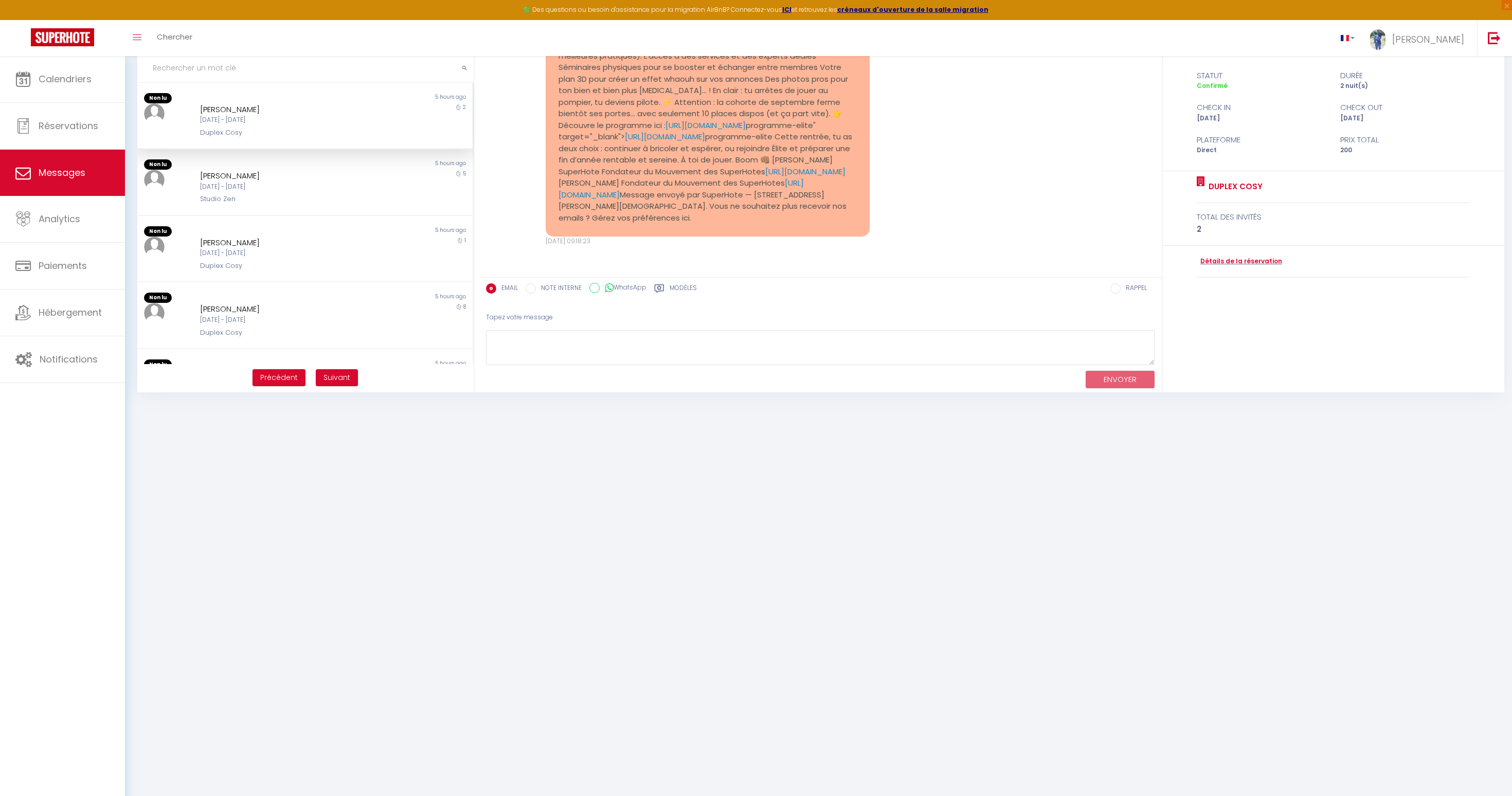
scroll to position [0, 0]
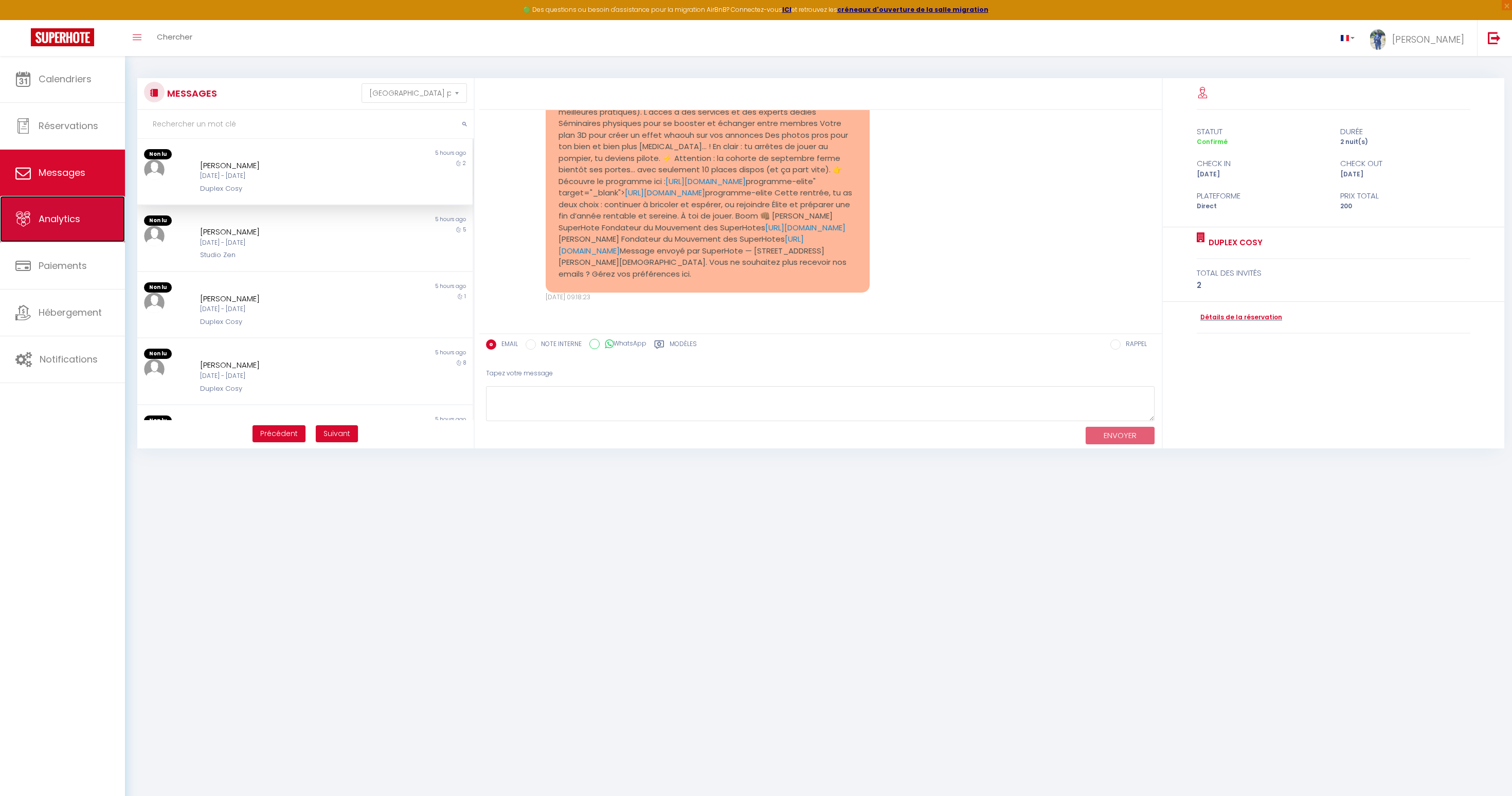
click at [67, 228] on link "Analytics" at bounding box center [63, 219] width 125 height 46
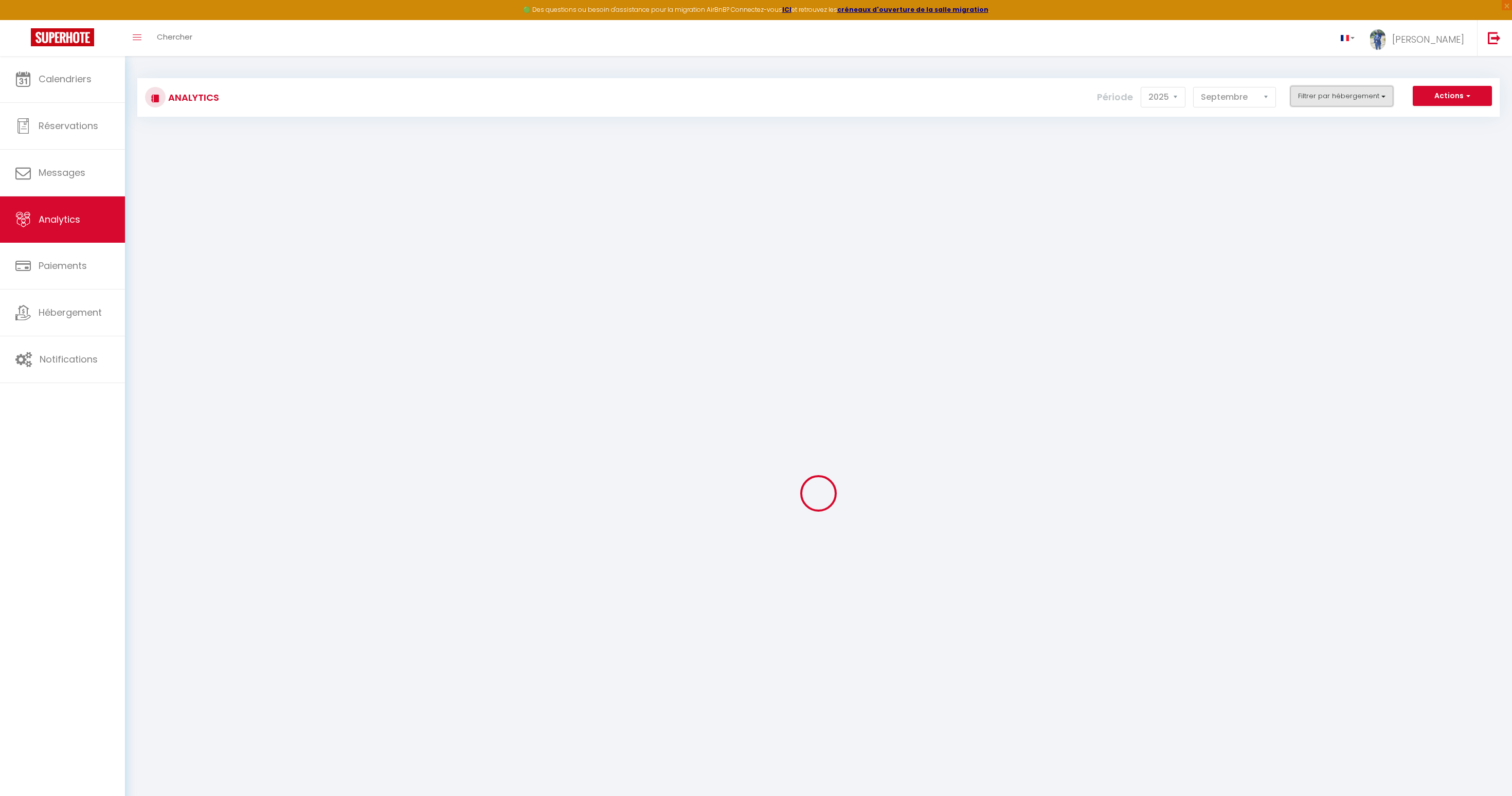
click at [1316, 92] on button "Filtrer par hébergement" at bounding box center [1341, 96] width 103 height 20
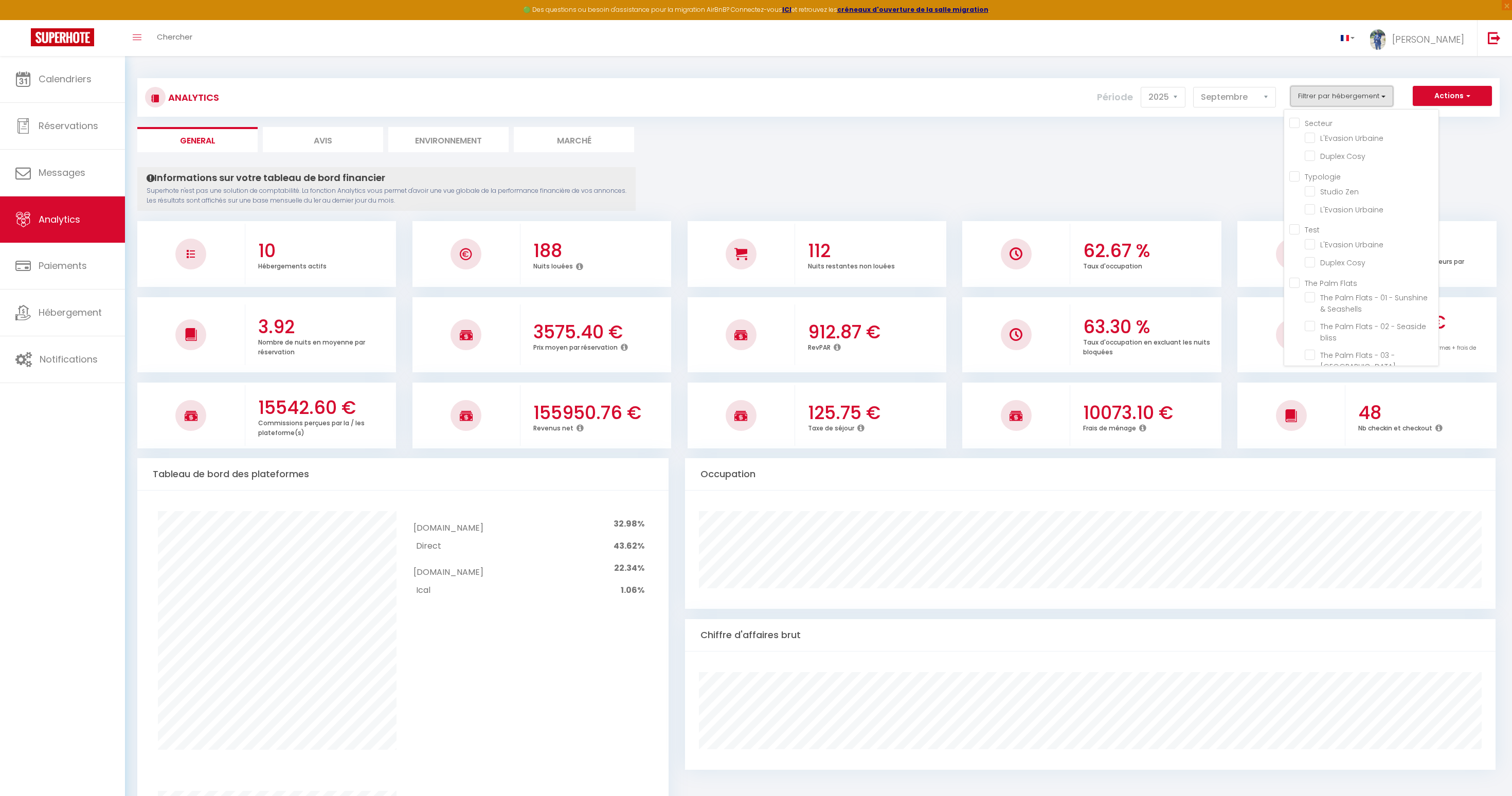
scroll to position [150, 0]
click at [1313, 334] on minutes "checkbox" at bounding box center [1371, 337] width 134 height 10
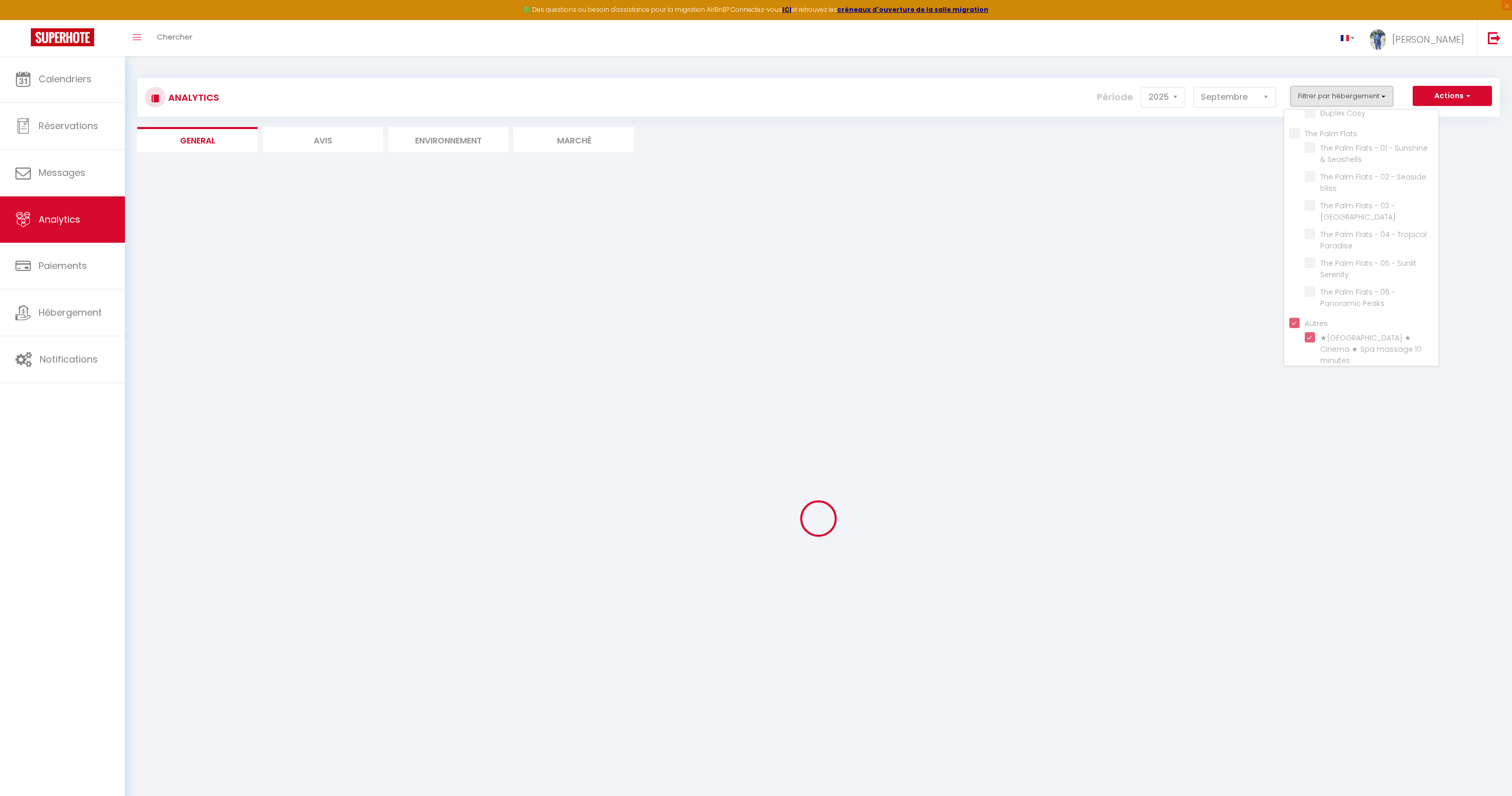
click at [1138, 221] on div at bounding box center [818, 519] width 1362 height 704
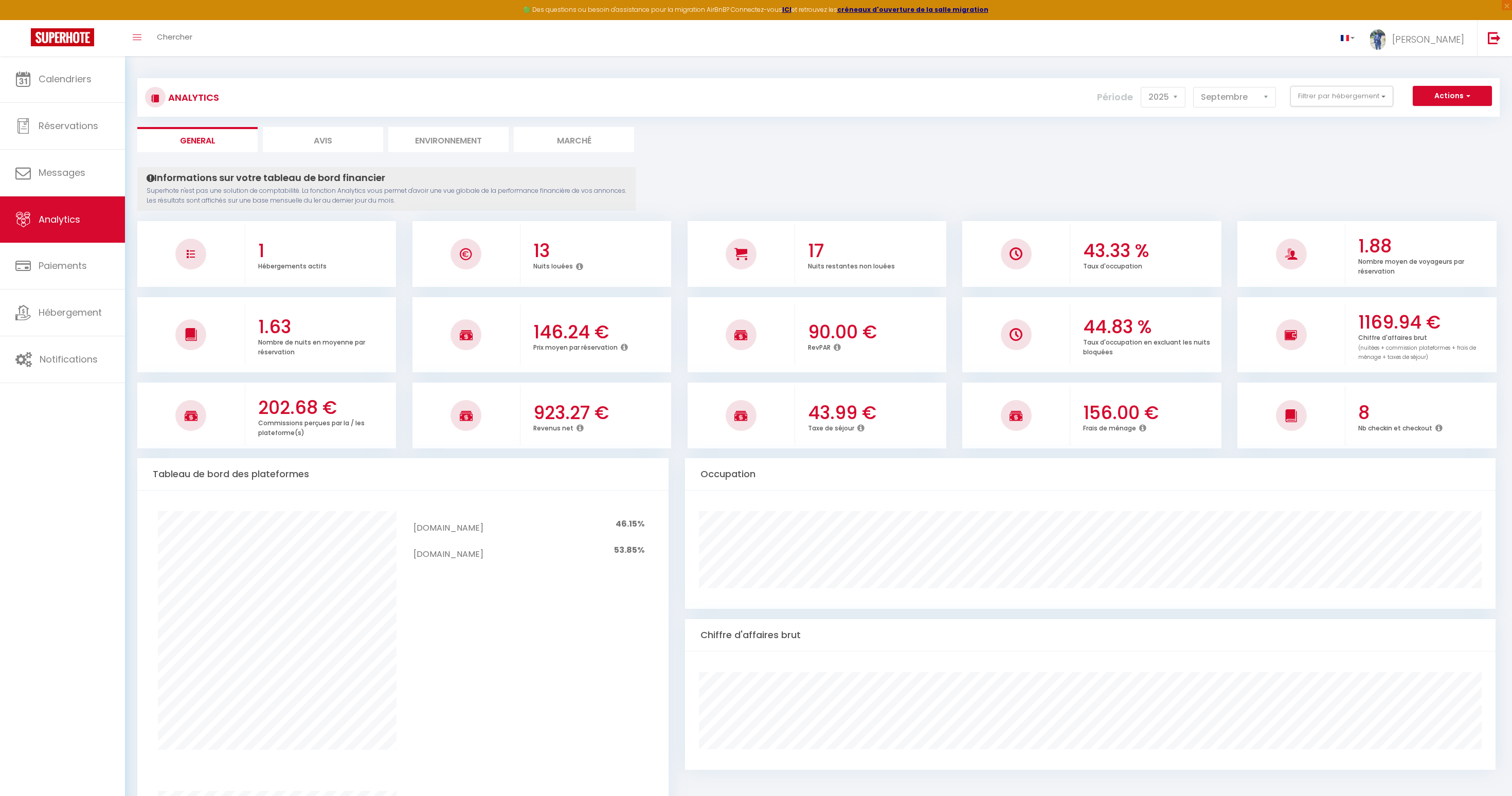
click at [1110, 253] on h3 "43.33 %" at bounding box center [1150, 251] width 135 height 22
click at [1388, 312] on h3 "1169.94 €" at bounding box center [1426, 323] width 135 height 22
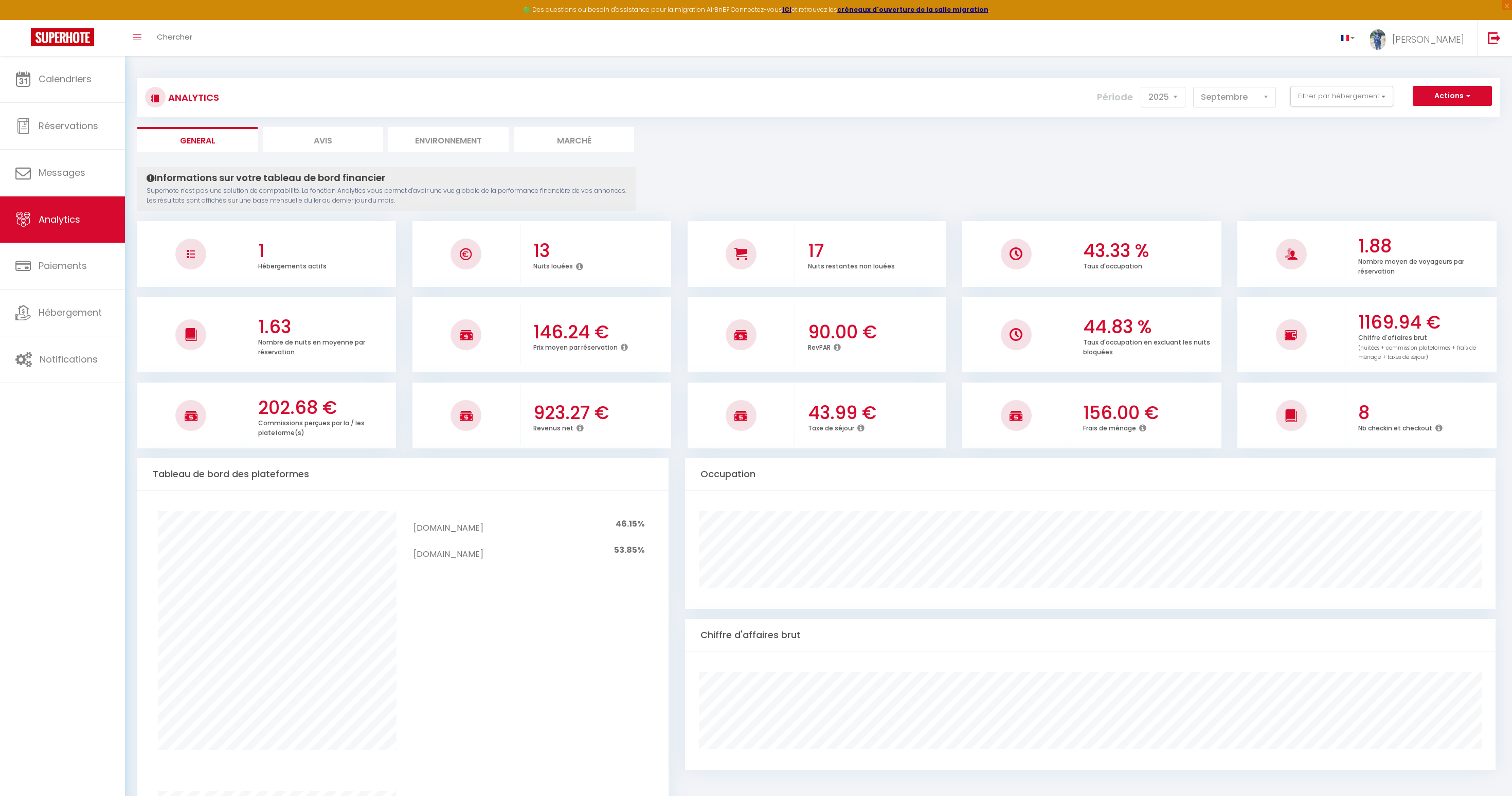
click at [580, 411] on h3 "923.27 €" at bounding box center [601, 413] width 135 height 22
click at [300, 404] on h3 "202.68 €" at bounding box center [326, 408] width 135 height 22
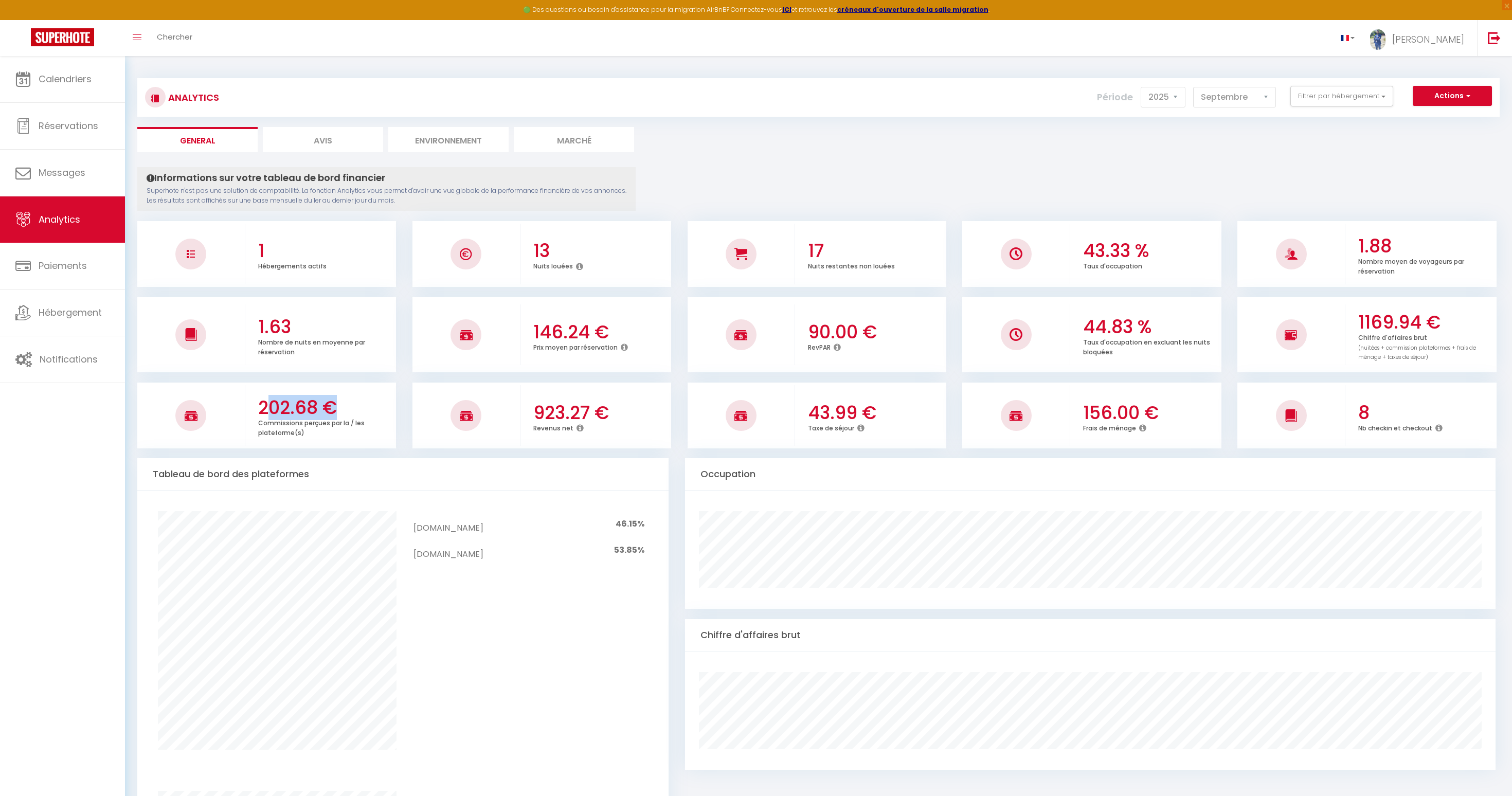
click at [300, 404] on h3 "202.68 €" at bounding box center [326, 408] width 135 height 22
click at [820, 407] on h3 "43.99 €" at bounding box center [875, 413] width 135 height 22
click at [1107, 413] on h3 "156.00 €" at bounding box center [1150, 413] width 135 height 22
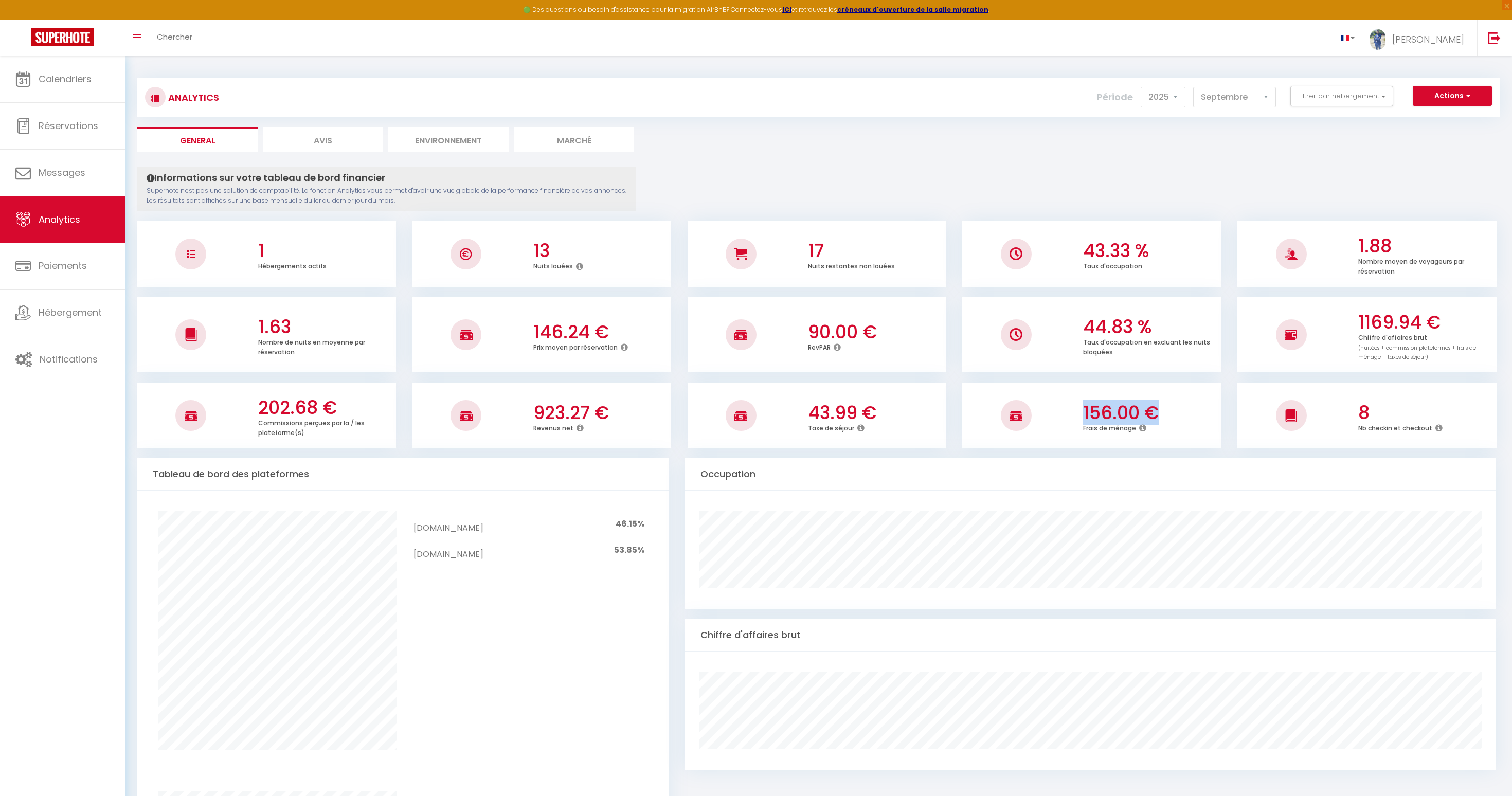
click at [1107, 413] on h3 "156.00 €" at bounding box center [1150, 413] width 135 height 22
click at [1235, 92] on select "[PERSON_NAME] Mars Avril Mai Juin Juillet Août Septembre Octobre Novembre Décem…" at bounding box center [1235, 97] width 83 height 20
click at [1193, 87] on select "[PERSON_NAME] Mars Avril Mai Juin Juillet Août Septembre Octobre Novembre Décem…" at bounding box center [1235, 97] width 83 height 20
click at [1105, 247] on h3 "61.29 %" at bounding box center [1150, 251] width 135 height 22
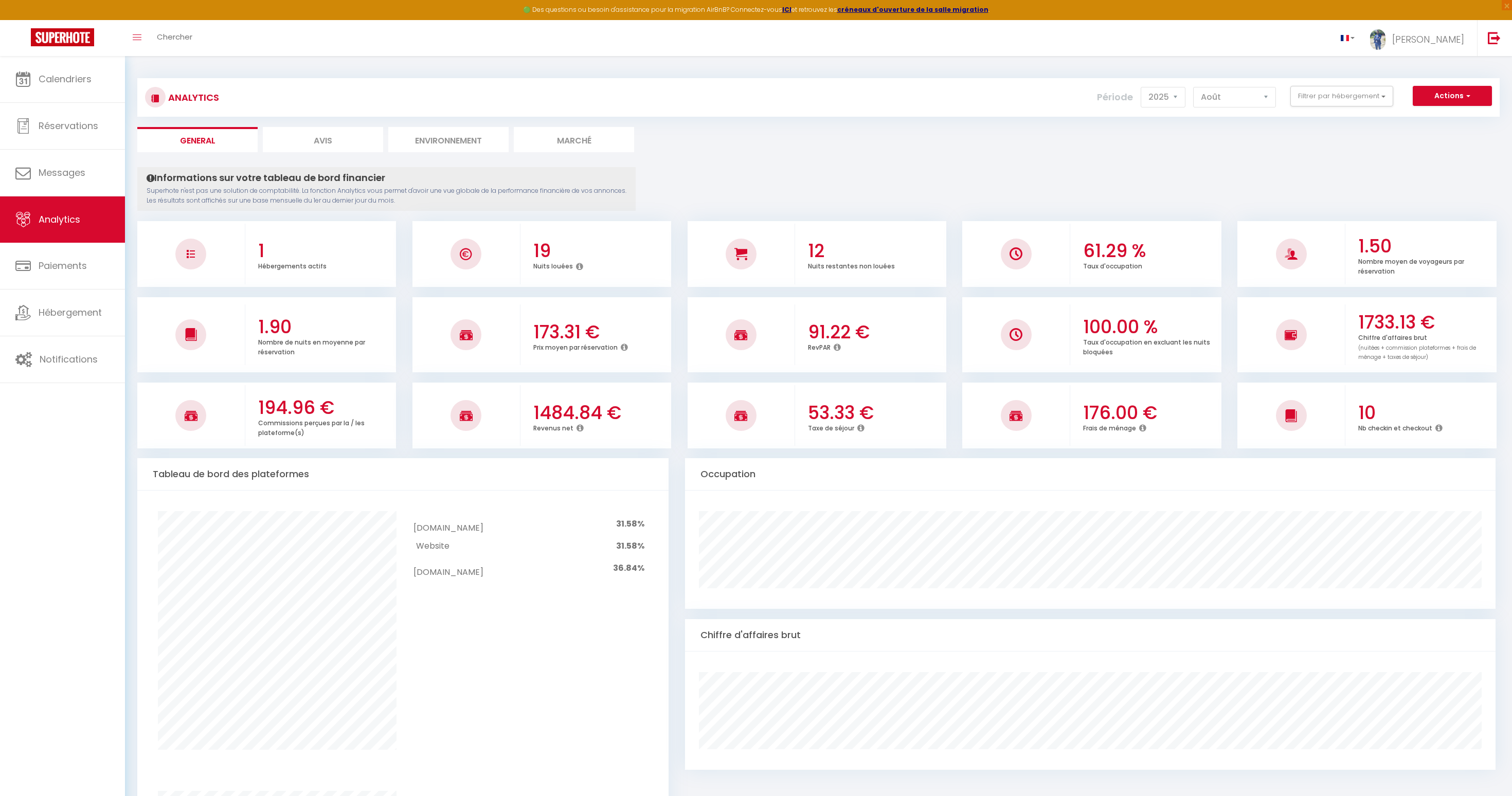
click at [1374, 319] on h3 "1733.13 €" at bounding box center [1426, 323] width 135 height 22
click at [557, 416] on h3 "1484.84 €" at bounding box center [601, 413] width 135 height 22
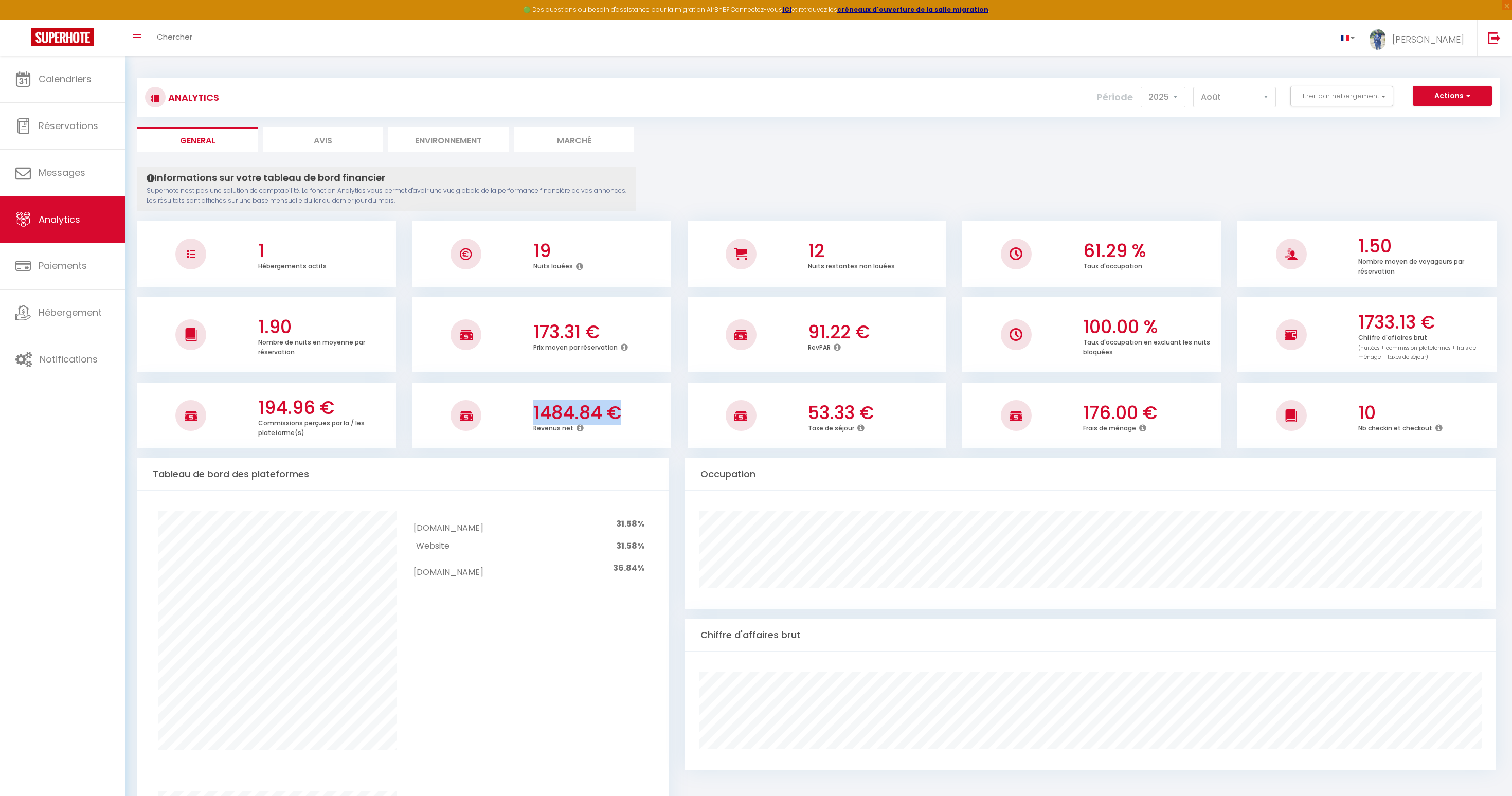
click at [557, 416] on h3 "1484.84 €" at bounding box center [601, 413] width 135 height 22
click at [1341, 97] on button "Filtrer par hébergement" at bounding box center [1341, 96] width 103 height 20
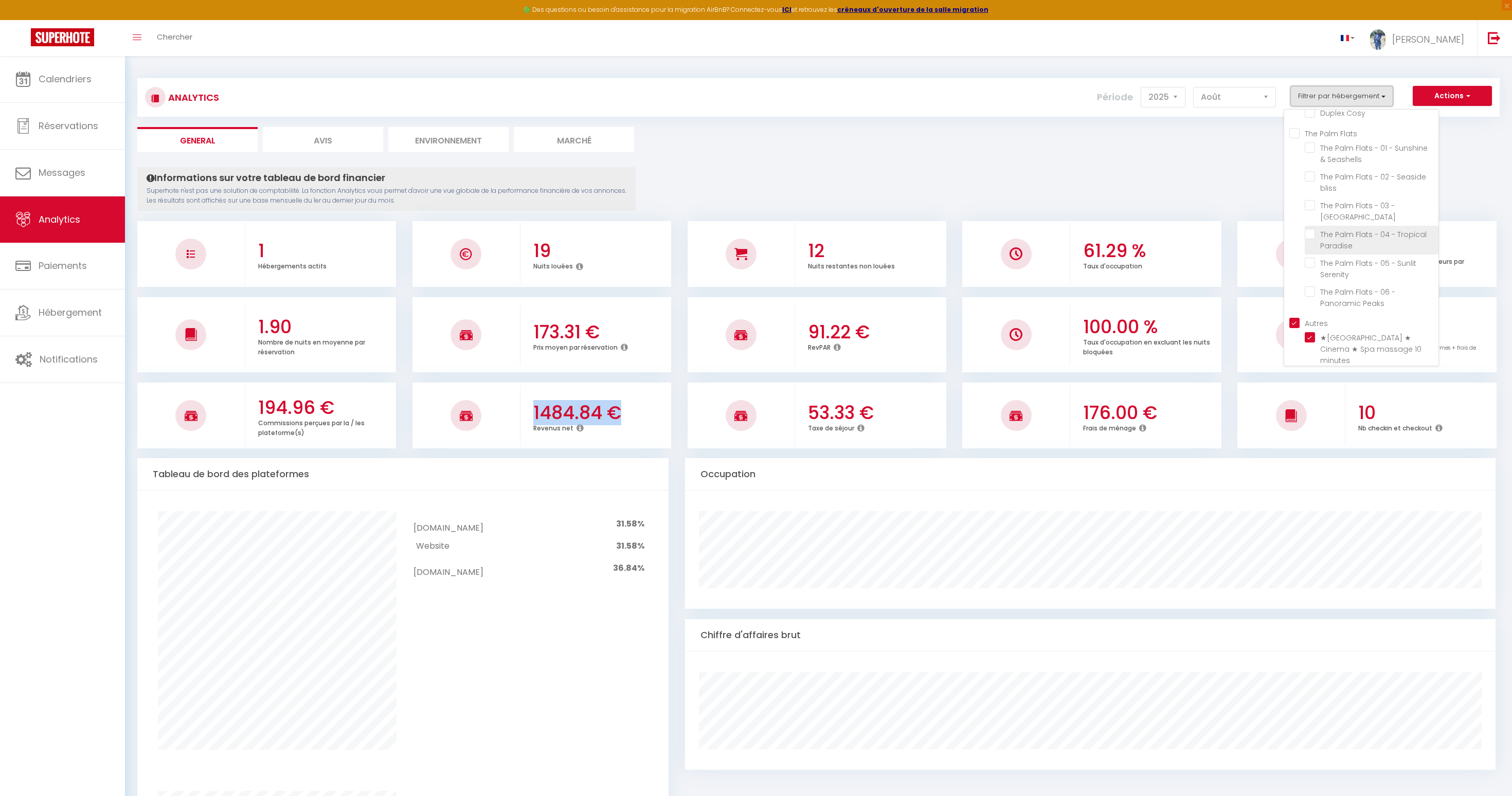
scroll to position [0, 0]
click at [1295, 122] on input "Secteur" at bounding box center [1363, 122] width 149 height 10
click at [1308, 189] on Zen "checkbox" at bounding box center [1371, 190] width 134 height 10
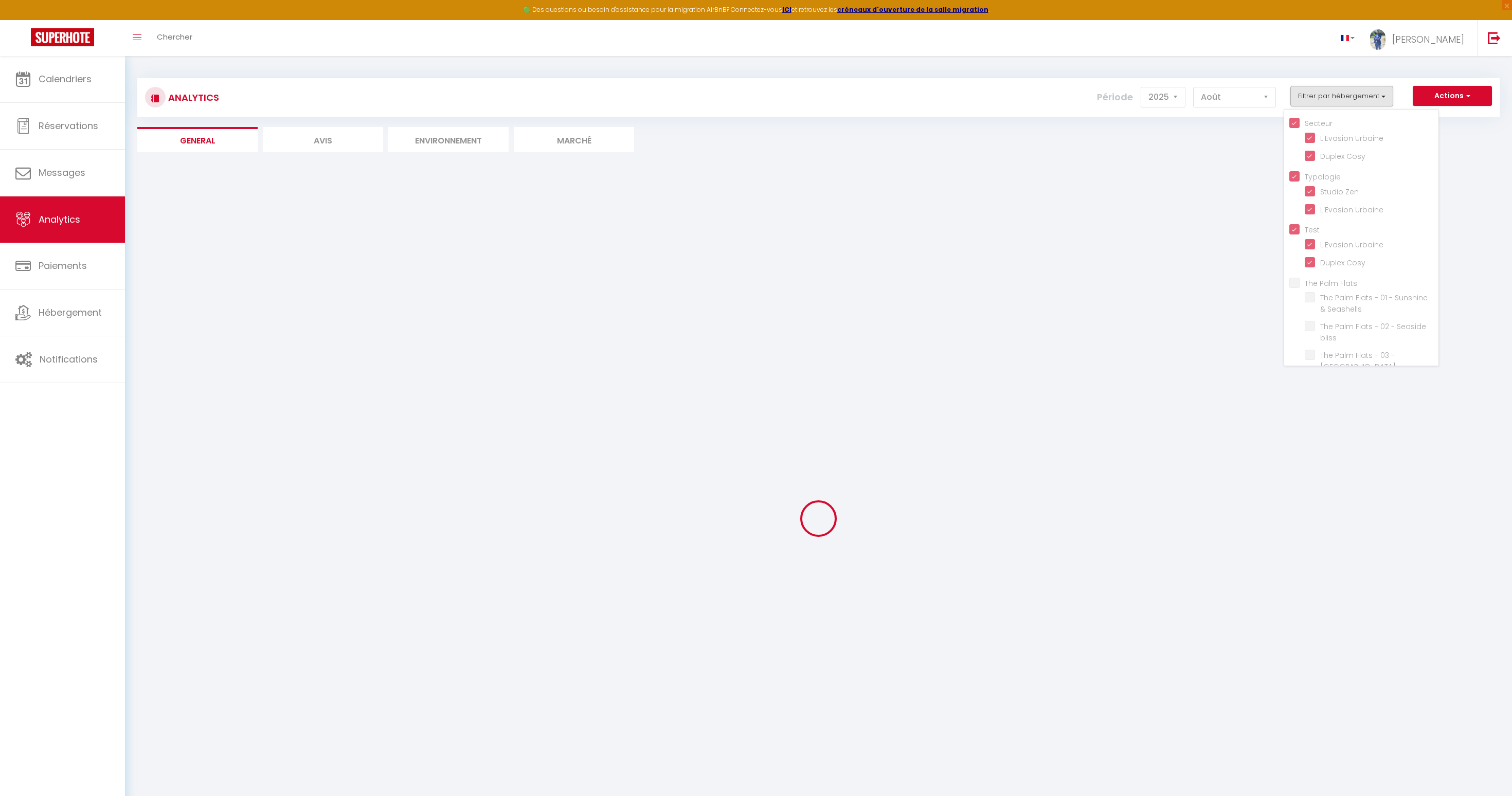
click at [1166, 204] on div at bounding box center [818, 519] width 1362 height 704
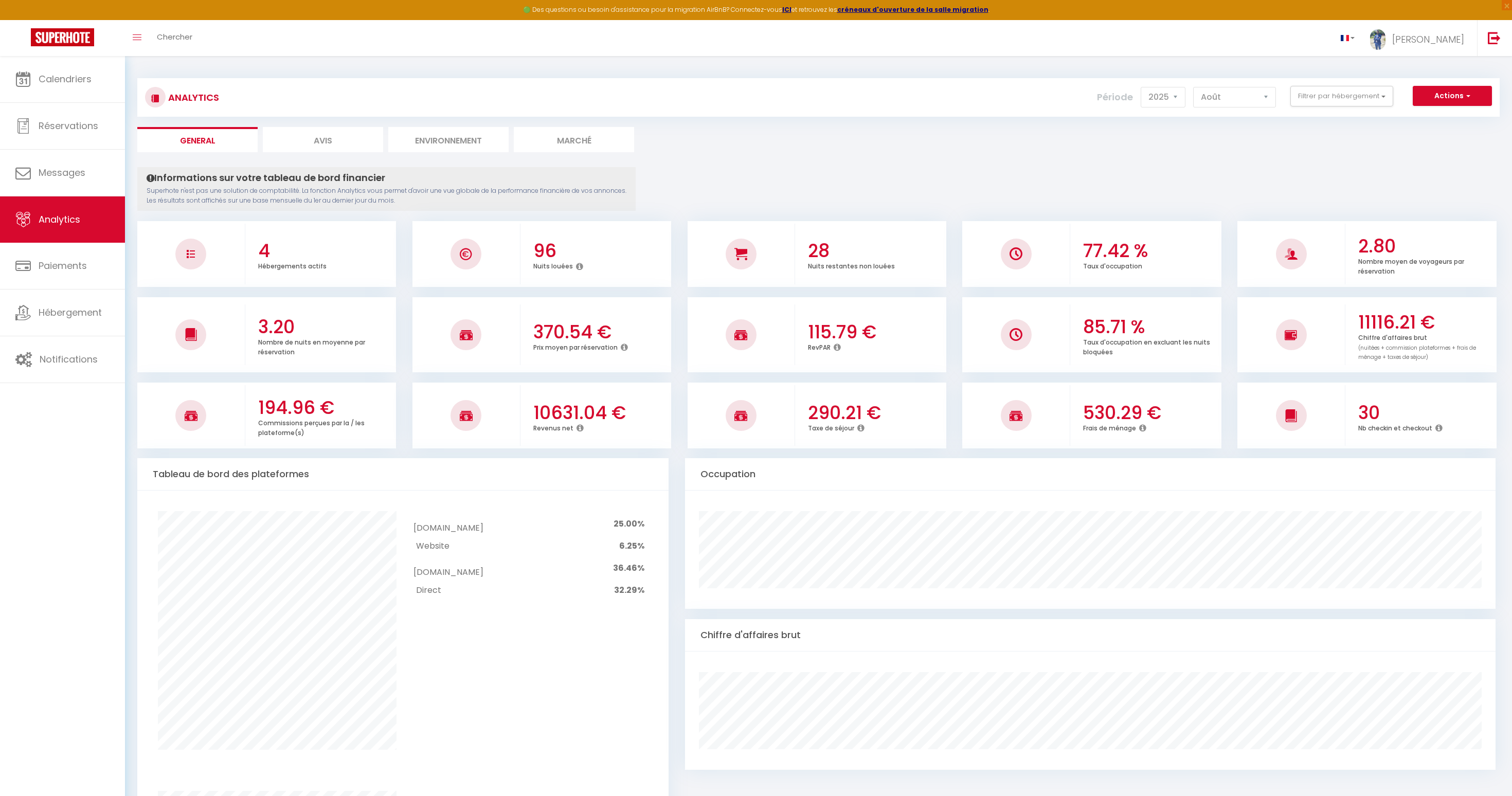
click at [1107, 262] on p "Taux d'occupation" at bounding box center [1112, 265] width 59 height 11
click at [1108, 256] on h3 "77.42 %" at bounding box center [1150, 251] width 135 height 22
click at [569, 417] on h3 "10631.04 €" at bounding box center [601, 413] width 135 height 22
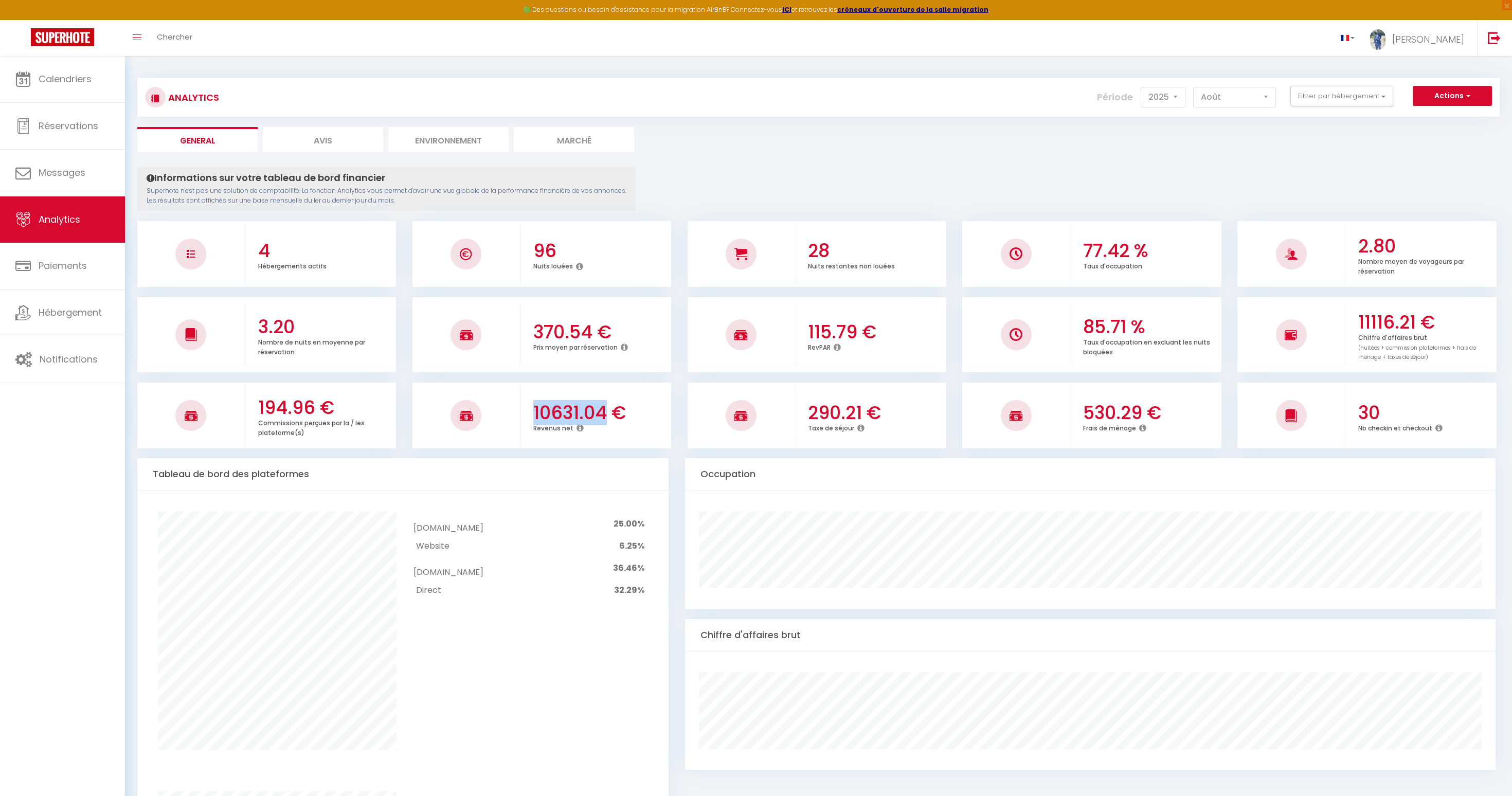
click at [569, 417] on h3 "10631.04 €" at bounding box center [601, 413] width 135 height 22
